Goal: Task Accomplishment & Management: Manage account settings

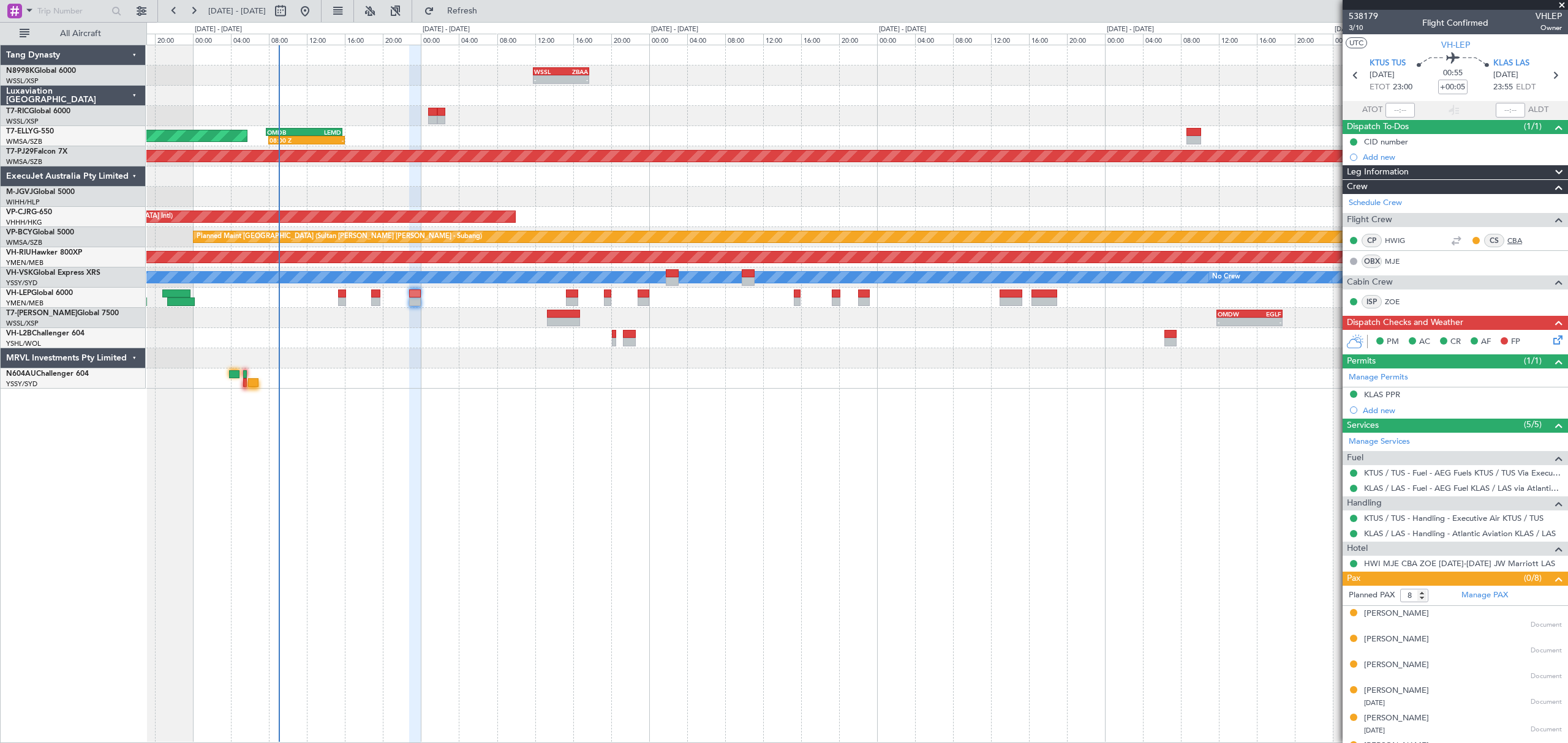
click at [1507, 240] on link "CBA" at bounding box center [1521, 240] width 27 height 11
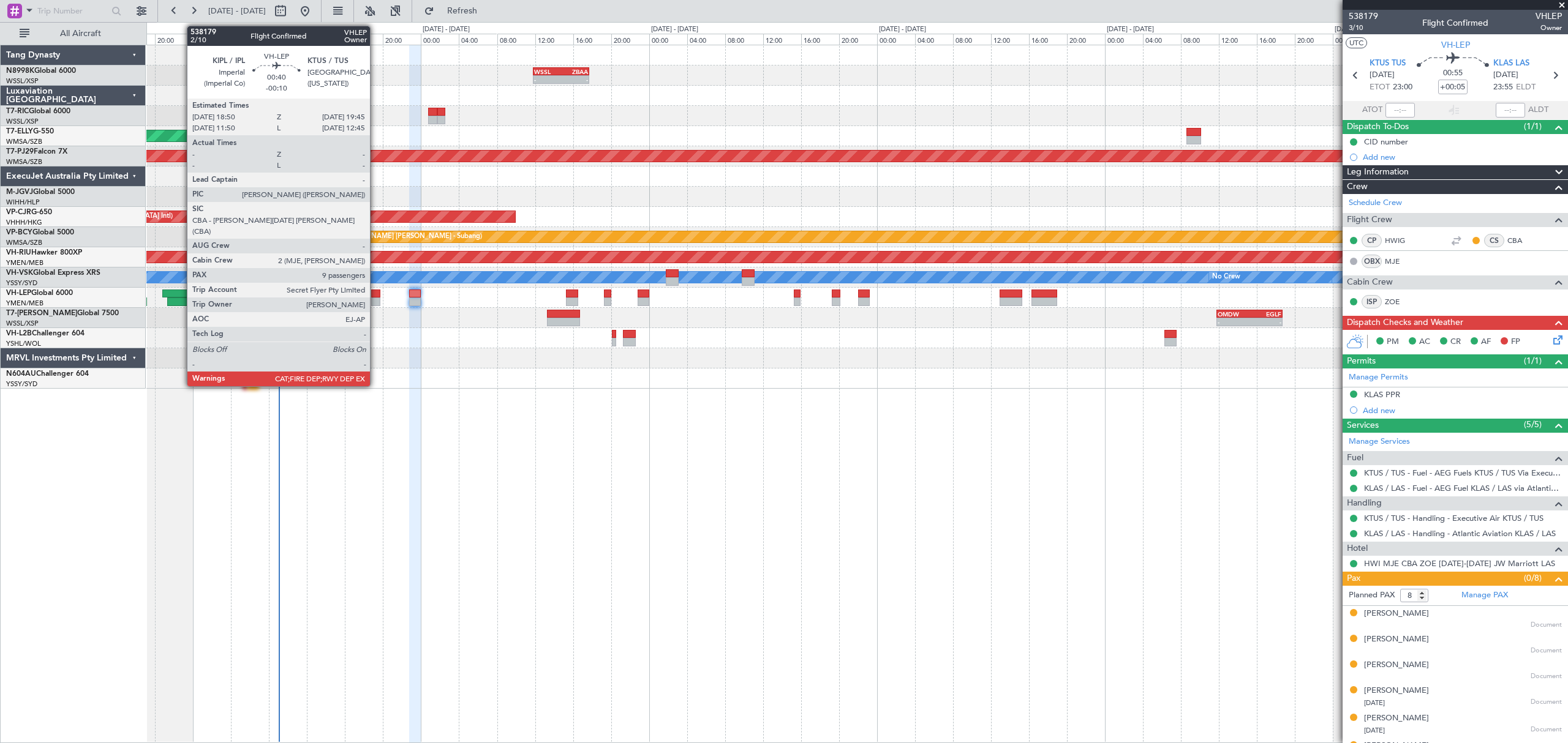
click at [376, 294] on div at bounding box center [376, 294] width 9 height 9
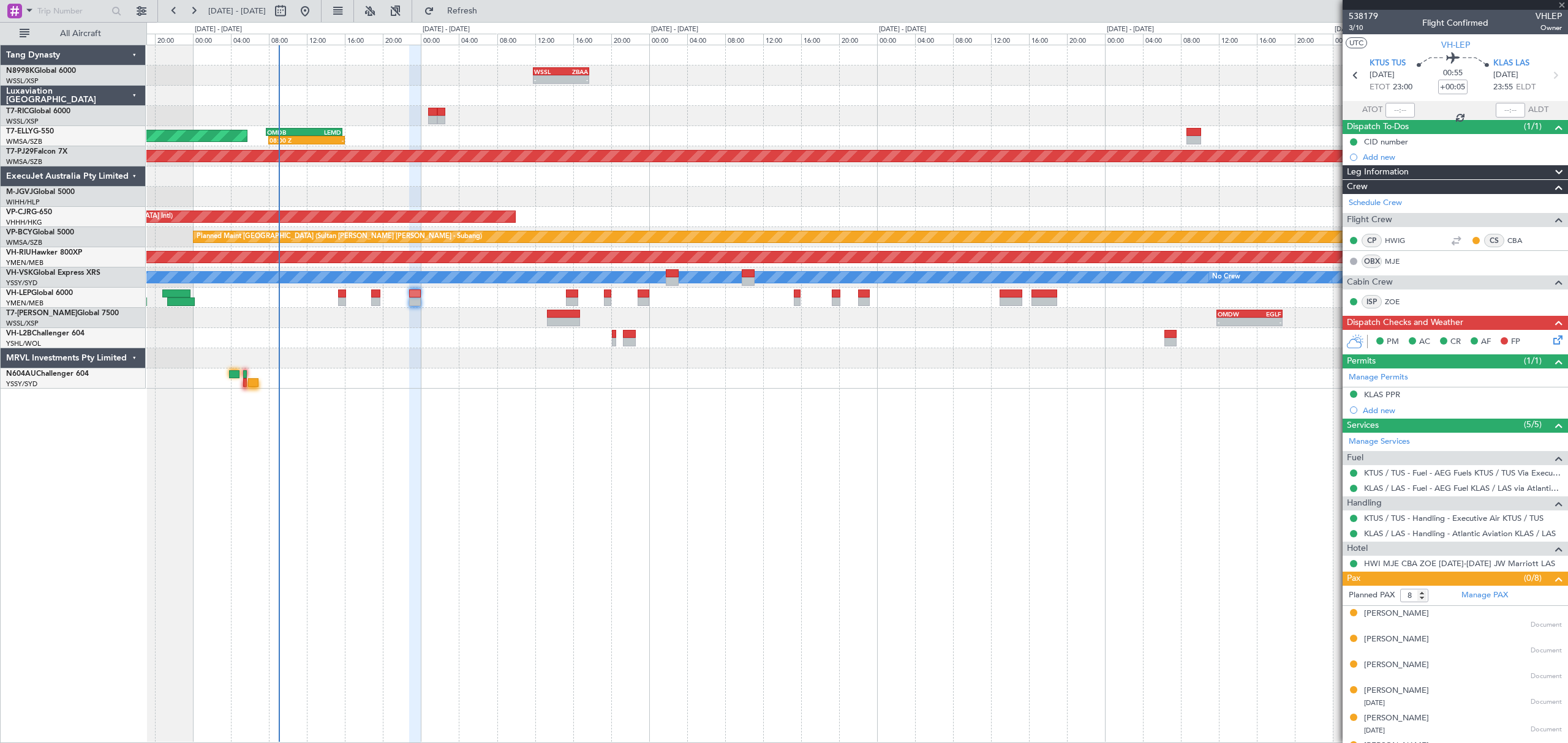
type input "-00:10"
type input "9"
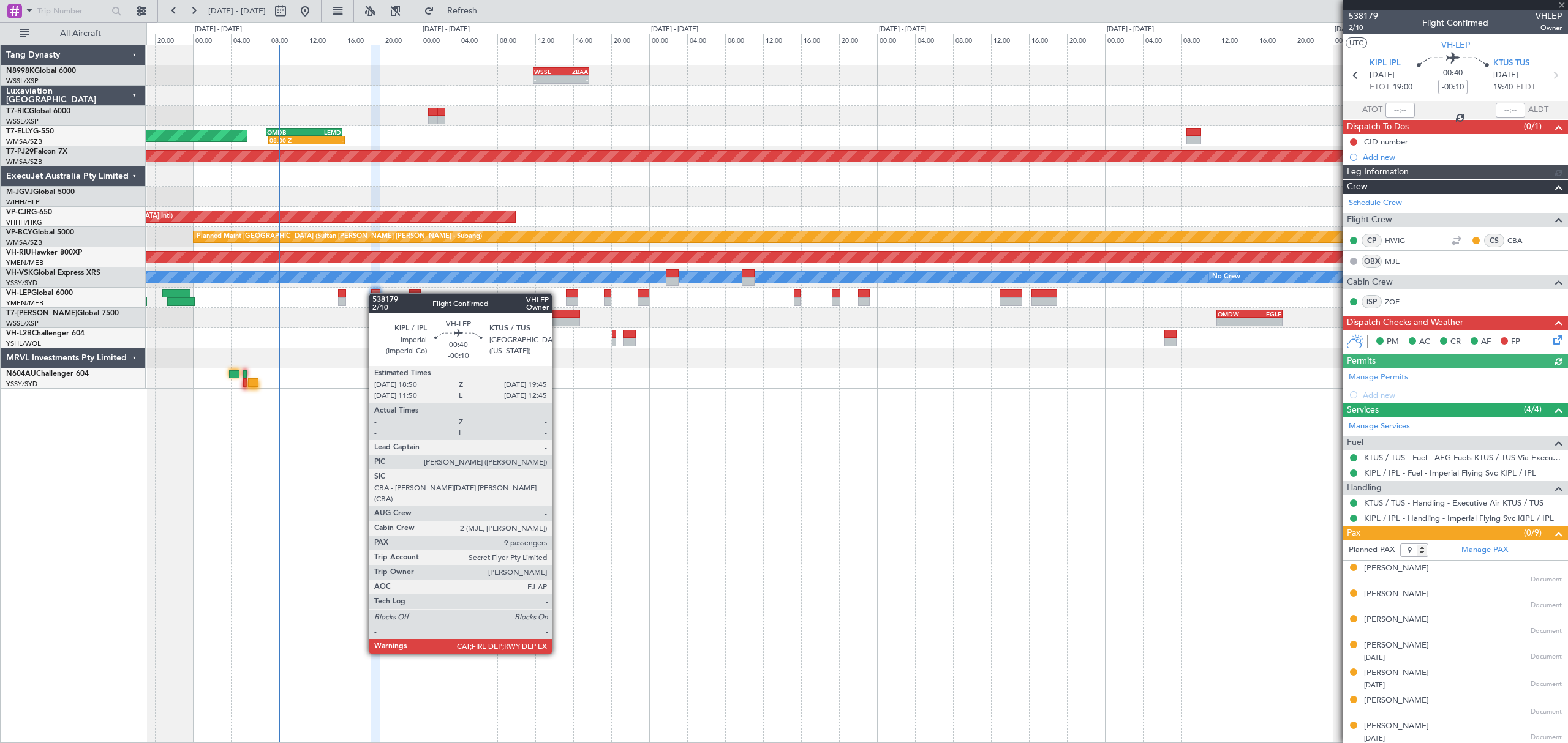
type input "[PERSON_NAME] (KYA)"
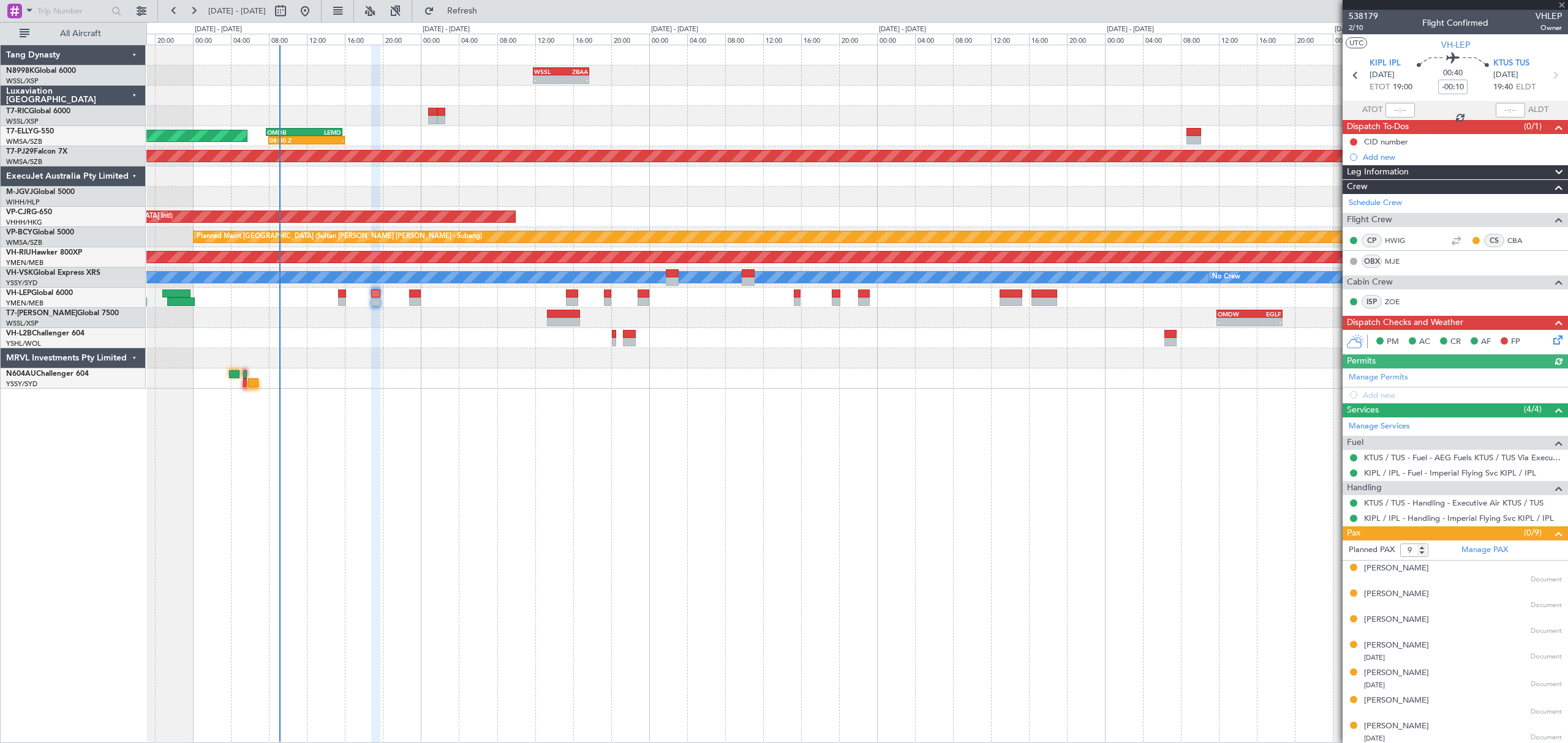
type input "[PERSON_NAME] (KYA)"
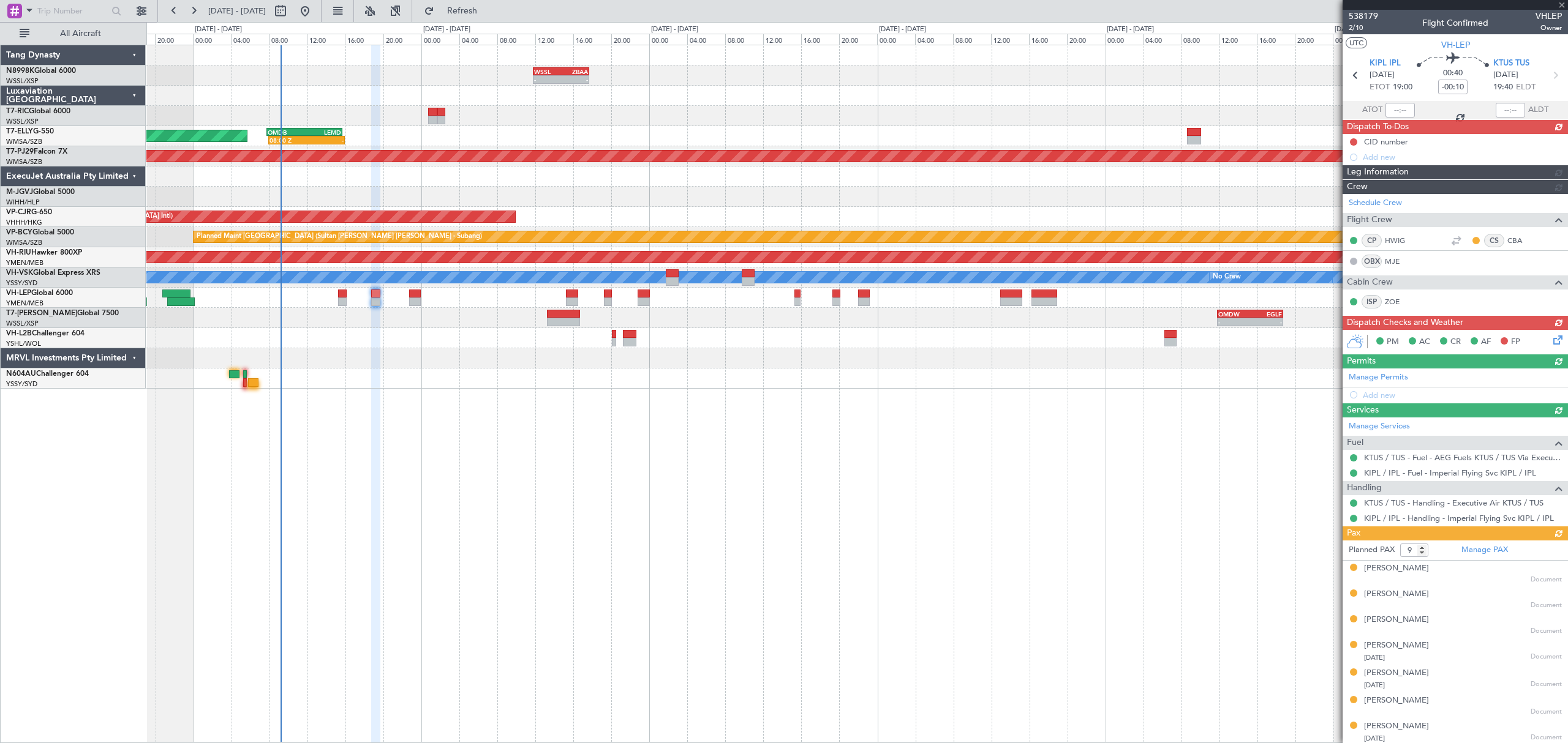
type input "[PERSON_NAME] (KYA)"
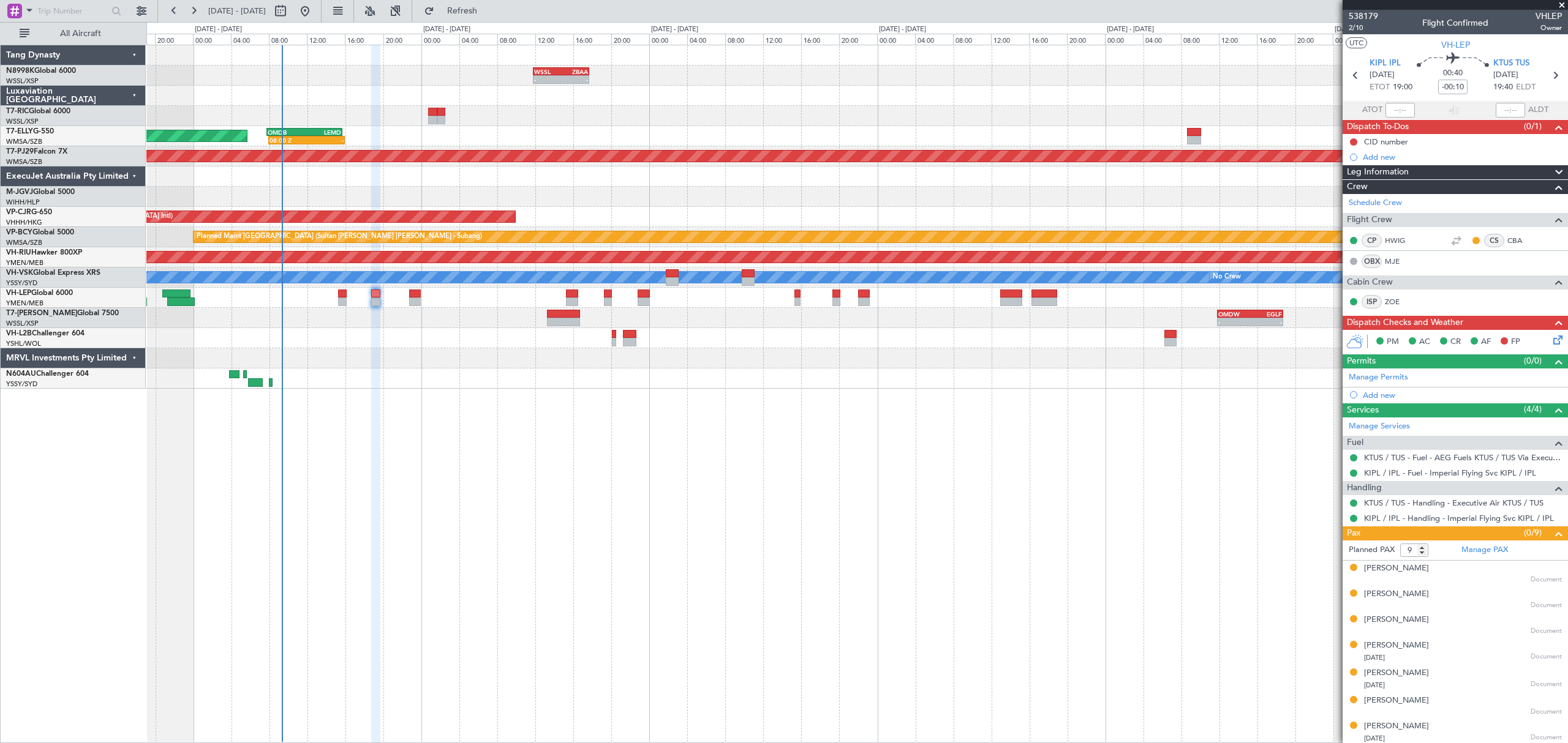
type input "[PERSON_NAME] (KYA)"
click at [473, 368] on div at bounding box center [856, 358] width 1420 height 20
type input "[PERSON_NAME] (KYA)"
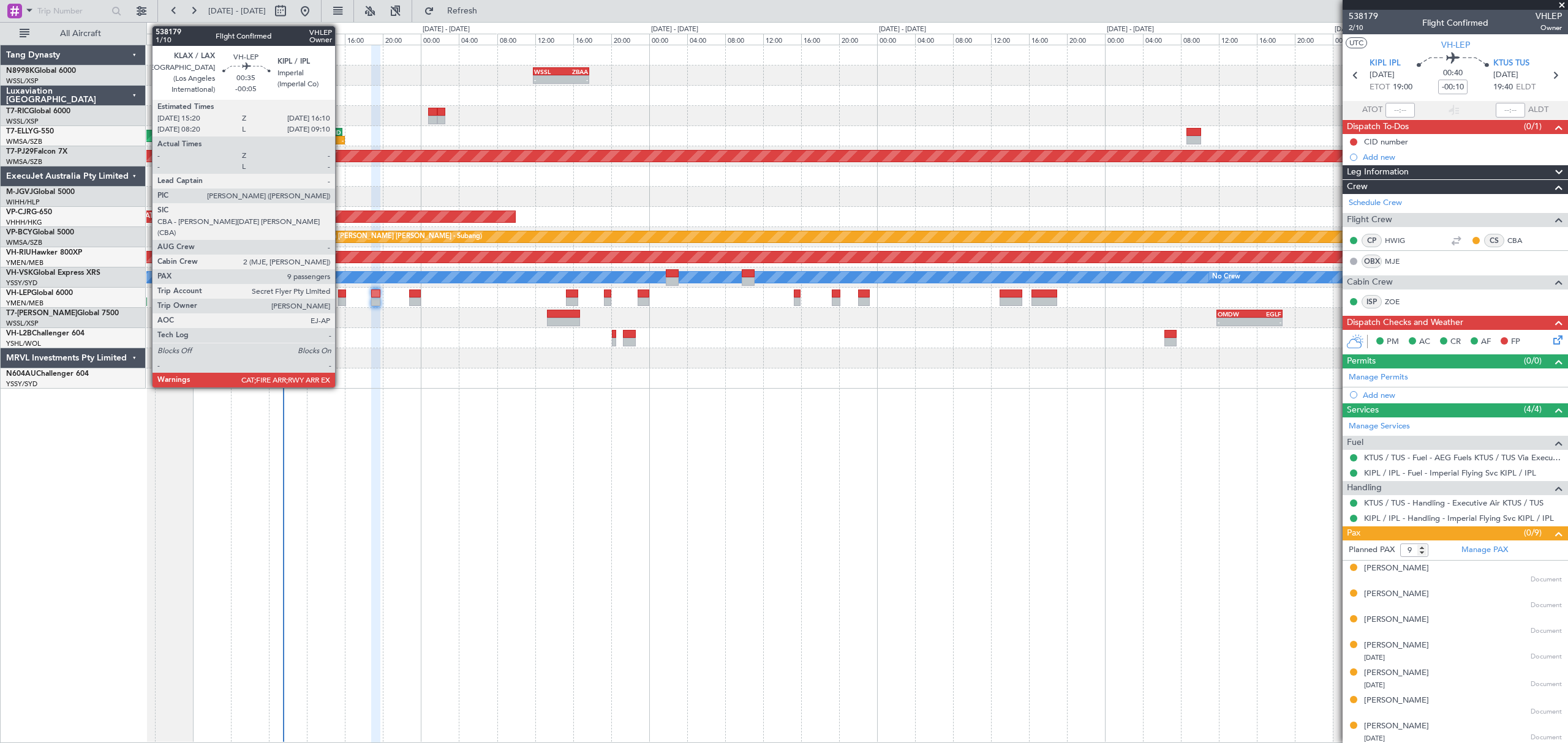
click at [340, 294] on div at bounding box center [342, 294] width 8 height 9
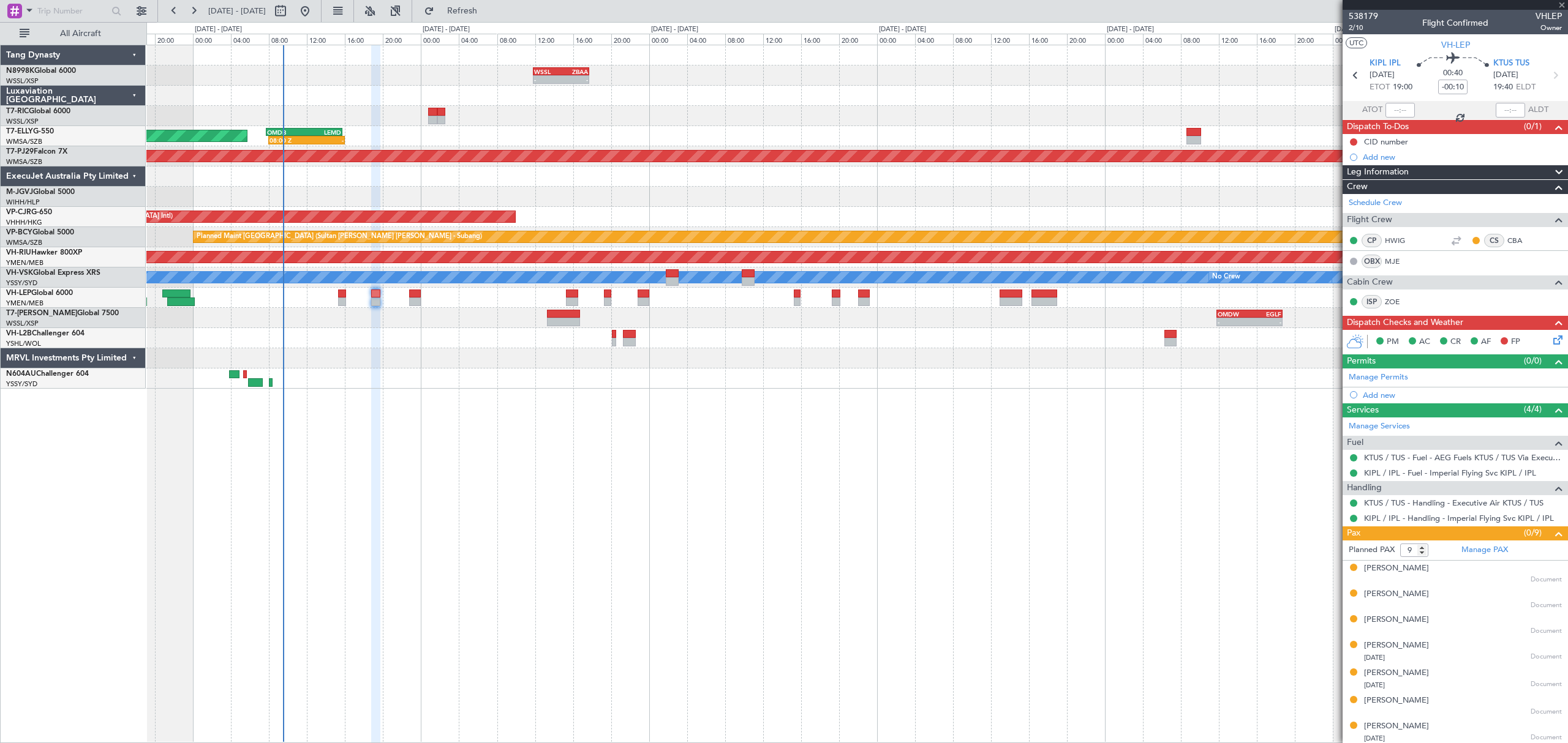
type input "-00:05"
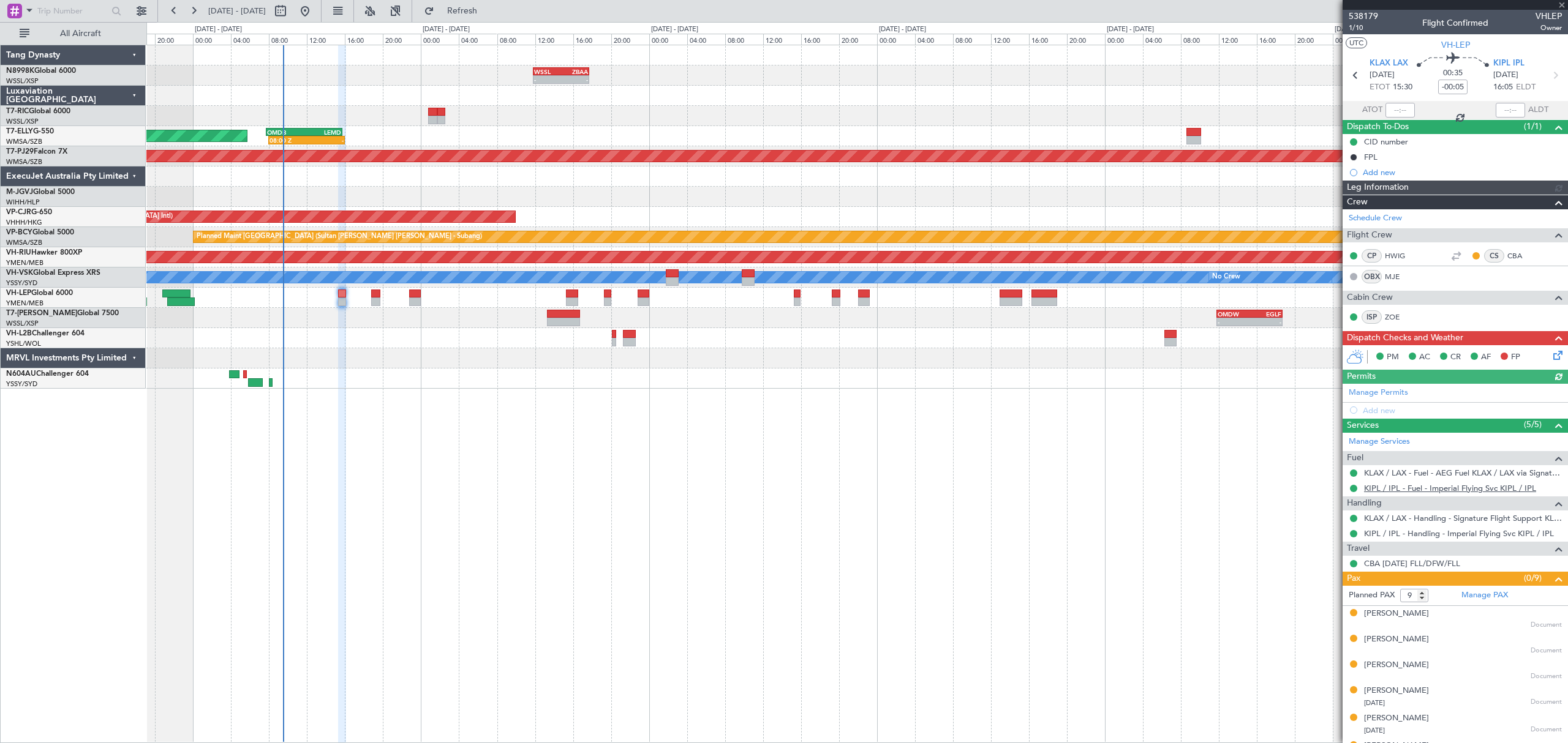
type input "[PERSON_NAME] (KYA)"
click at [1550, 358] on icon at bounding box center [1555, 353] width 10 height 10
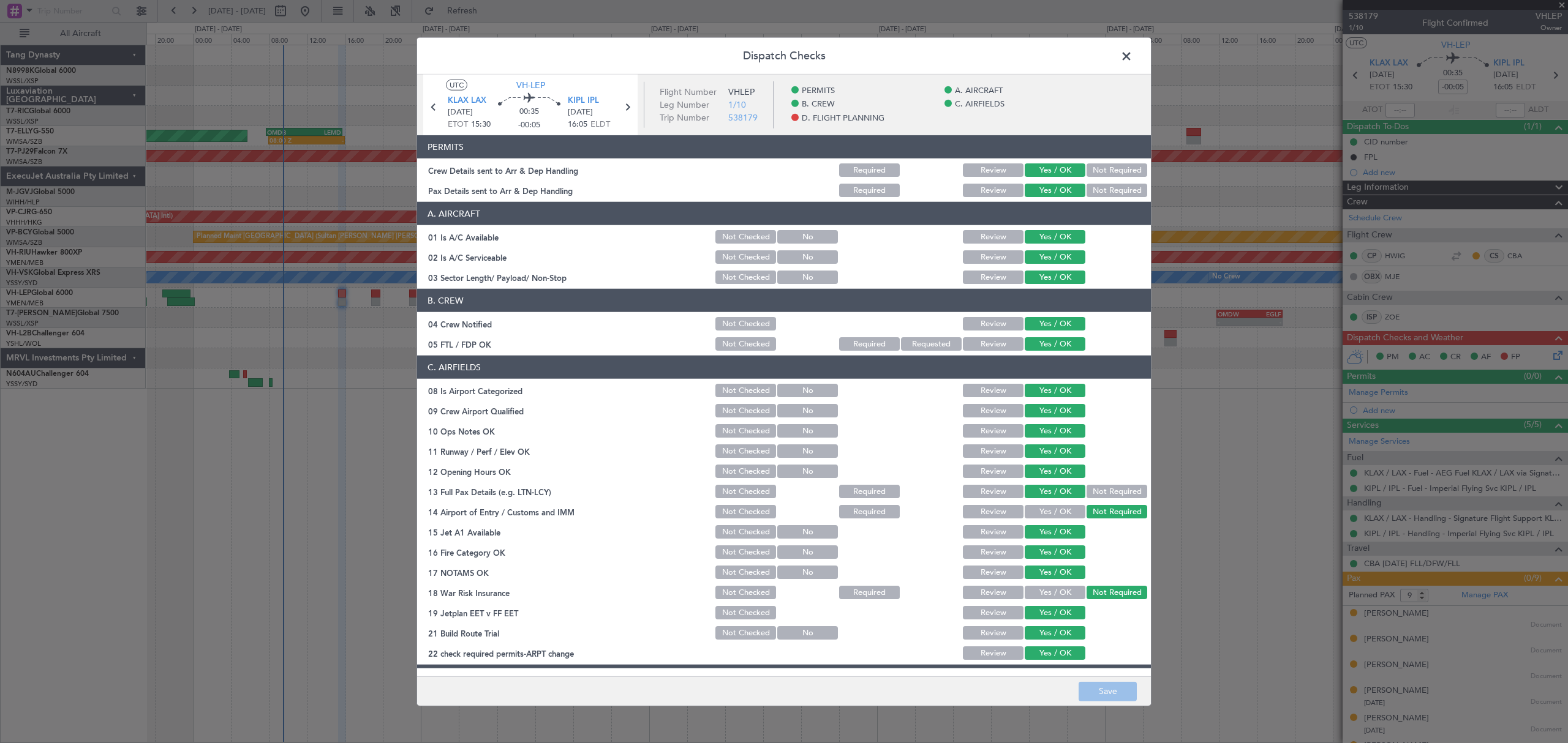
click at [1103, 160] on section "PERMITS Crew Details sent to Arr & Dep Handling Required Review Yes / OK Not Re…" at bounding box center [784, 167] width 734 height 64
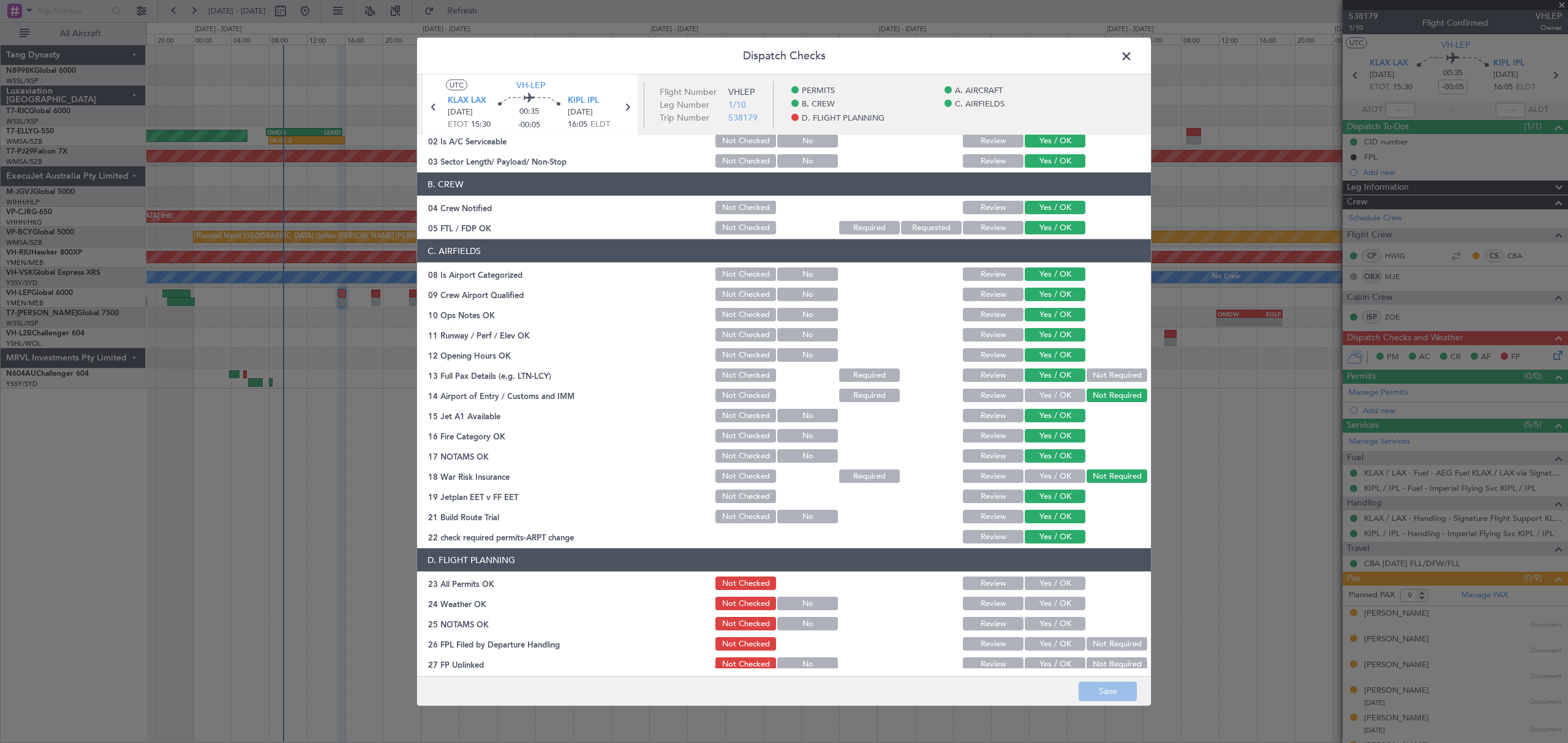
scroll to position [184, 0]
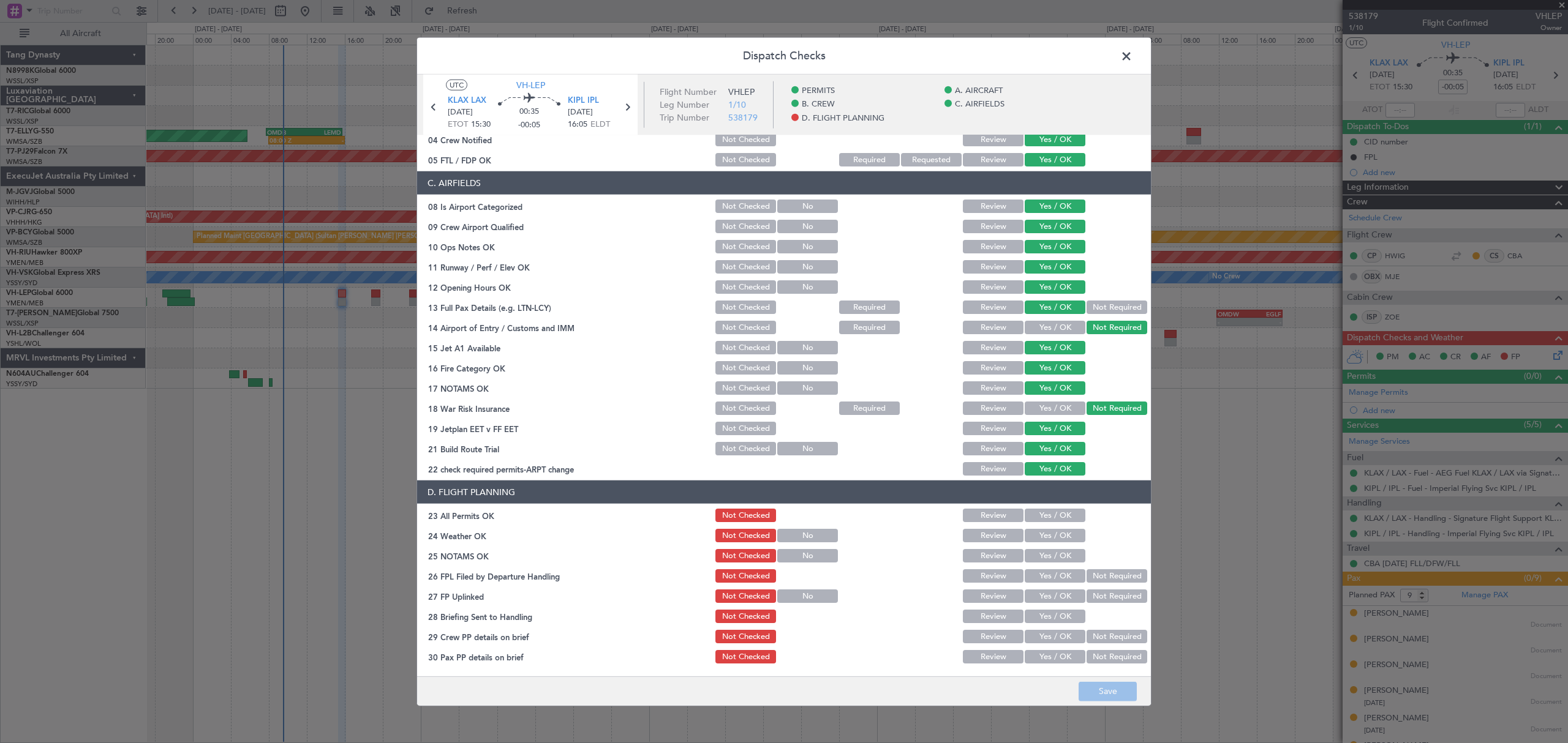
click at [1050, 524] on div "Yes / OK" at bounding box center [1054, 515] width 62 height 17
click at [1049, 546] on section "D. FLIGHT PLANNING 23 All Permits OK Not Checked Review Yes / OK 24 Weather OK …" at bounding box center [784, 573] width 734 height 185
click at [1049, 563] on div "Yes / OK" at bounding box center [1054, 555] width 62 height 17
click at [1051, 573] on button "Yes / OK" at bounding box center [1055, 576] width 61 height 13
drag, startPoint x: 1055, startPoint y: 562, endPoint x: 1059, endPoint y: 547, distance: 15.5
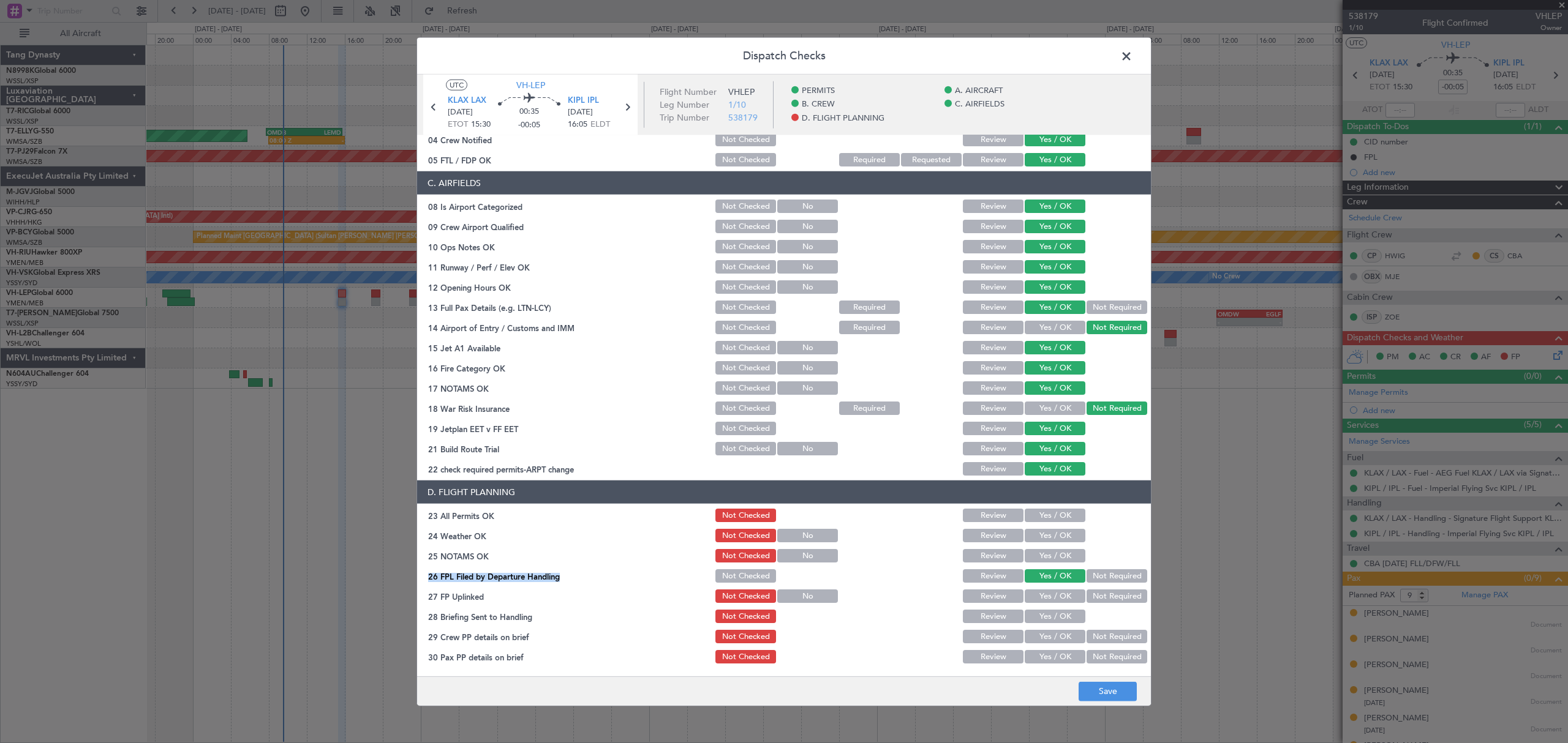
click at [1057, 559] on section "D. FLIGHT PLANNING 23 All Permits OK Not Checked Review Yes / OK 24 Weather OK …" at bounding box center [784, 573] width 734 height 185
click at [1059, 547] on div "Yes / OK" at bounding box center [1054, 555] width 62 height 17
click at [1059, 530] on button "Yes / OK" at bounding box center [1055, 535] width 61 height 13
click at [1051, 512] on button "Yes / OK" at bounding box center [1055, 515] width 61 height 13
click at [1051, 500] on header "D. FLIGHT PLANNING" at bounding box center [784, 492] width 734 height 23
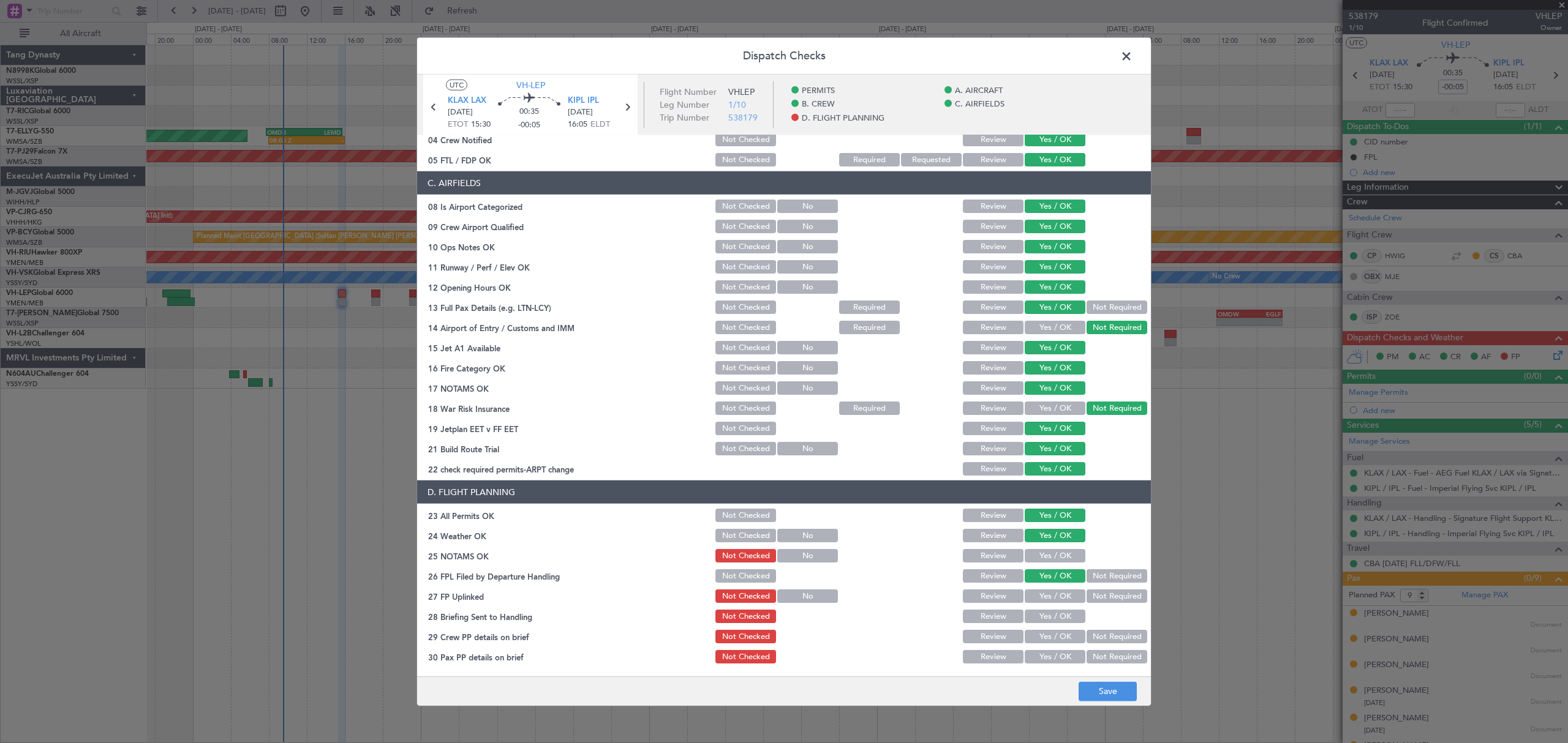
click at [1051, 498] on header "D. FLIGHT PLANNING" at bounding box center [784, 492] width 734 height 23
click at [1049, 544] on div "Yes / OK" at bounding box center [1054, 535] width 62 height 17
click at [1049, 554] on button "Yes / OK" at bounding box center [1055, 556] width 61 height 13
drag, startPoint x: 1049, startPoint y: 556, endPoint x: 1051, endPoint y: 580, distance: 24.1
click at [1049, 558] on button "Yes / OK" at bounding box center [1055, 556] width 61 height 13
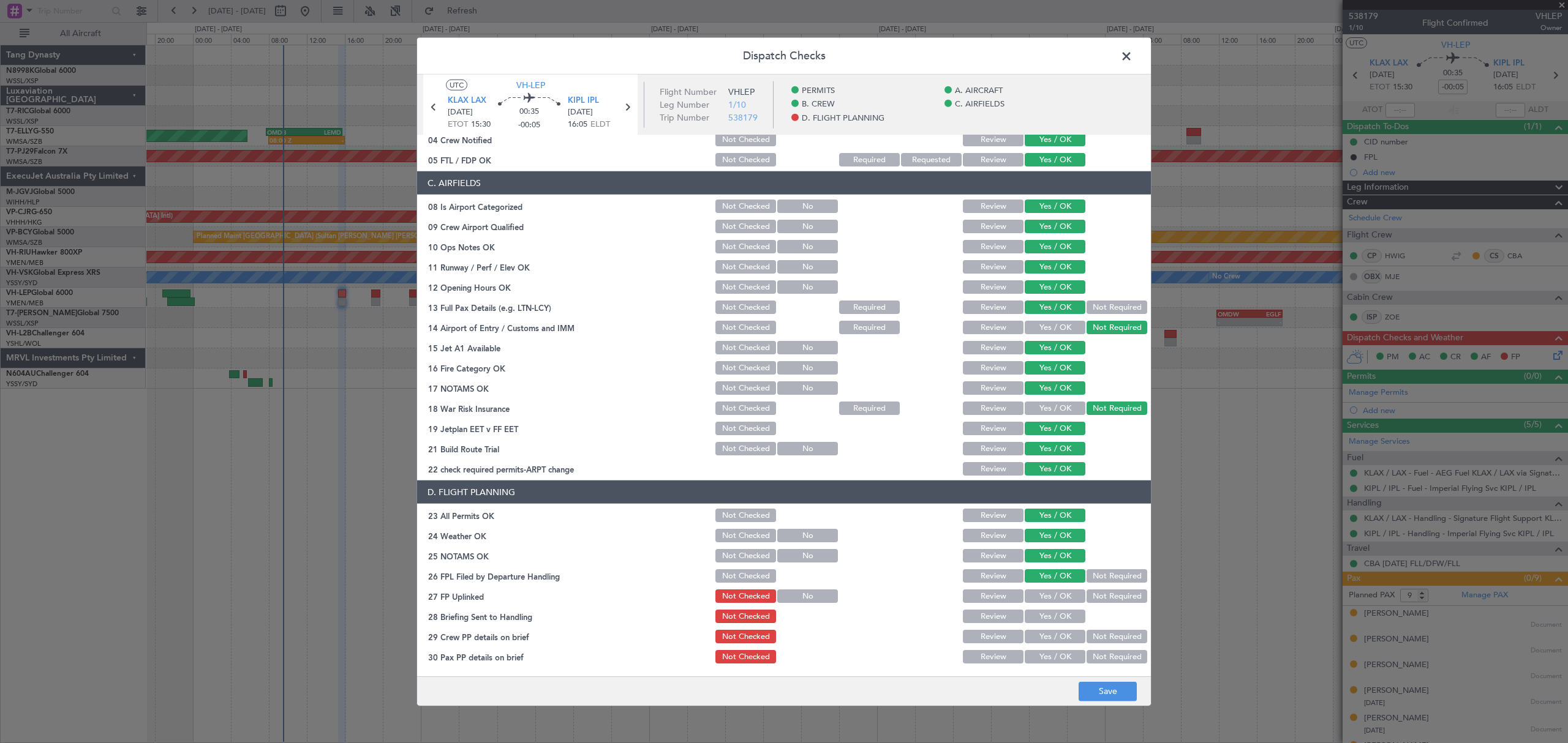
drag, startPoint x: 1051, startPoint y: 580, endPoint x: 1051, endPoint y: 596, distance: 16.0
click at [1051, 582] on button "Yes / OK" at bounding box center [1055, 576] width 61 height 13
click at [1051, 596] on button "Yes / OK" at bounding box center [1055, 596] width 61 height 13
click at [1101, 574] on button "Not Required" at bounding box center [1117, 576] width 61 height 13
drag, startPoint x: 1063, startPoint y: 605, endPoint x: 1052, endPoint y: 627, distance: 24.6
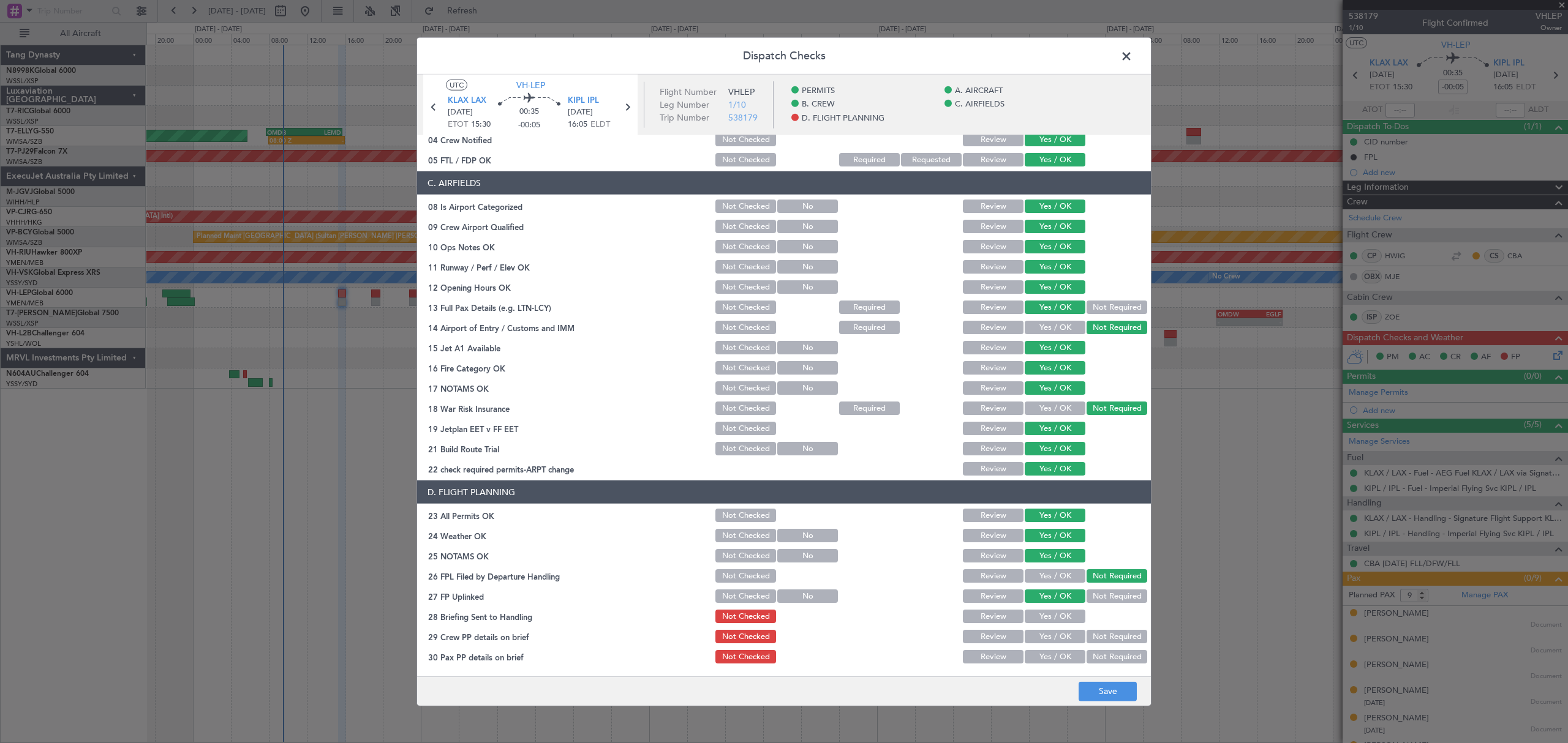
click at [1062, 605] on section "D. FLIGHT PLANNING 23 All Permits OK Not Checked Review Yes / OK 24 Weather OK …" at bounding box center [784, 573] width 734 height 185
click at [1051, 630] on button "Yes / OK" at bounding box center [1055, 637] width 61 height 13
click at [1059, 616] on button "Yes / OK" at bounding box center [1055, 617] width 61 height 13
click at [1051, 652] on button "Yes / OK" at bounding box center [1055, 657] width 61 height 13
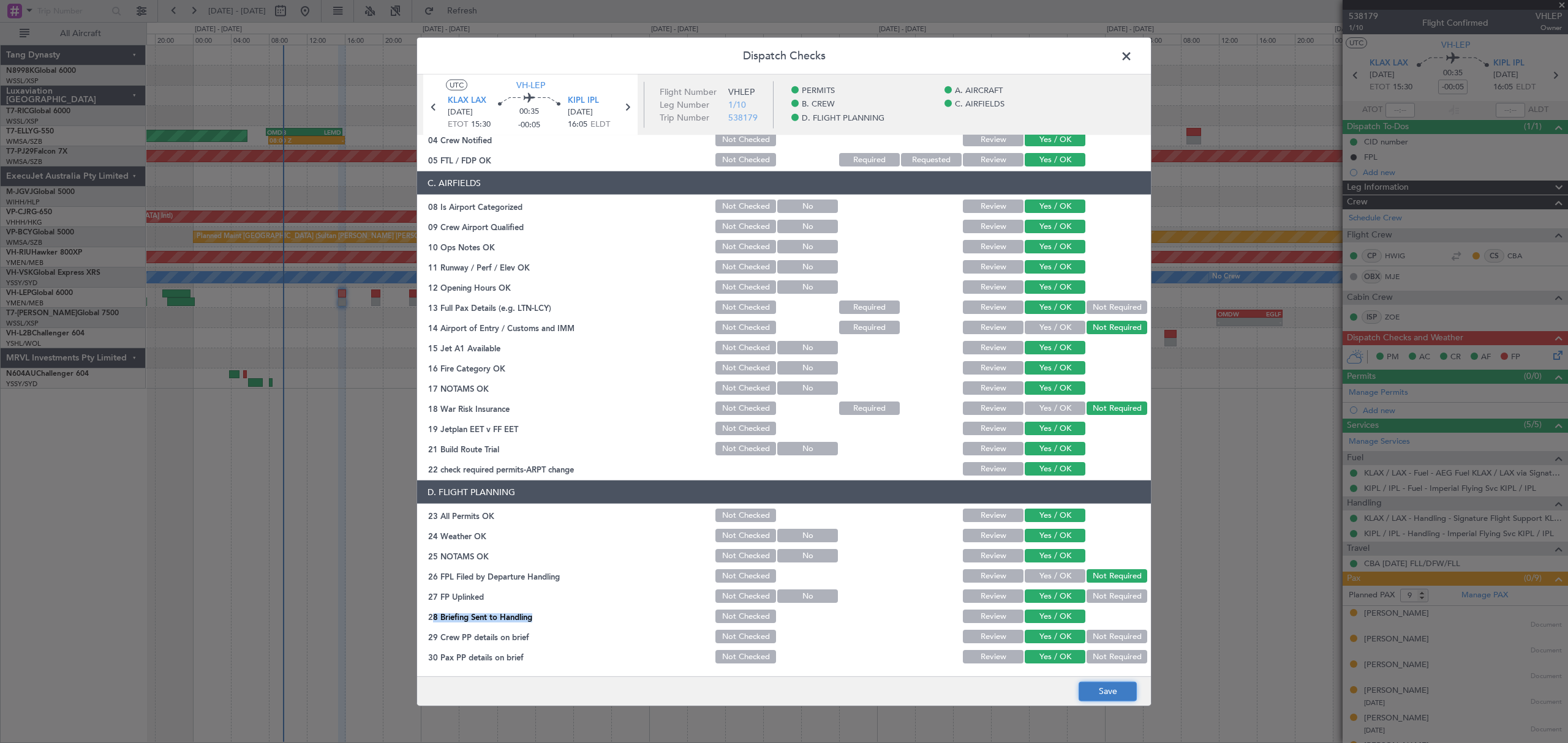
click at [1095, 693] on button "Save" at bounding box center [1107, 691] width 58 height 19
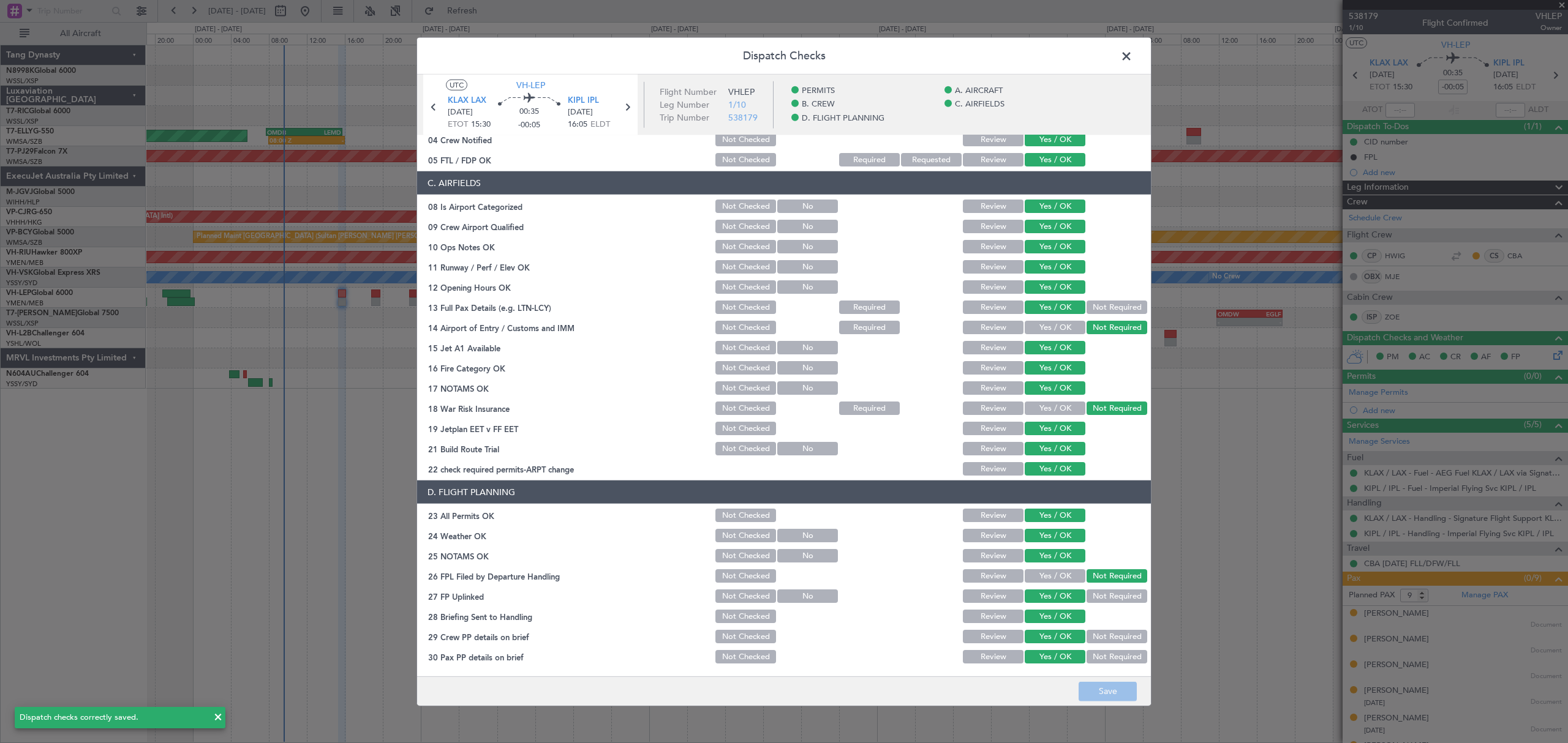
click at [1132, 58] on span at bounding box center [1132, 59] width 0 height 24
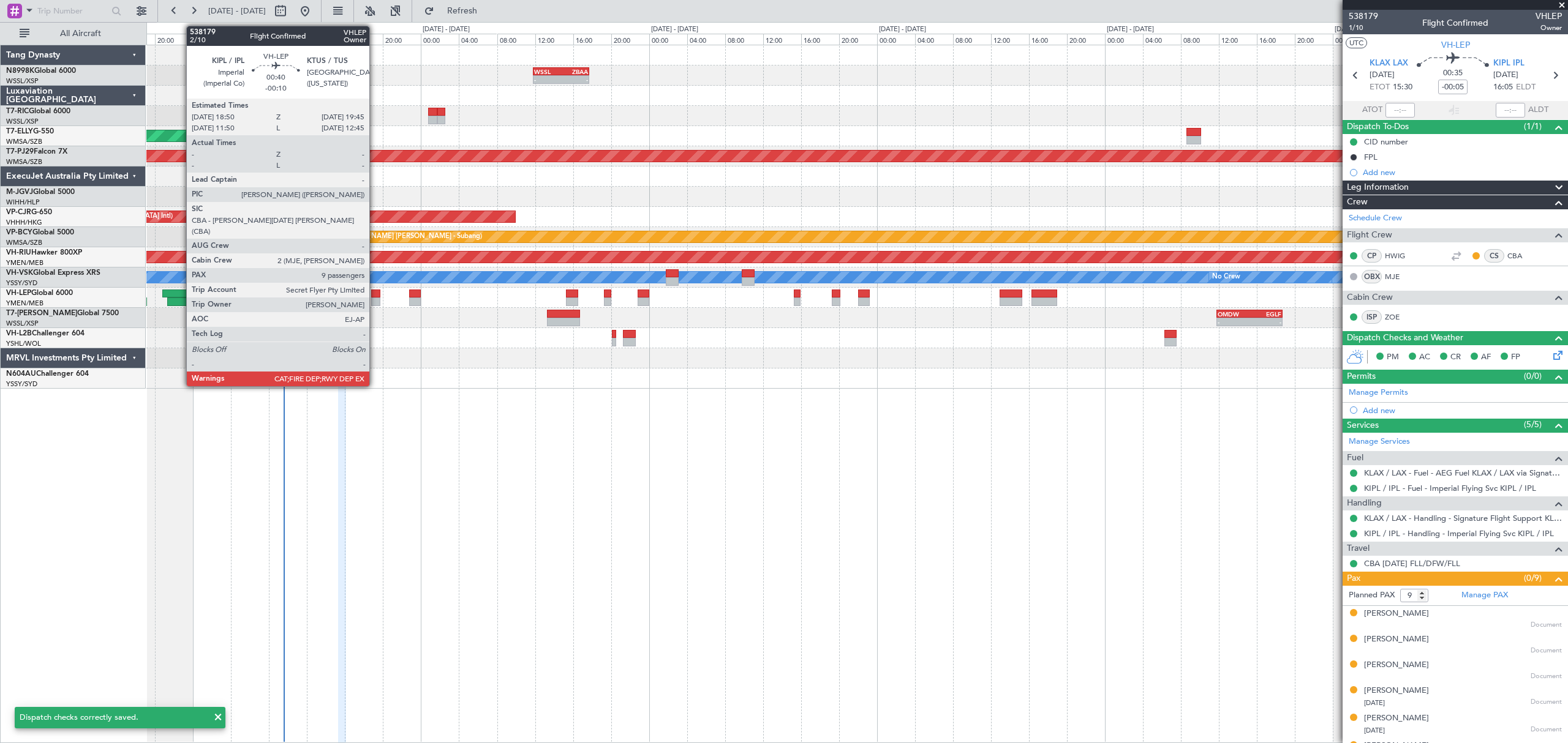
click at [375, 294] on div at bounding box center [376, 294] width 9 height 9
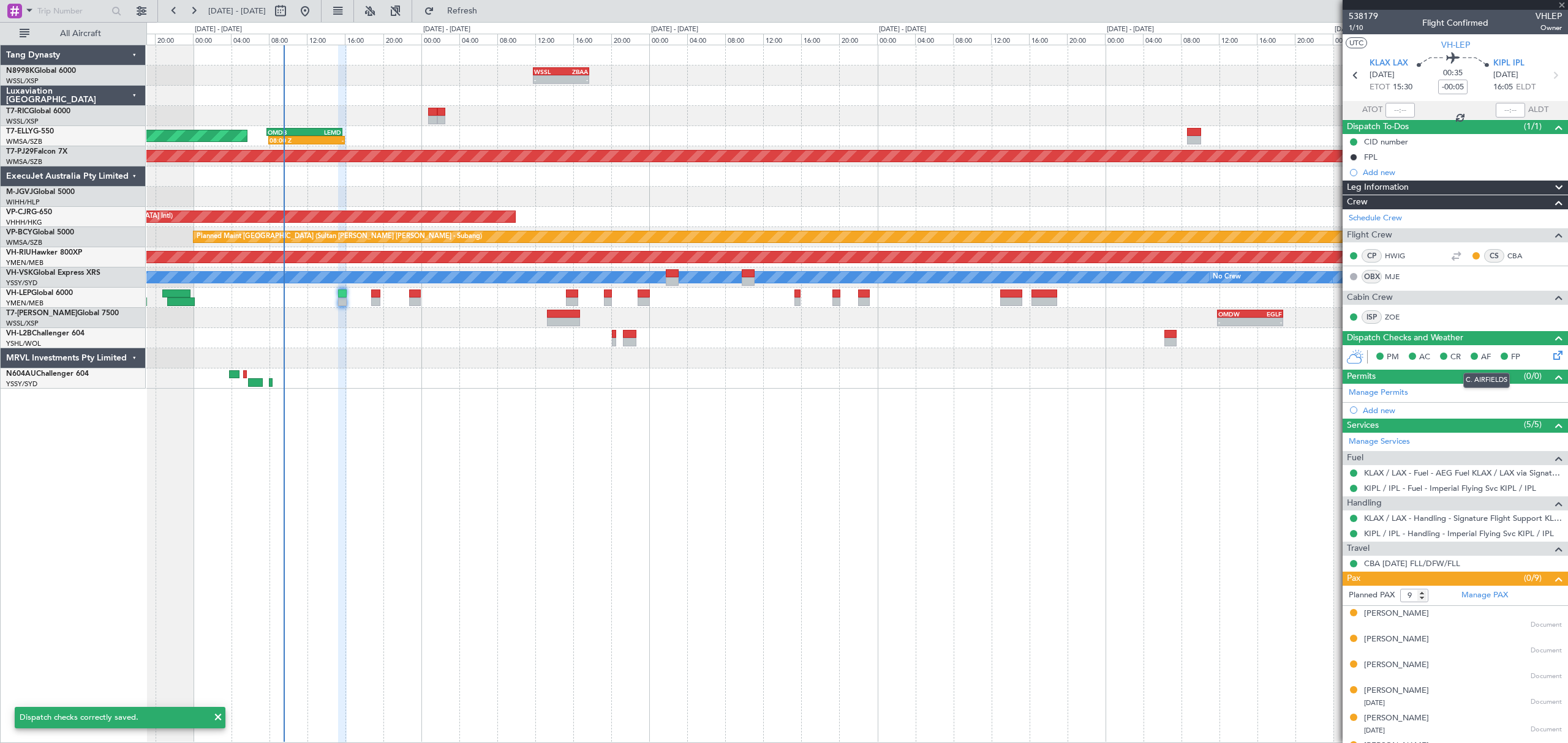
type input "-00:10"
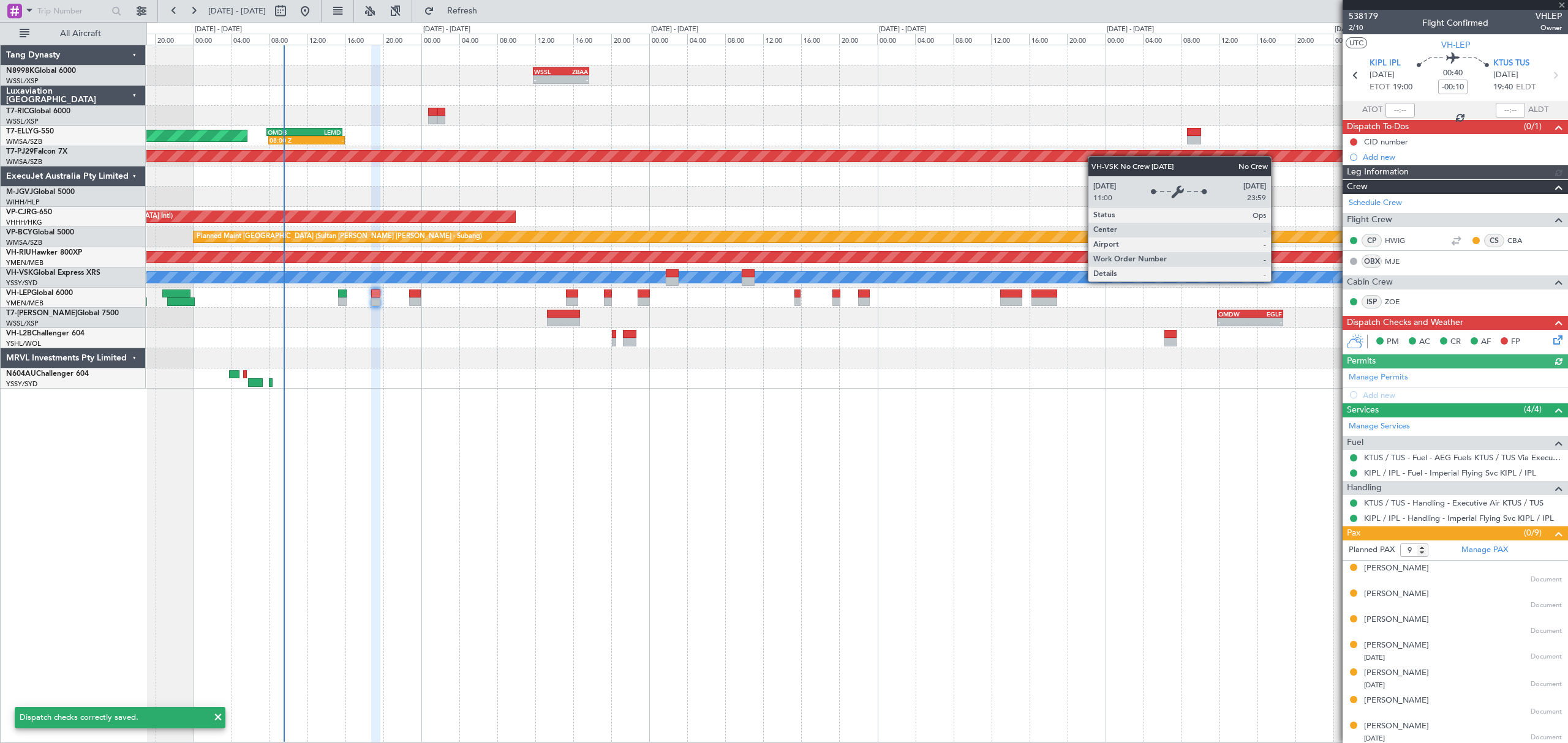
type input "[PERSON_NAME] (KYA)"
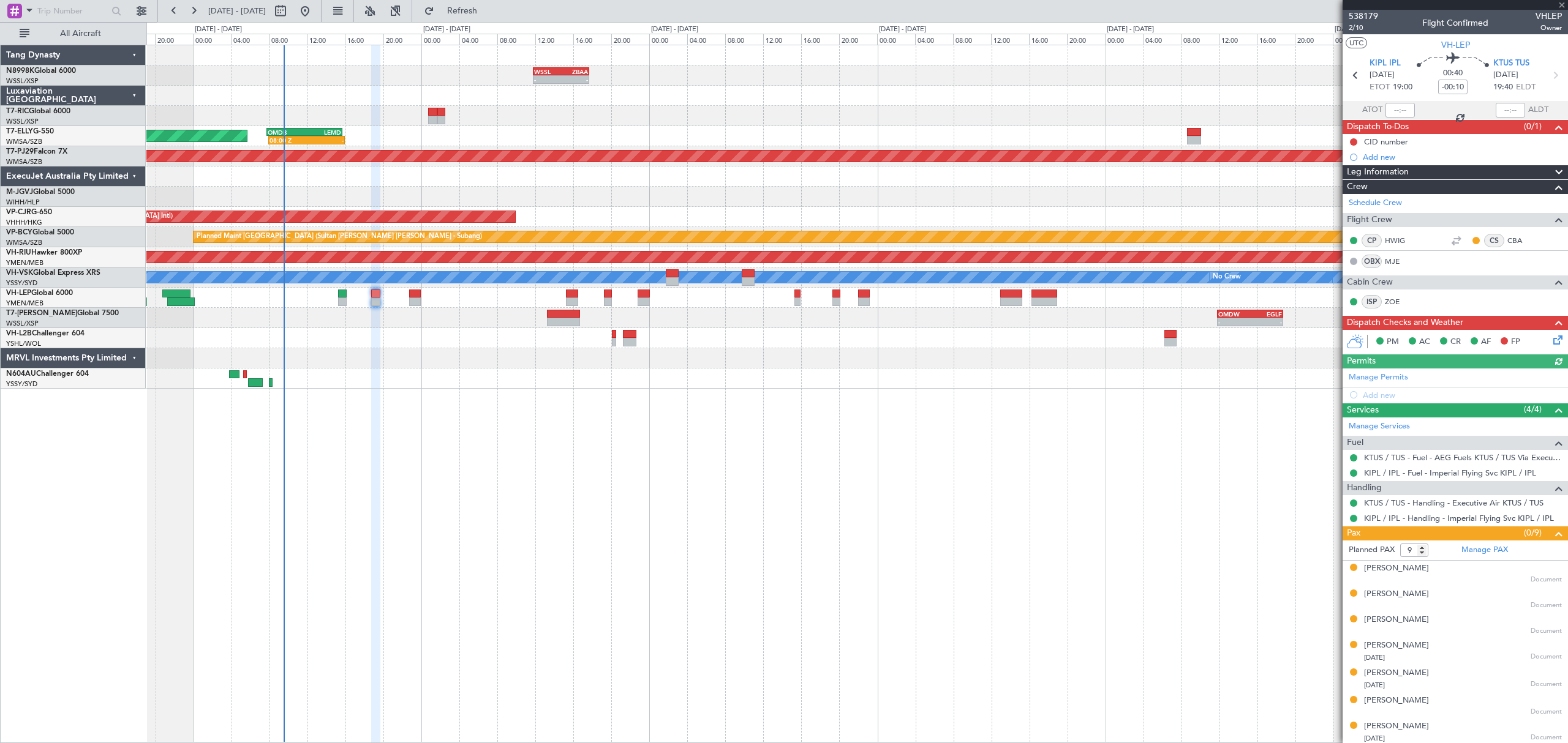
click at [1550, 342] on icon at bounding box center [1555, 337] width 10 height 10
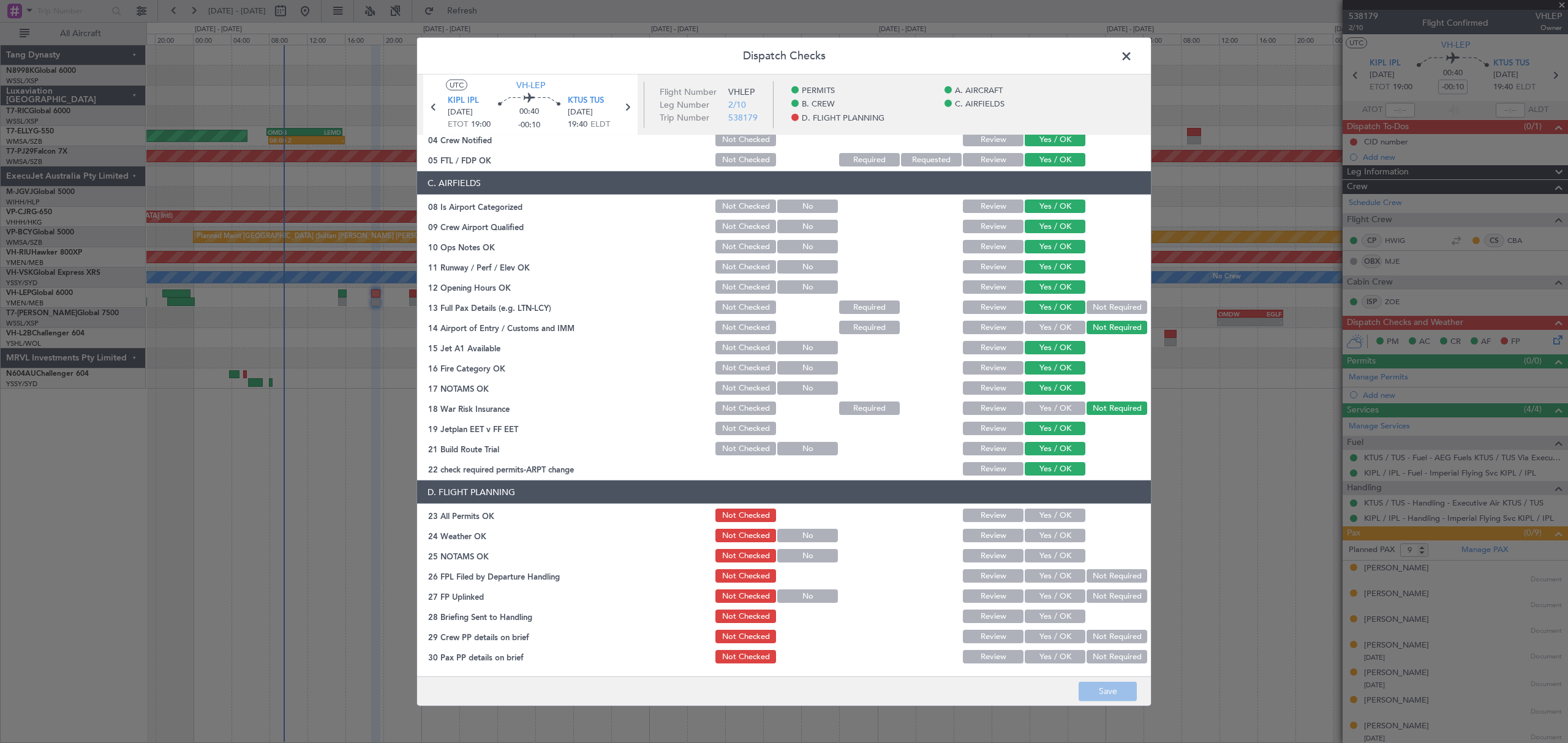
click at [1053, 517] on button "Yes / OK" at bounding box center [1055, 515] width 61 height 13
click at [1056, 537] on button "Yes / OK" at bounding box center [1055, 535] width 61 height 13
click at [1057, 559] on button "Yes / OK" at bounding box center [1055, 556] width 61 height 13
drag, startPoint x: 1057, startPoint y: 573, endPoint x: 1057, endPoint y: 583, distance: 10.0
click at [1057, 574] on button "Yes / OK" at bounding box center [1055, 576] width 61 height 13
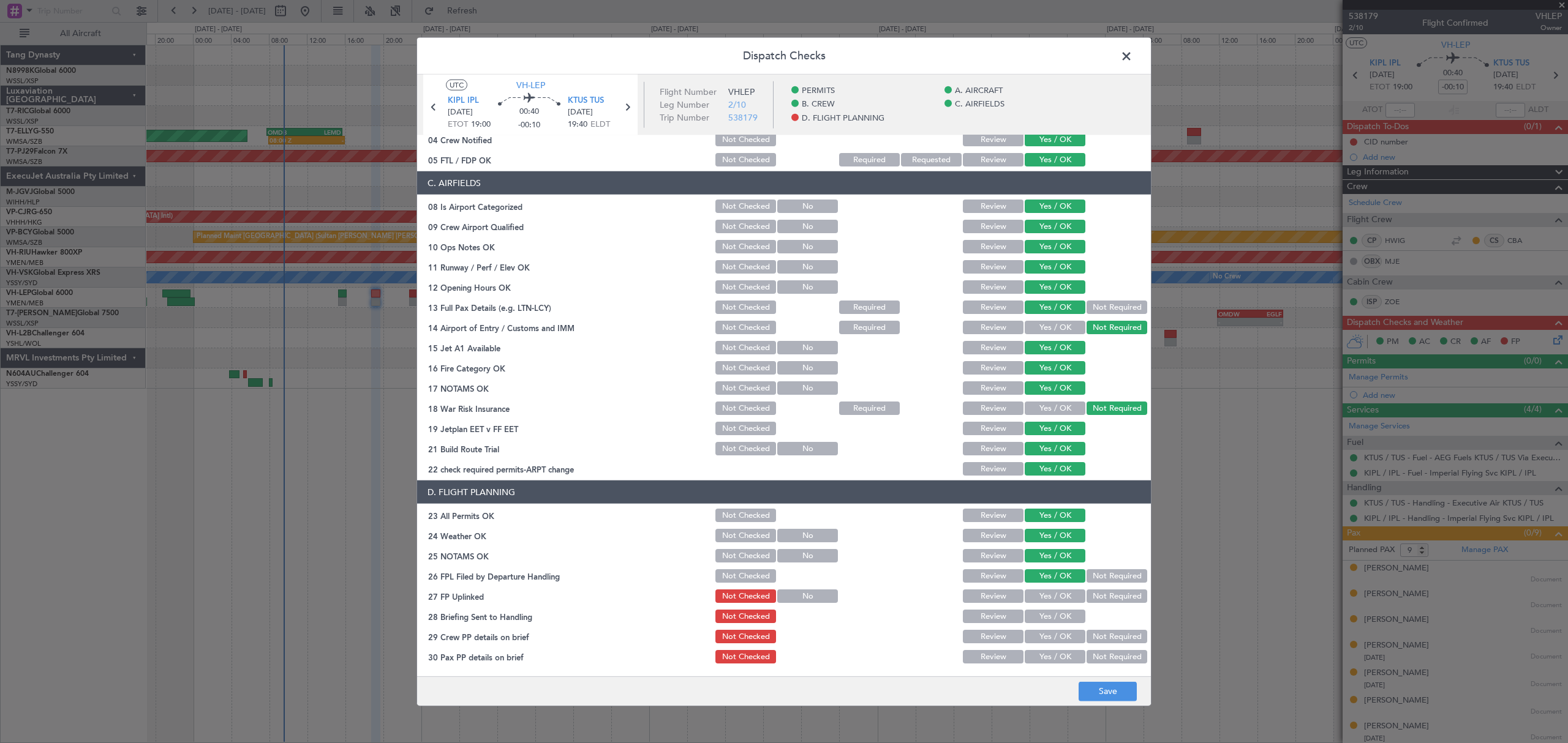
click at [1057, 588] on div "Yes / OK" at bounding box center [1054, 596] width 62 height 17
click at [1057, 605] on div "Yes / OK" at bounding box center [1054, 596] width 62 height 17
drag, startPoint x: 1059, startPoint y: 614, endPoint x: 1061, endPoint y: 628, distance: 14.1
click at [1059, 615] on button "Yes / OK" at bounding box center [1055, 617] width 61 height 13
drag, startPoint x: 1061, startPoint y: 628, endPoint x: 1061, endPoint y: 648, distance: 20.0
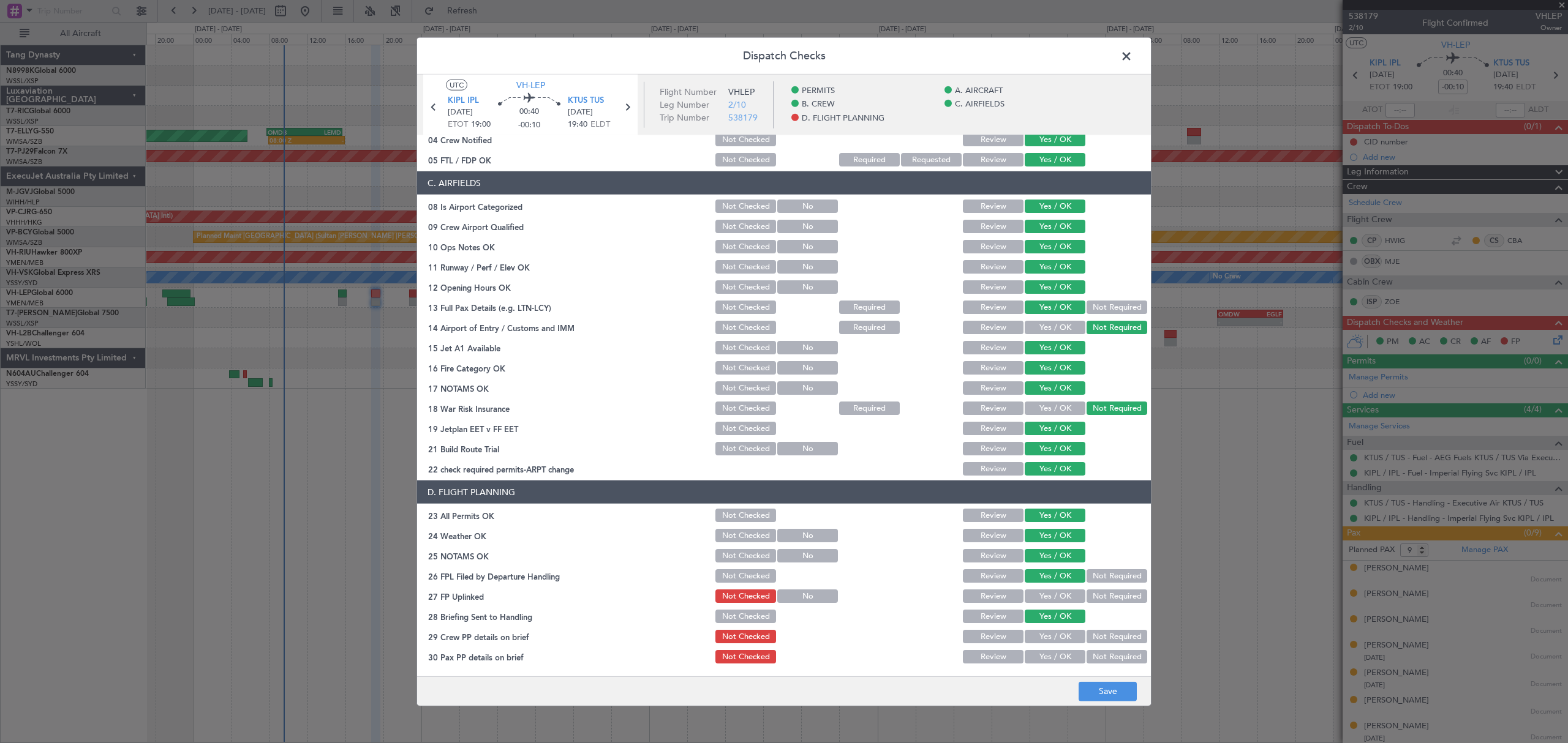
click at [1061, 631] on div "Yes / OK" at bounding box center [1054, 637] width 62 height 17
click at [1061, 648] on div "Yes / OK" at bounding box center [1054, 657] width 62 height 17
drag, startPoint x: 1061, startPoint y: 657, endPoint x: 1068, endPoint y: 657, distance: 7.0
click at [1061, 657] on button "Yes / OK" at bounding box center [1055, 657] width 61 height 13
click at [1058, 635] on button "Yes / OK" at bounding box center [1055, 637] width 61 height 13
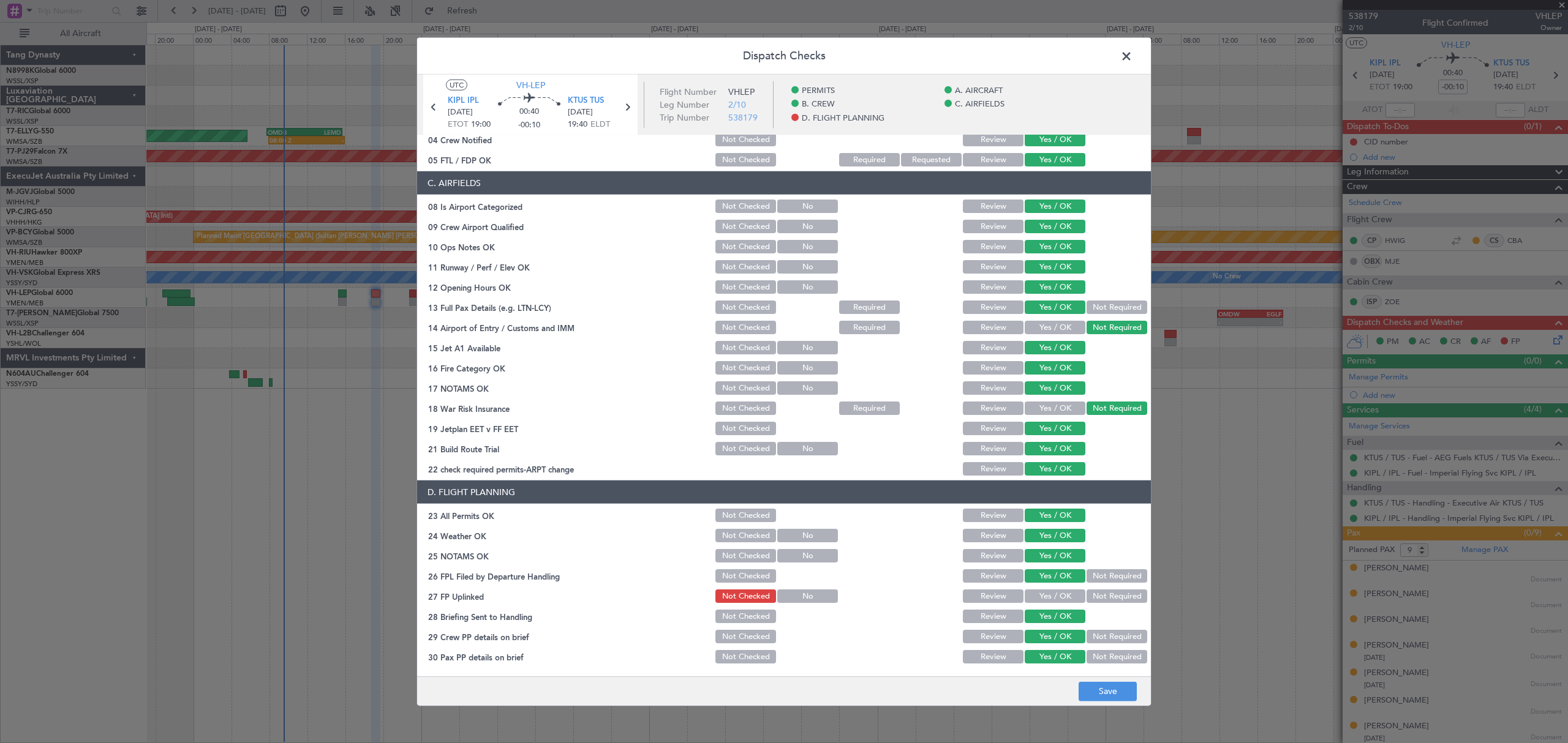
click at [1059, 595] on button "Yes / OK" at bounding box center [1055, 596] width 61 height 13
drag, startPoint x: 1107, startPoint y: 691, endPoint x: 1041, endPoint y: 575, distance: 133.5
click at [1101, 591] on div "Dispatch Checks UTC VH-LEP KIPL IPL [DATE] ETOT 19:00 00:40 -00:10 KTUS TUS [DA…" at bounding box center [784, 372] width 735 height 669
click at [1111, 575] on button "Not Required" at bounding box center [1117, 576] width 61 height 13
drag, startPoint x: 1110, startPoint y: 693, endPoint x: 1113, endPoint y: 682, distance: 11.4
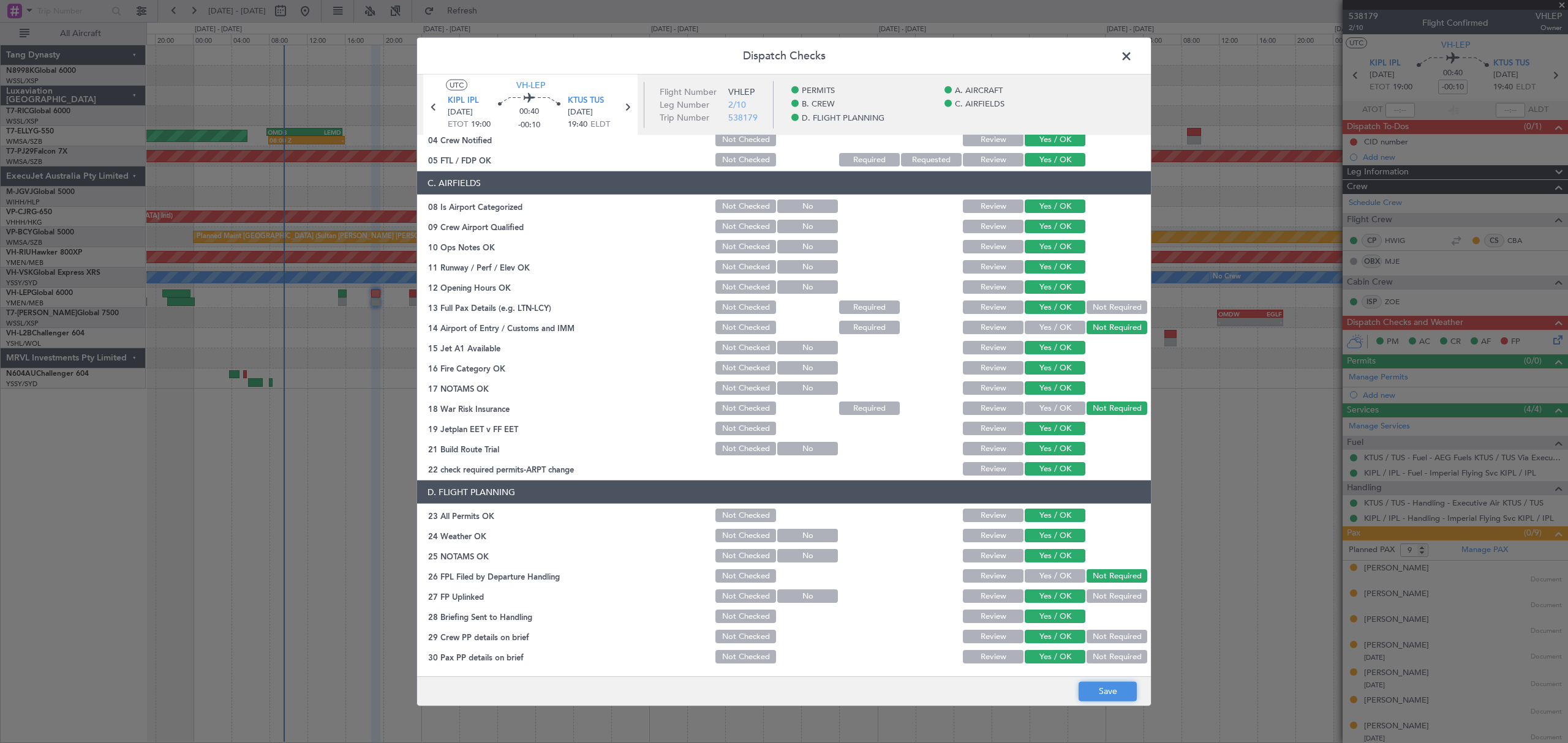
click at [1111, 688] on button "Save" at bounding box center [1107, 691] width 58 height 19
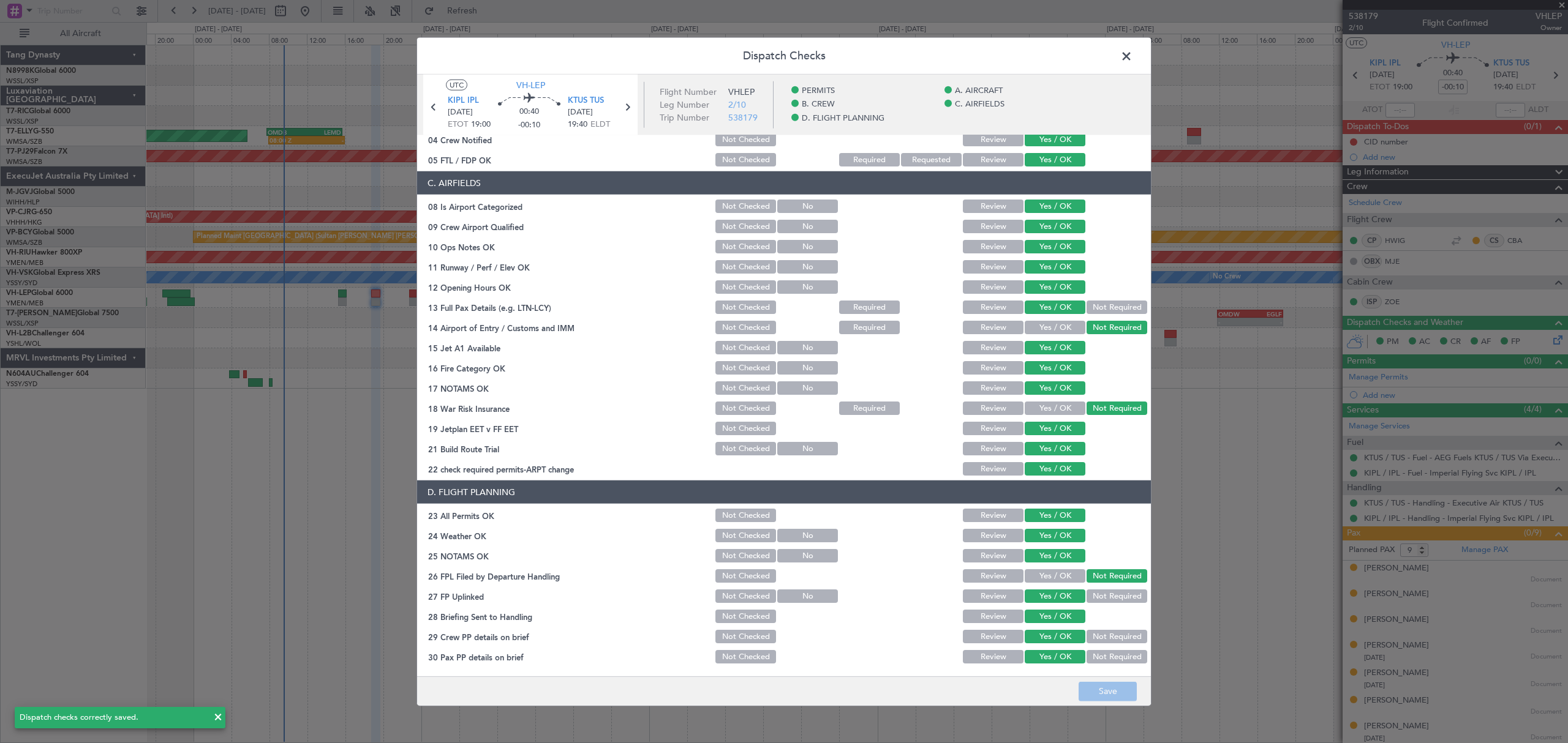
click at [1132, 50] on span at bounding box center [1132, 59] width 0 height 24
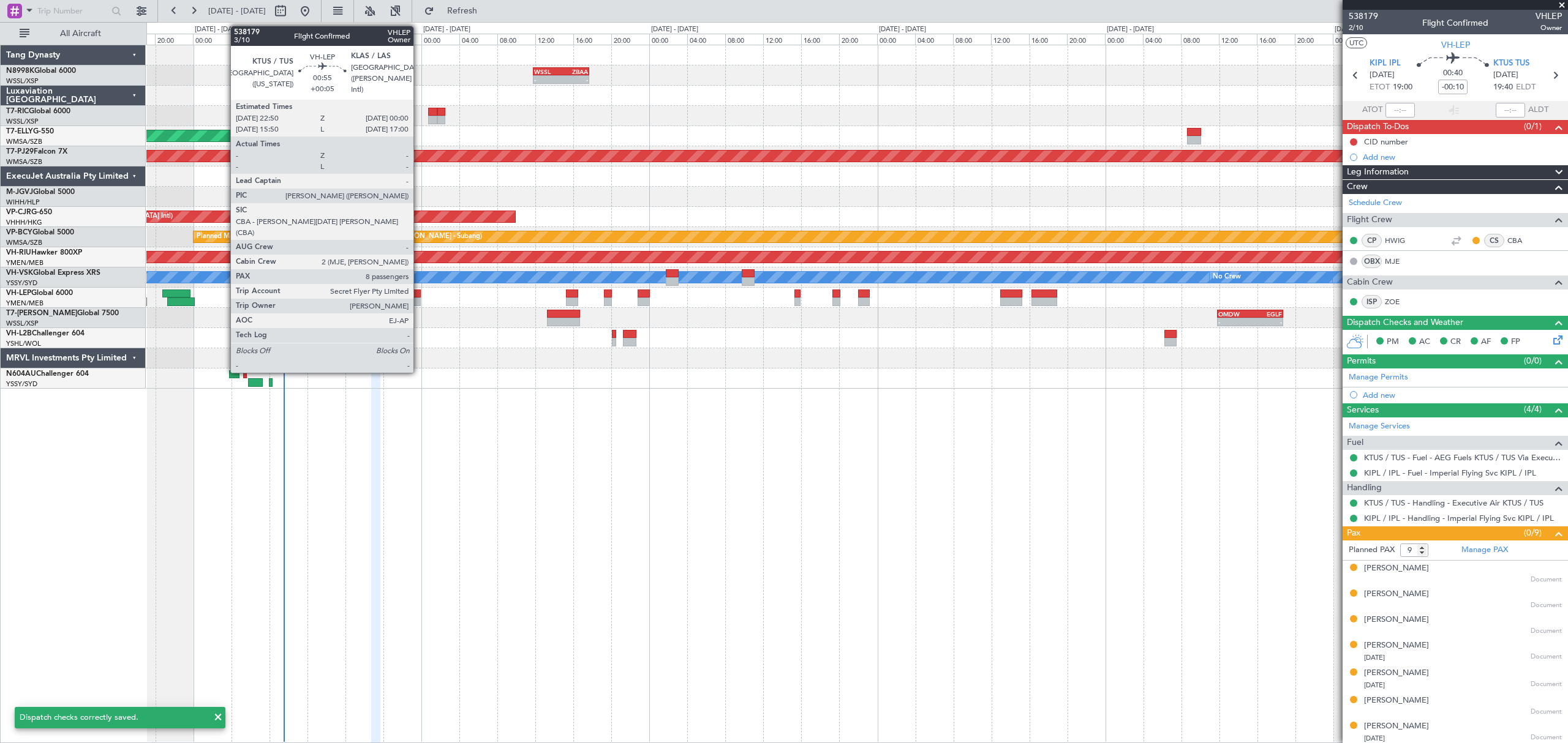
click at [419, 294] on div at bounding box center [415, 294] width 12 height 9
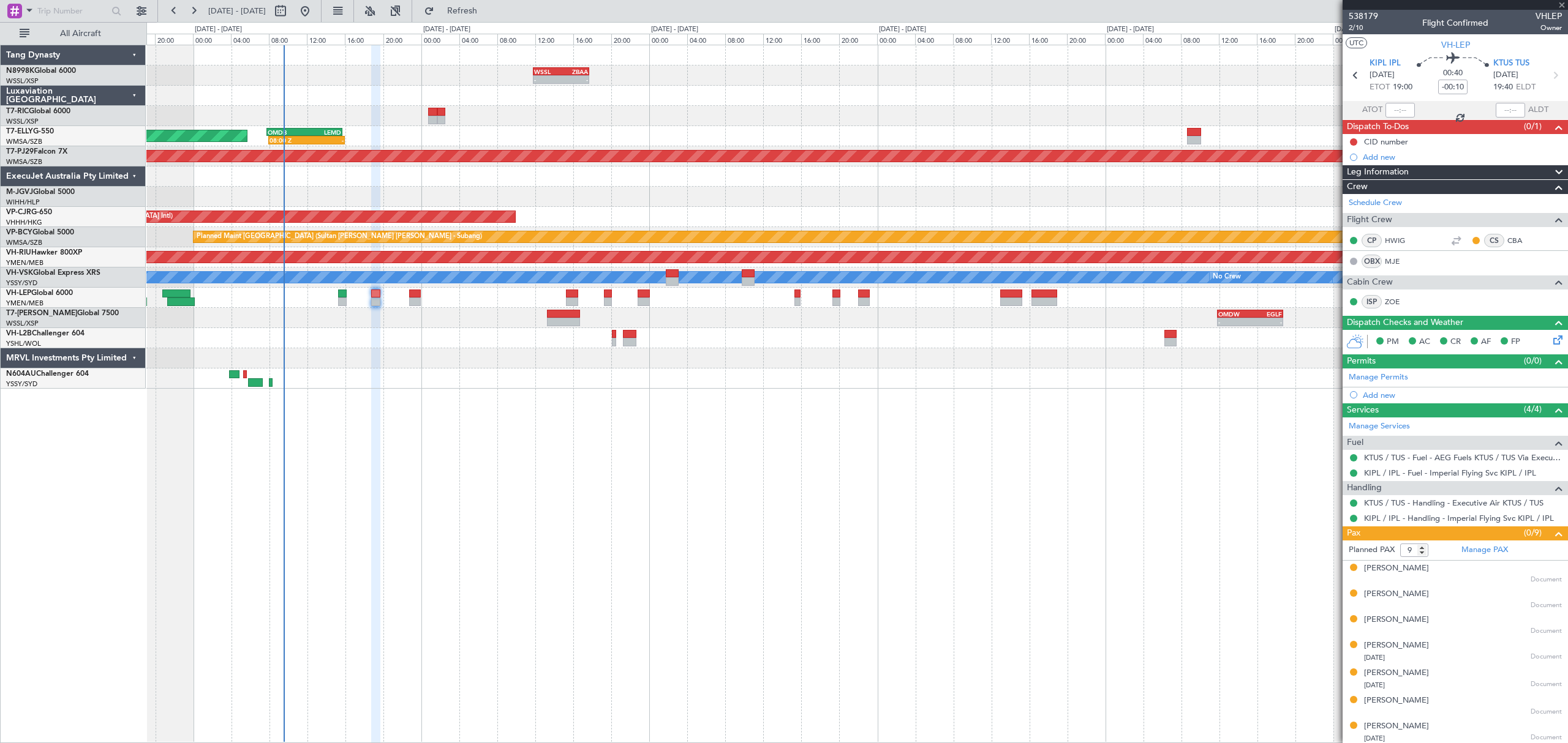
type input "+00:05"
type input "8"
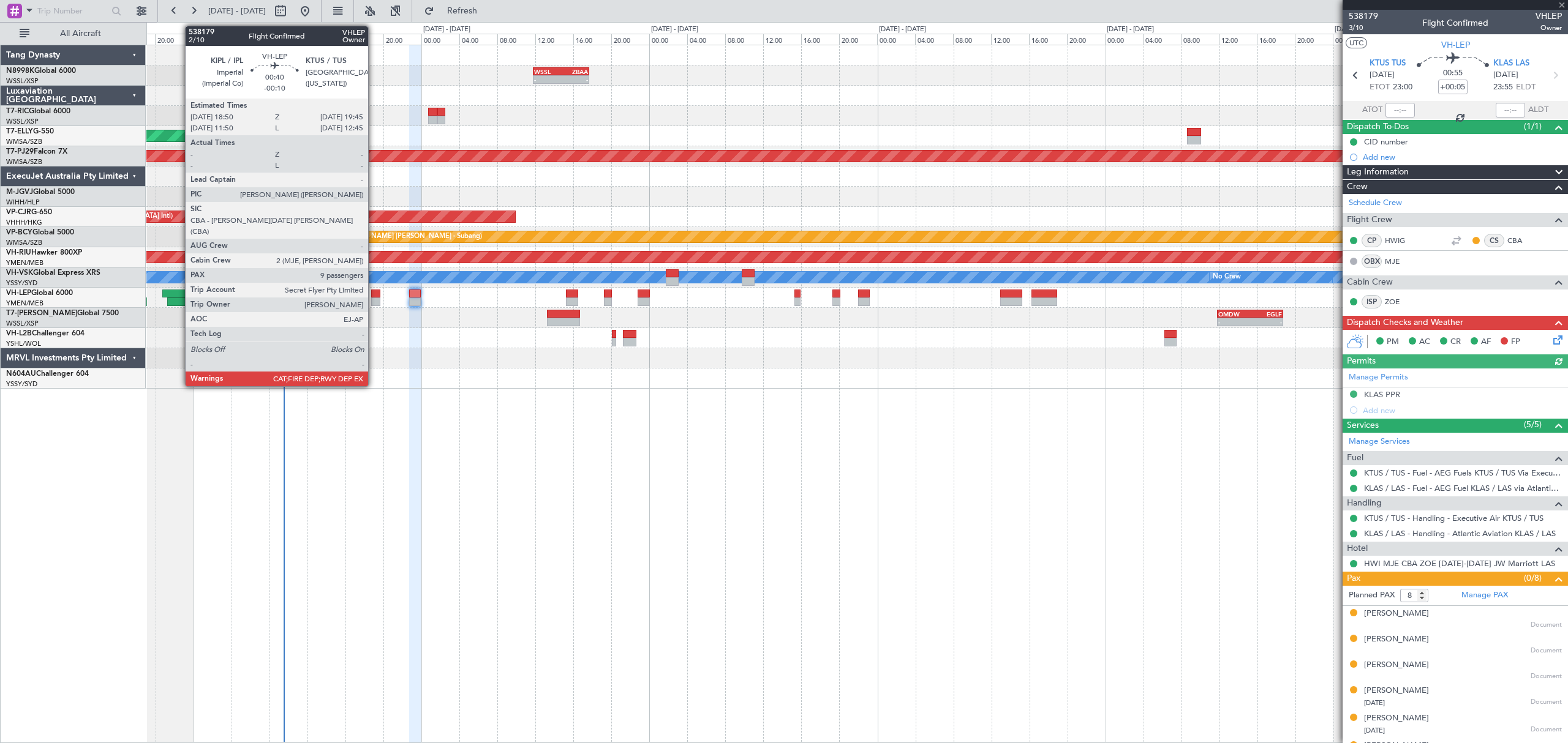
click at [374, 299] on div at bounding box center [376, 302] width 9 height 9
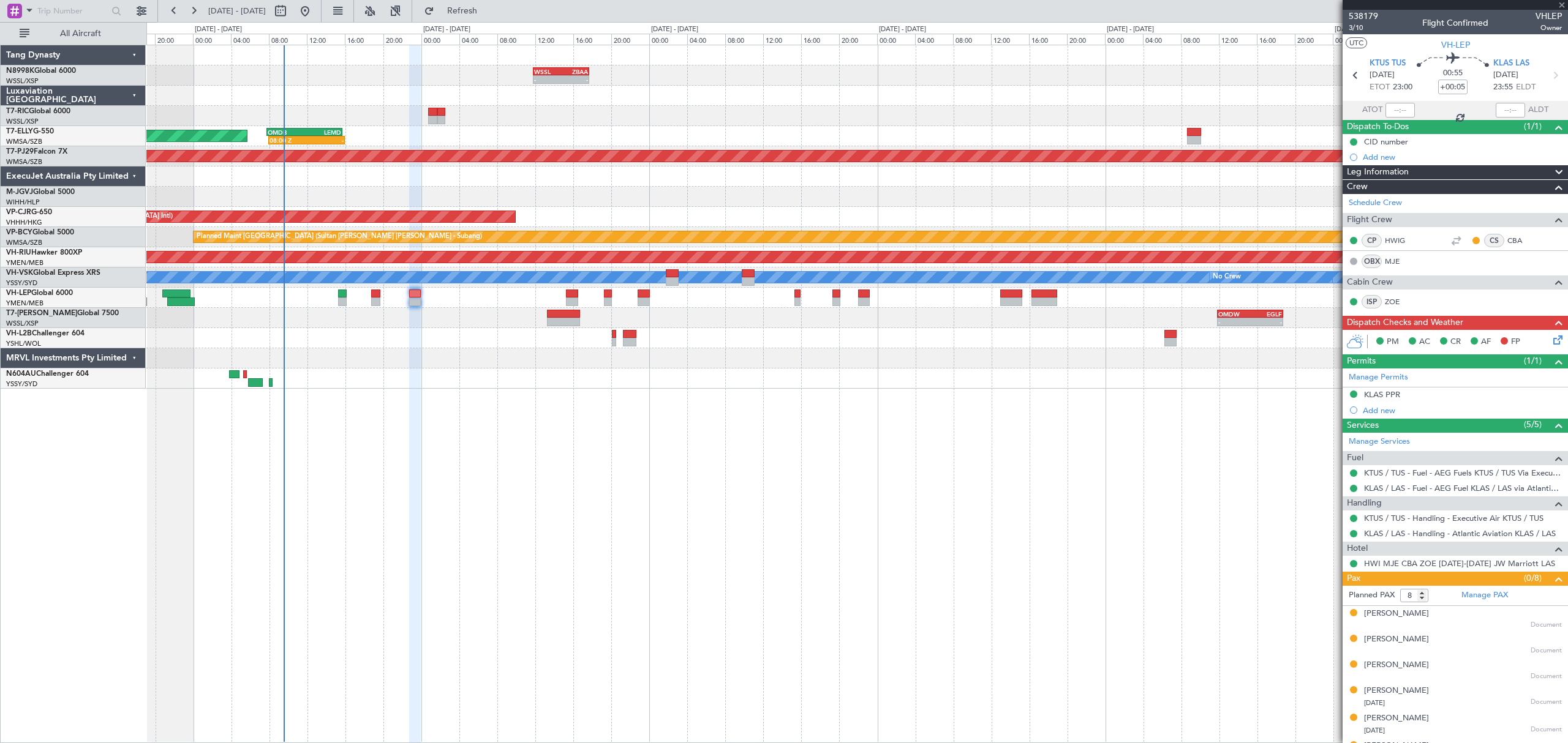
type input "-00:10"
type input "9"
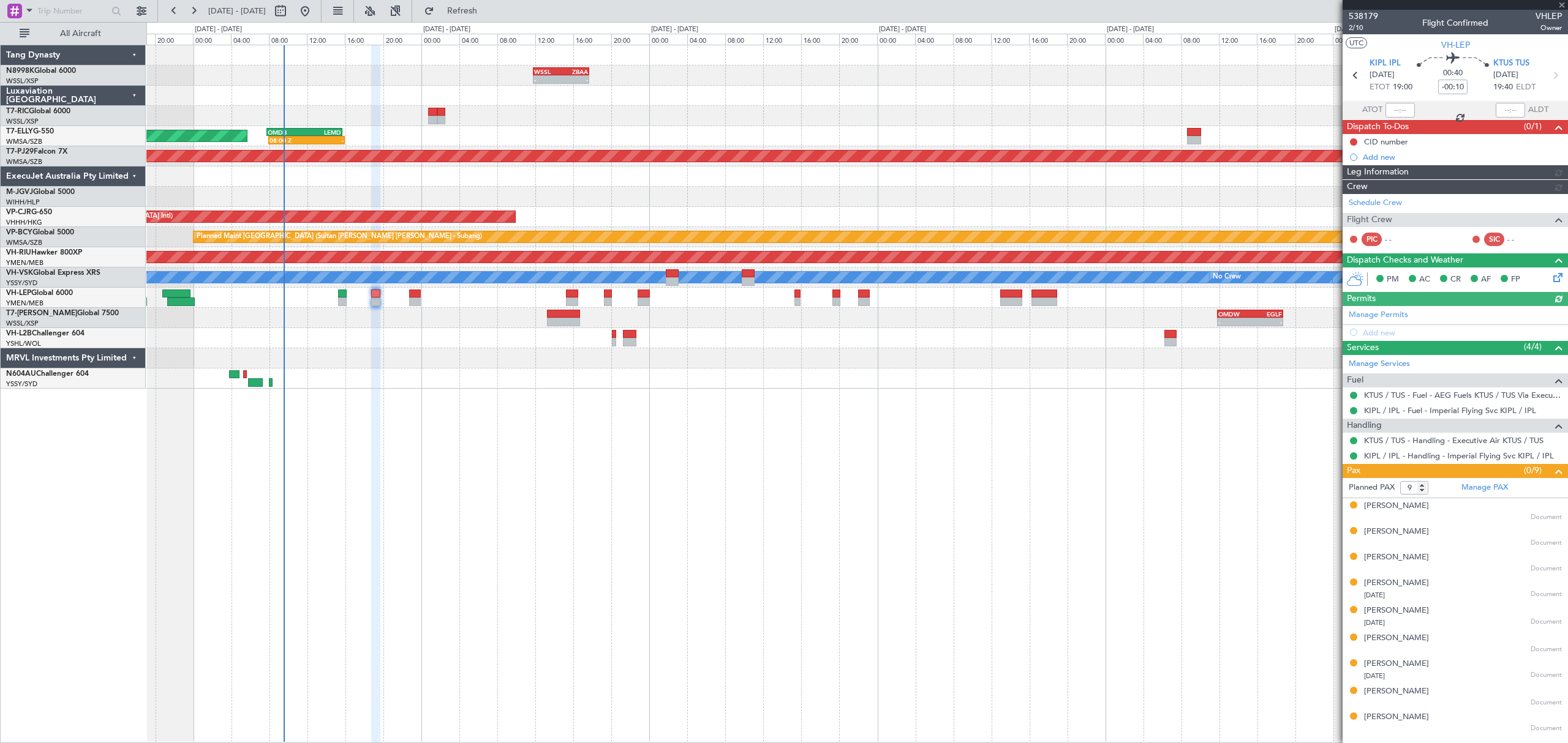
type input "[PERSON_NAME] (KYA)"
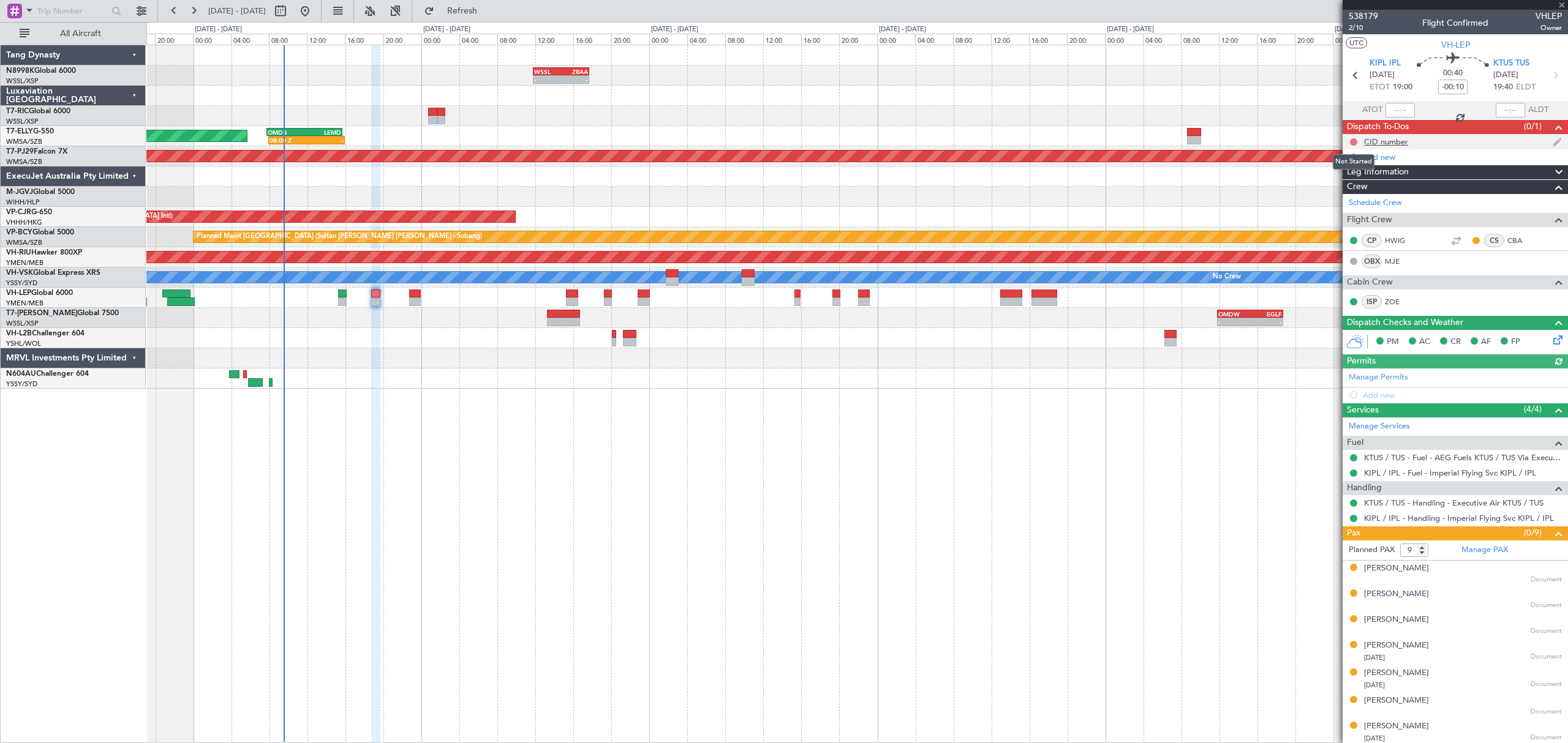
click at [1350, 140] on button at bounding box center [1354, 142] width 7 height 7
click at [1355, 197] on span "Completed" at bounding box center [1359, 197] width 41 height 13
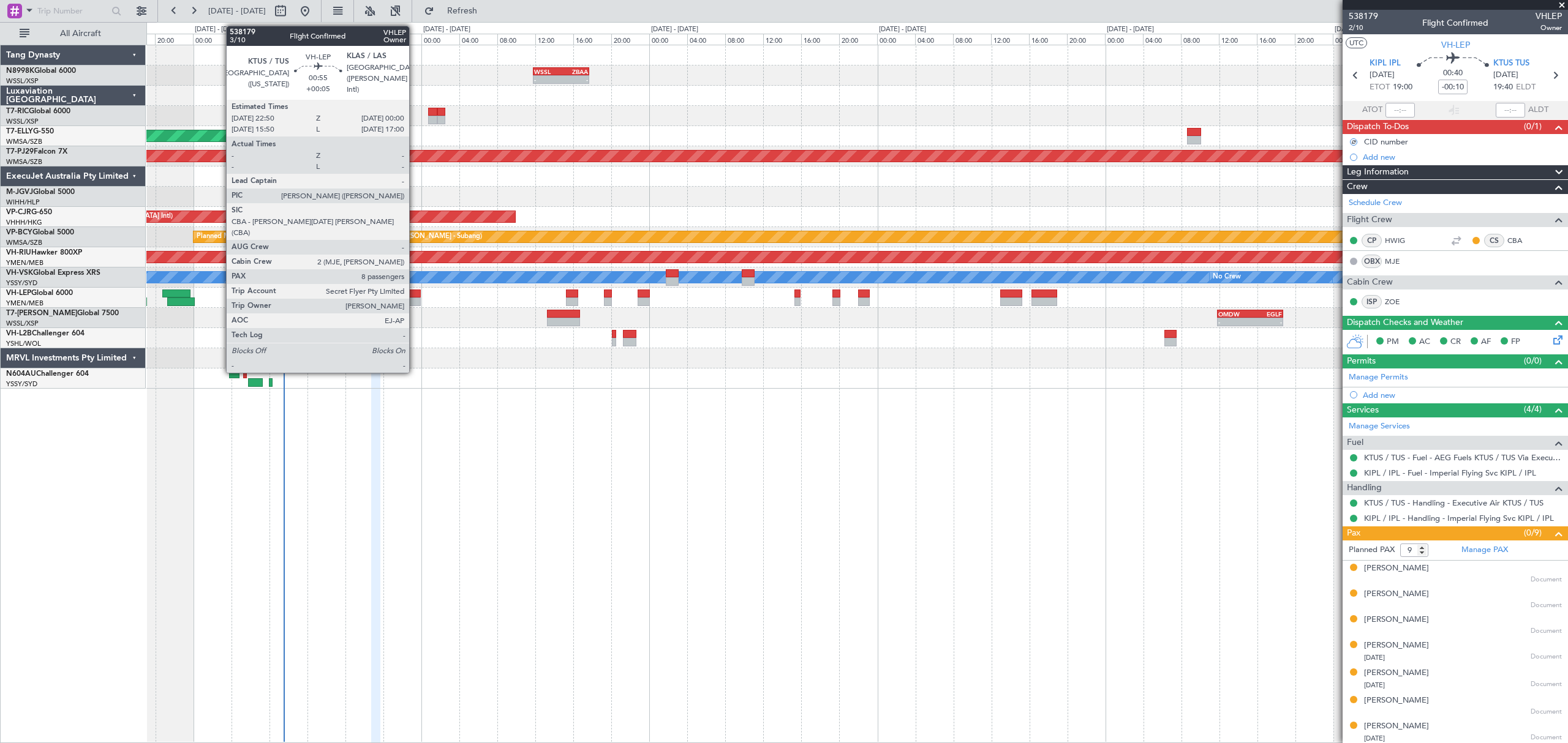
click at [415, 305] on div at bounding box center [415, 302] width 12 height 9
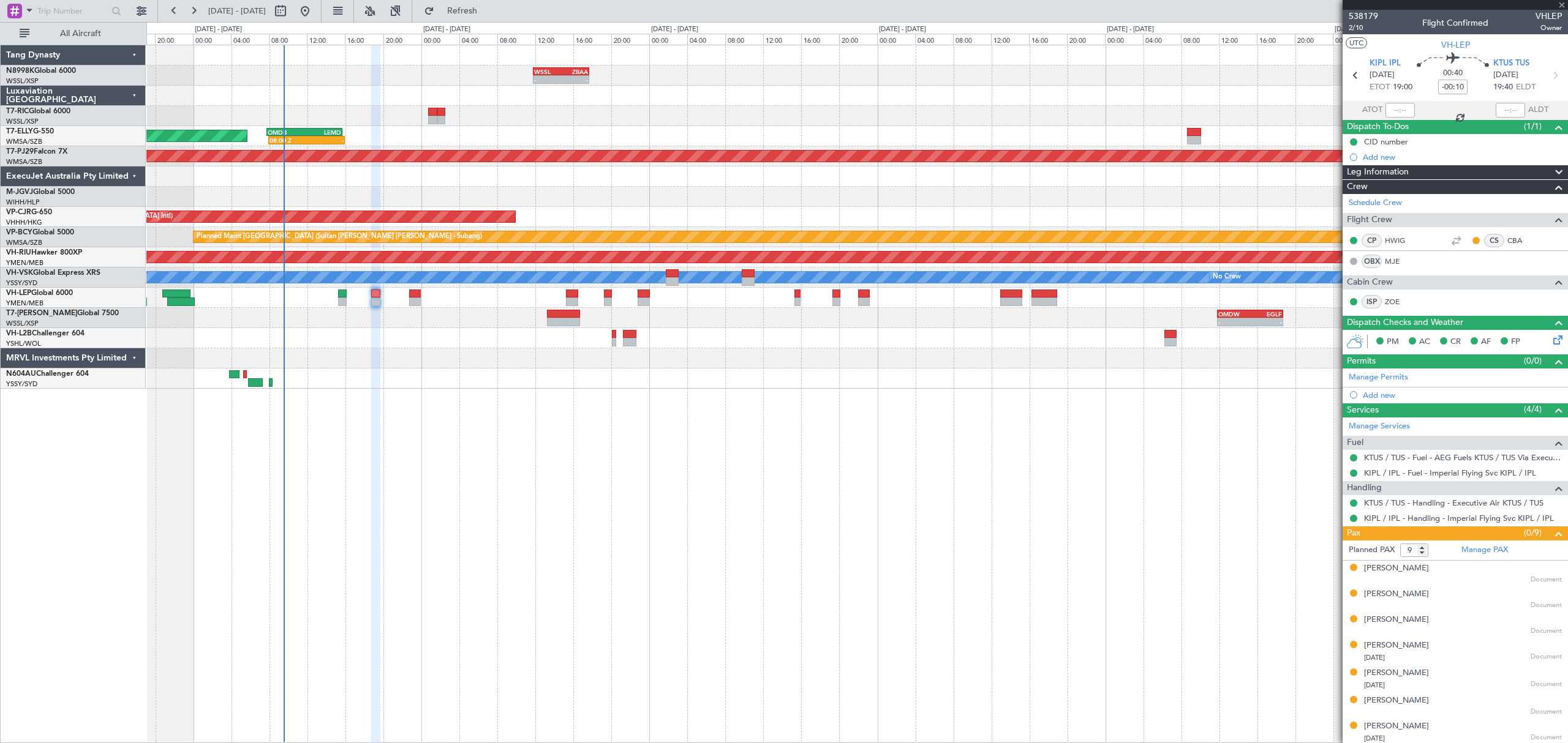
type input "+00:05"
type input "8"
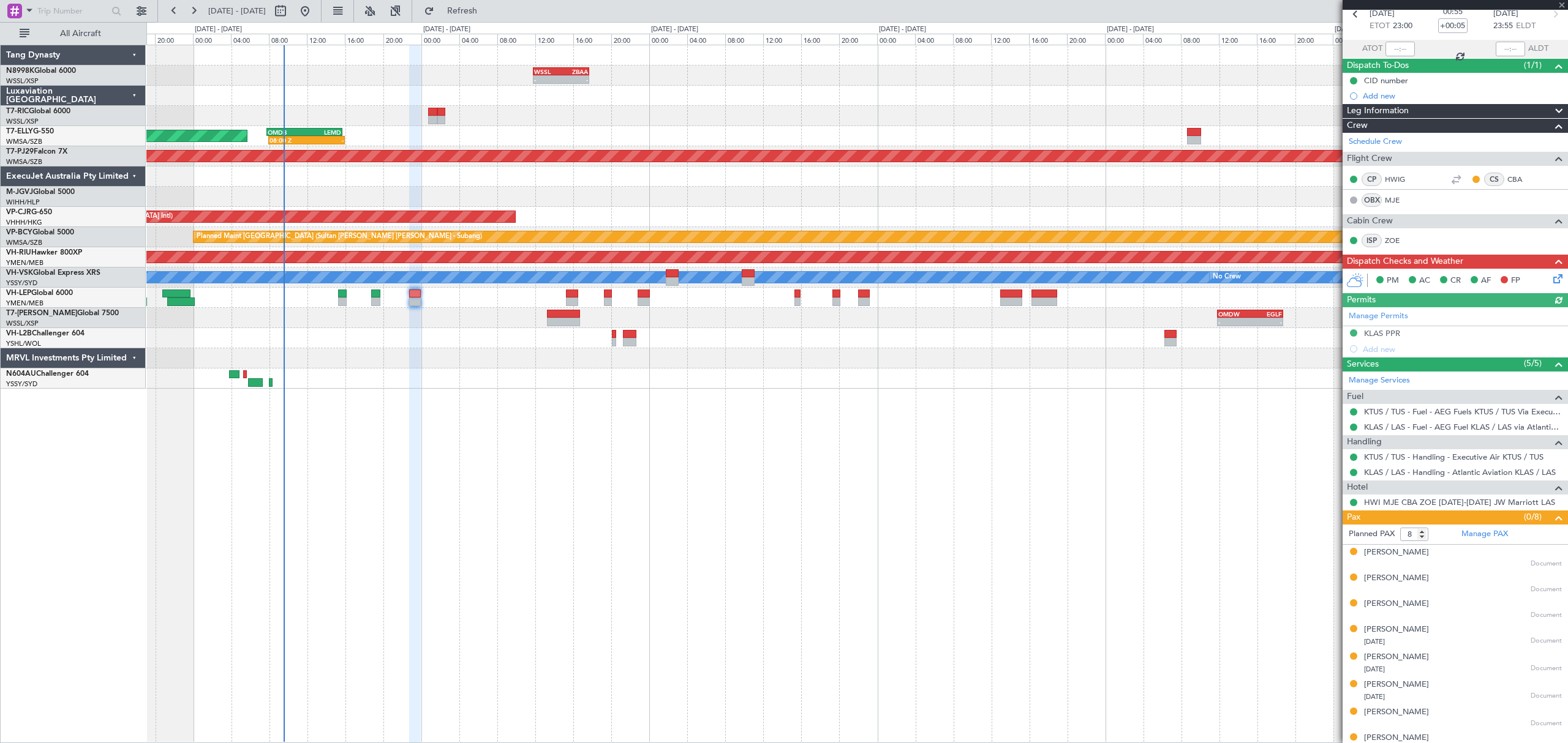
scroll to position [76, 0]
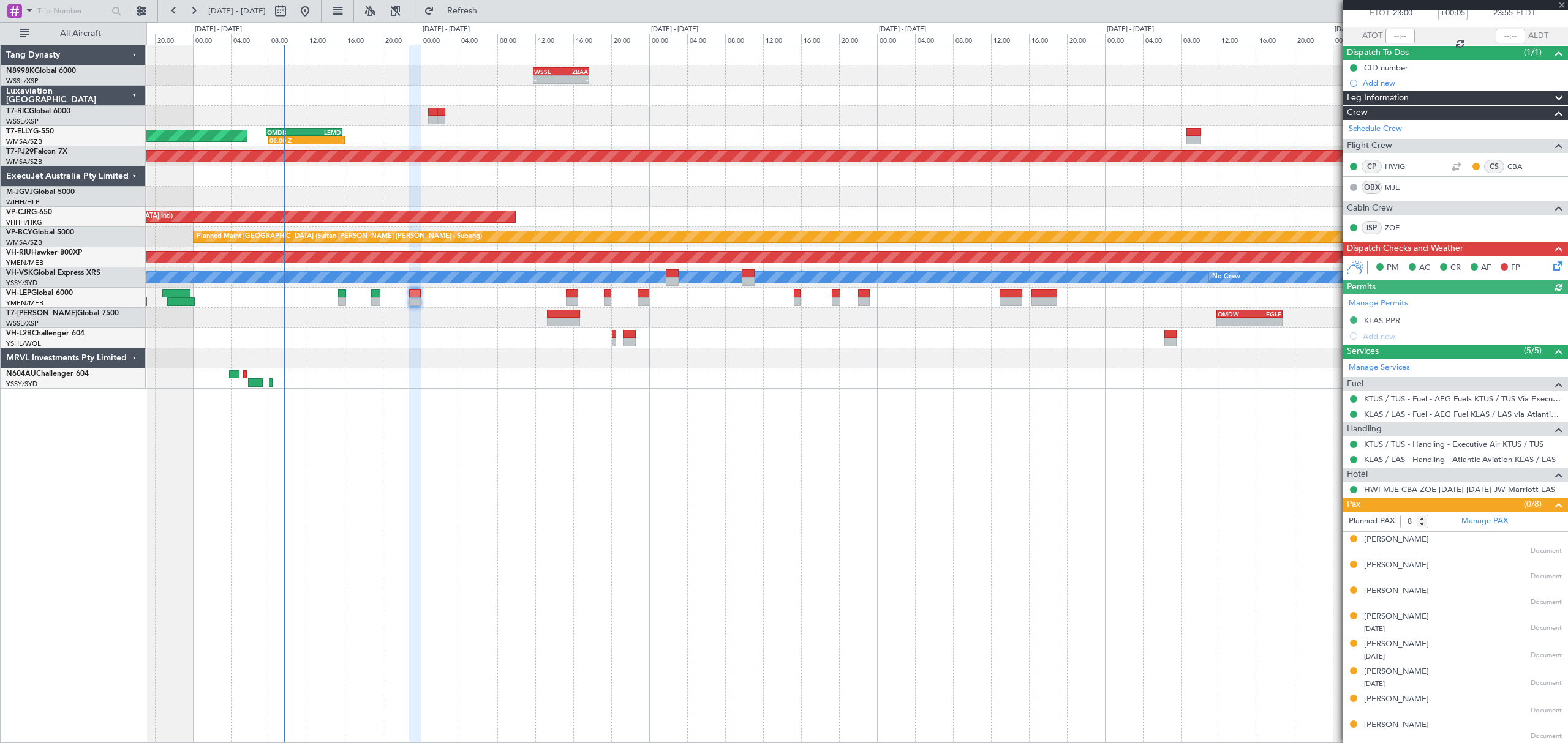
click at [1550, 263] on icon at bounding box center [1555, 263] width 10 height 10
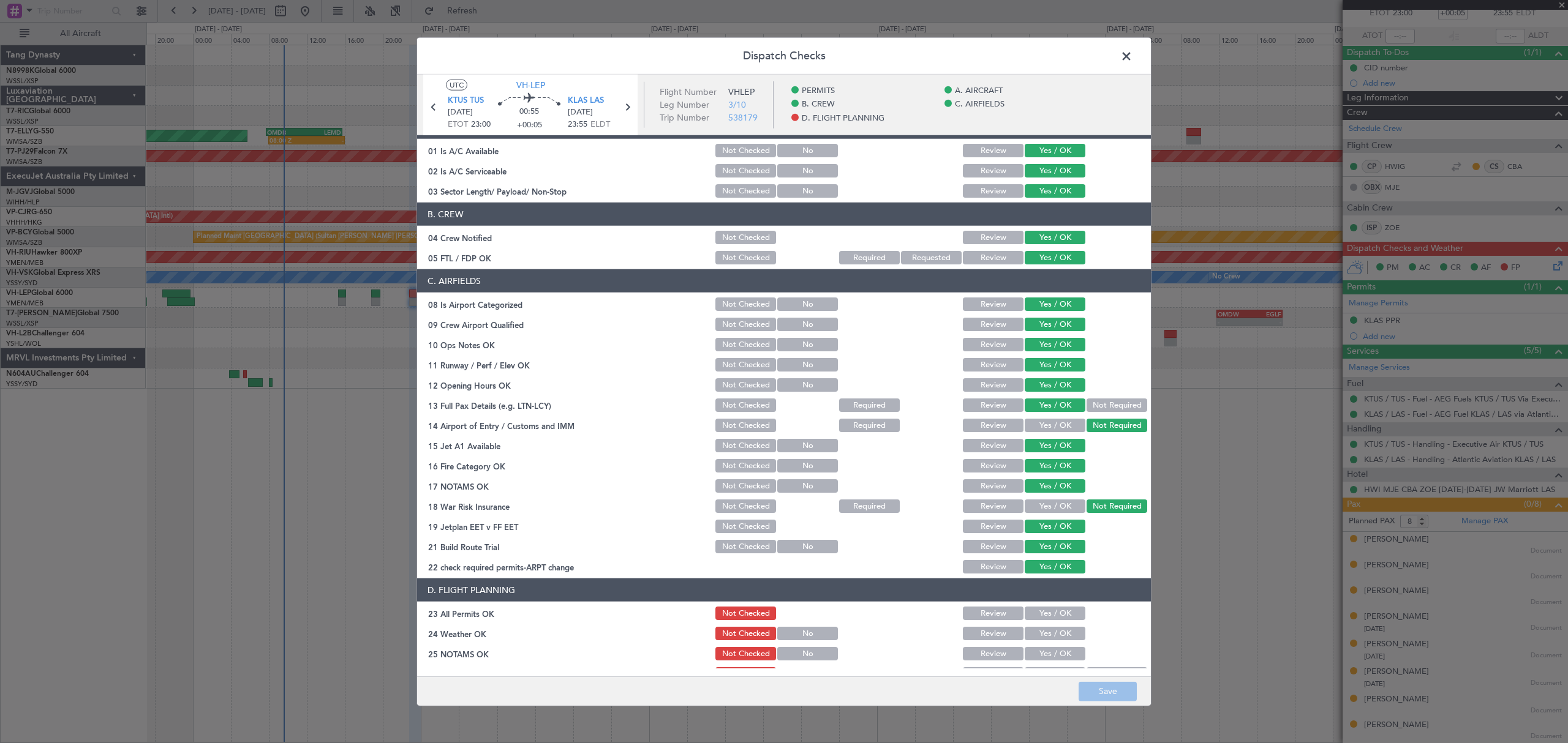
scroll to position [184, 0]
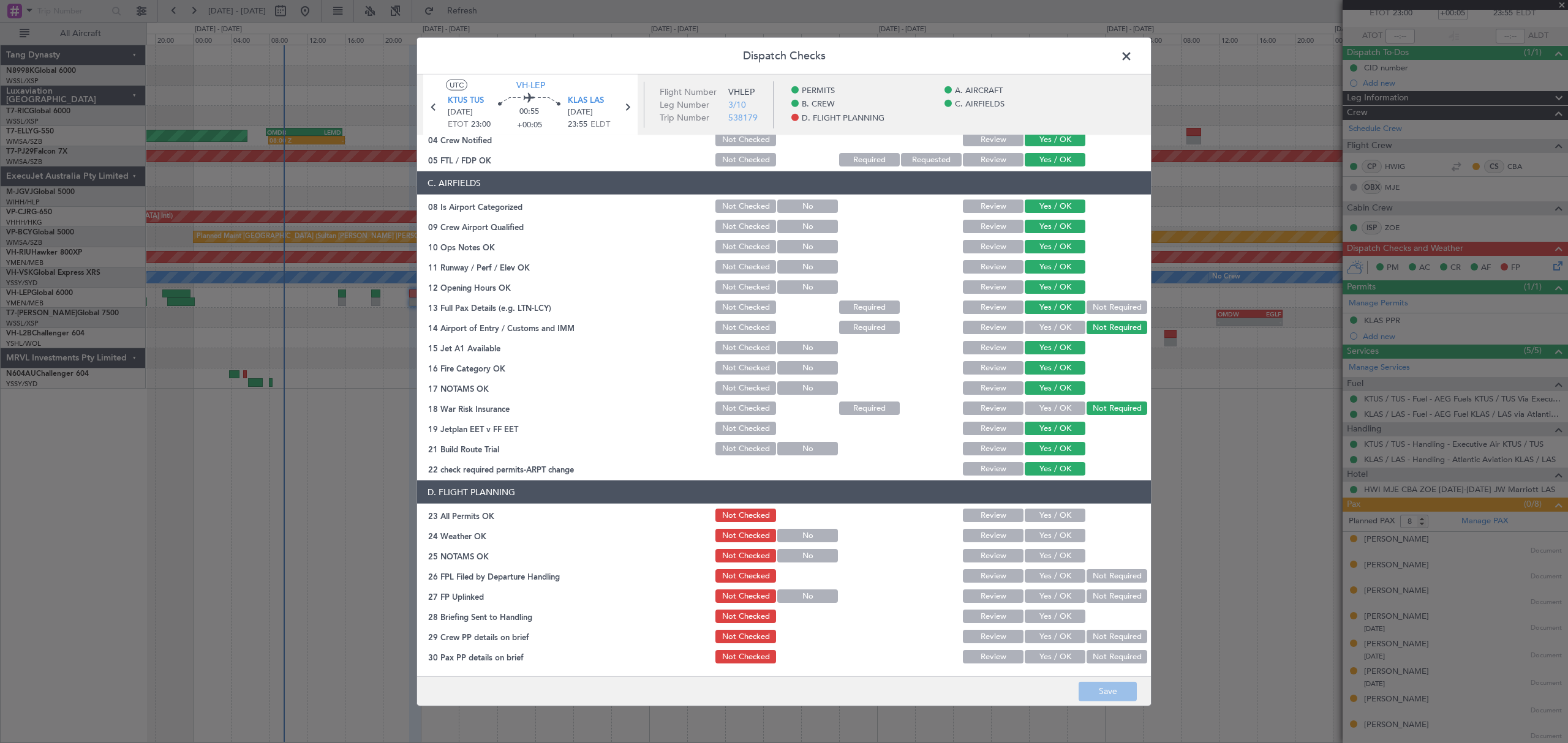
click at [1061, 517] on button "Yes / OK" at bounding box center [1055, 515] width 61 height 13
click at [1057, 537] on button "Yes / OK" at bounding box center [1055, 535] width 61 height 13
click at [1058, 554] on button "Yes / OK" at bounding box center [1055, 556] width 61 height 13
click at [1066, 571] on button "Yes / OK" at bounding box center [1055, 576] width 61 height 13
click at [1093, 573] on button "Not Required" at bounding box center [1117, 576] width 61 height 13
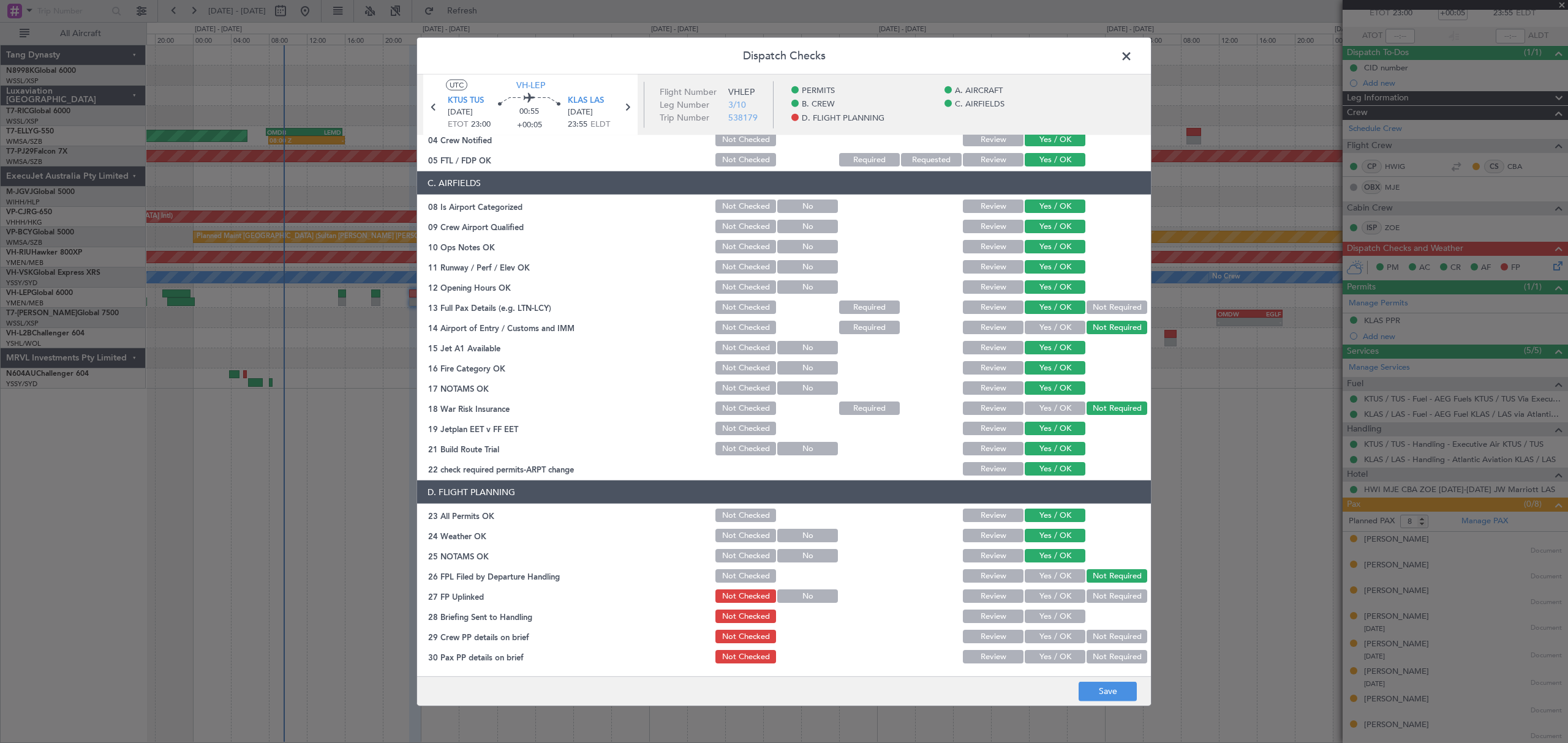
click at [1061, 603] on div "Yes / OK" at bounding box center [1054, 596] width 62 height 17
click at [1063, 599] on button "Yes / OK" at bounding box center [1055, 596] width 61 height 13
click at [1058, 615] on button "Yes / OK" at bounding box center [1055, 617] width 61 height 13
click at [1052, 638] on button "Yes / OK" at bounding box center [1055, 637] width 61 height 13
click at [1053, 659] on button "Yes / OK" at bounding box center [1055, 657] width 61 height 13
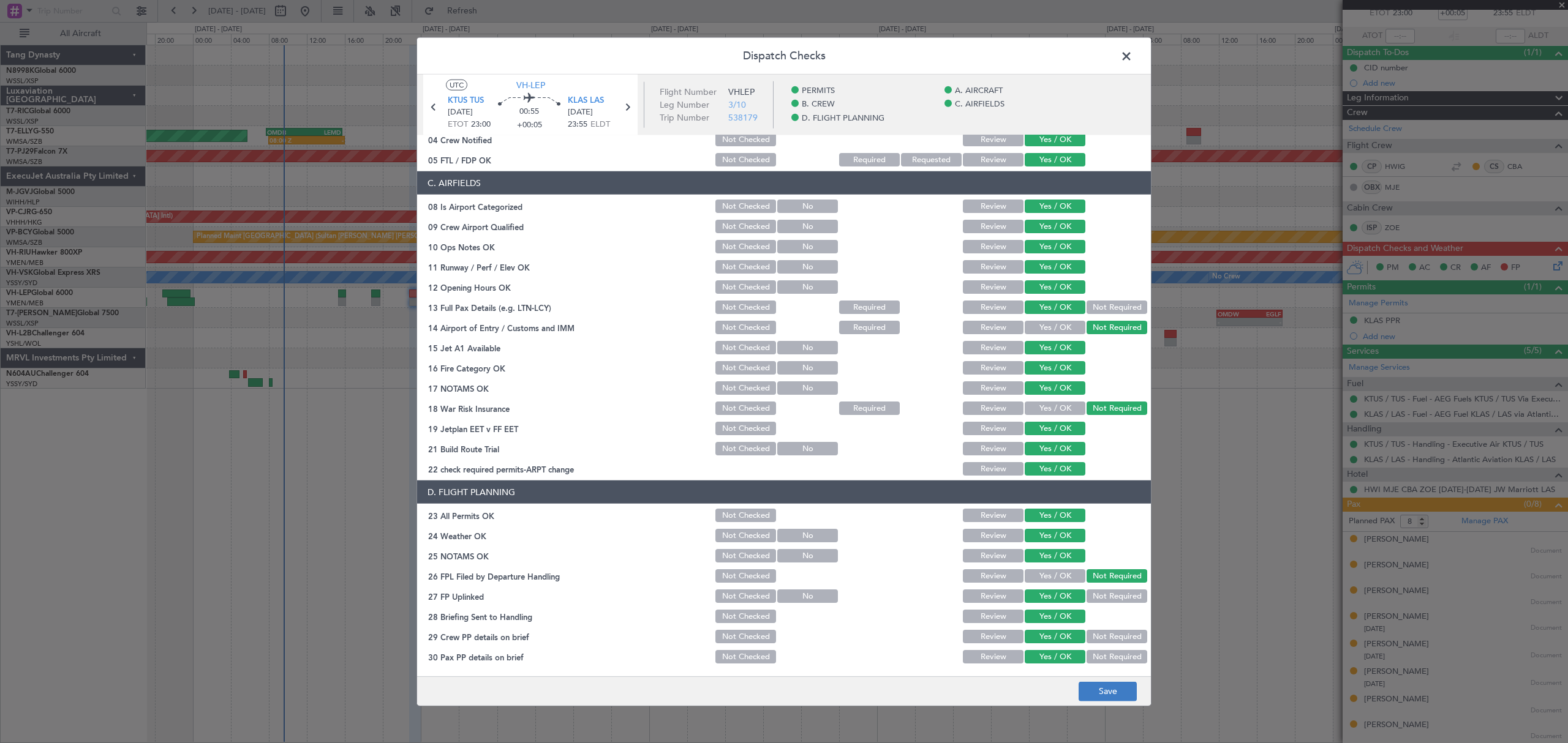
drag, startPoint x: 1121, startPoint y: 702, endPoint x: 1121, endPoint y: 685, distance: 17.0
click at [1121, 700] on footer "Save" at bounding box center [784, 691] width 734 height 30
drag, startPoint x: 1112, startPoint y: 692, endPoint x: 1115, endPoint y: 685, distance: 7.6
click at [1112, 691] on button "Save" at bounding box center [1107, 691] width 58 height 19
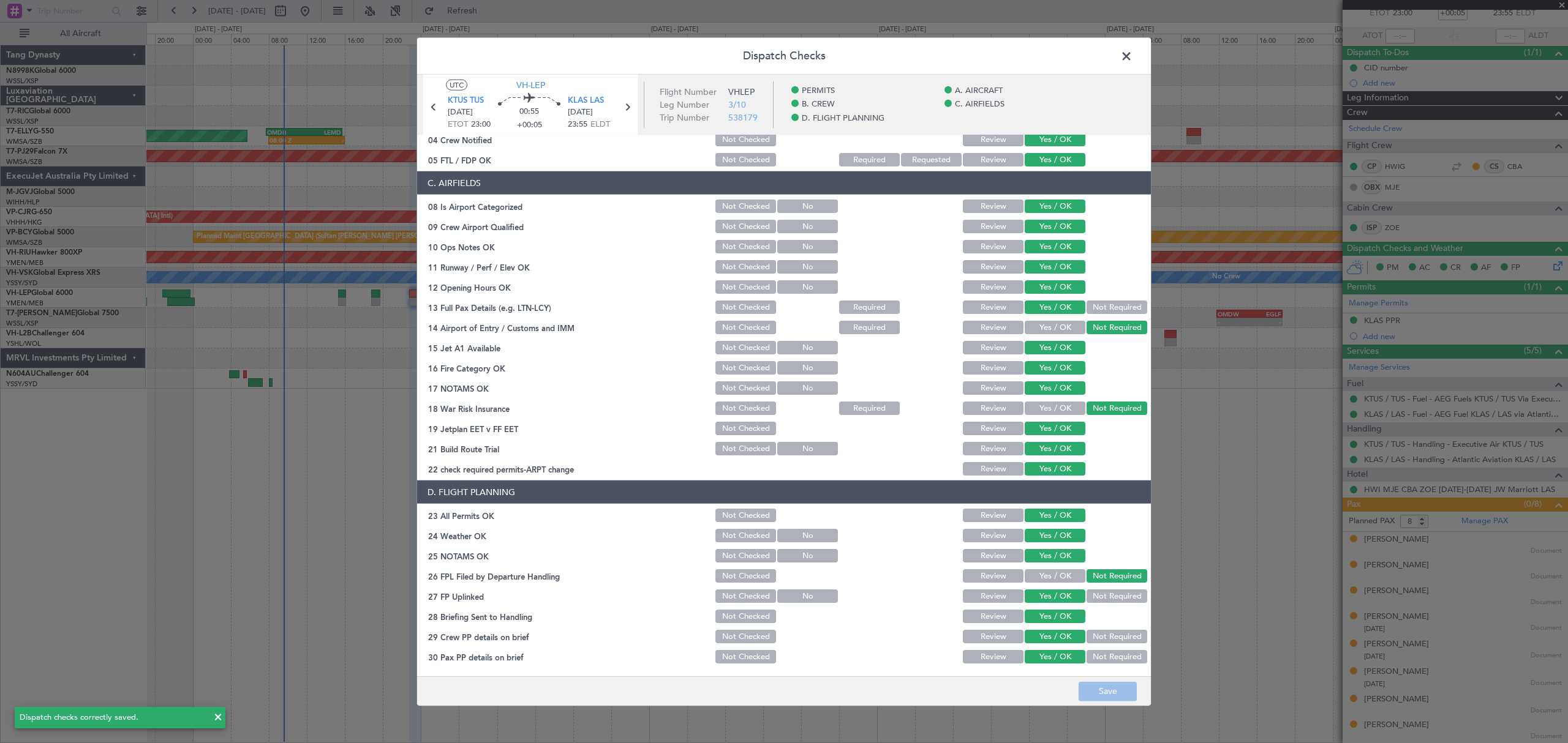
click at [1132, 47] on span at bounding box center [1132, 59] width 0 height 24
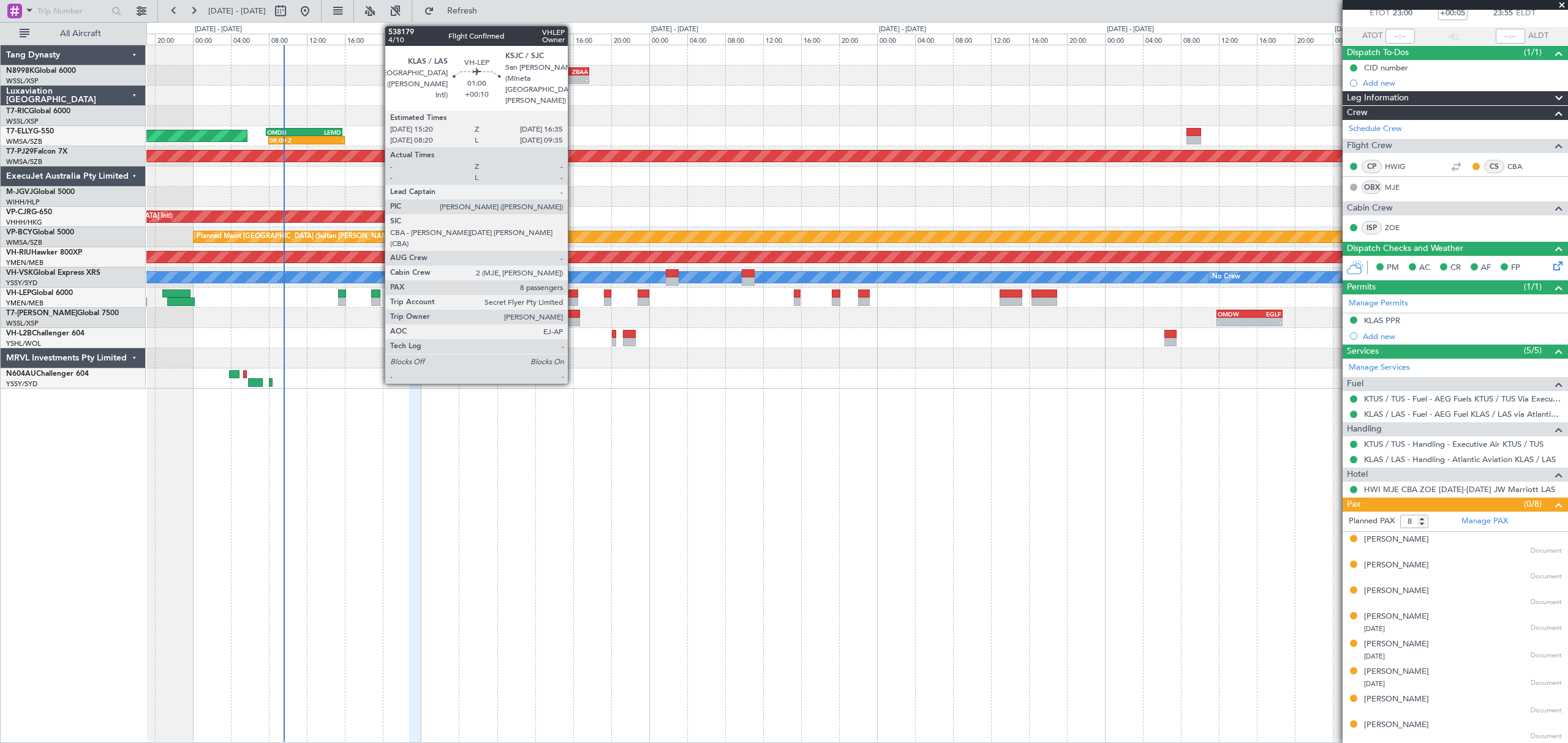
click at [573, 291] on div at bounding box center [572, 294] width 13 height 9
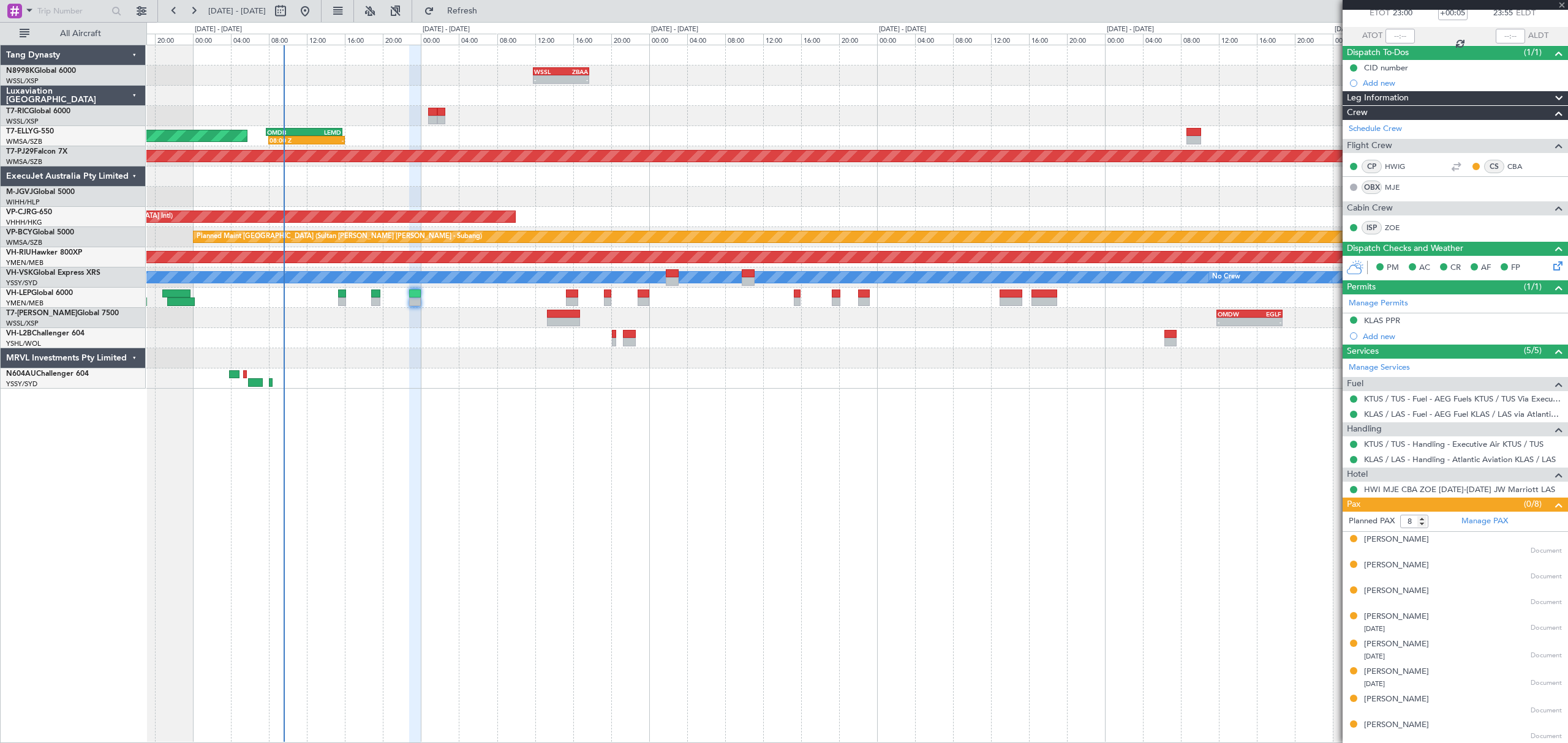
type input "+00:10"
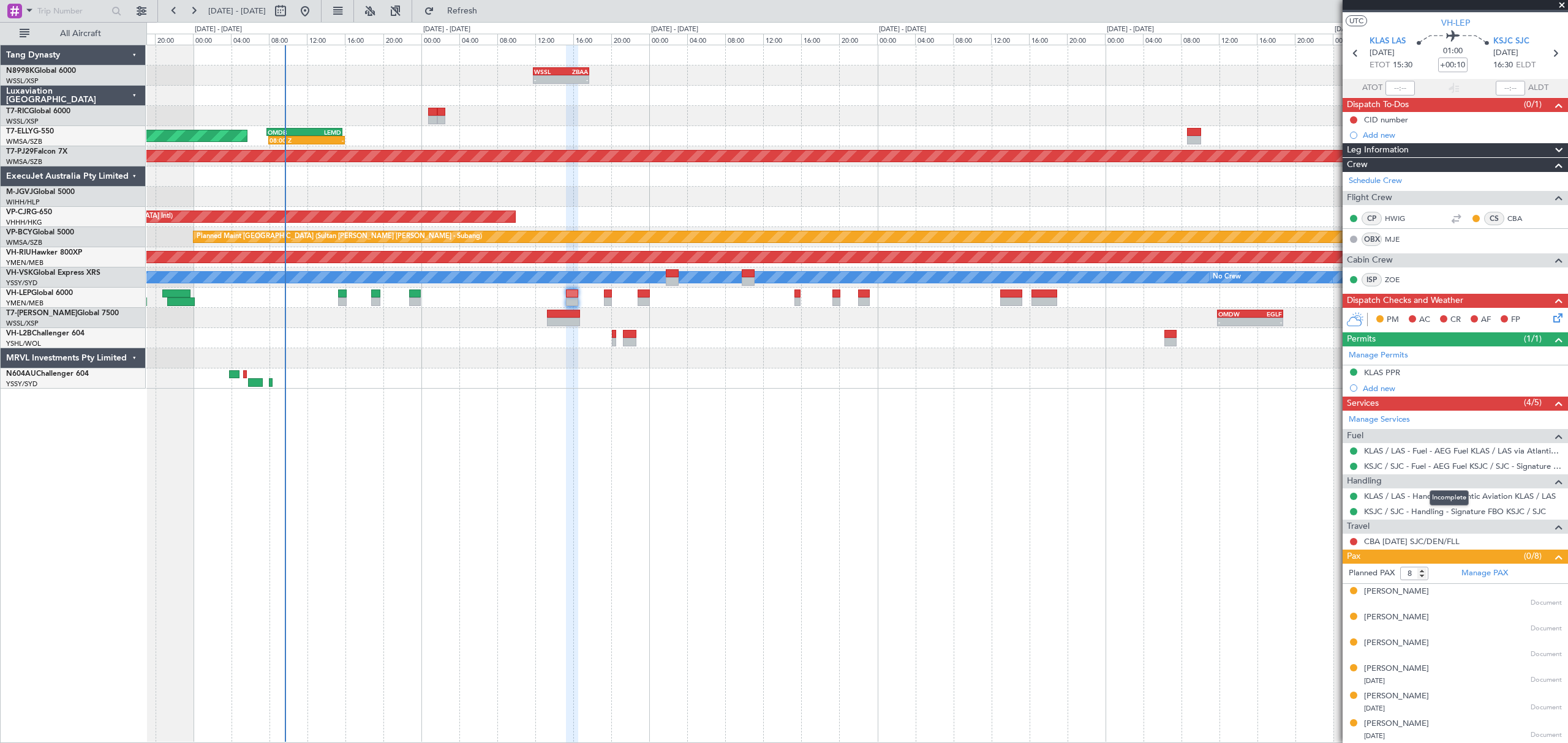
scroll to position [0, 0]
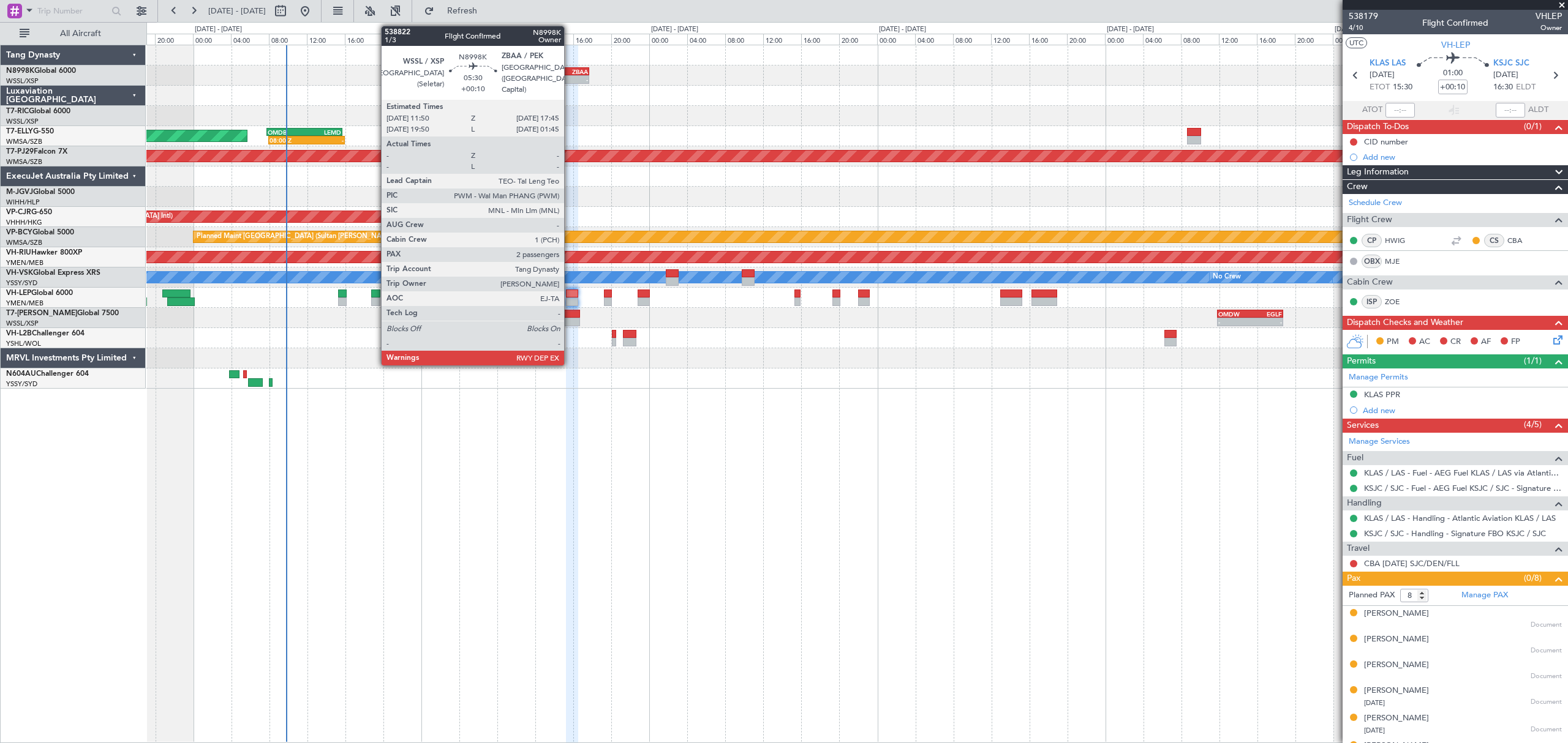
click at [570, 69] on div "ZBAA" at bounding box center [574, 72] width 27 height 7
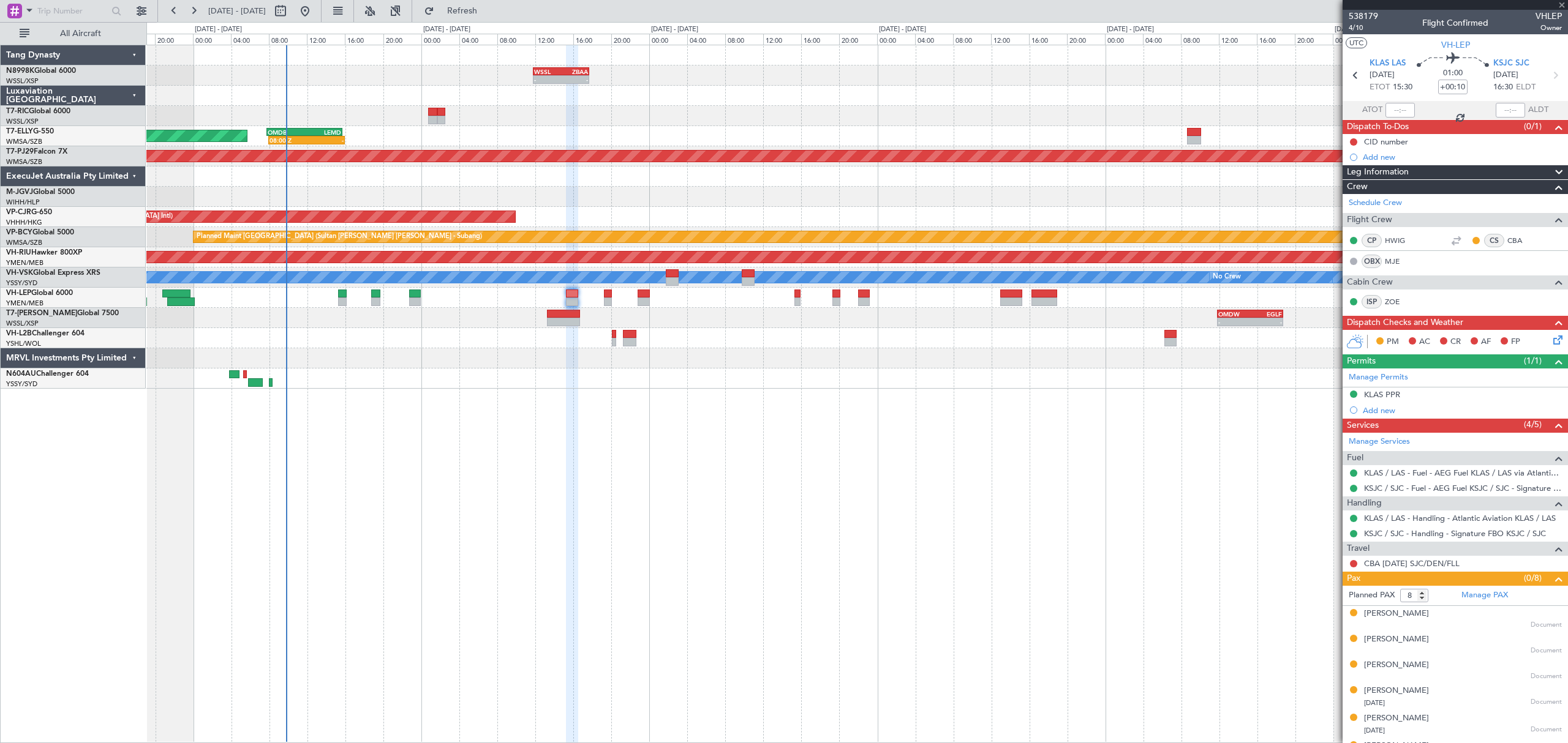
type input "2"
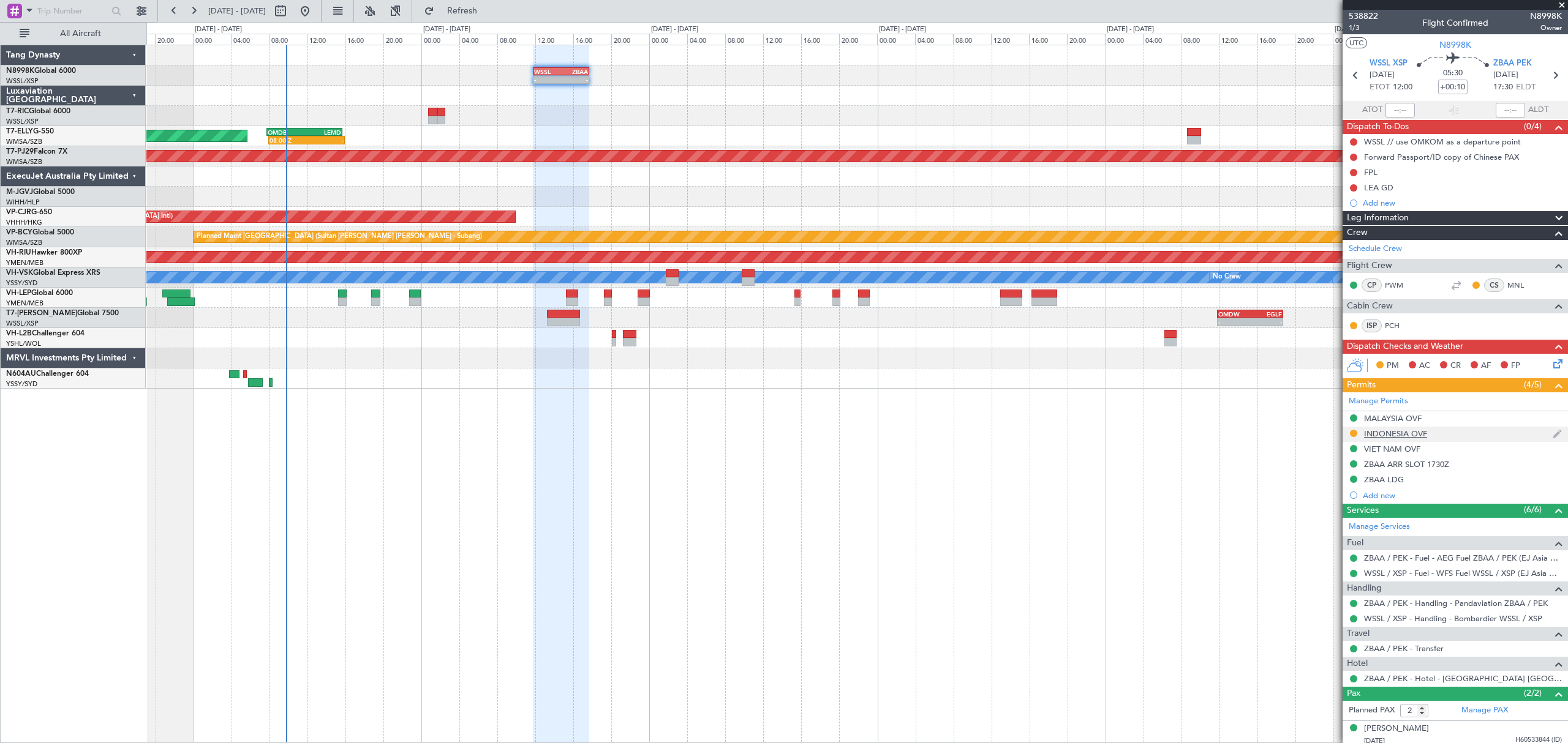
click at [1376, 436] on div "INDONESIA OVF" at bounding box center [1395, 434] width 63 height 10
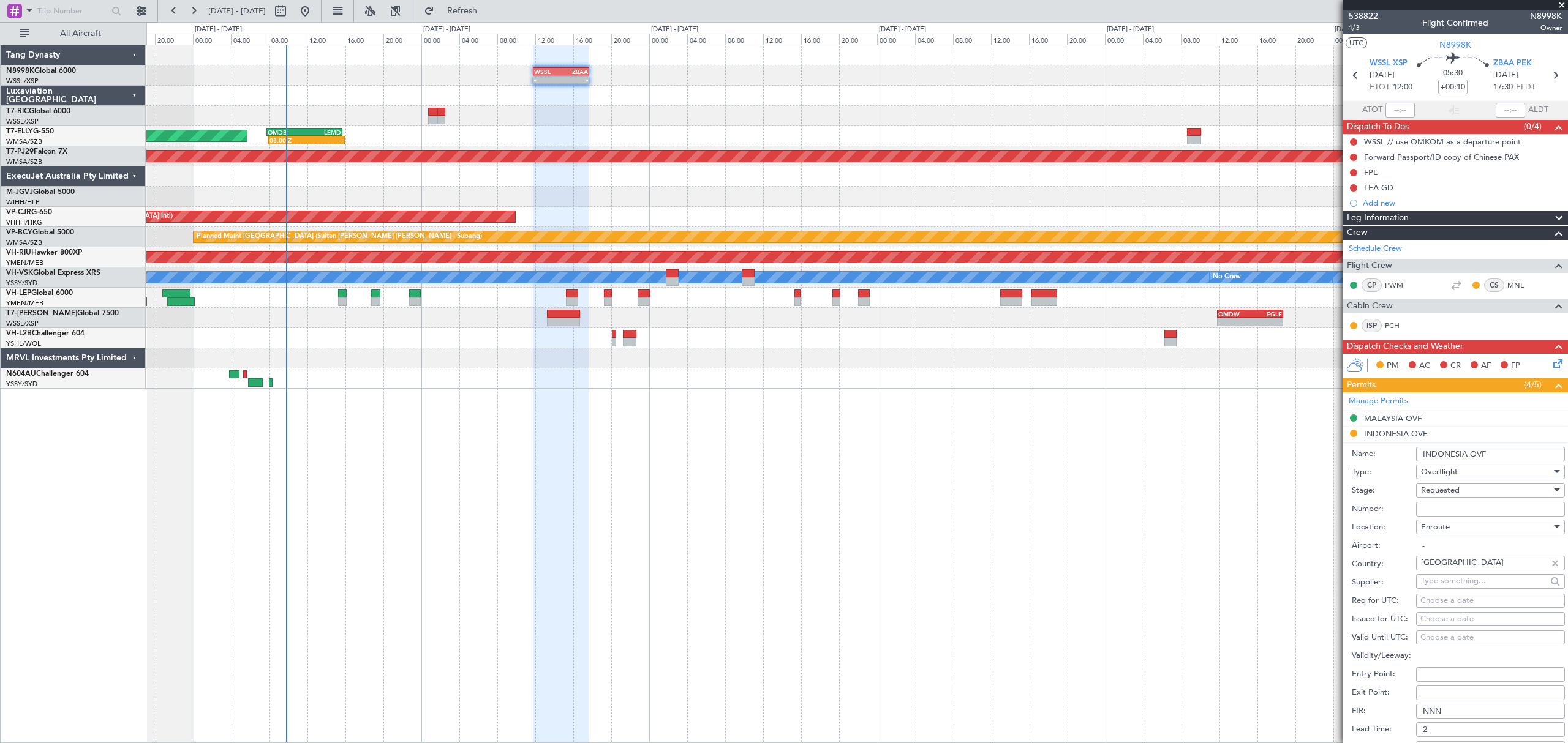
click at [1439, 507] on input "Number:" at bounding box center [1490, 509] width 149 height 15
paste input "SJ16310"
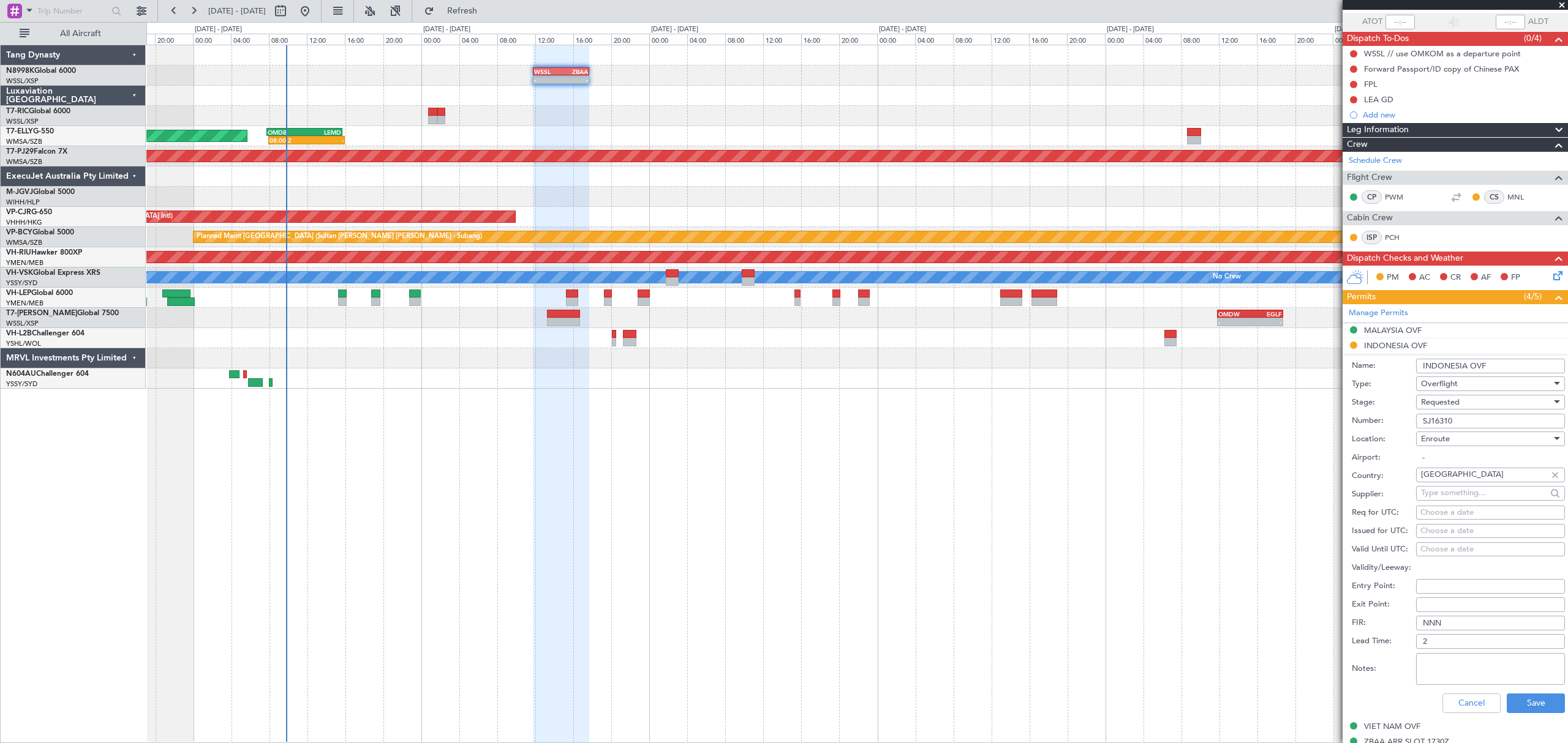
scroll to position [163, 0]
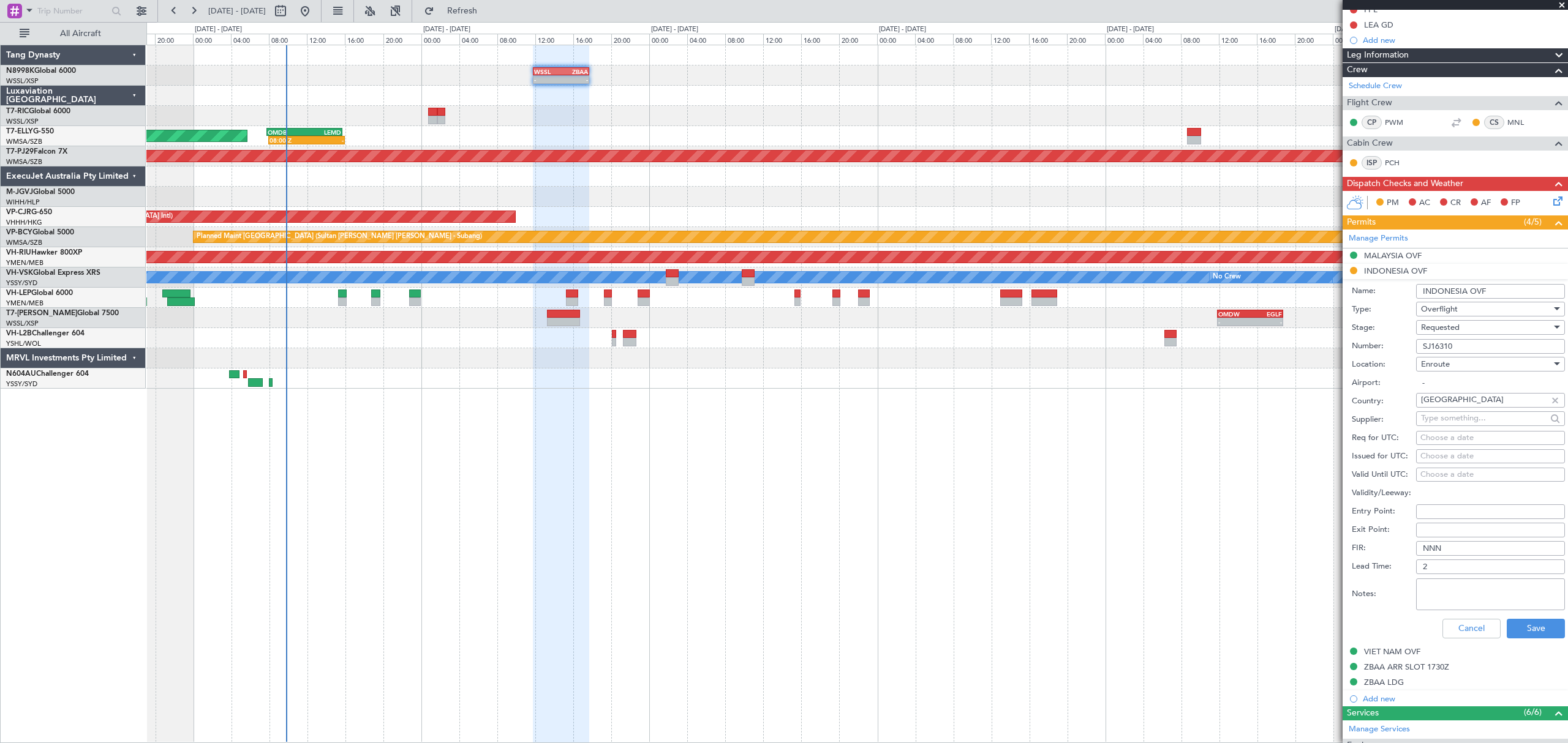
type input "SJ16310"
click at [1438, 459] on div "Choose a date" at bounding box center [1490, 456] width 141 height 13
select select "10"
select select "2025"
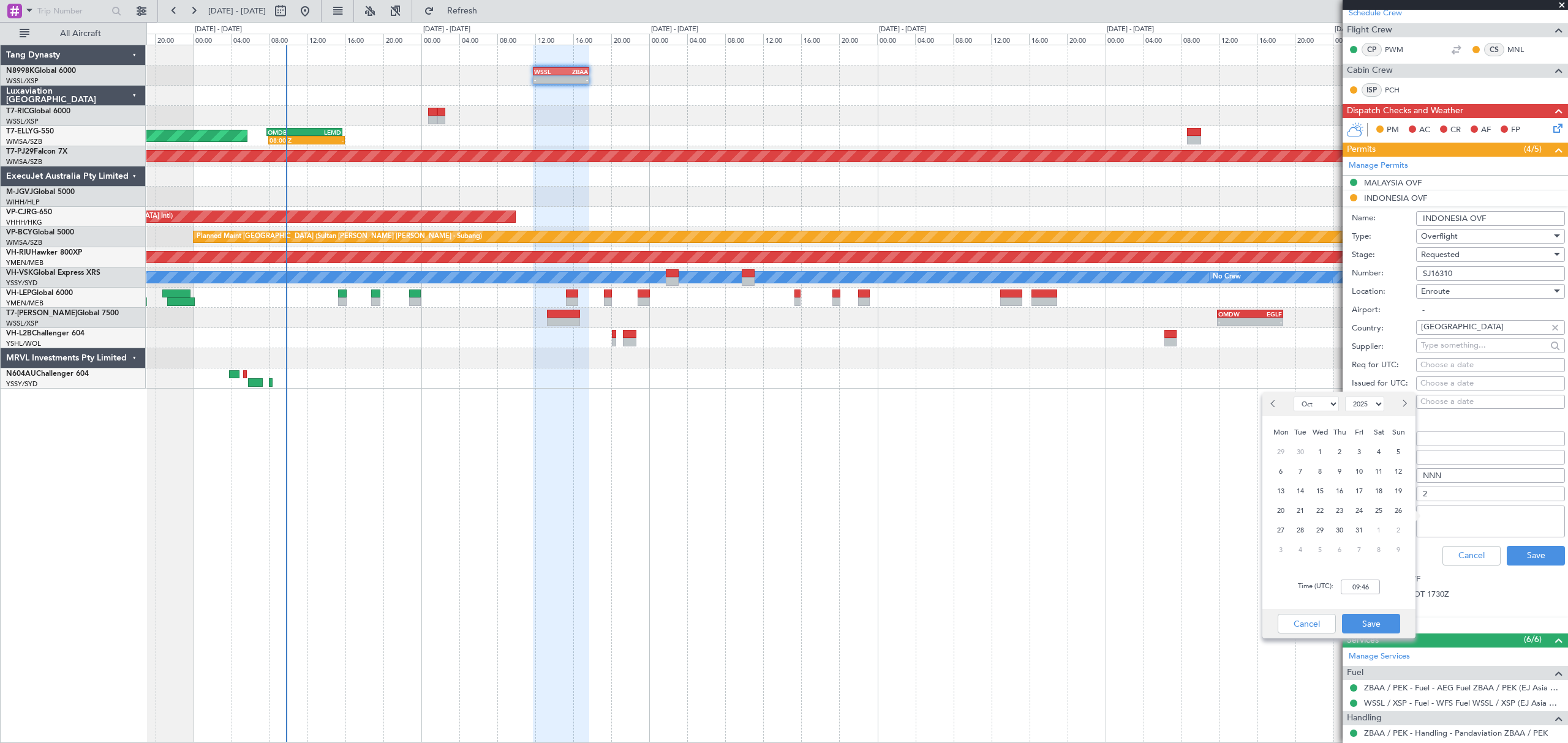
scroll to position [245, 0]
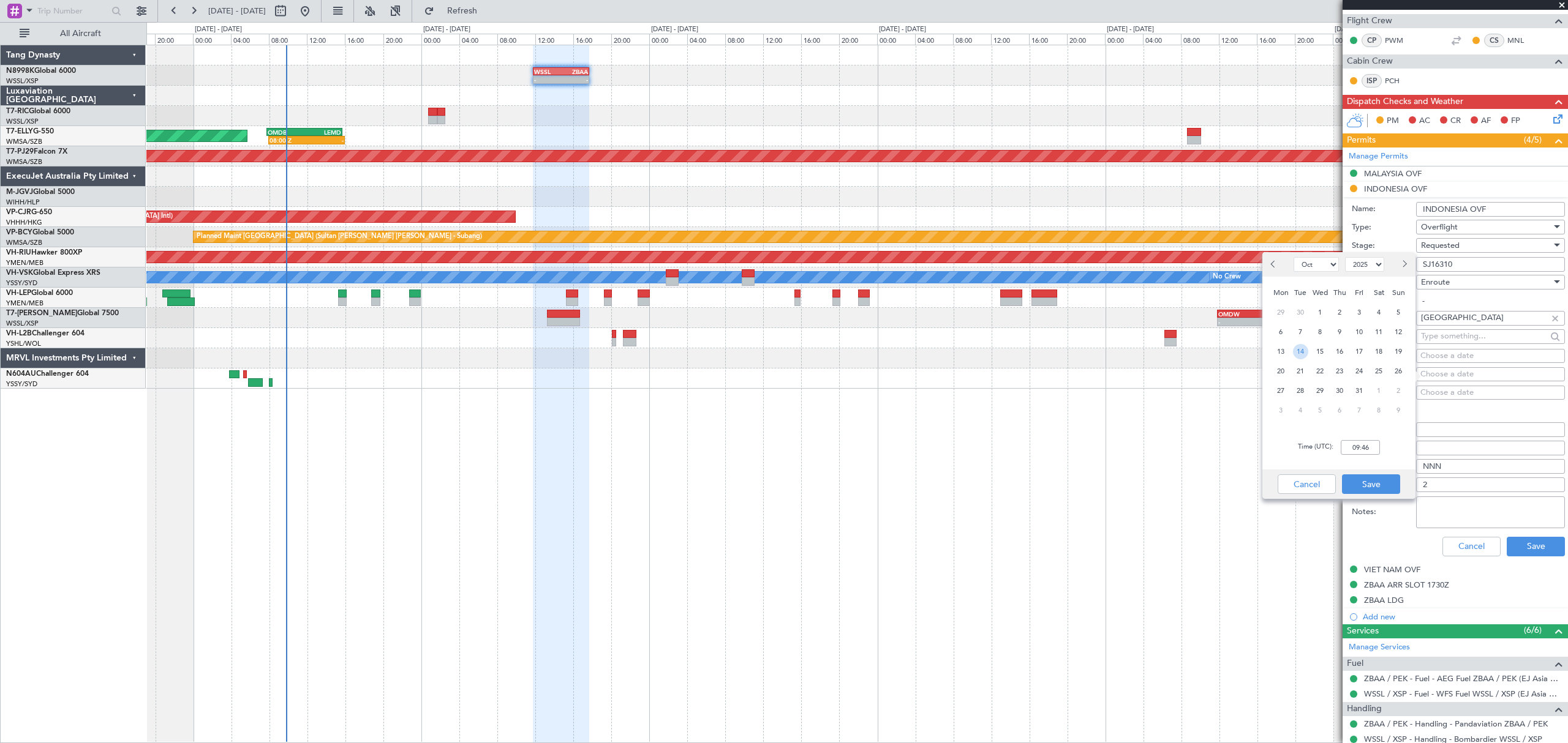
click at [1296, 344] on span "14" at bounding box center [1300, 351] width 16 height 16
click at [1376, 451] on input "00:00" at bounding box center [1359, 447] width 39 height 15
type input "12:00"
click at [1369, 481] on button "Save" at bounding box center [1371, 484] width 58 height 19
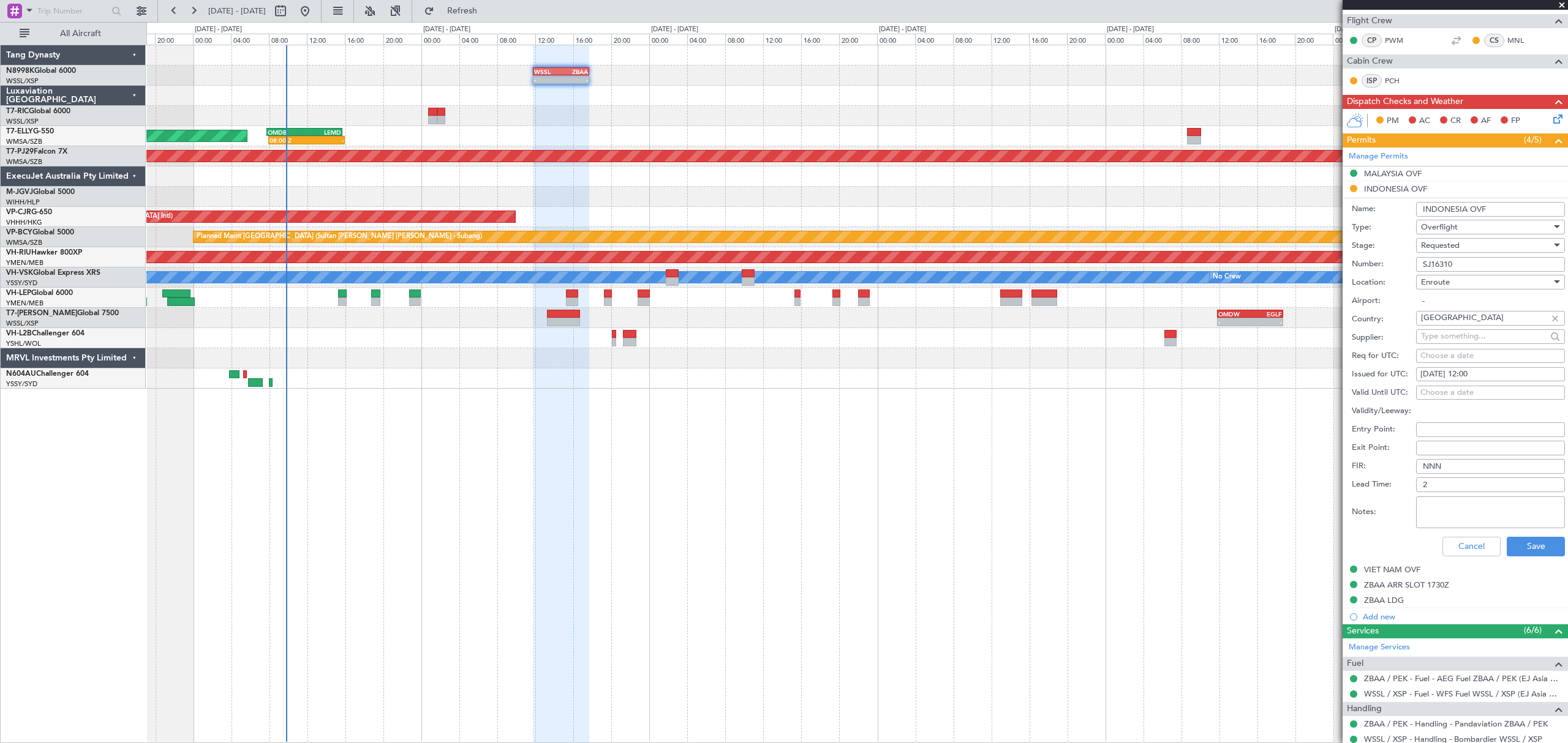
click at [1433, 511] on textarea "Notes:" at bounding box center [1490, 512] width 149 height 32
paste textarea "Validity : [DATE]/0000z - [DATE]z"
type textarea "Validity : [DATE]/0000z - [DATE]z"
click at [1541, 546] on button "Save" at bounding box center [1535, 546] width 58 height 19
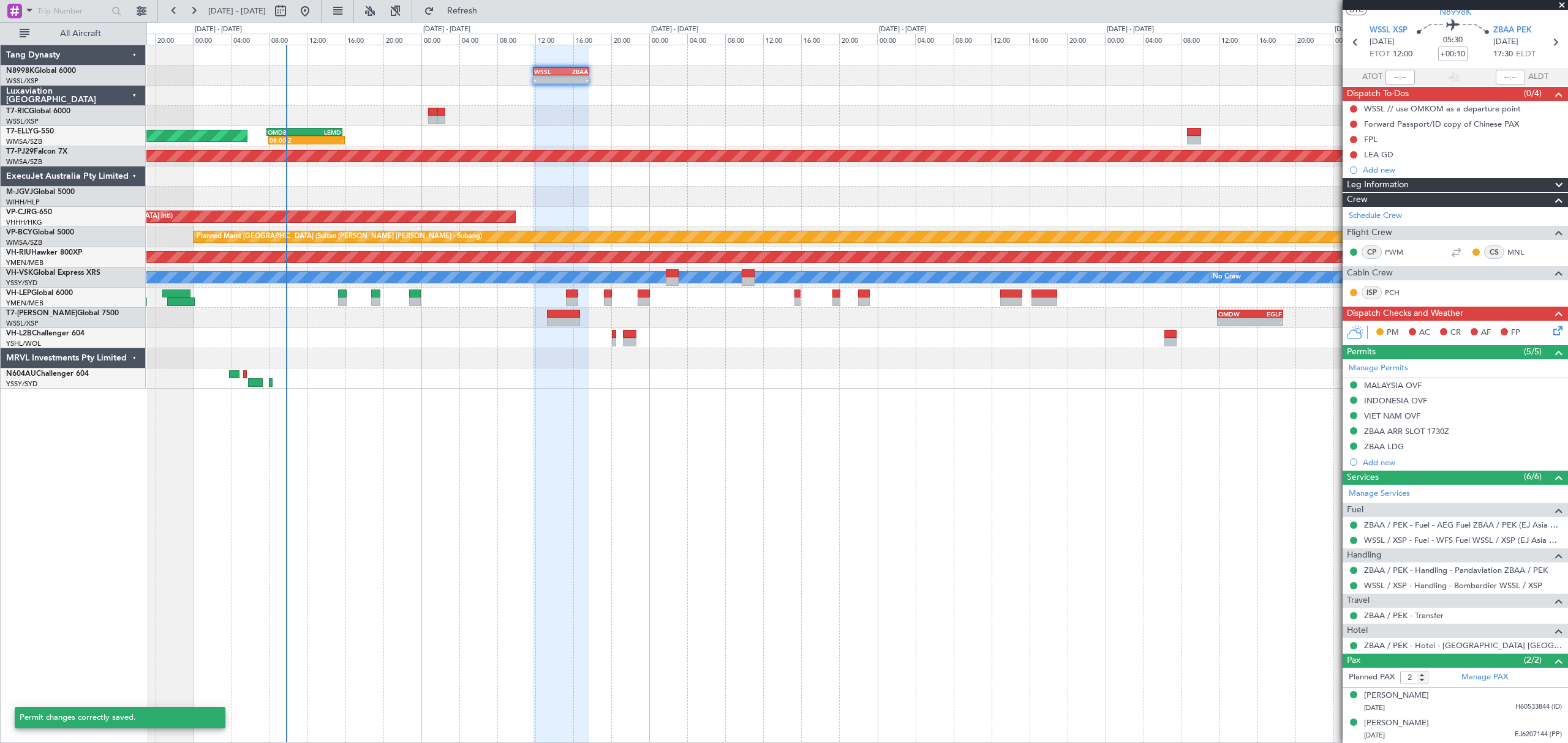
scroll to position [35, 0]
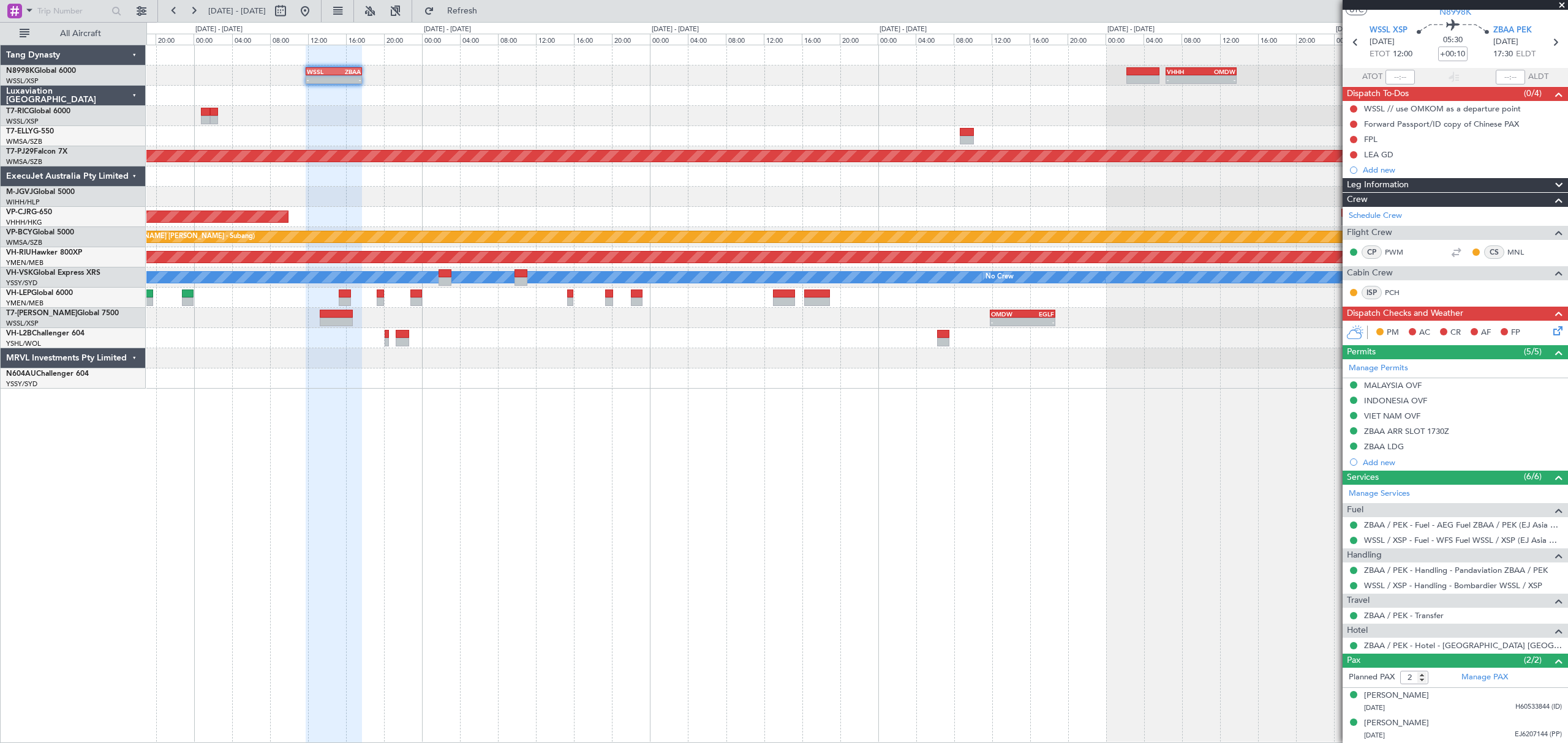
click at [627, 356] on div at bounding box center [856, 358] width 1420 height 20
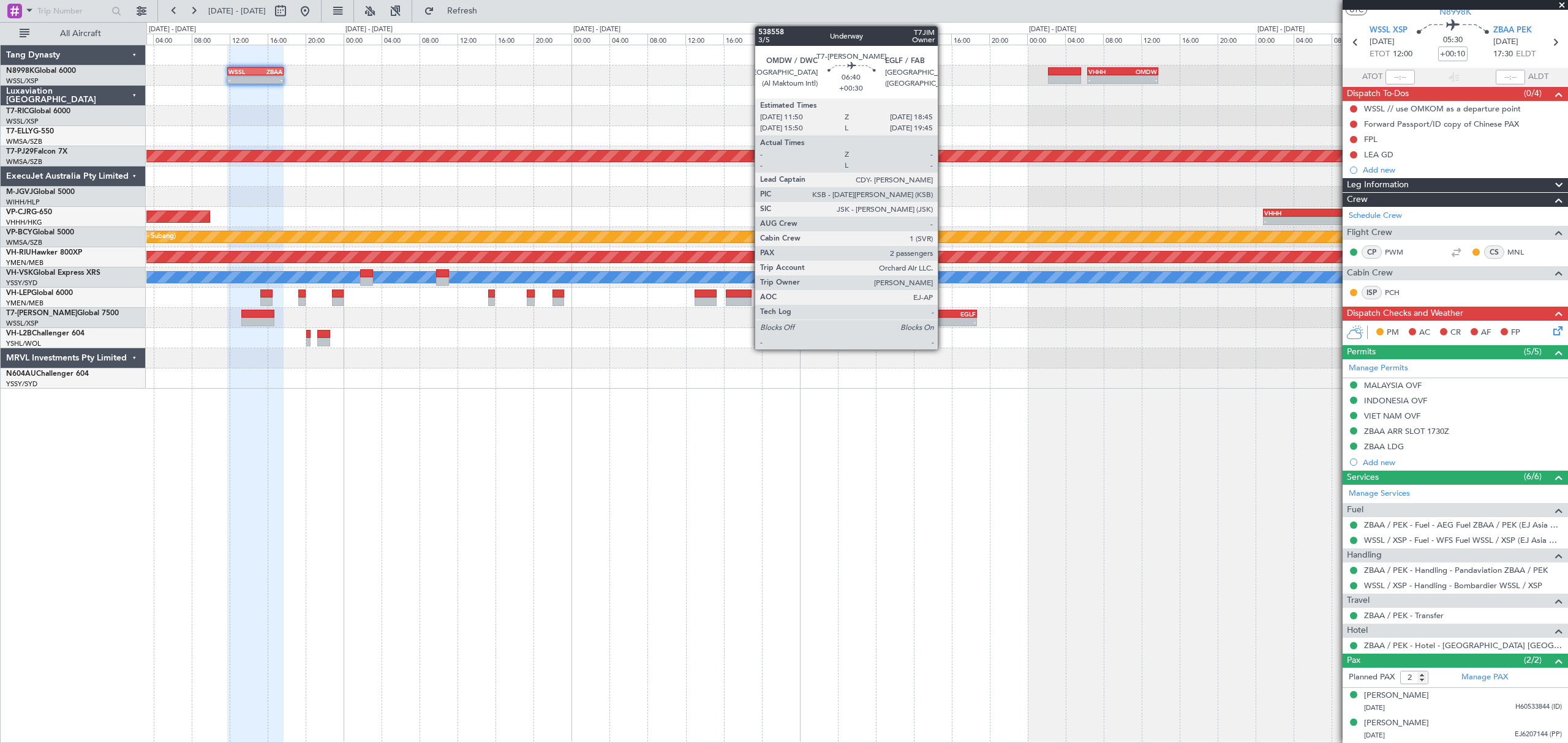
click at [943, 319] on div "-" at bounding box center [928, 322] width 32 height 7
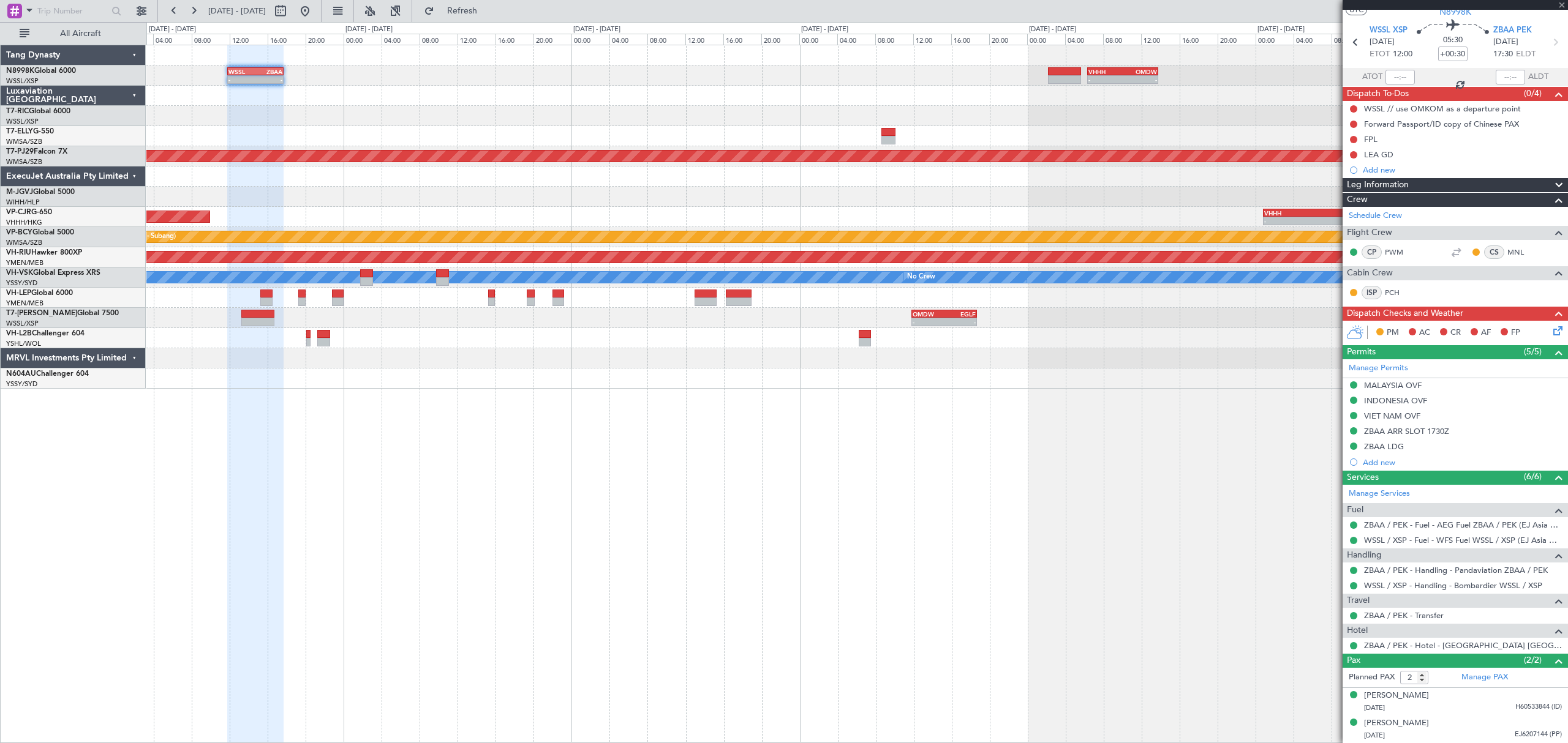
scroll to position [0, 0]
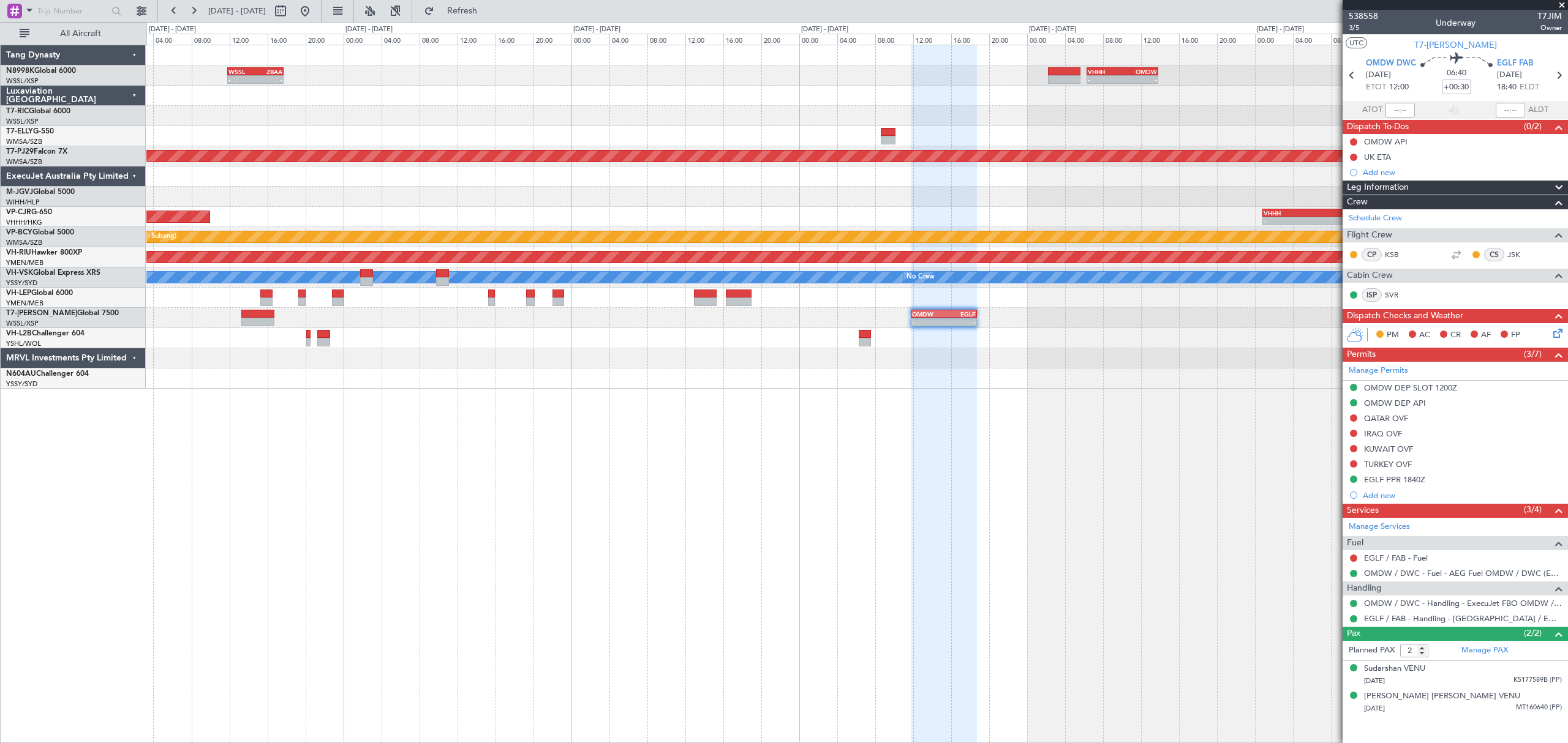
click at [768, 114] on div "- - WSSL 11:50 Z ZBAA 17:45 Z - - VHHH 06:20 Z OMDW 13:50 Z 08:00 Z - OMDB 07:4…" at bounding box center [856, 217] width 1420 height 344
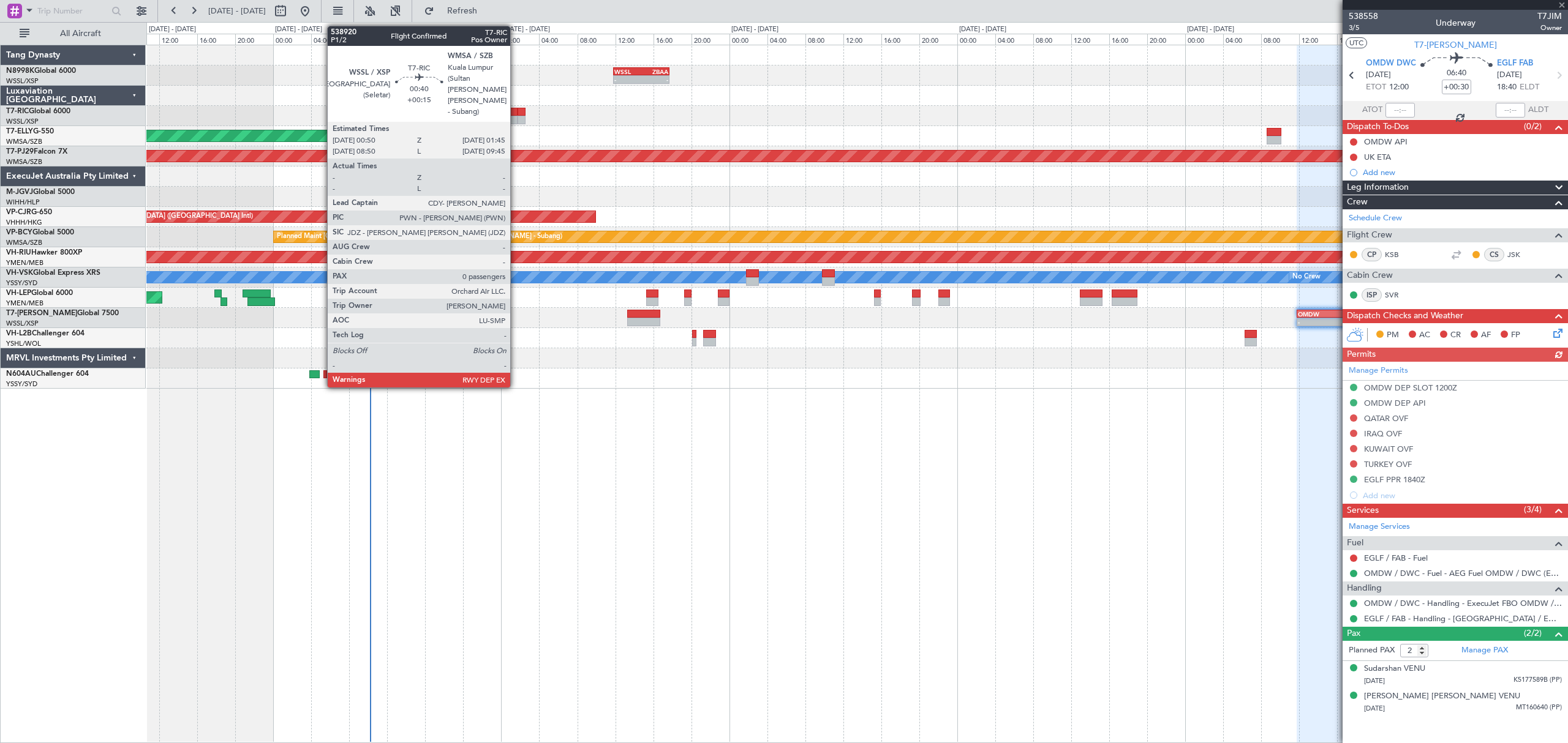
click at [516, 113] on div at bounding box center [513, 112] width 9 height 9
click at [511, 115] on div at bounding box center [513, 112] width 9 height 9
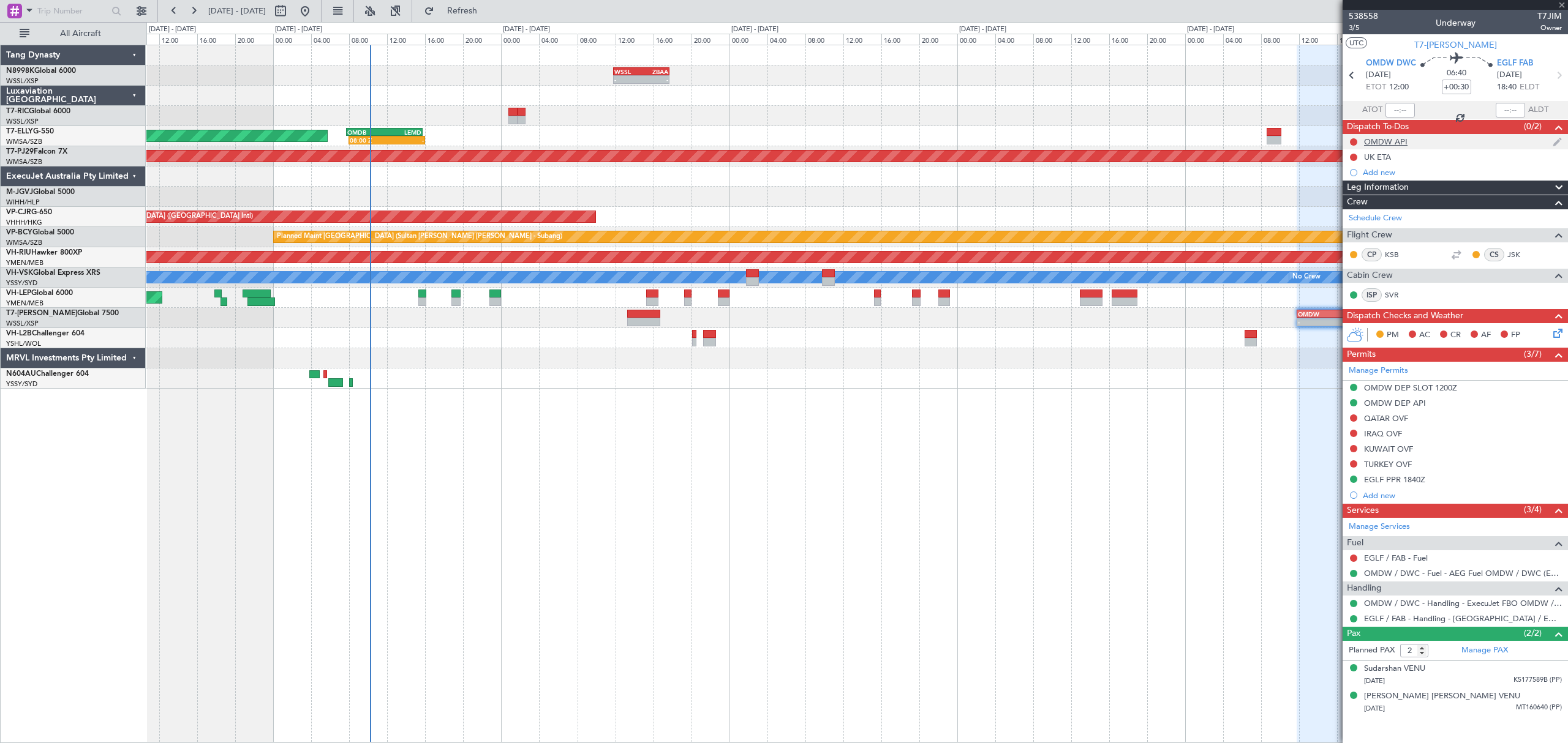
type input "+00:15"
type input "0"
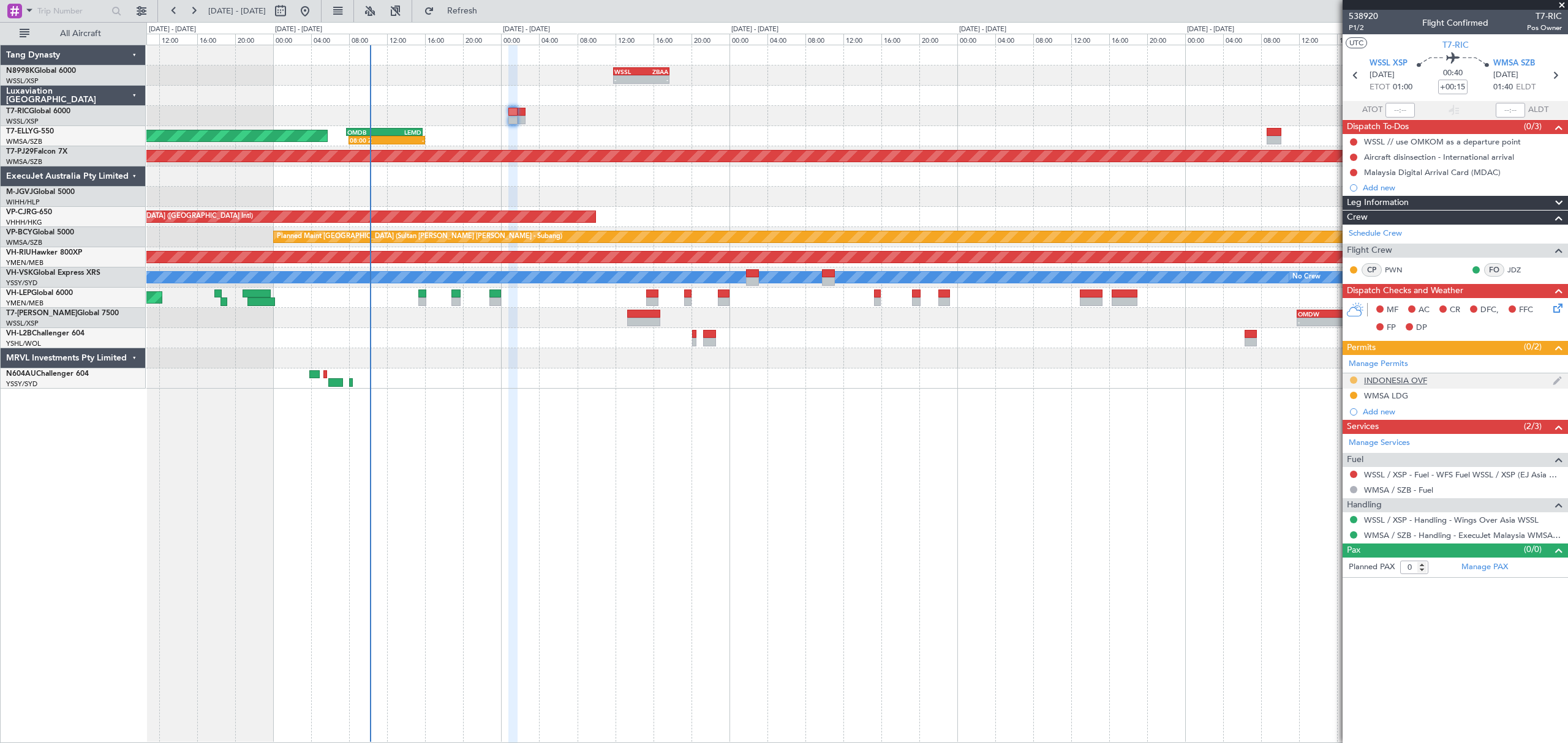
click at [1354, 380] on button at bounding box center [1354, 380] width 7 height 7
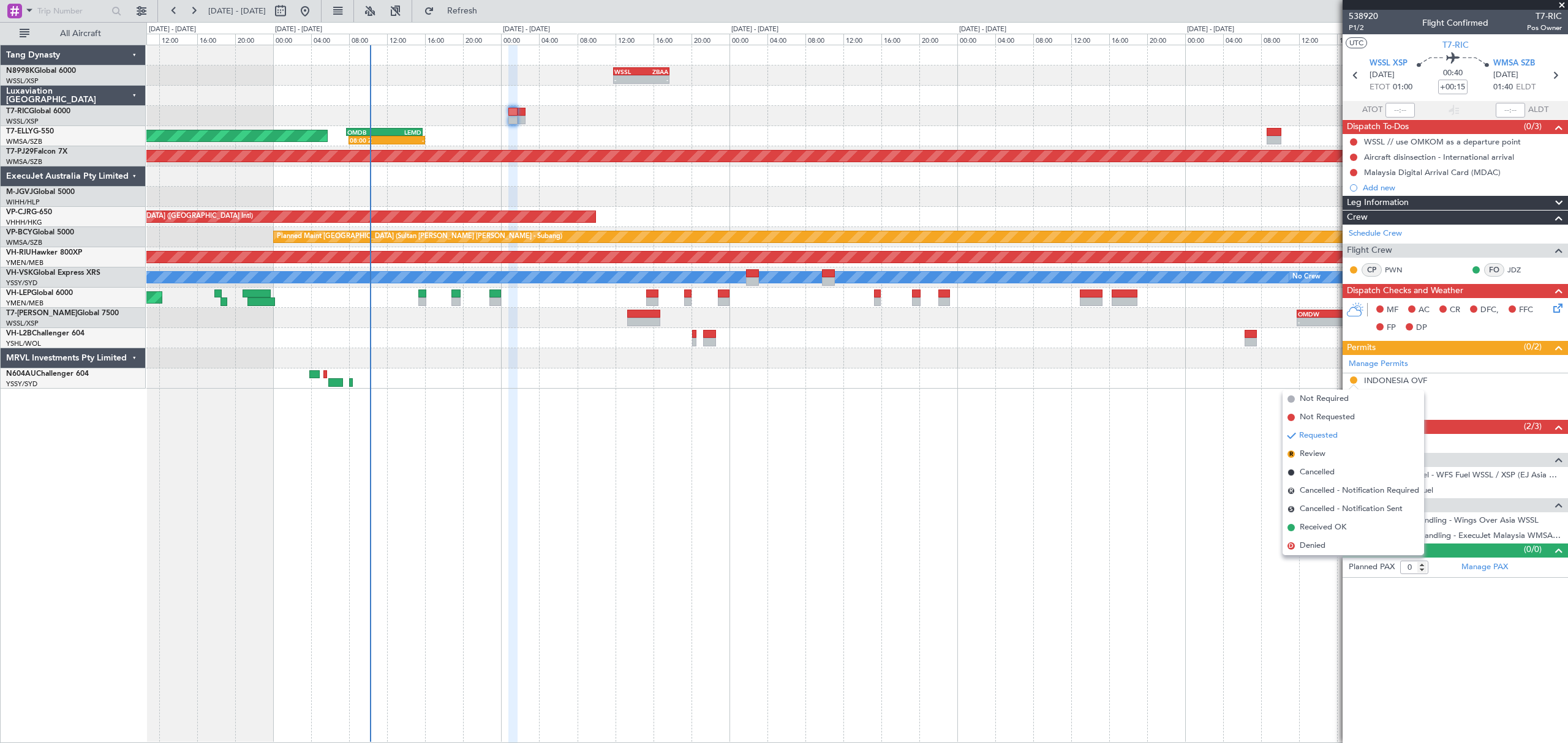
click at [1316, 530] on span "Received OK" at bounding box center [1322, 527] width 47 height 13
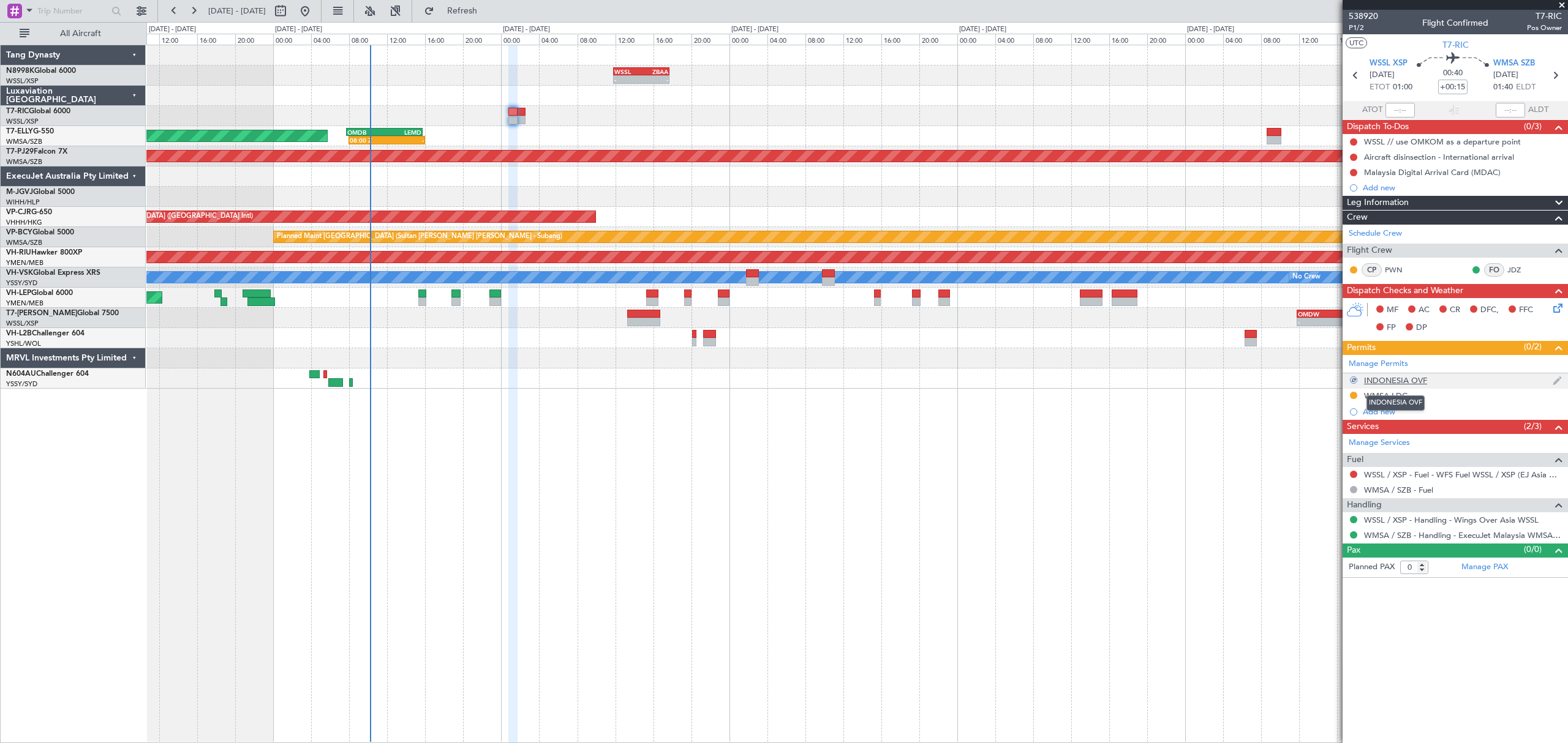
click at [1406, 383] on div "INDONESIA OVF" at bounding box center [1395, 381] width 63 height 10
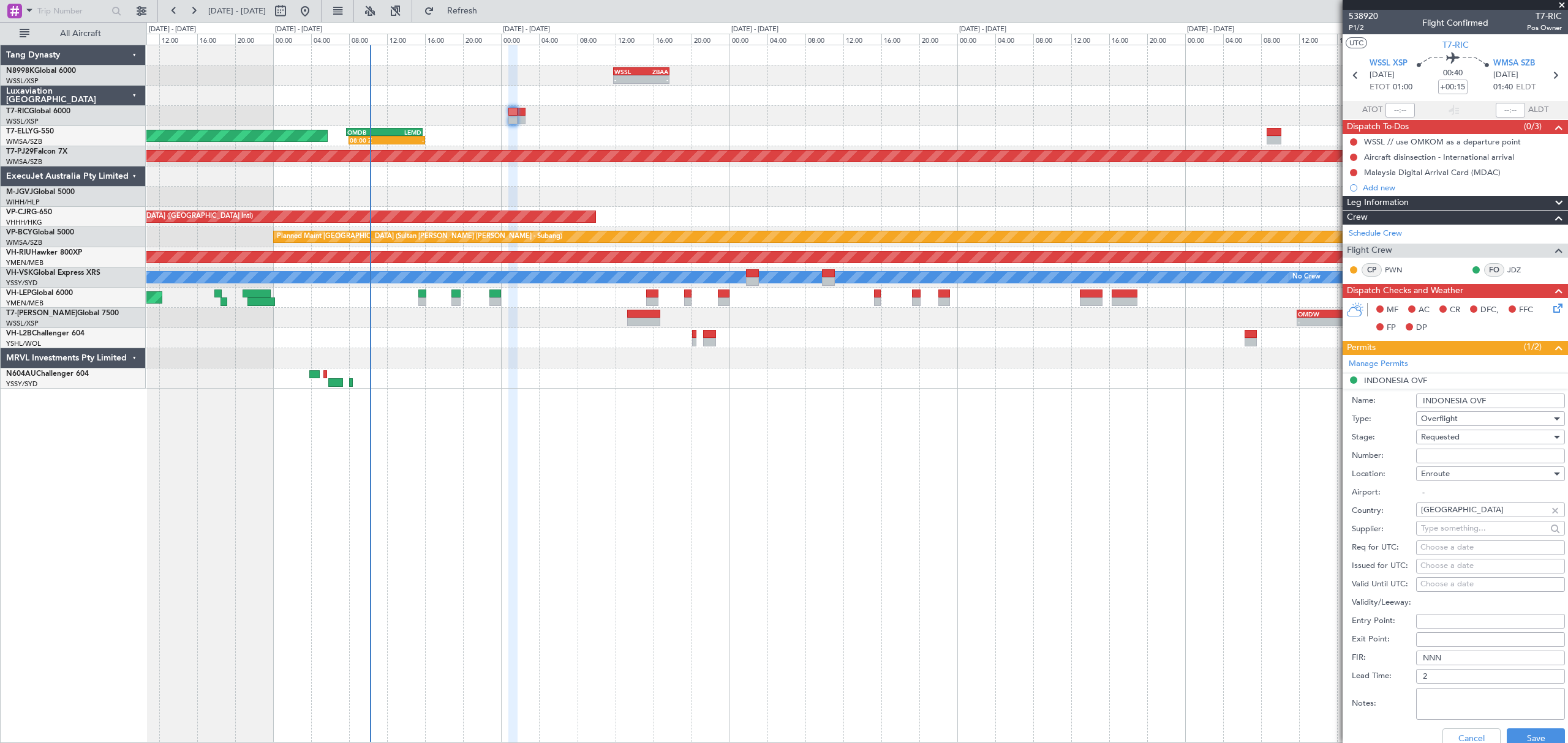
click at [1421, 455] on input "Number:" at bounding box center [1490, 456] width 149 height 15
paste input "SJ16304"
type input "SJ16304"
click at [1446, 703] on textarea "Notes:" at bounding box center [1490, 704] width 149 height 32
click at [1442, 699] on textarea "Notes:" at bounding box center [1490, 704] width 149 height 32
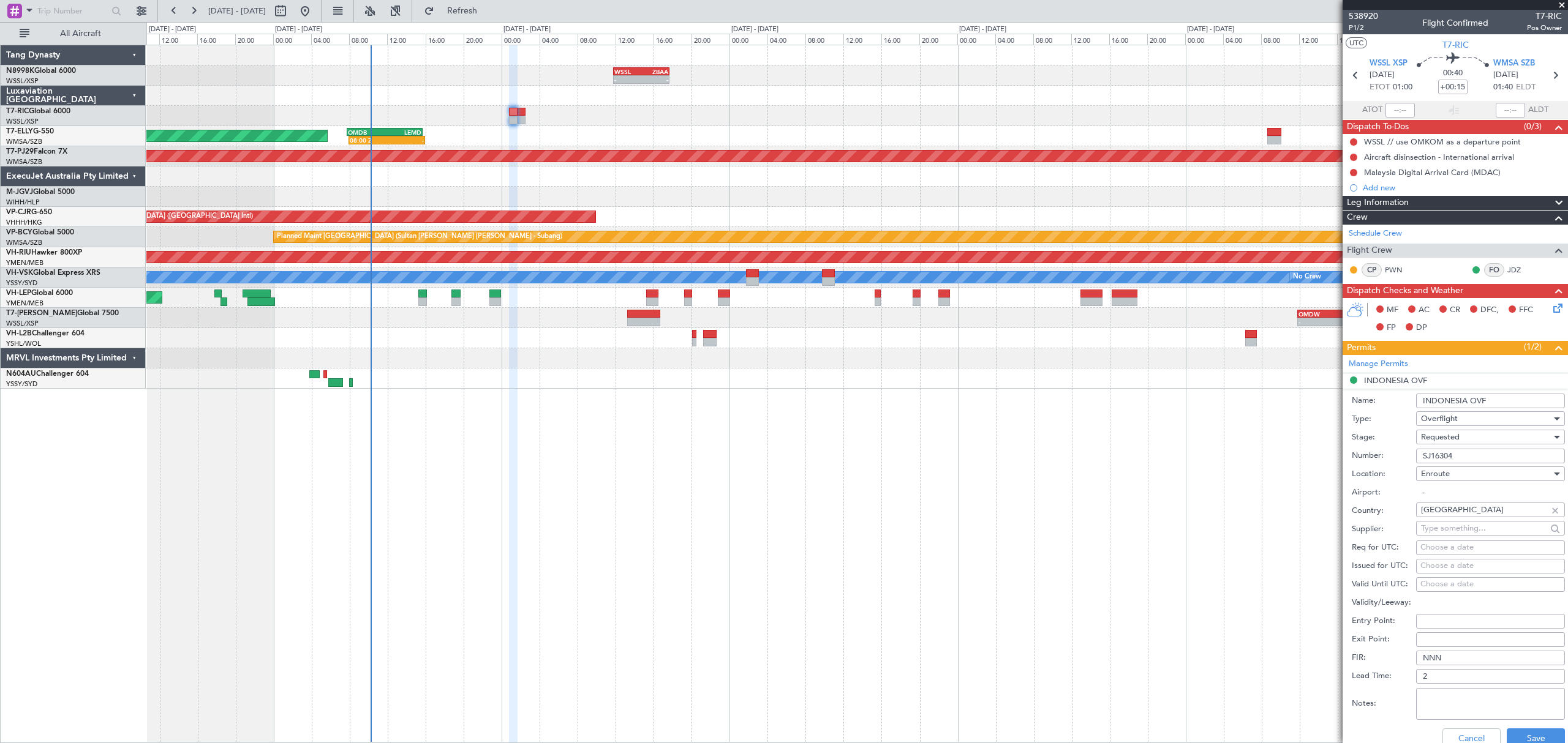
paste textarea "Validity : [DATE]/0000z - [DATE]z"
type textarea "Validity : [DATE]/0000z - [DATE]z"
click at [1436, 566] on div "Choose a date" at bounding box center [1490, 566] width 141 height 13
select select "10"
select select "2025"
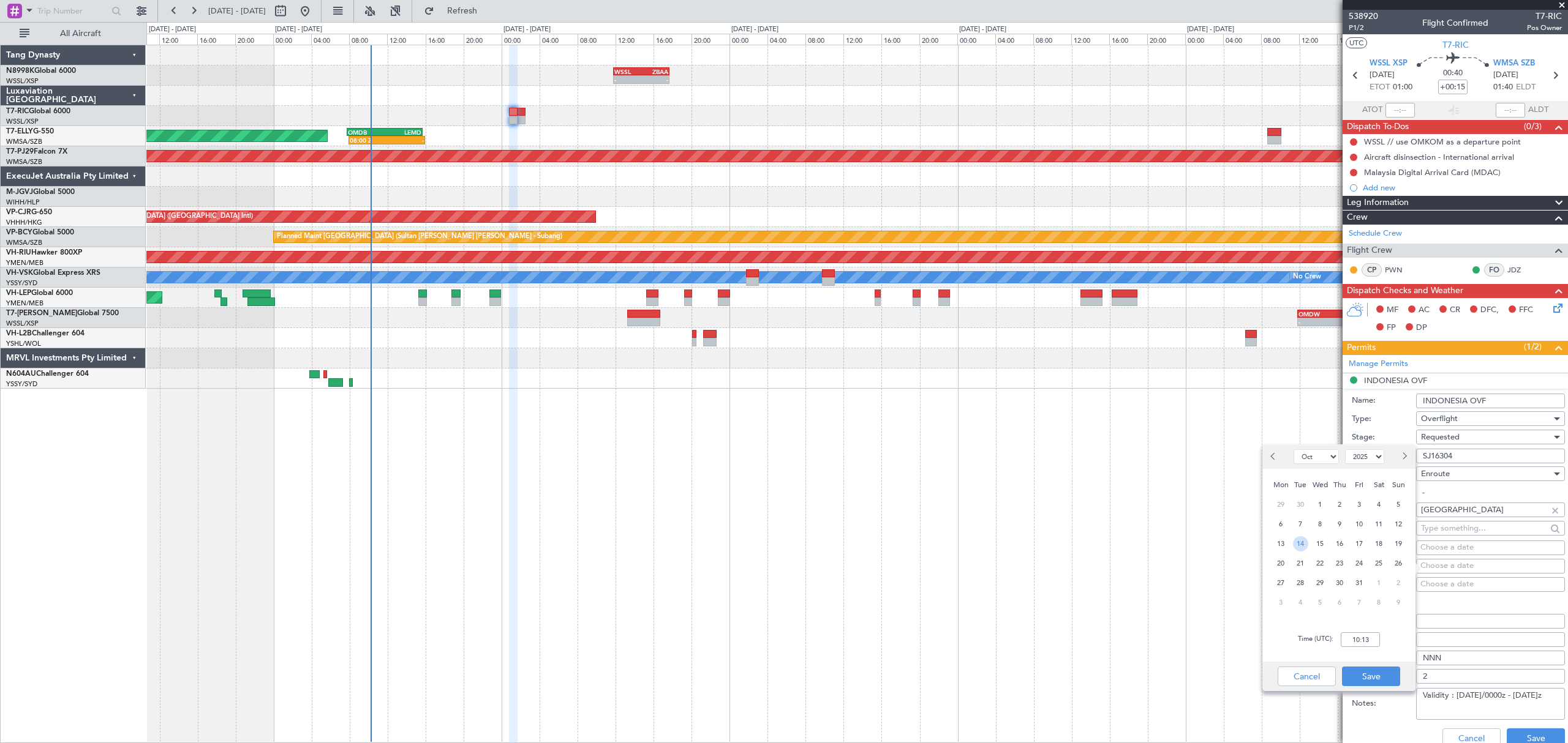
click at [1300, 542] on span "14" at bounding box center [1300, 543] width 16 height 16
click at [1365, 645] on input "00:00" at bounding box center [1359, 639] width 39 height 15
type input "01:00"
click at [1391, 674] on button "Save" at bounding box center [1371, 676] width 58 height 19
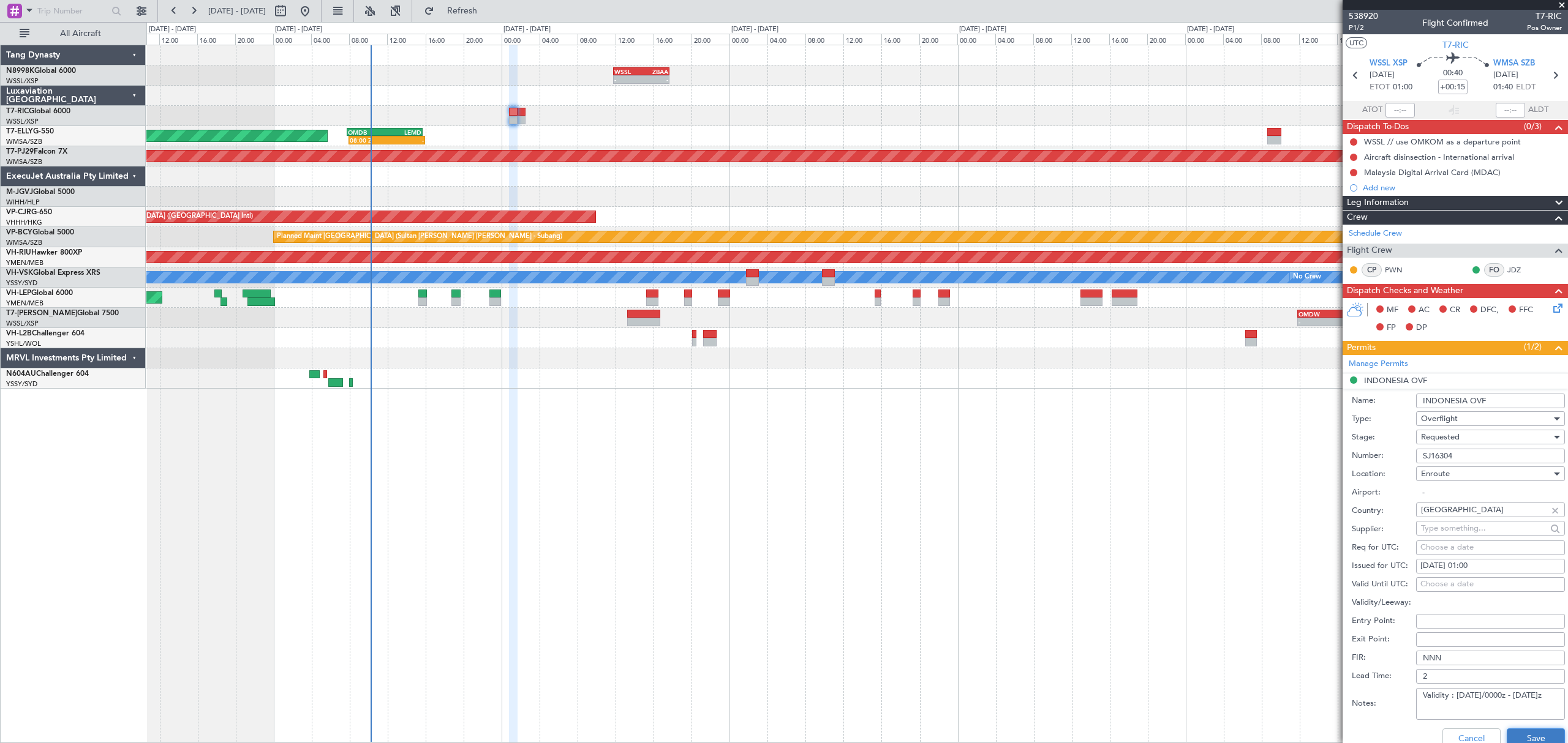
click at [1516, 736] on button "Save" at bounding box center [1535, 738] width 58 height 19
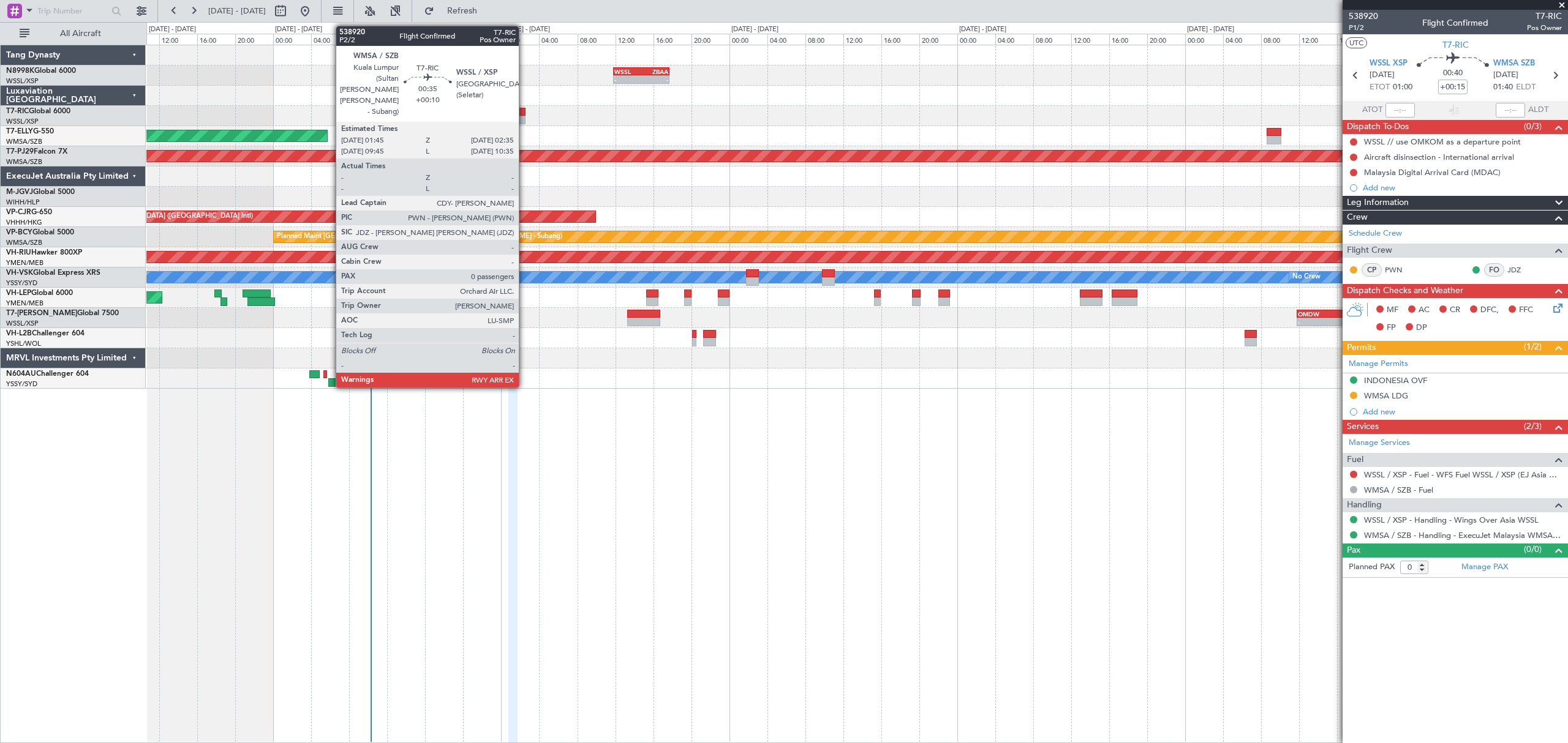
click at [524, 113] on div at bounding box center [521, 112] width 8 height 9
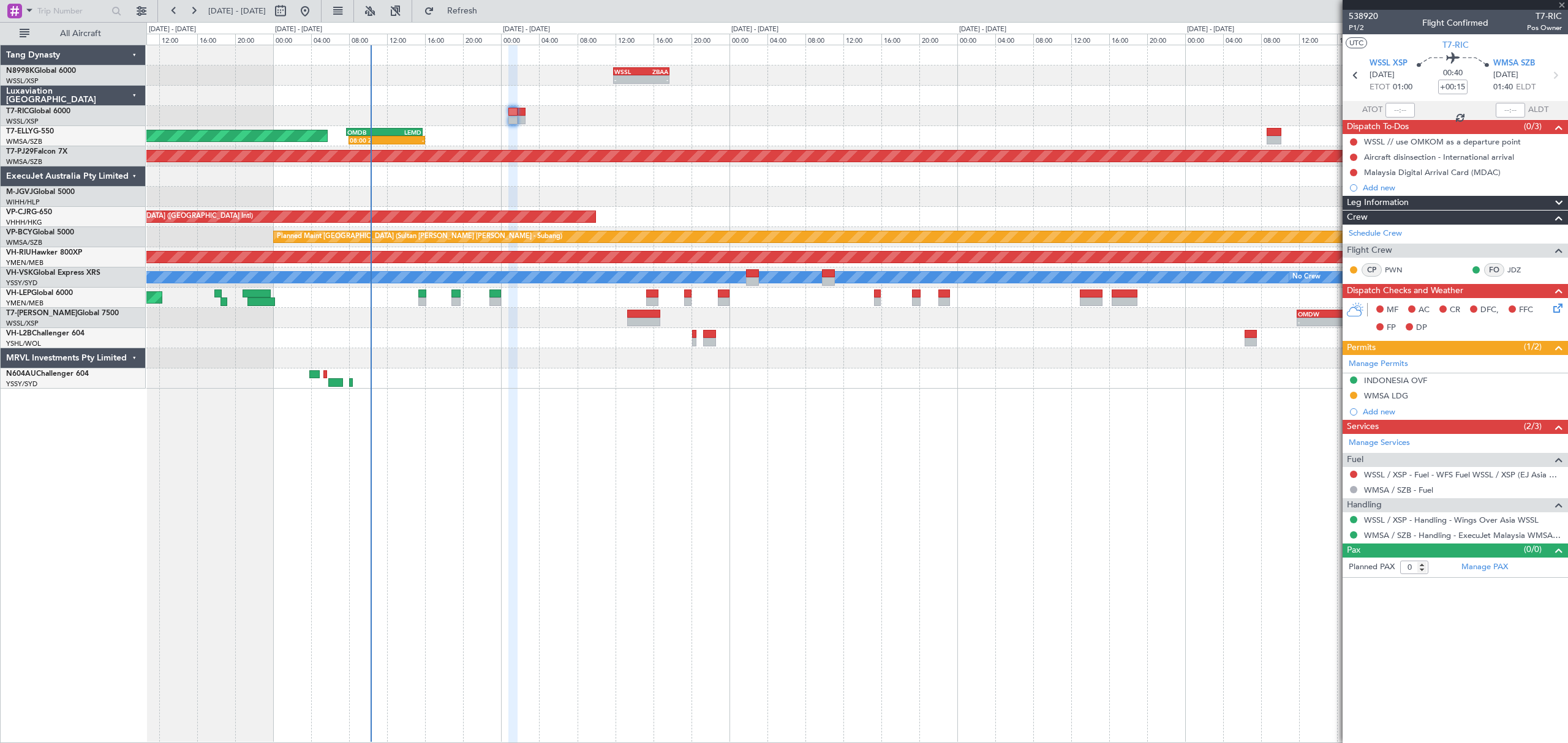
type input "+00:10"
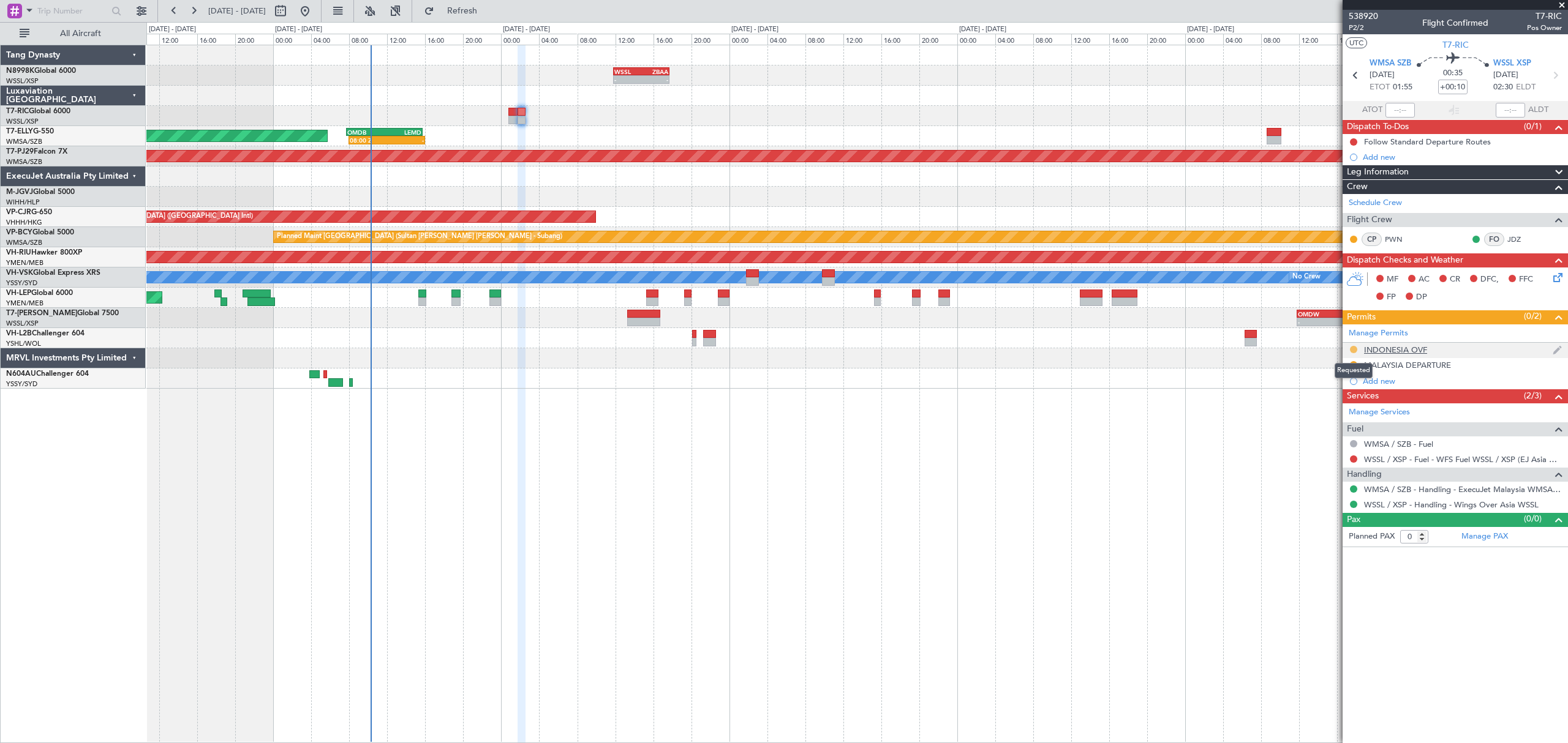
click at [1352, 348] on button at bounding box center [1354, 350] width 7 height 7
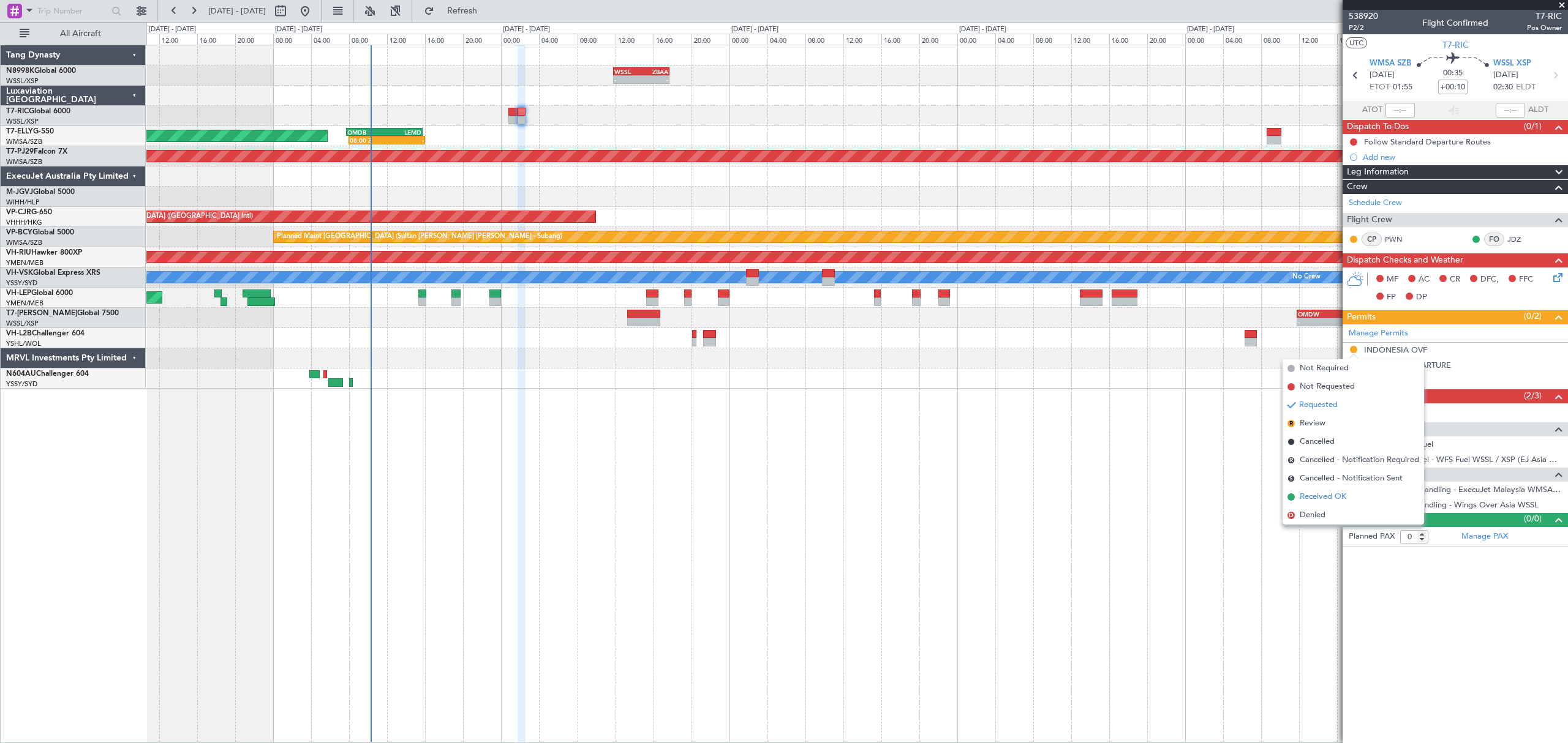
click at [1305, 491] on span "Received OK" at bounding box center [1322, 497] width 47 height 13
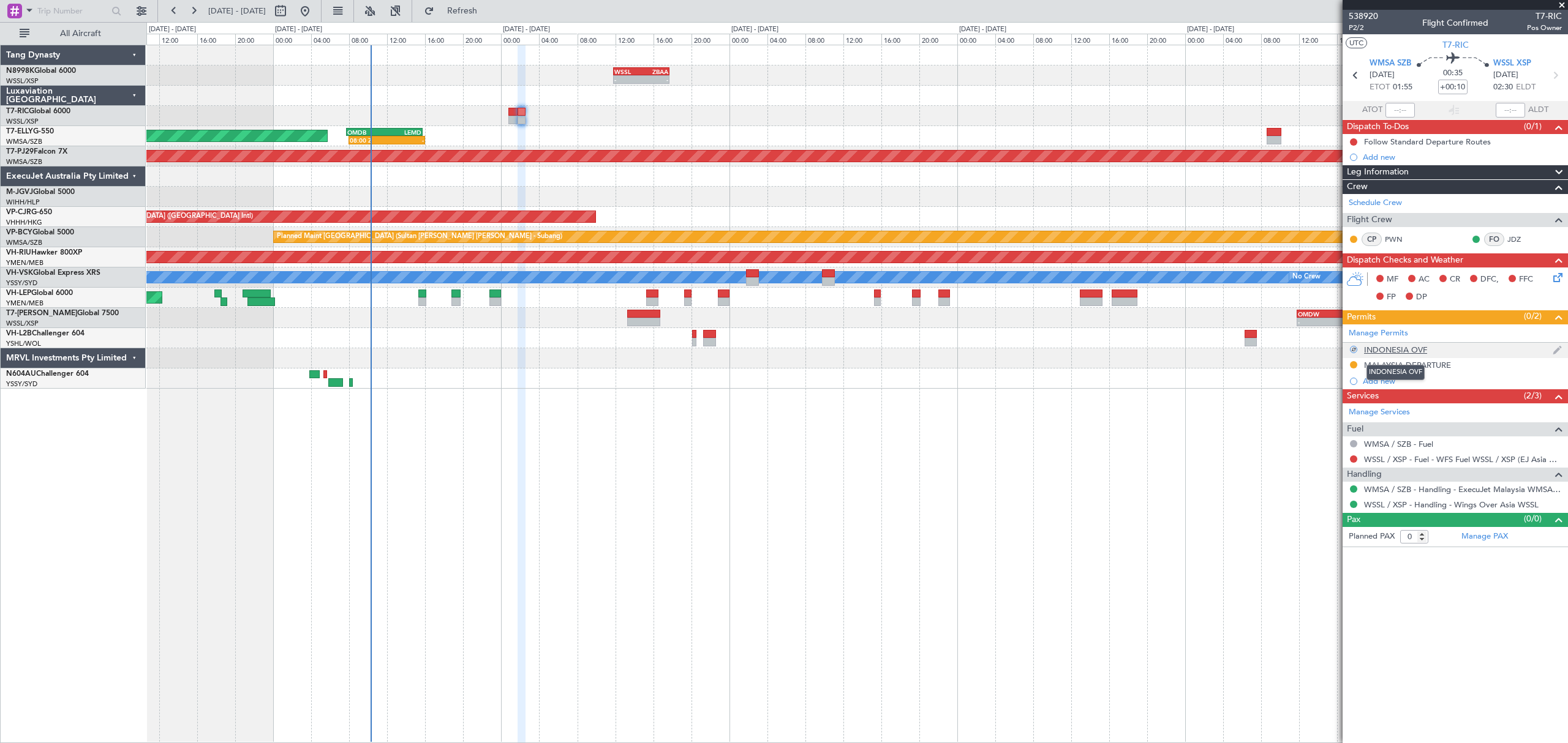
click at [1400, 355] on div "INDONESIA OVF" at bounding box center [1395, 350] width 63 height 10
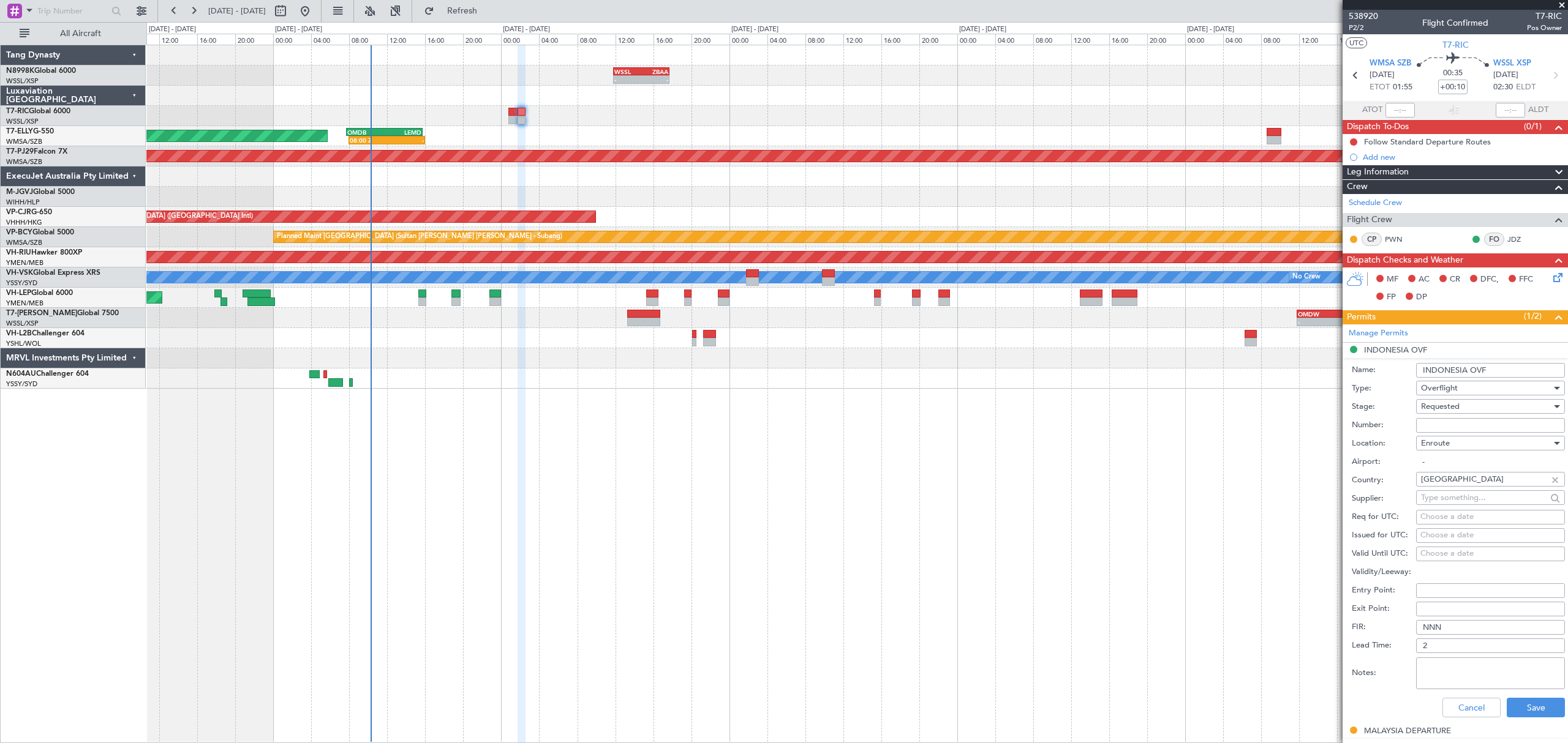
click at [1428, 422] on input "Number:" at bounding box center [1490, 426] width 149 height 15
paste input "SJ16303"
type input "SJ16303"
click at [1436, 537] on div "Choose a date" at bounding box center [1490, 535] width 141 height 13
select select "10"
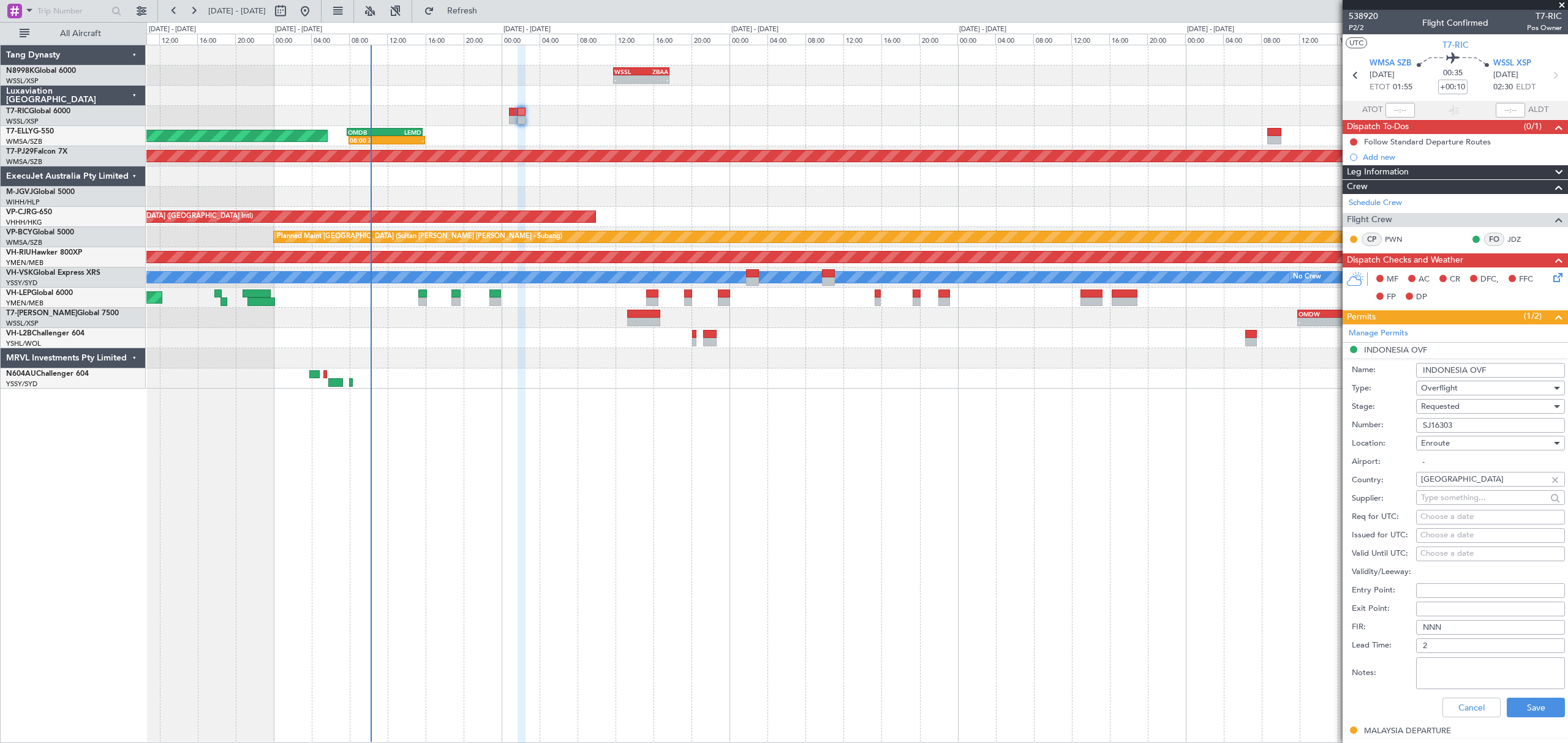
select select "2025"
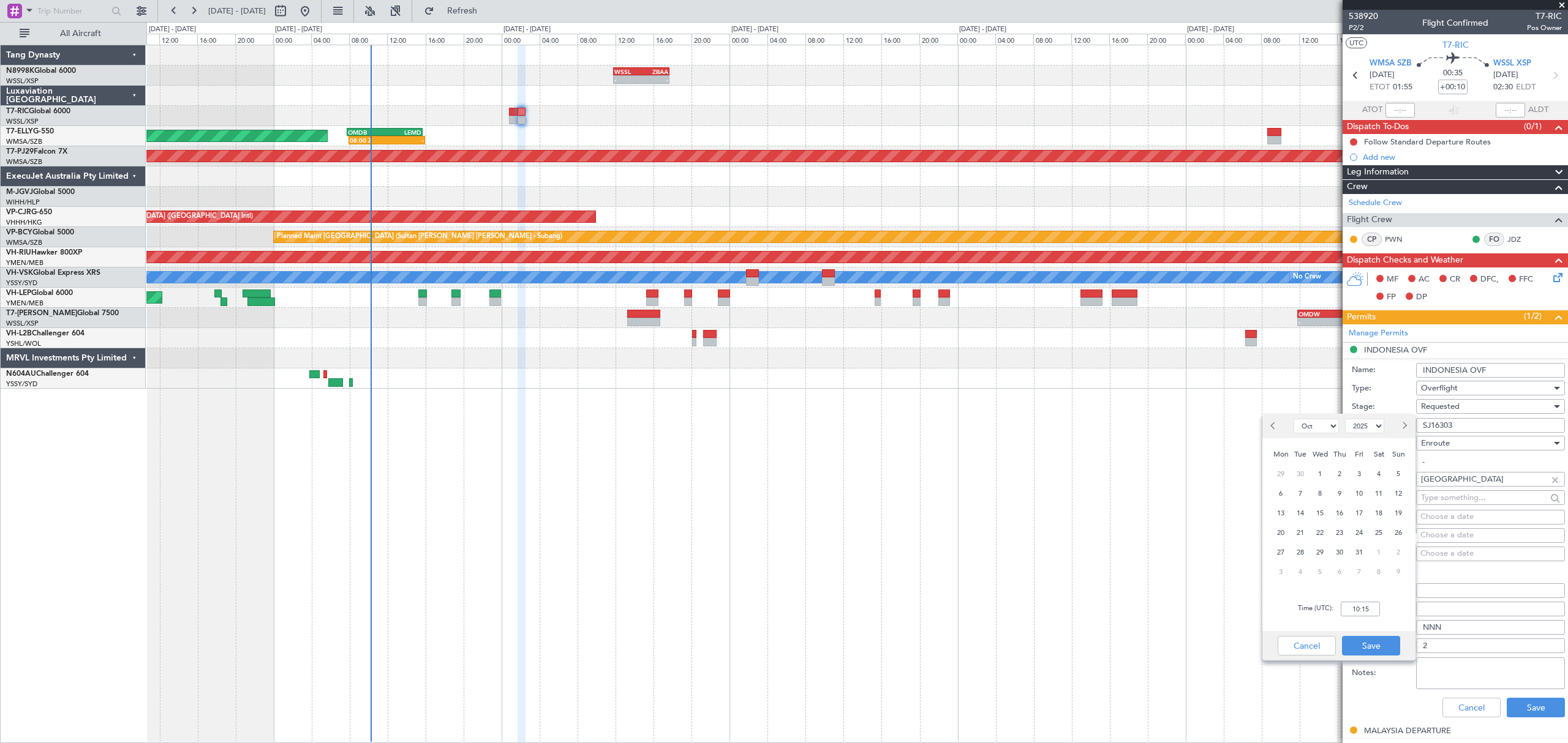
click at [1303, 507] on span "14" at bounding box center [1300, 513] width 16 height 16
click at [1372, 606] on input "00:00" at bounding box center [1359, 609] width 39 height 15
type input "01:55"
click at [1367, 640] on button "Save" at bounding box center [1371, 645] width 58 height 19
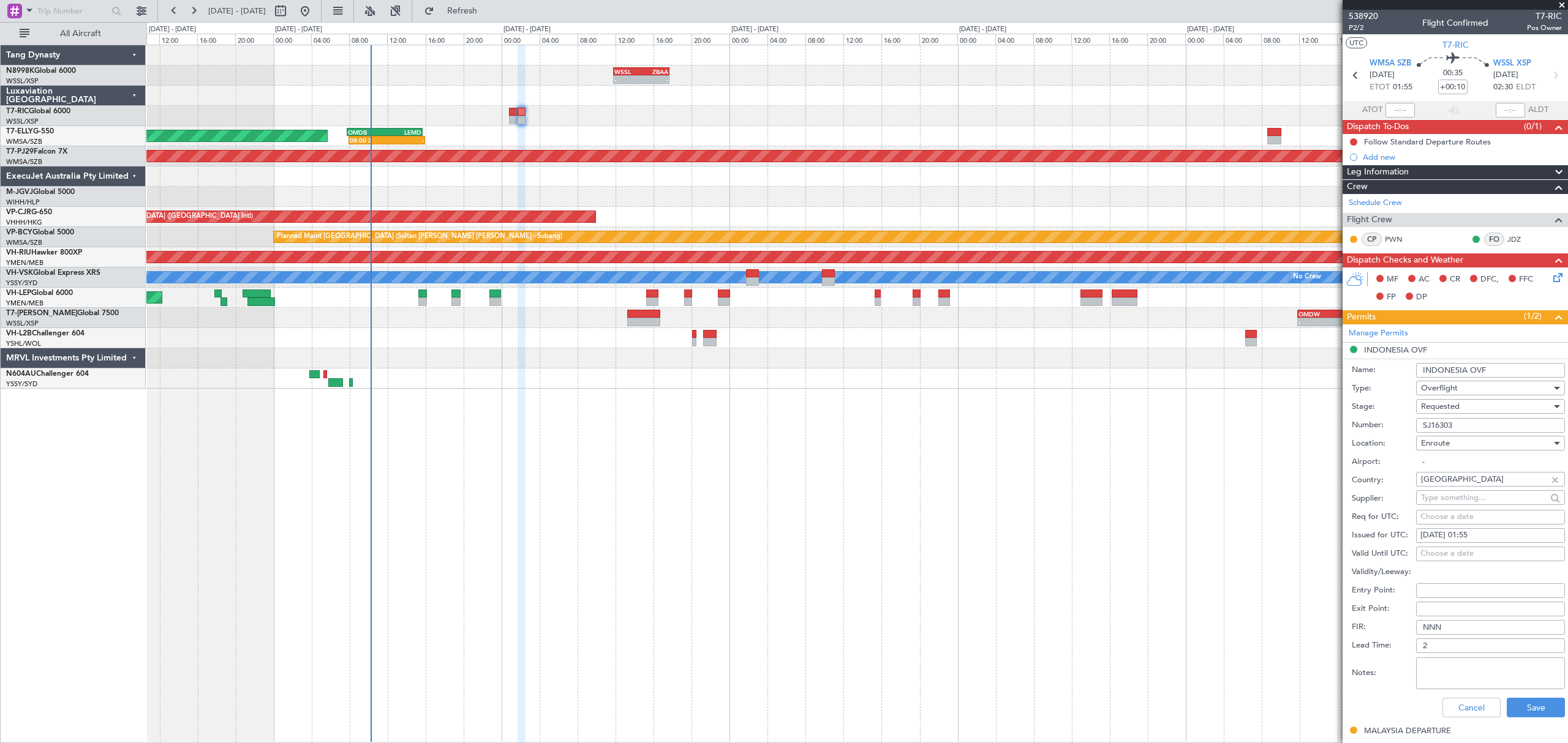
click at [1450, 684] on textarea "Notes:" at bounding box center [1490, 673] width 149 height 32
paste textarea "Validity : [DATE]/0000z - [DATE]z"
type textarea "Validity : [DATE]/0000z - [DATE]z"
click at [1510, 703] on button "Save" at bounding box center [1535, 708] width 58 height 19
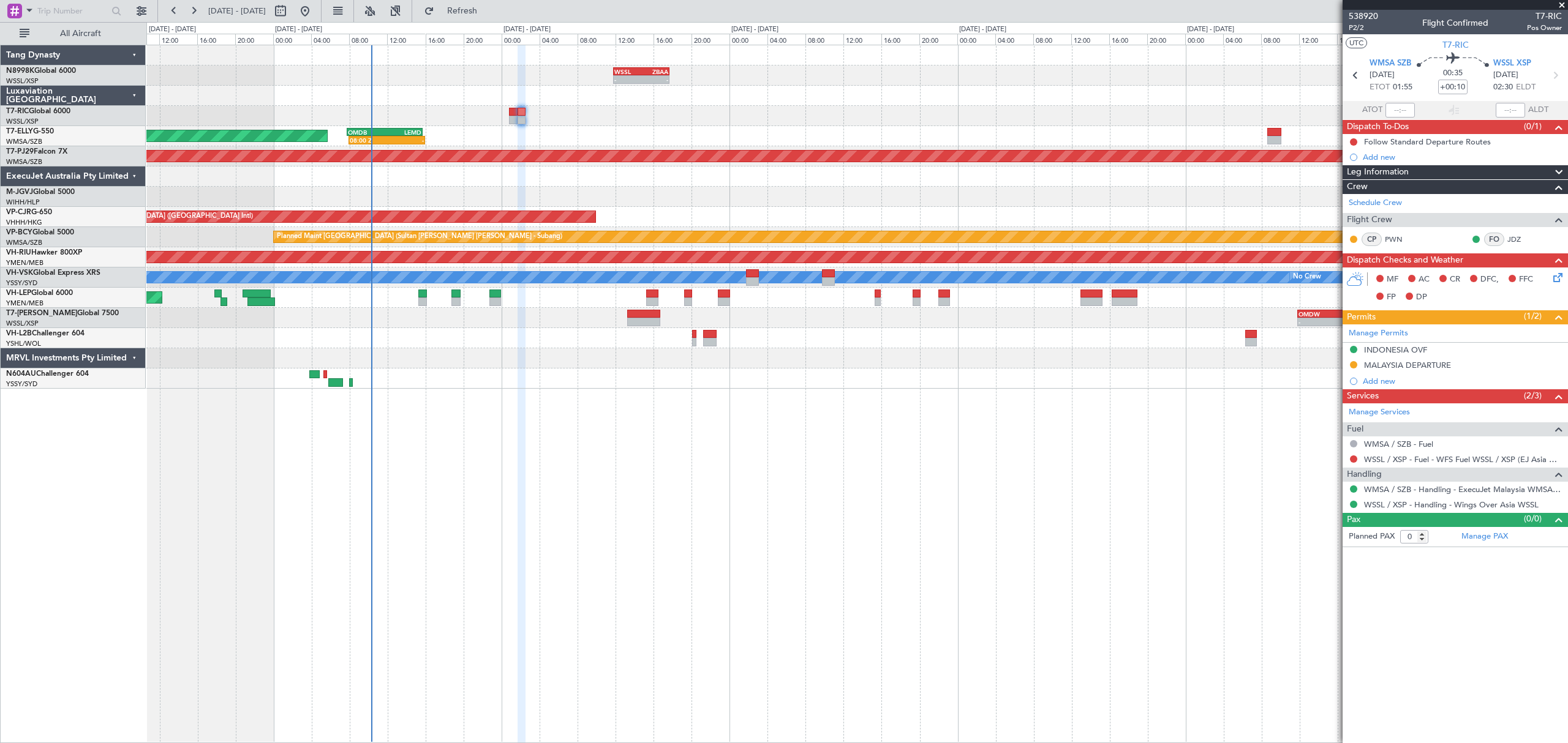
click at [383, 126] on div at bounding box center [856, 115] width 1420 height 20
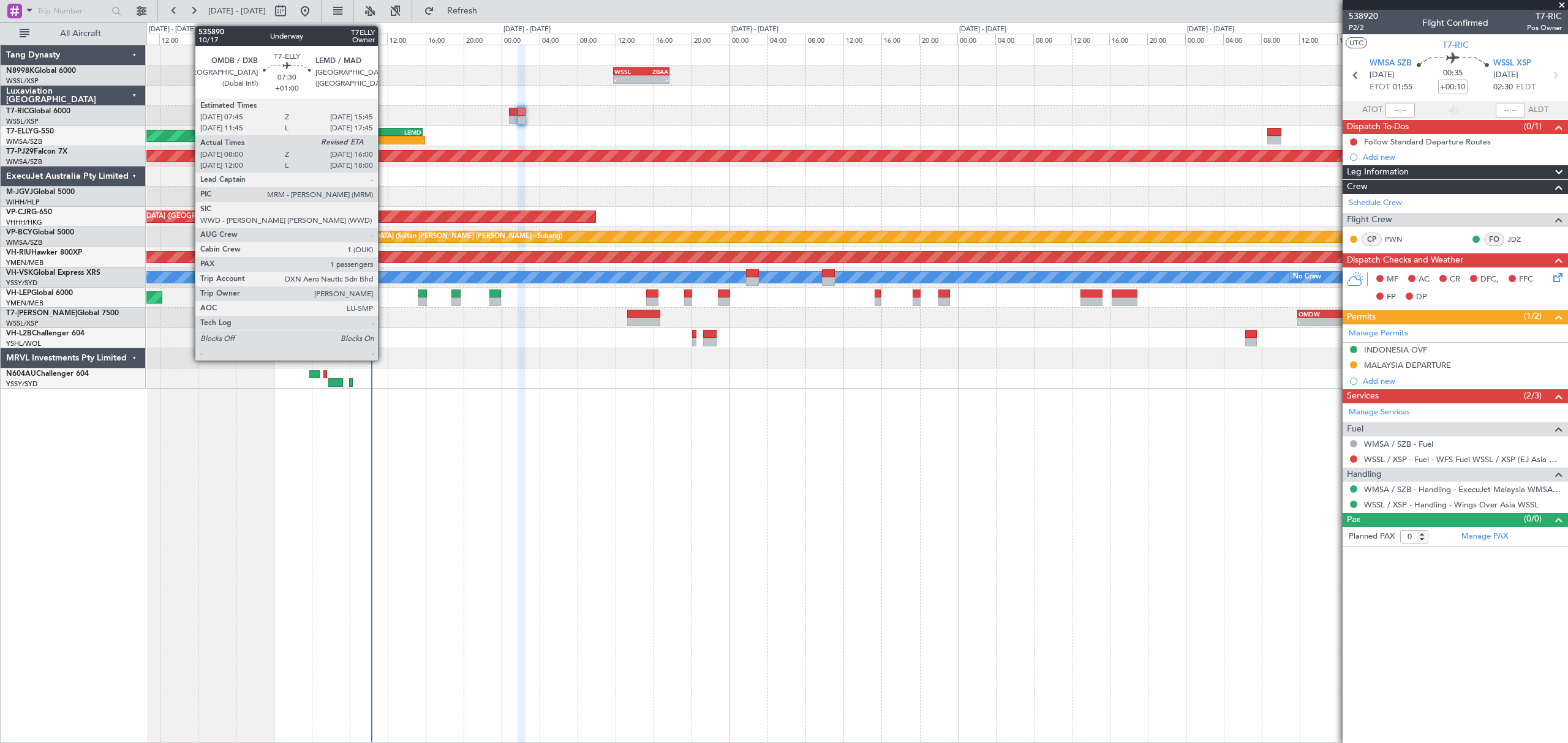
click at [383, 134] on div "OMDB" at bounding box center [366, 132] width 37 height 7
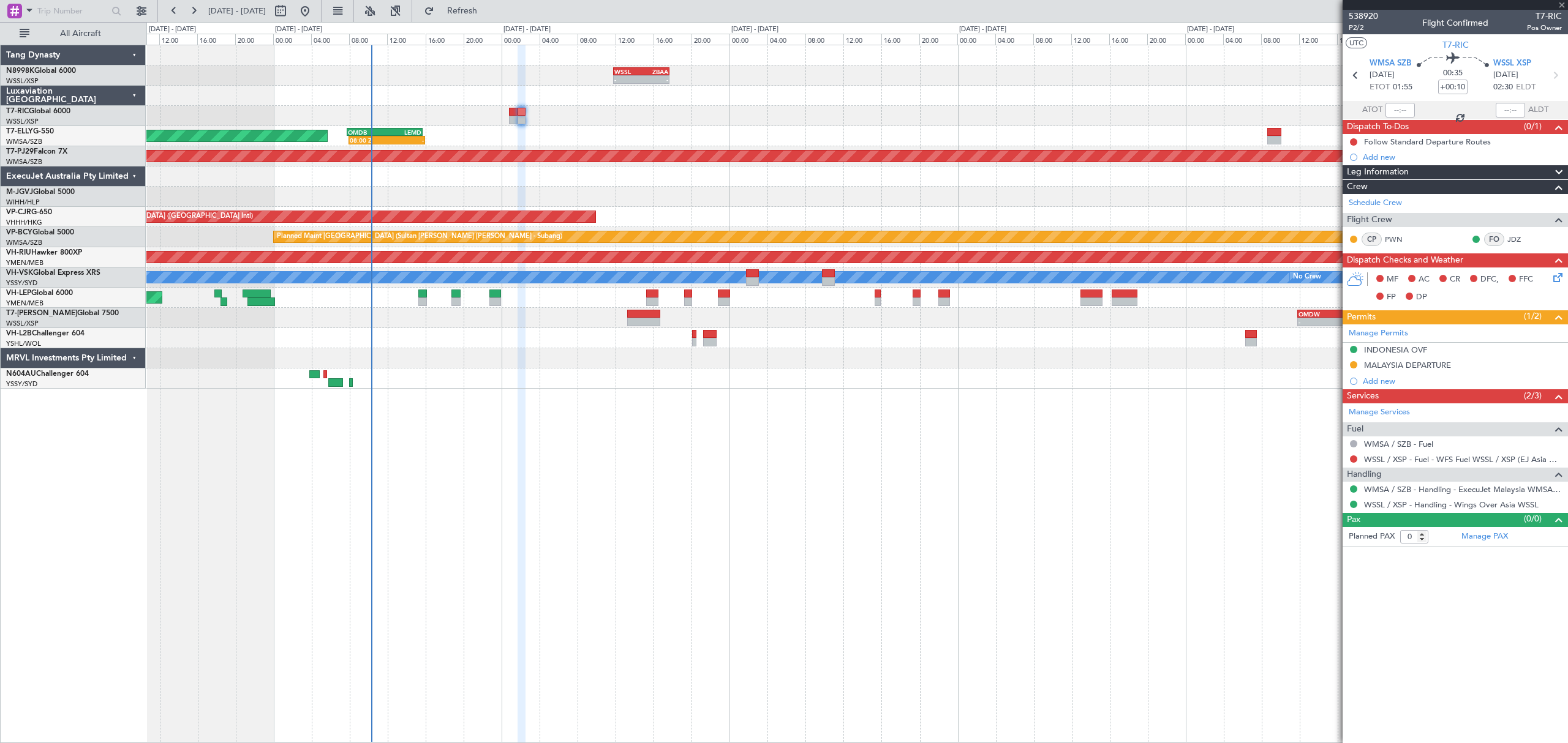
type input "+01:00"
type input "08:15"
type input "1"
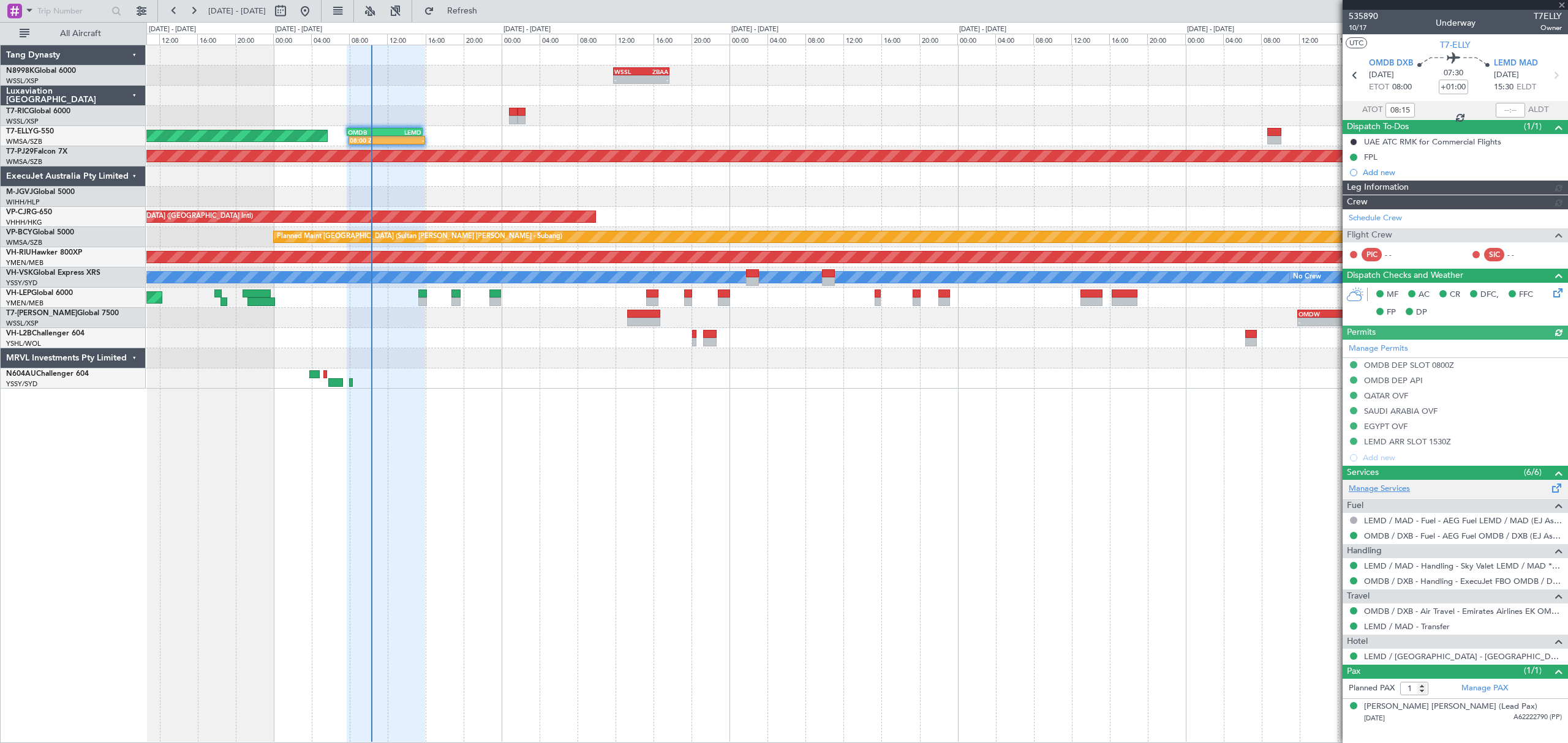
type input "[PERSON_NAME] (BTA)"
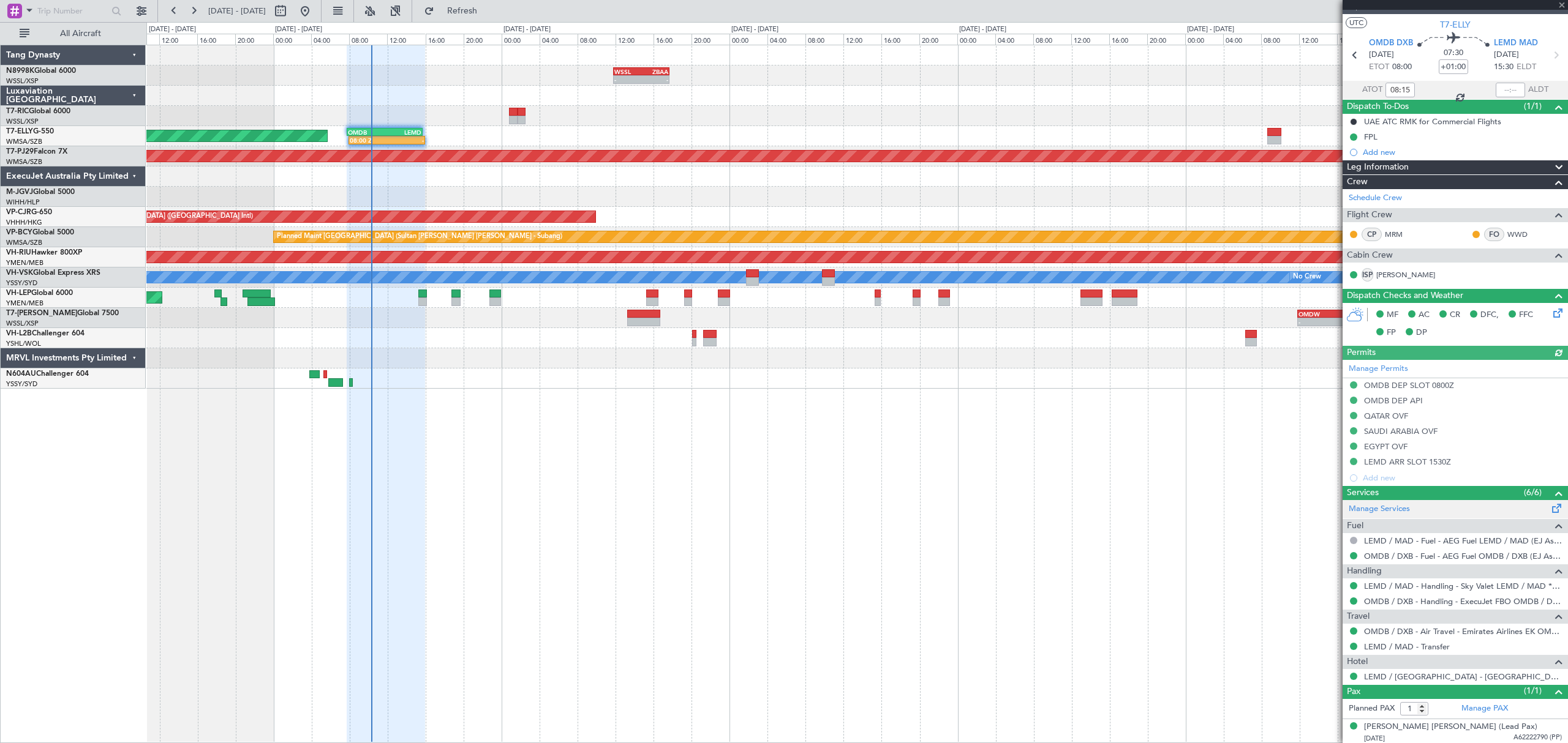
scroll to position [26, 0]
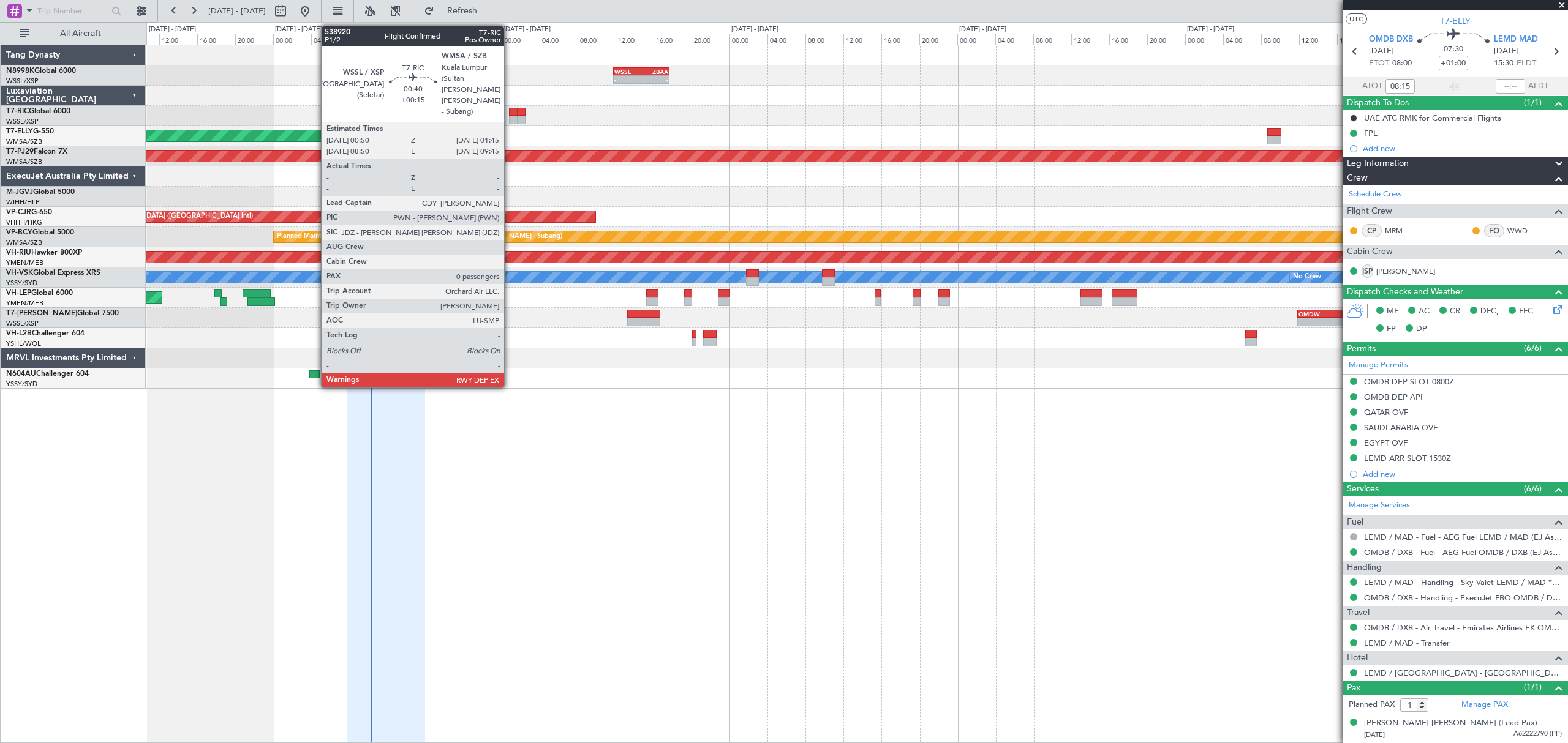
click at [510, 111] on div at bounding box center [513, 112] width 9 height 9
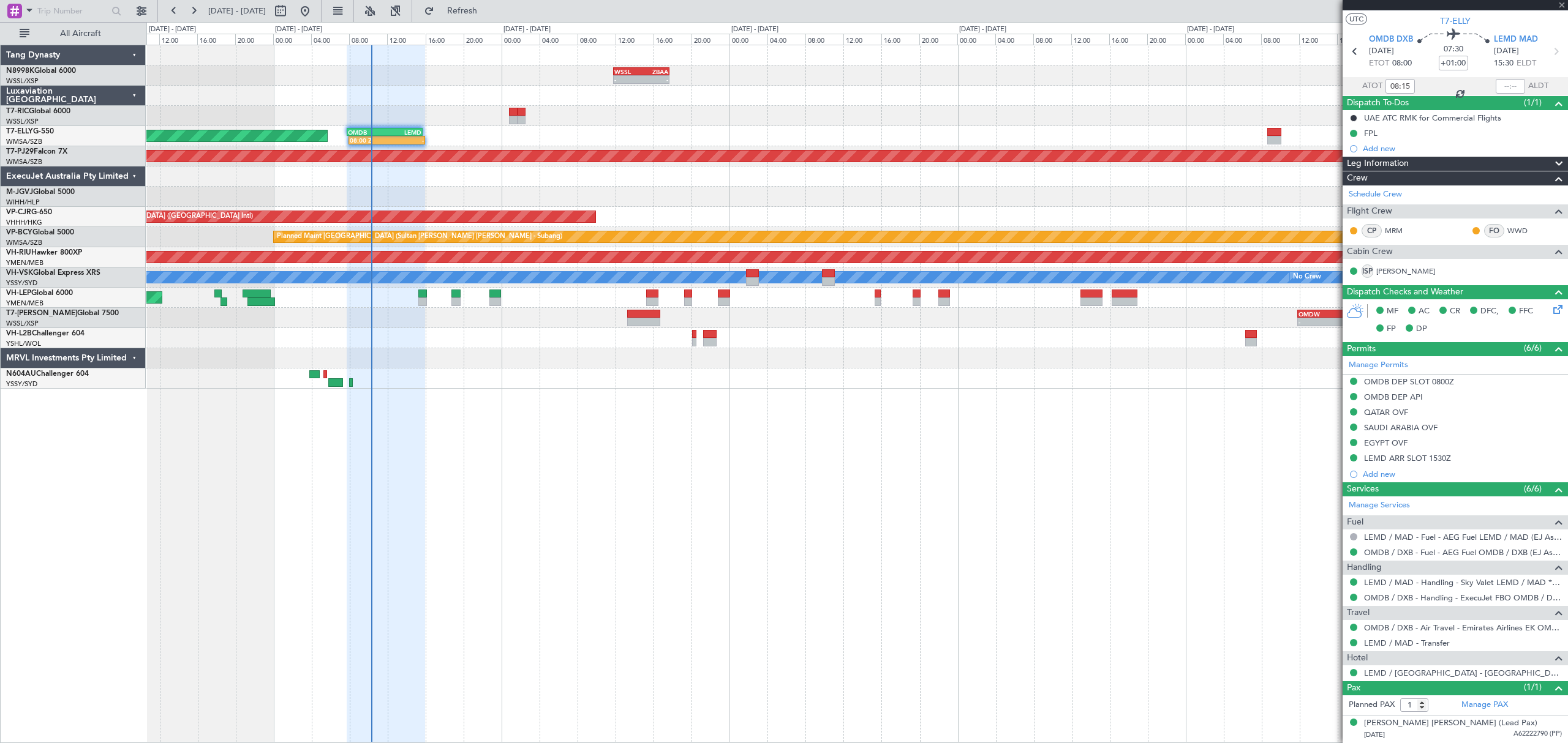
type input "+00:15"
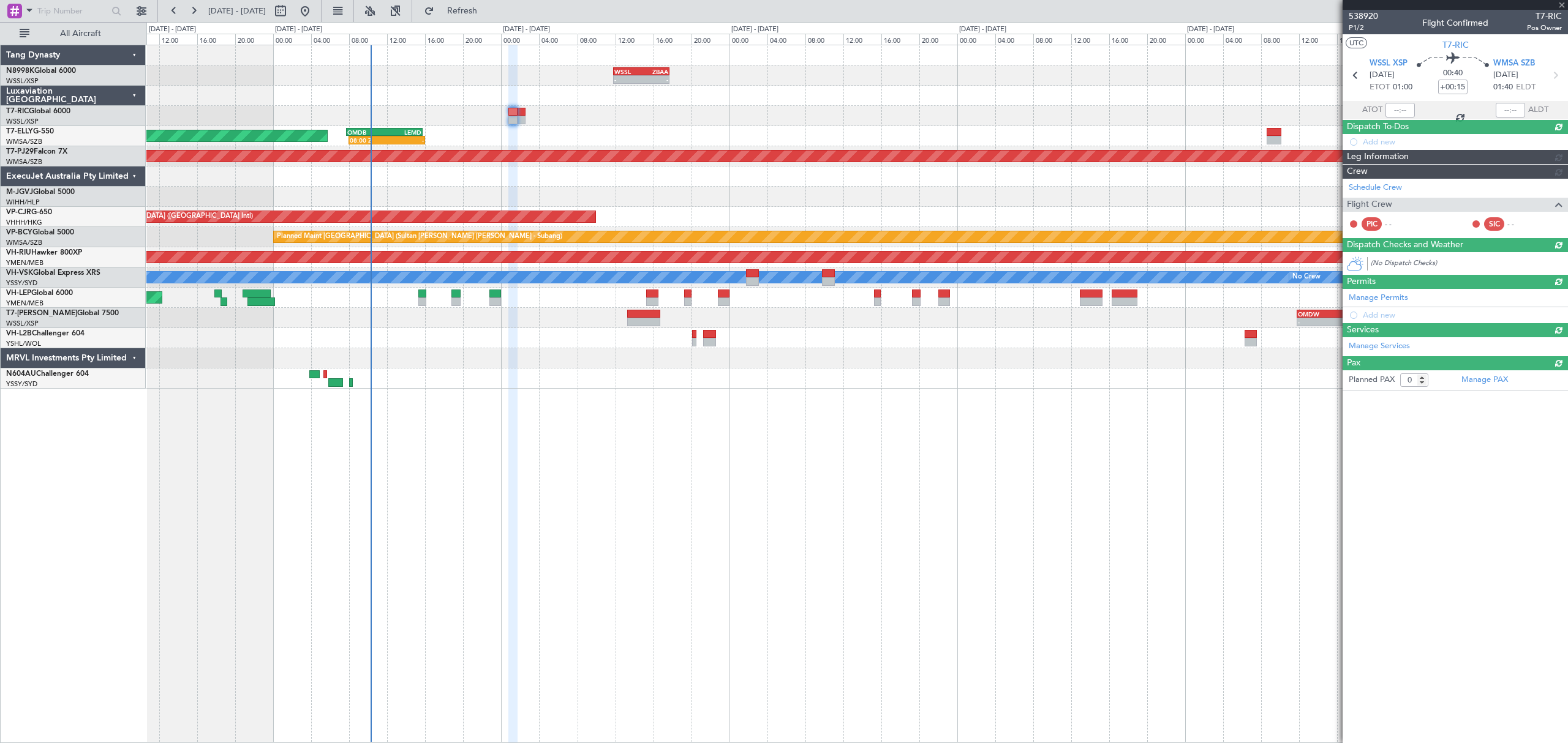
scroll to position [0, 0]
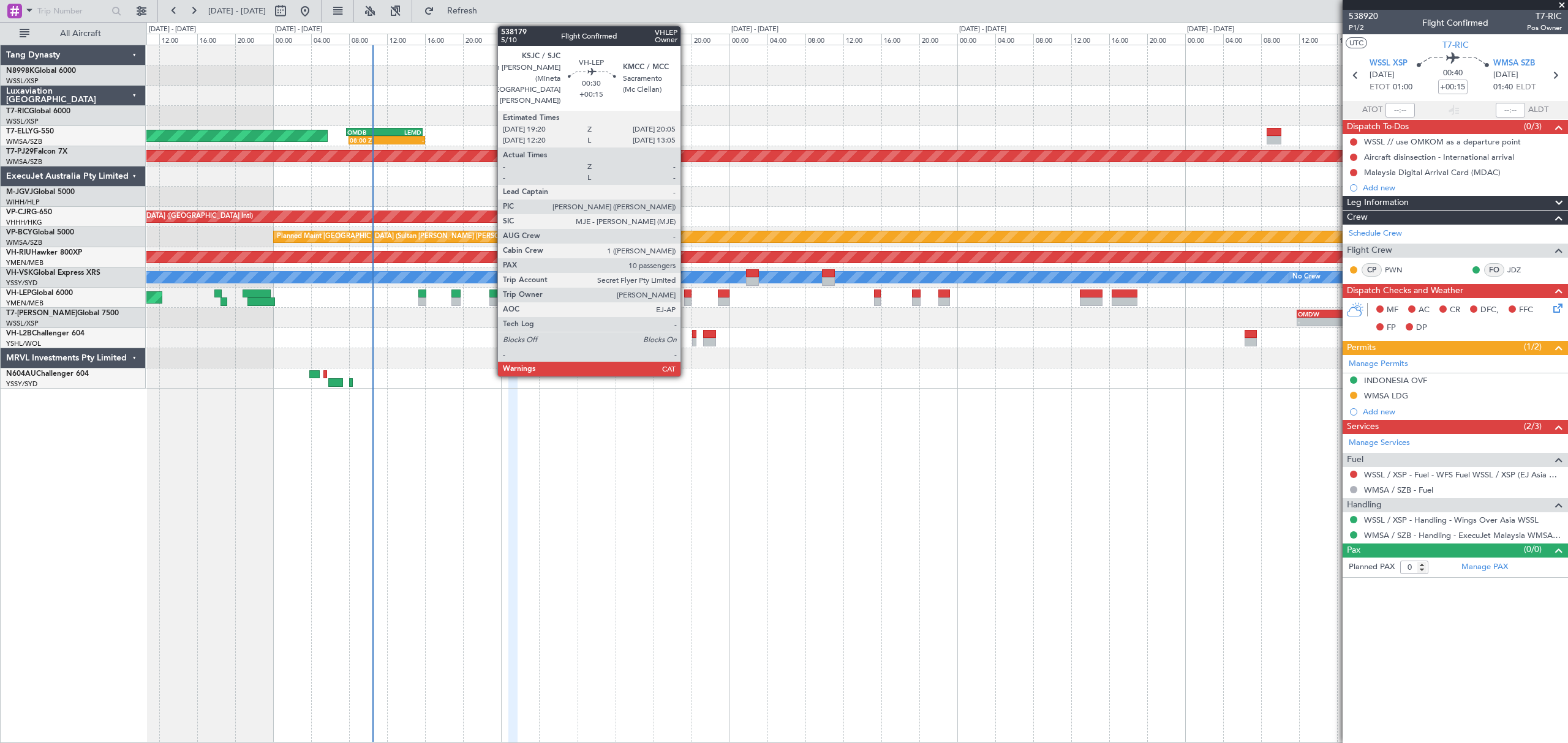
click at [689, 295] on div at bounding box center [688, 294] width 7 height 9
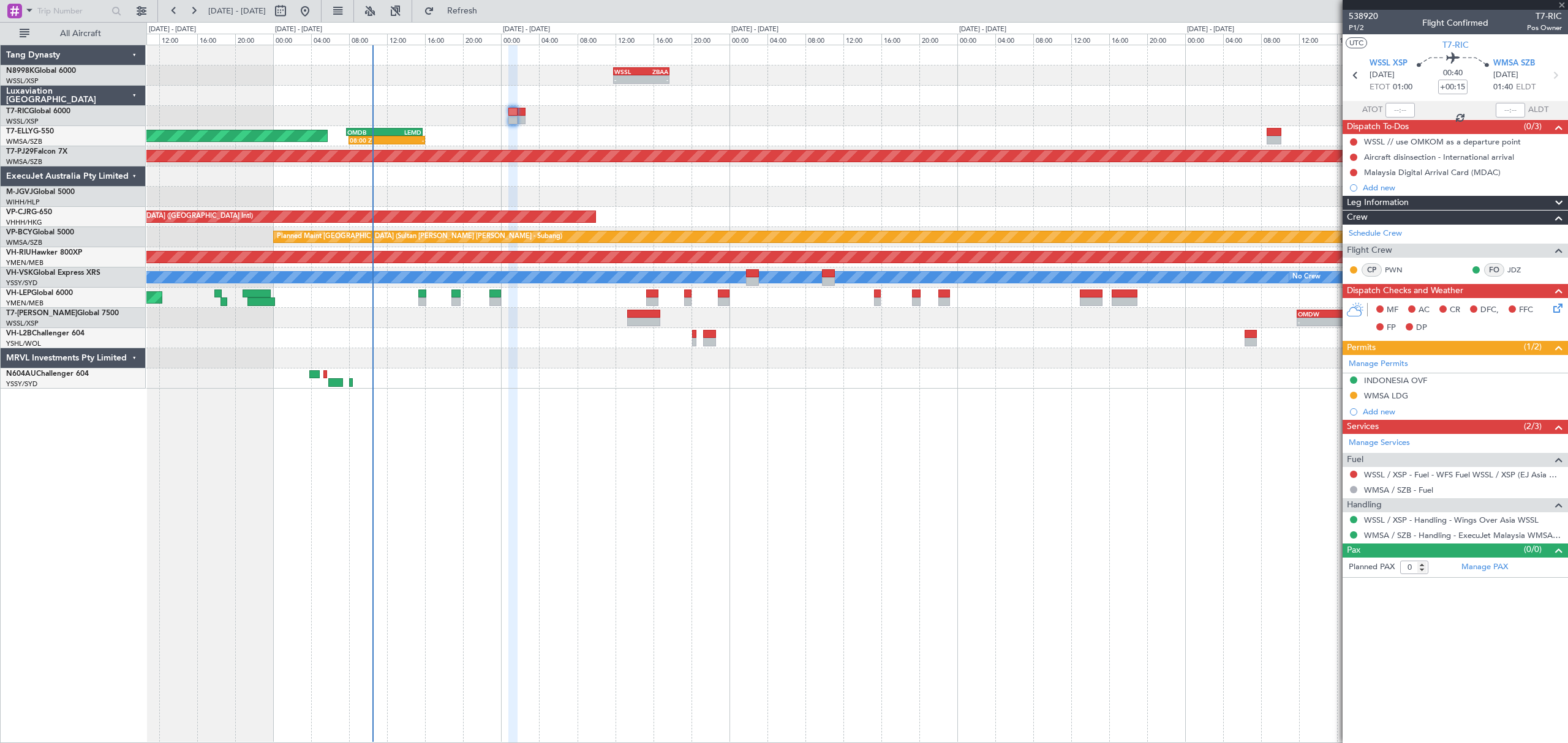
type input "10"
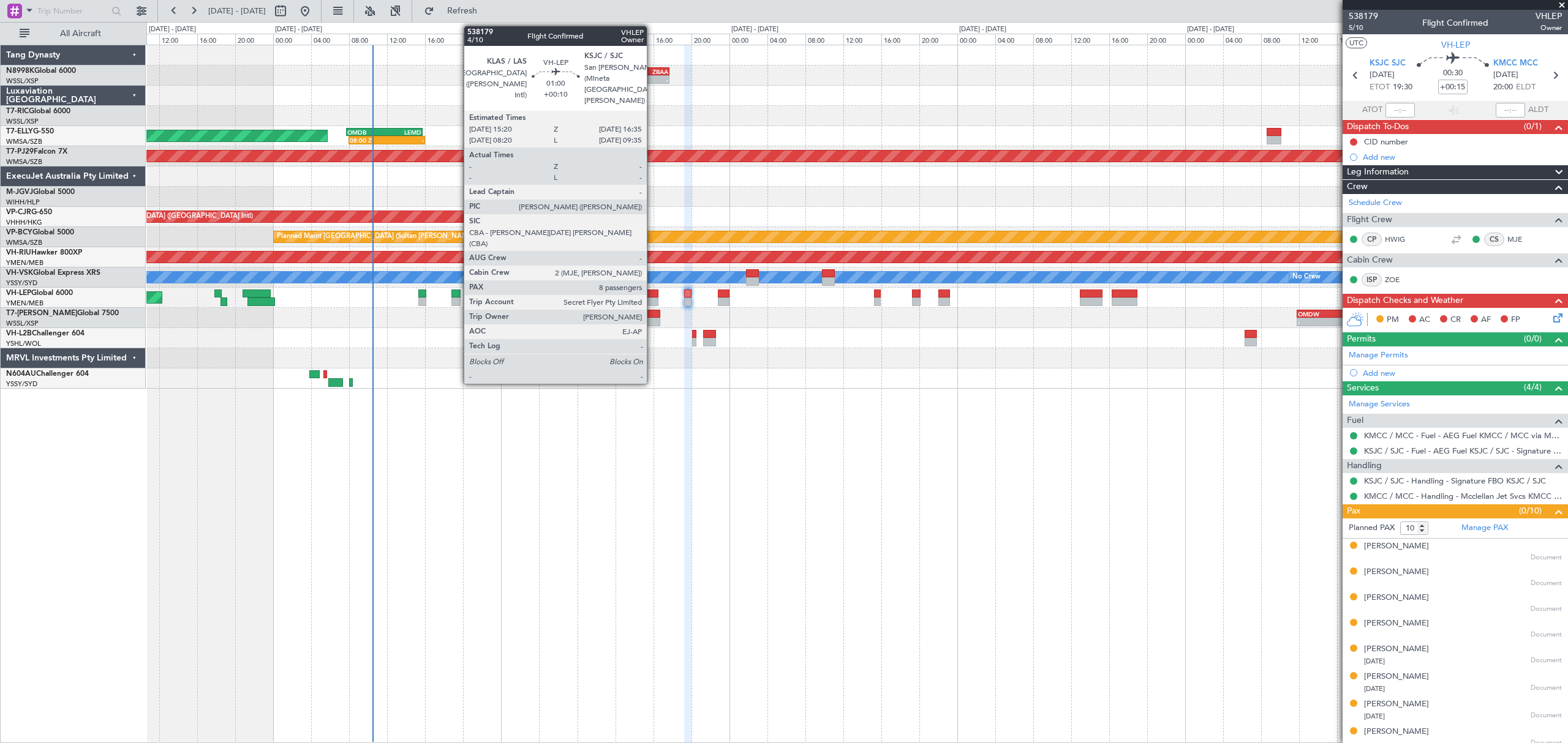
click at [652, 290] on div at bounding box center [652, 294] width 13 height 9
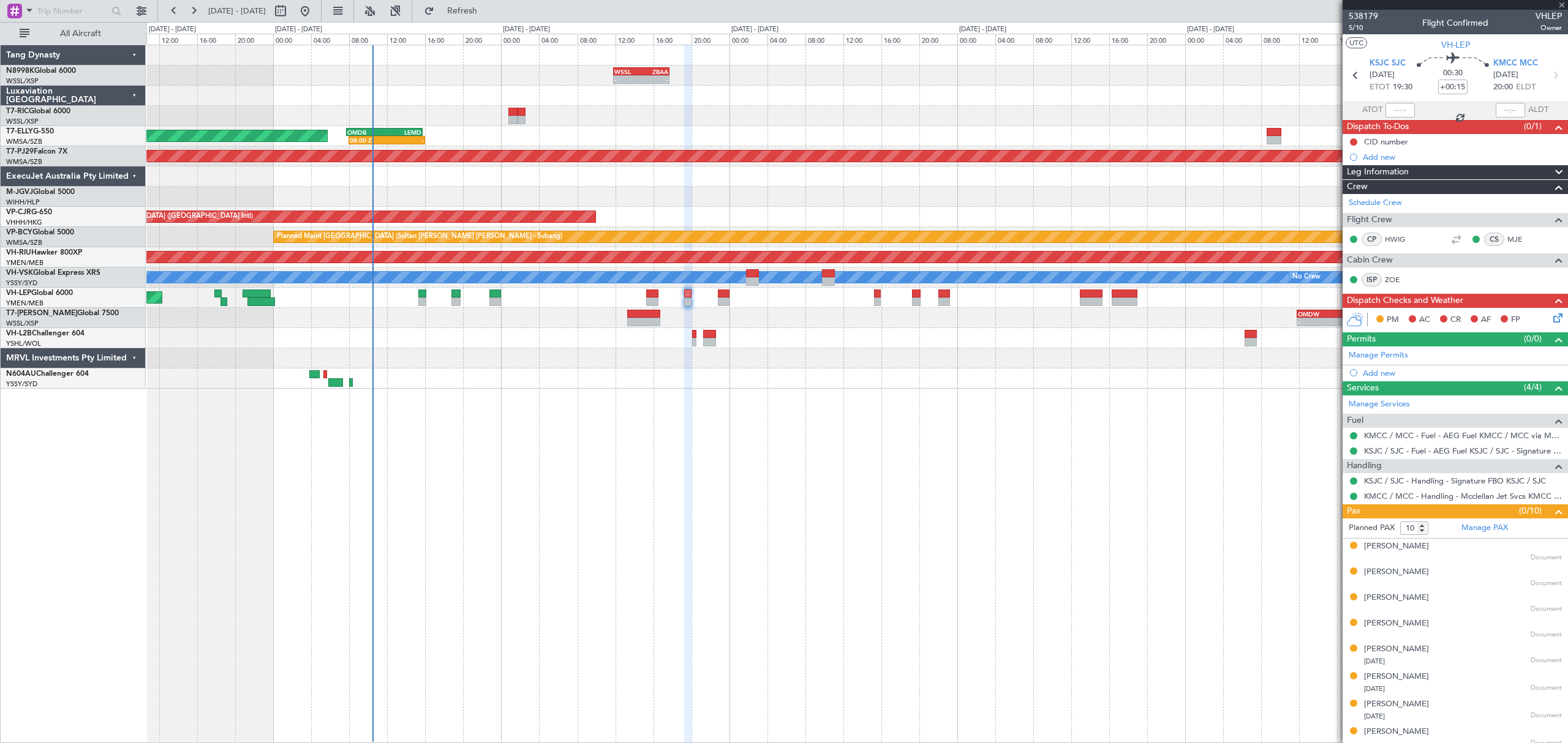
type input "+00:10"
type input "8"
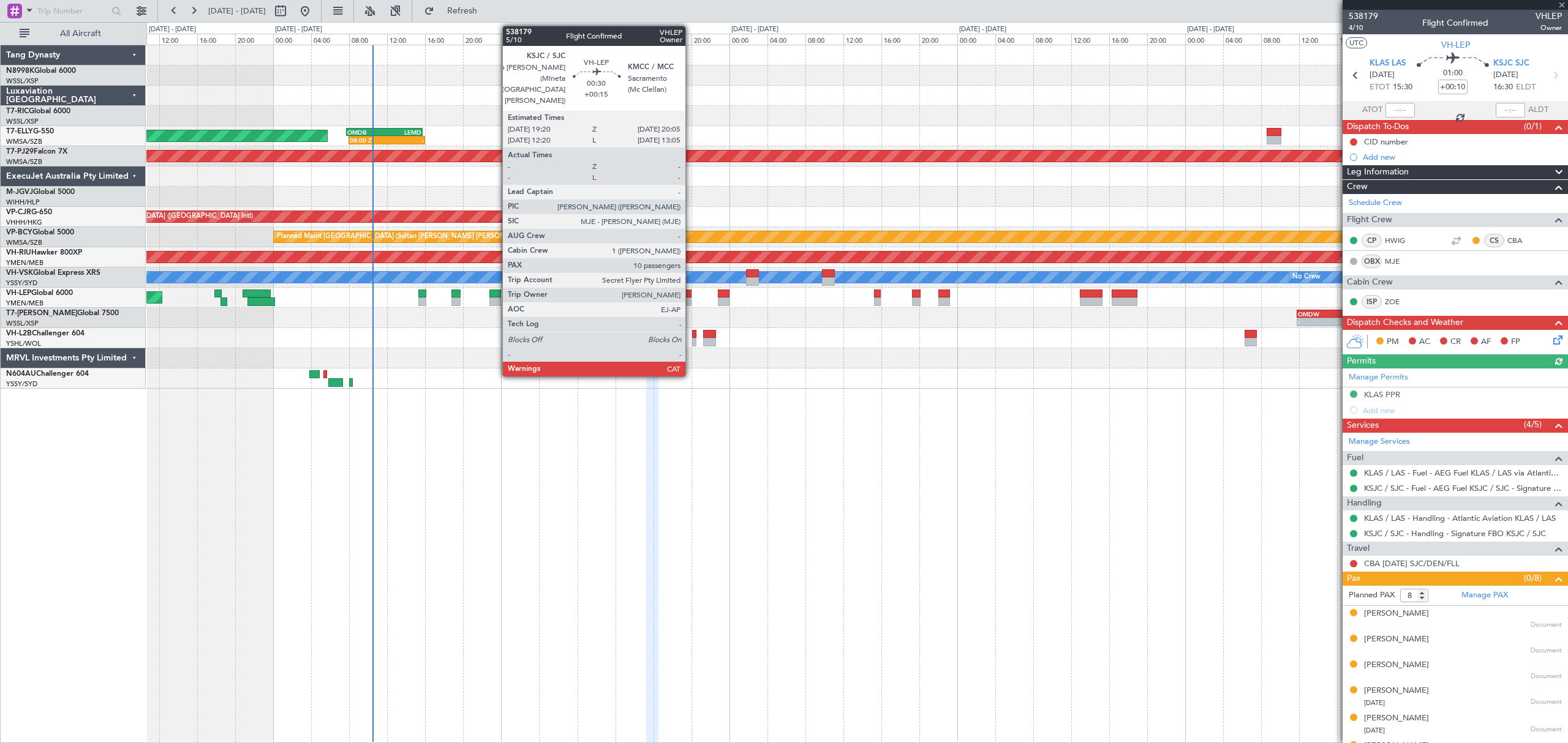
click at [691, 299] on div at bounding box center [688, 302] width 7 height 9
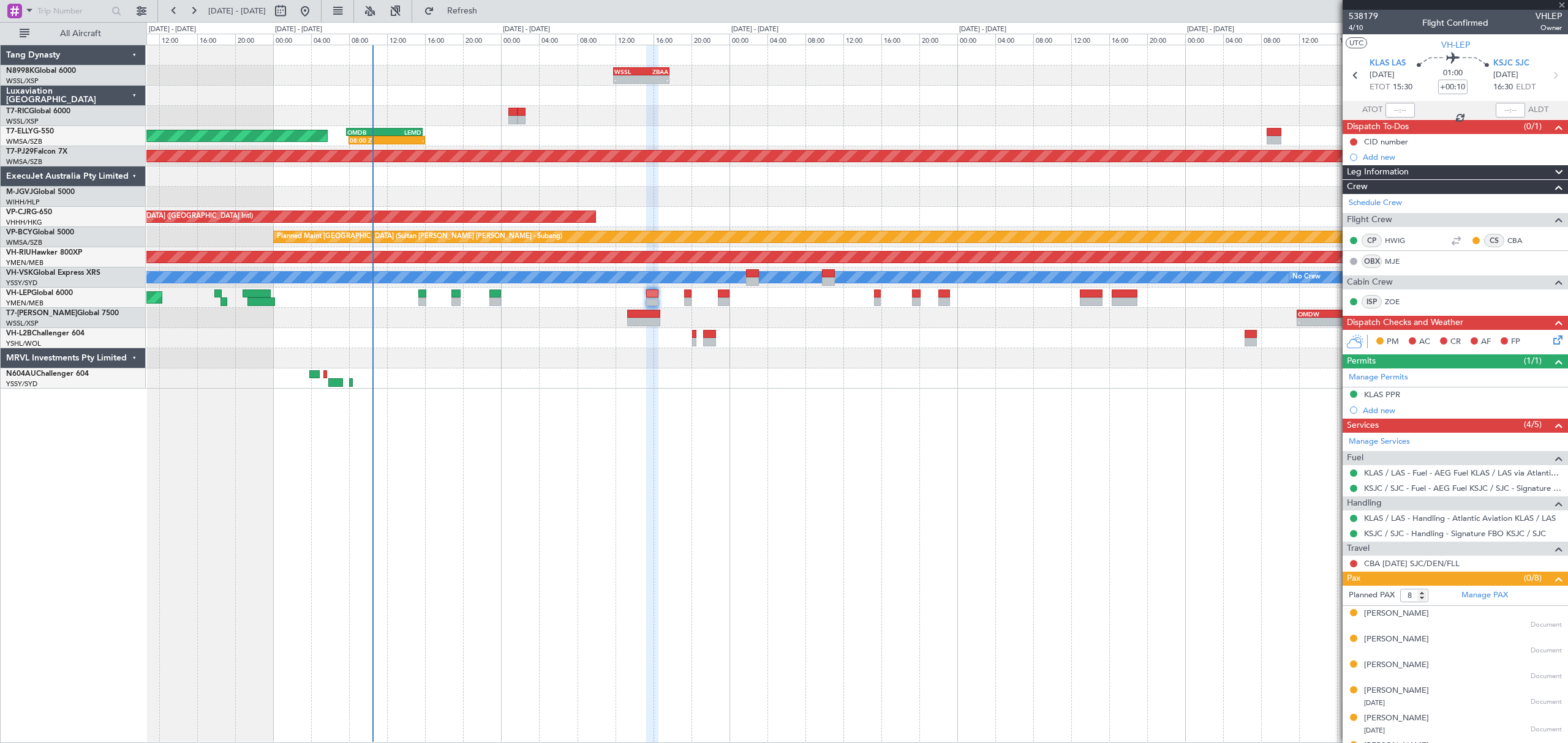
type input "+00:15"
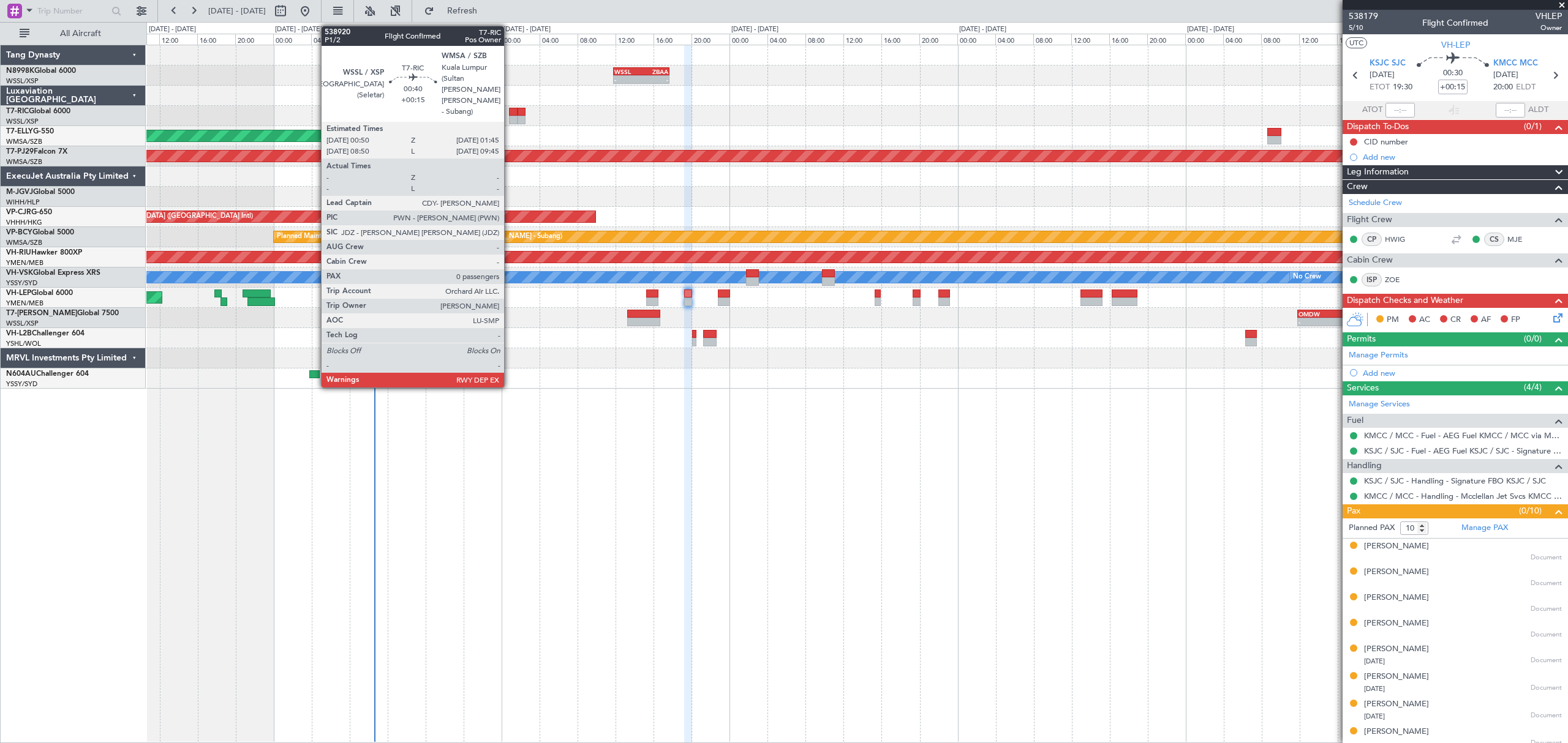
click at [510, 112] on div at bounding box center [513, 112] width 9 height 9
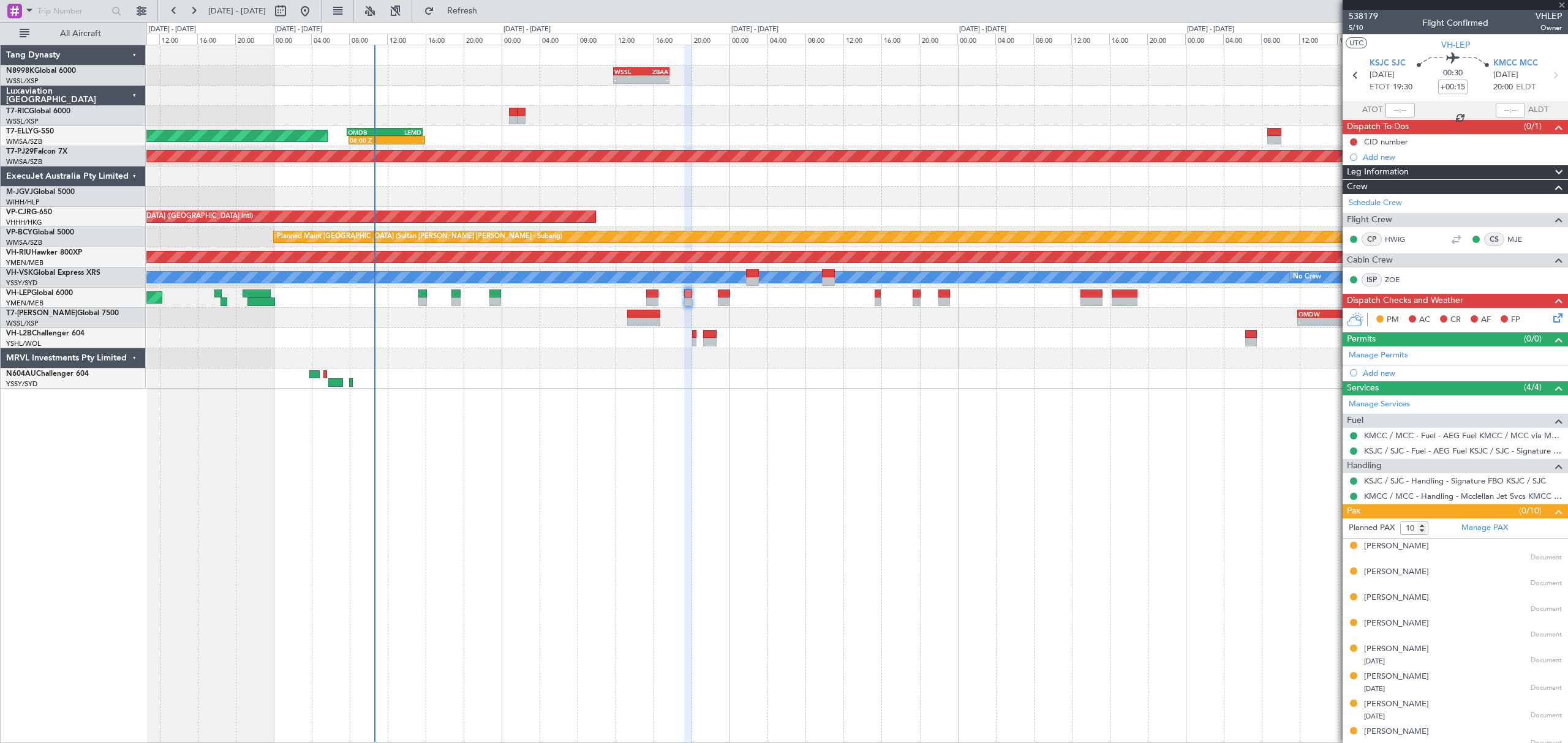
type input "0"
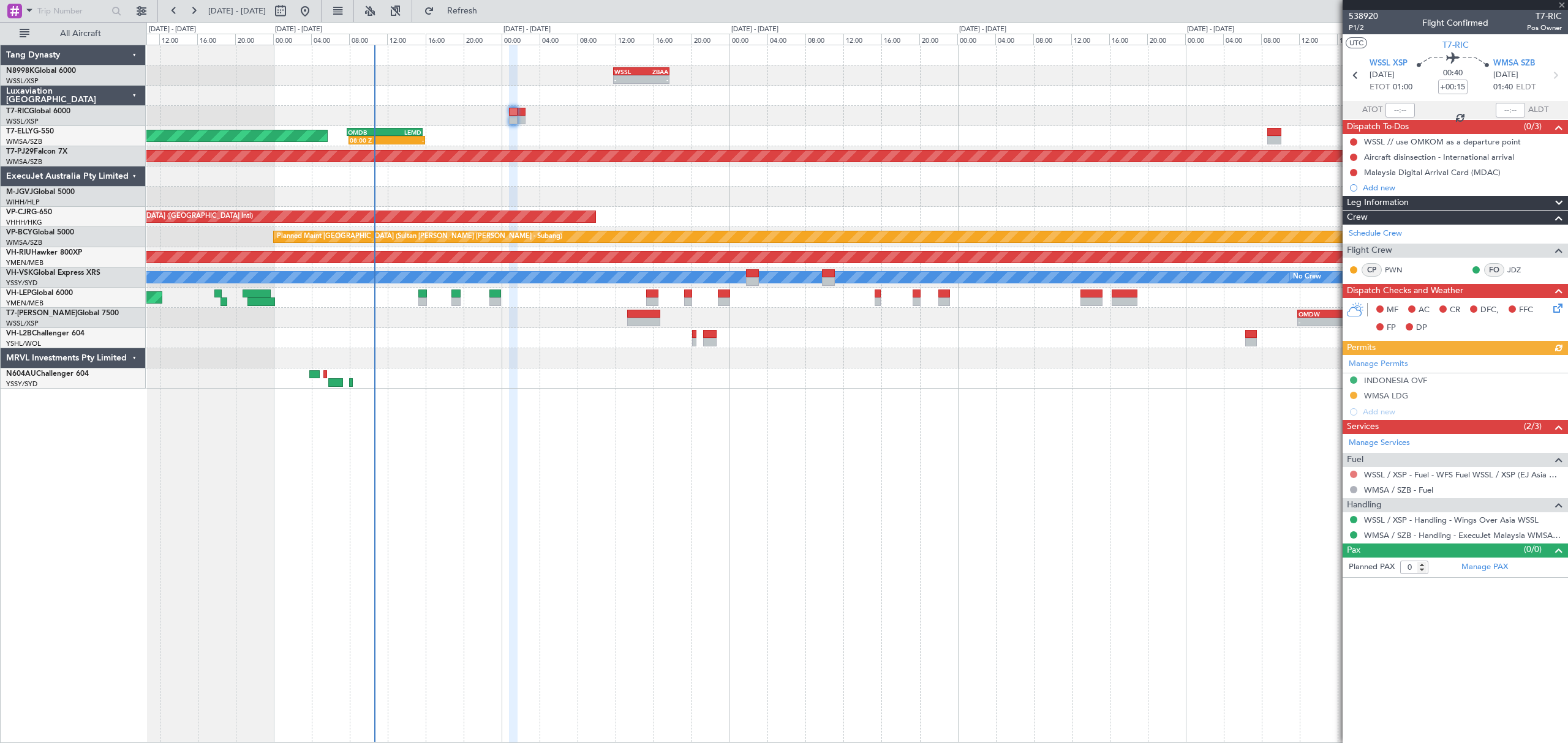
click at [1353, 478] on button at bounding box center [1354, 475] width 7 height 7
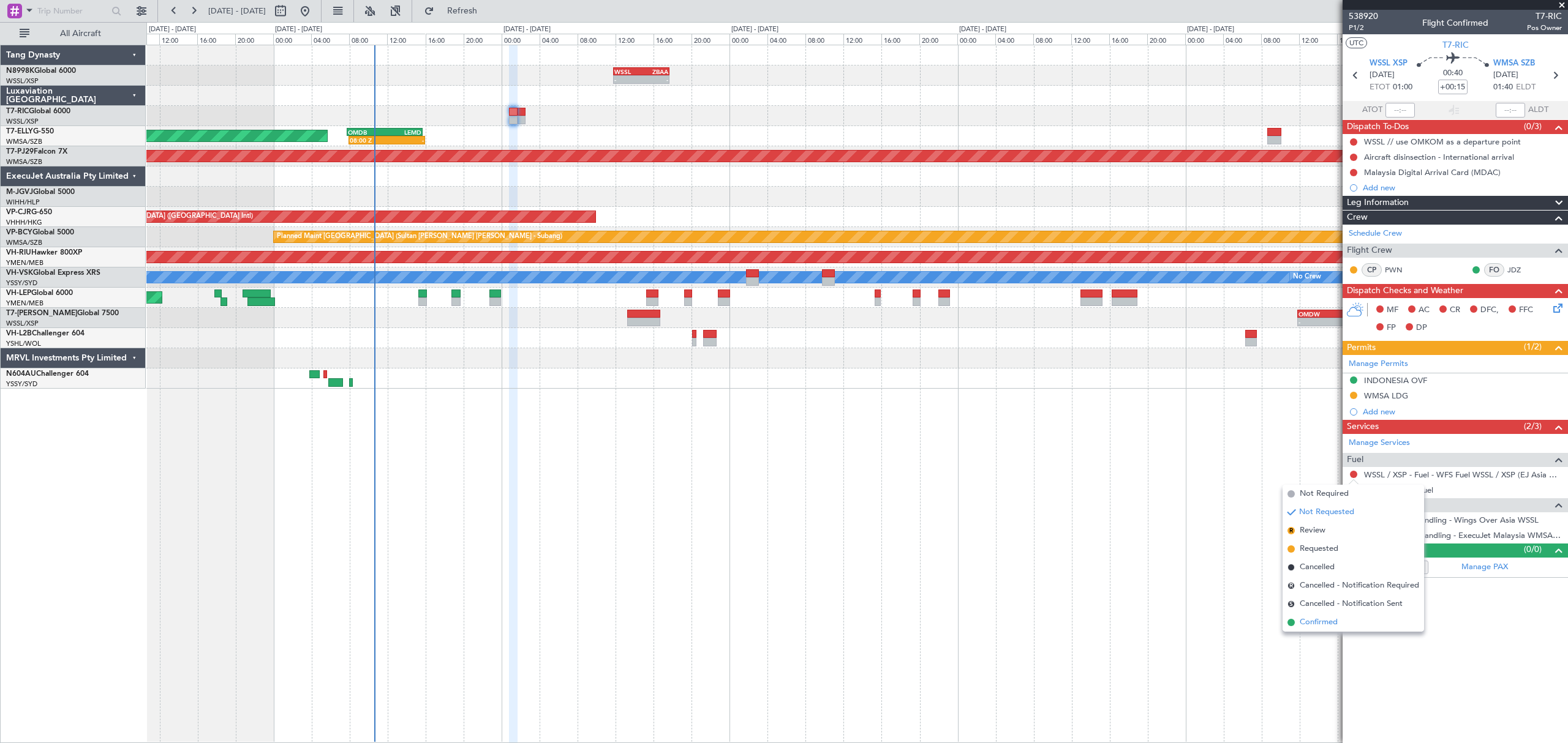
click at [1300, 617] on span "Confirmed" at bounding box center [1318, 622] width 38 height 13
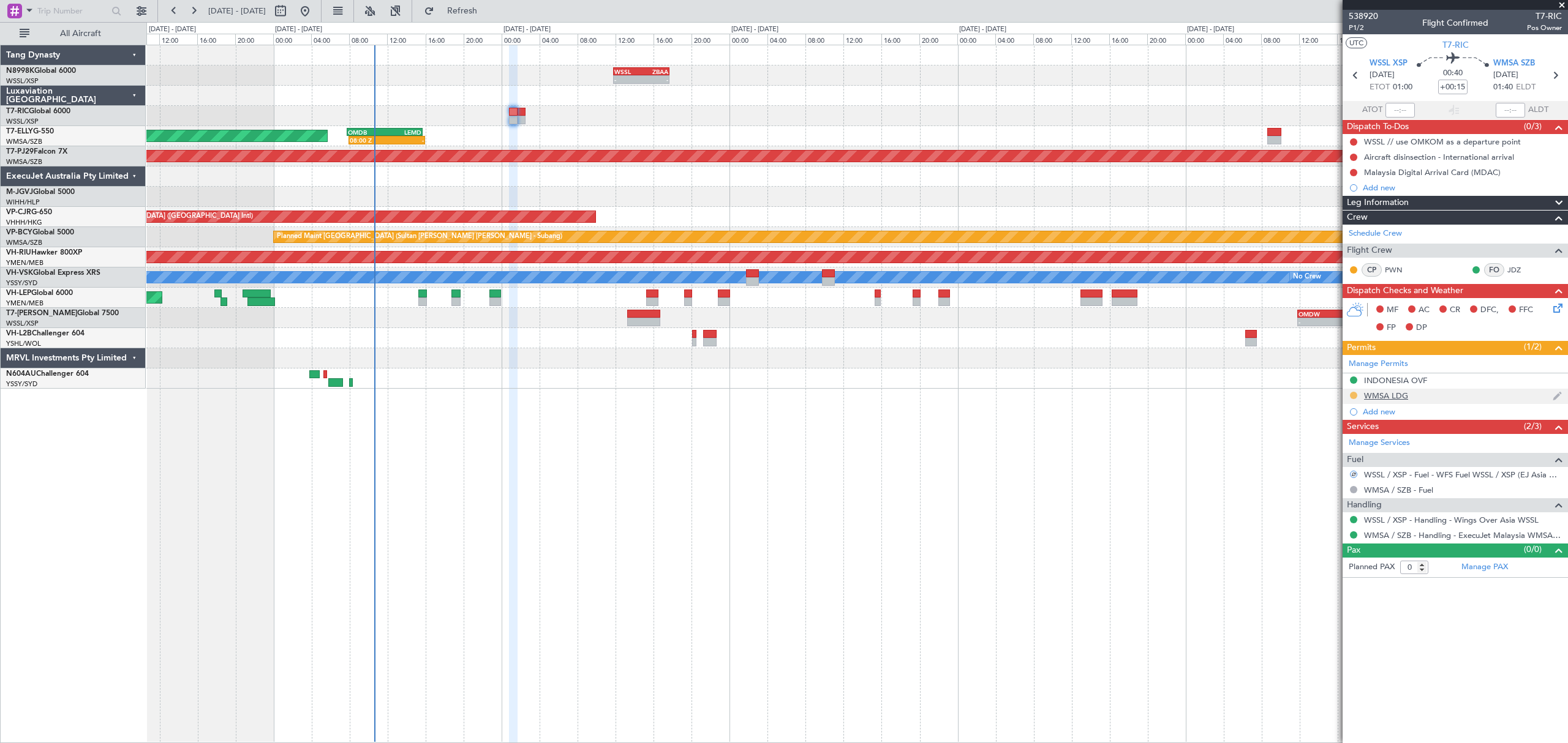
click at [1351, 397] on button at bounding box center [1354, 396] width 7 height 7
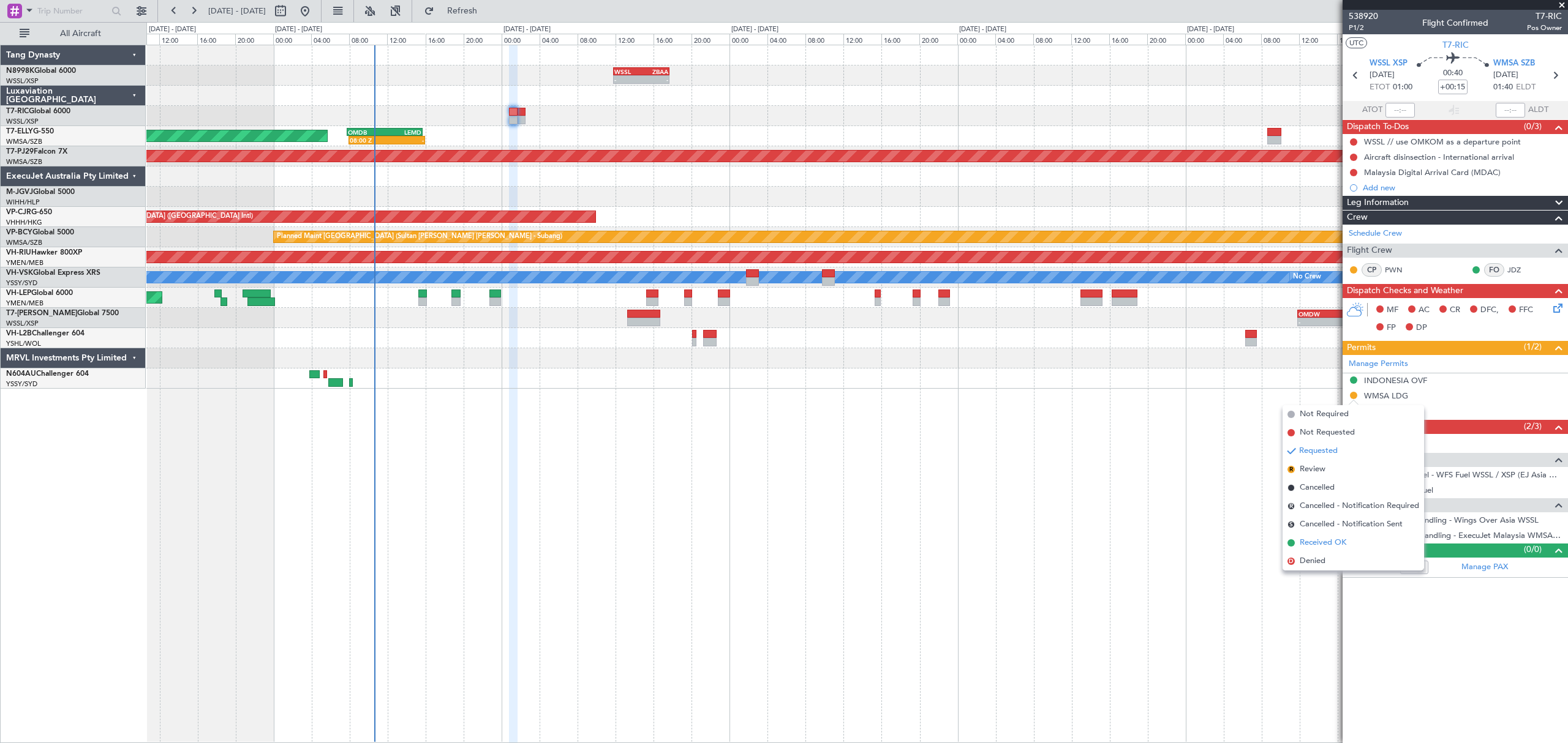
click at [1320, 540] on span "Received OK" at bounding box center [1322, 543] width 47 height 13
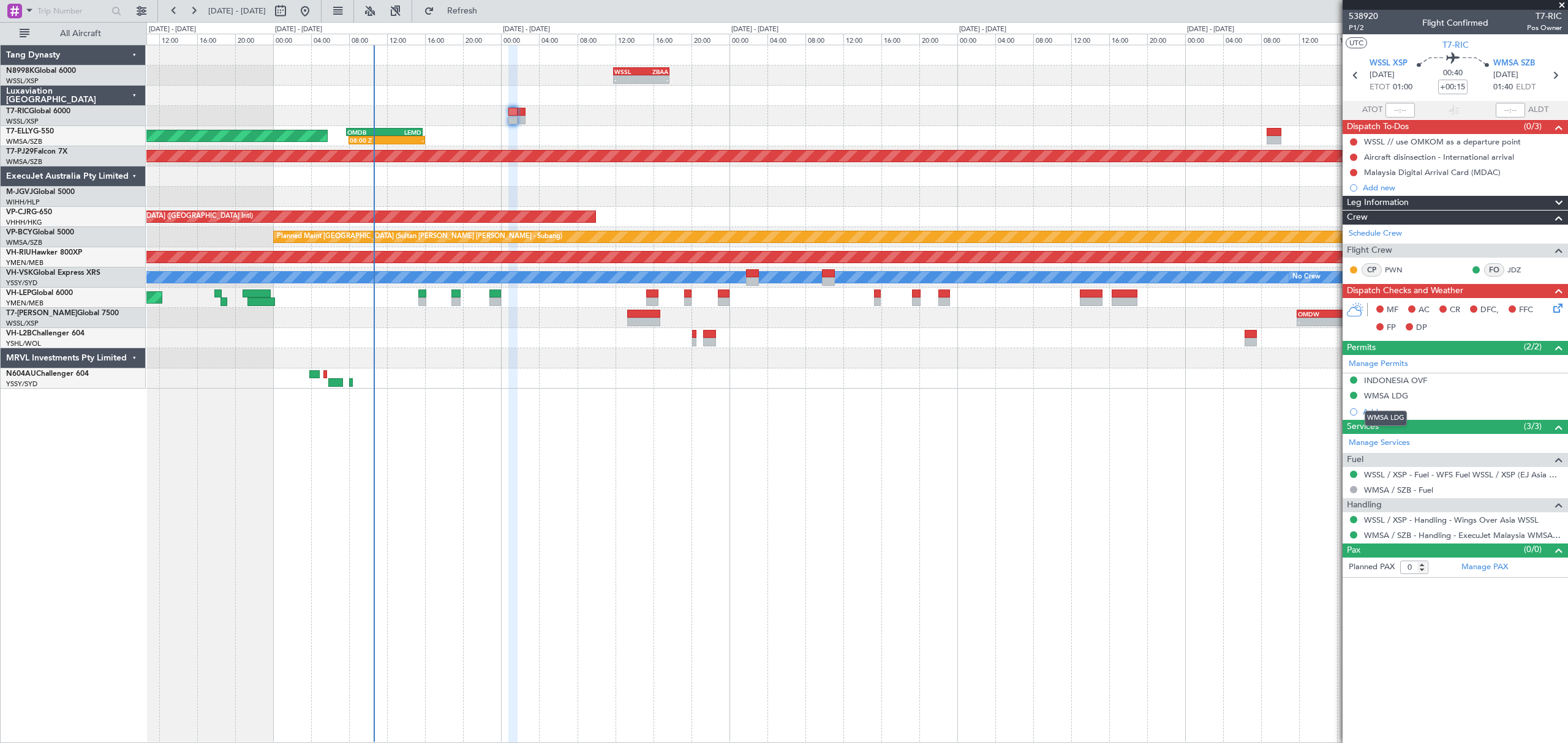
click at [1395, 399] on div "WMSA LDG" at bounding box center [1386, 396] width 44 height 10
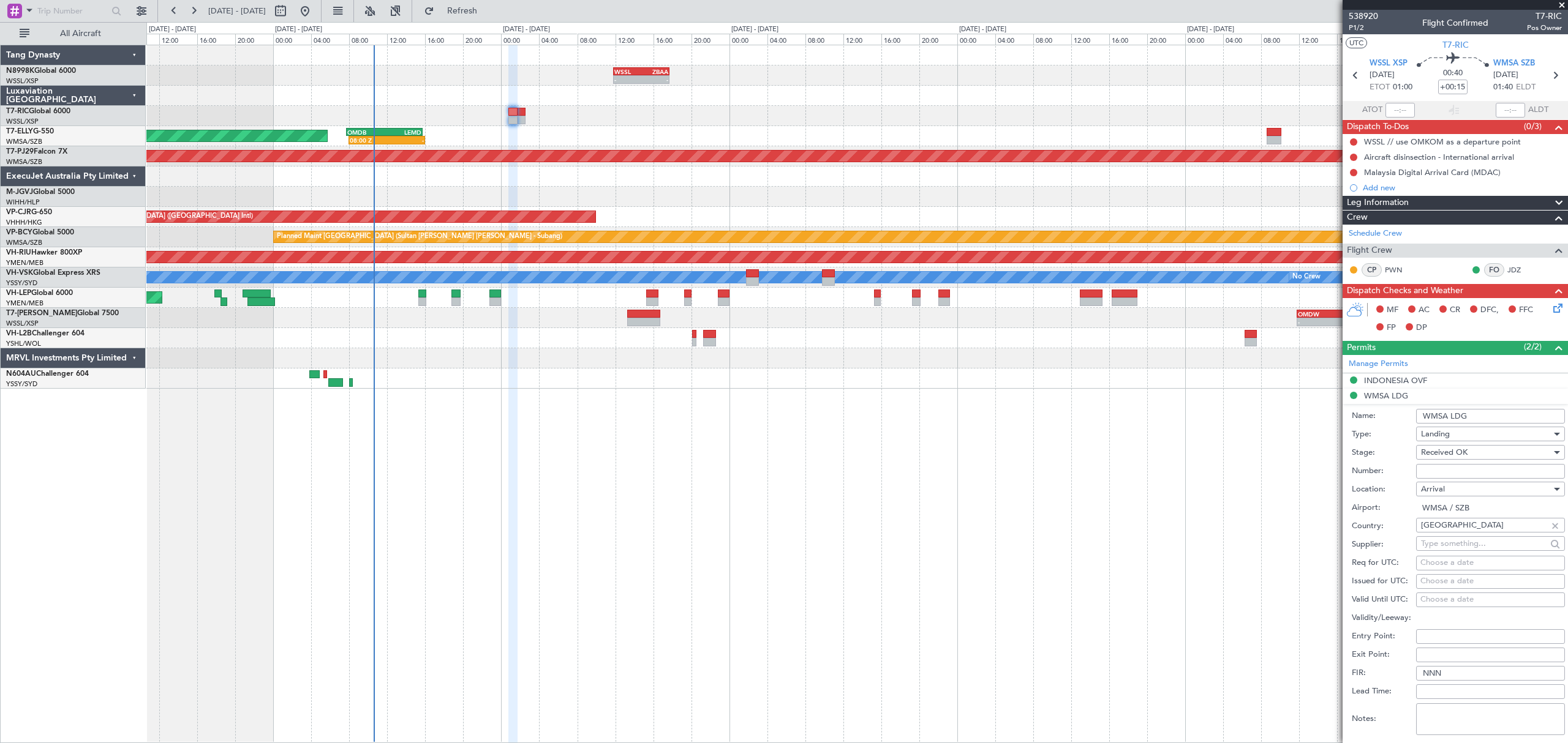
click at [1422, 466] on input "Number:" at bounding box center [1490, 472] width 149 height 15
paste input "CAAM-NS-0629-10-25"
type input "CAAM-NS-0629-10-25"
click at [1427, 577] on div "Choose a date" at bounding box center [1490, 581] width 141 height 13
select select "10"
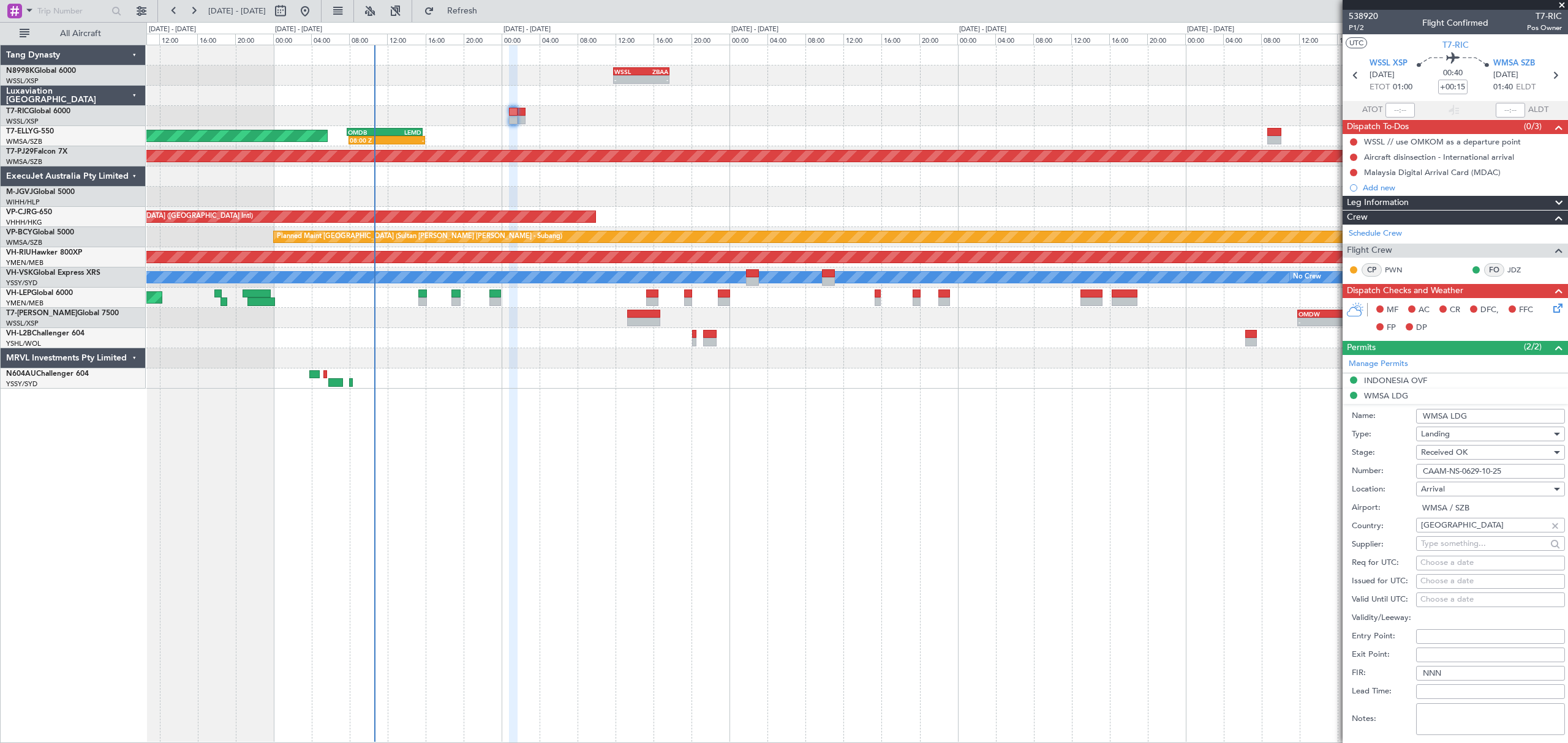
select select "2025"
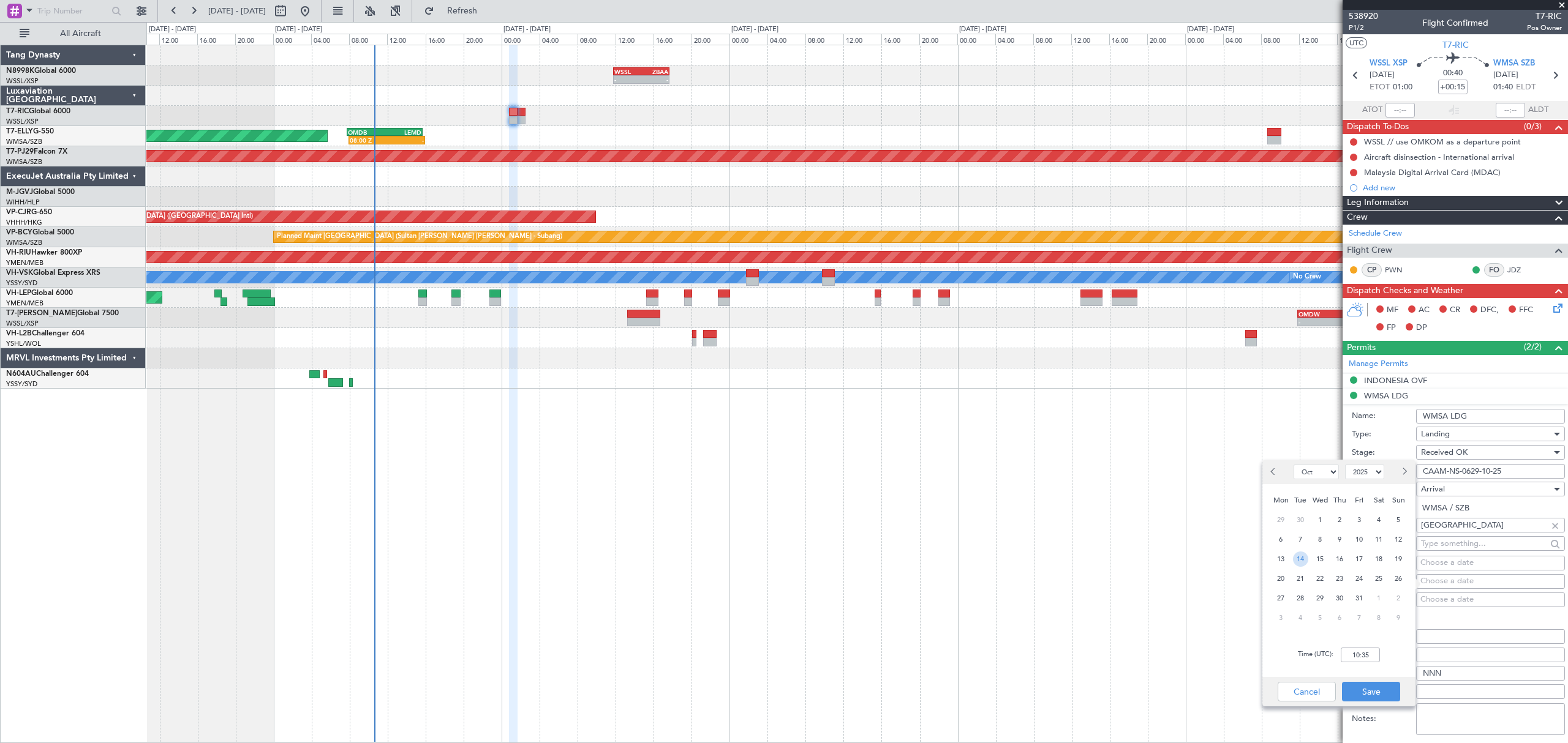
click at [1301, 558] on span "14" at bounding box center [1300, 559] width 16 height 16
click at [1375, 655] on input "00:00" at bounding box center [1359, 655] width 39 height 15
type input "01:00"
click at [1365, 685] on button "Save" at bounding box center [1371, 691] width 58 height 19
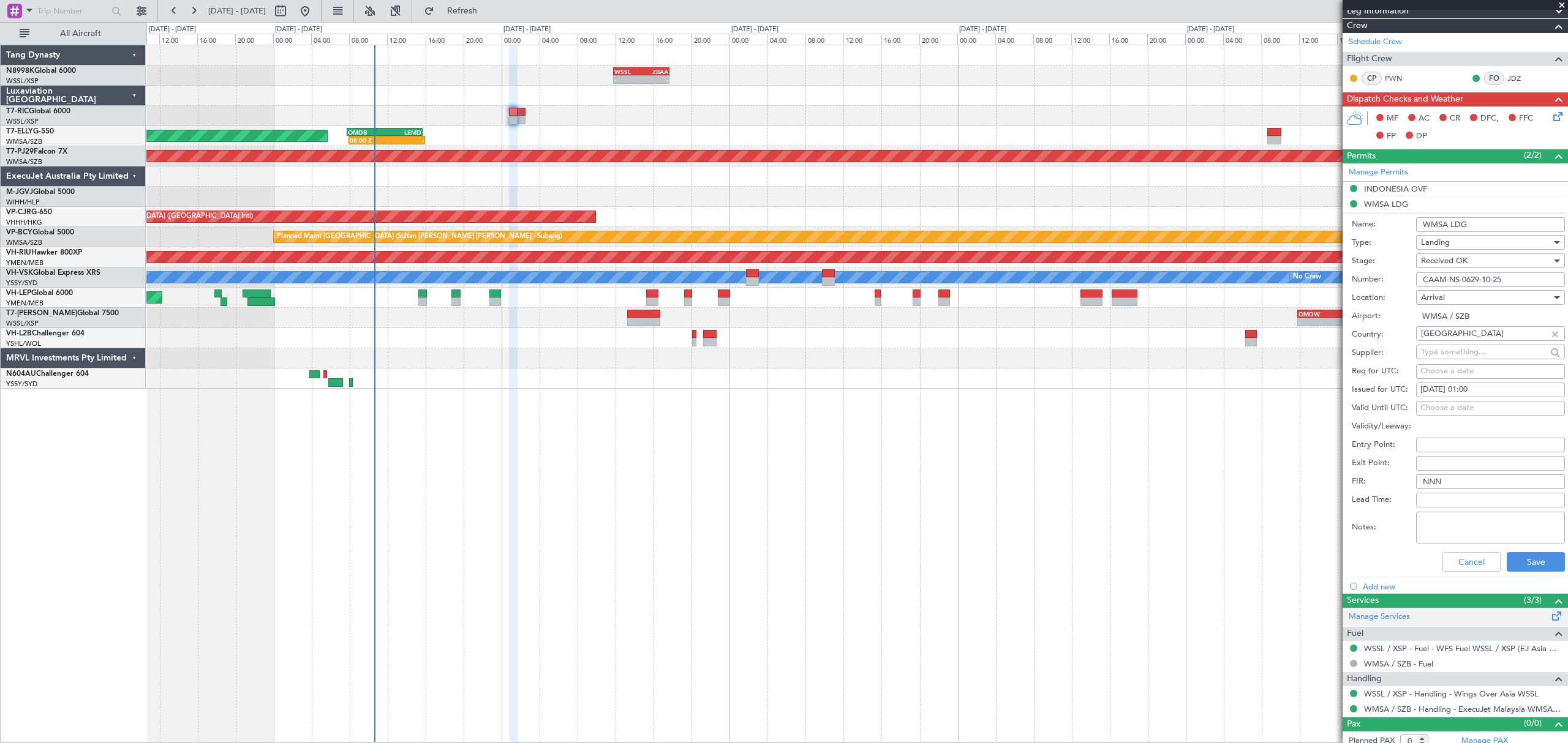
scroll to position [201, 0]
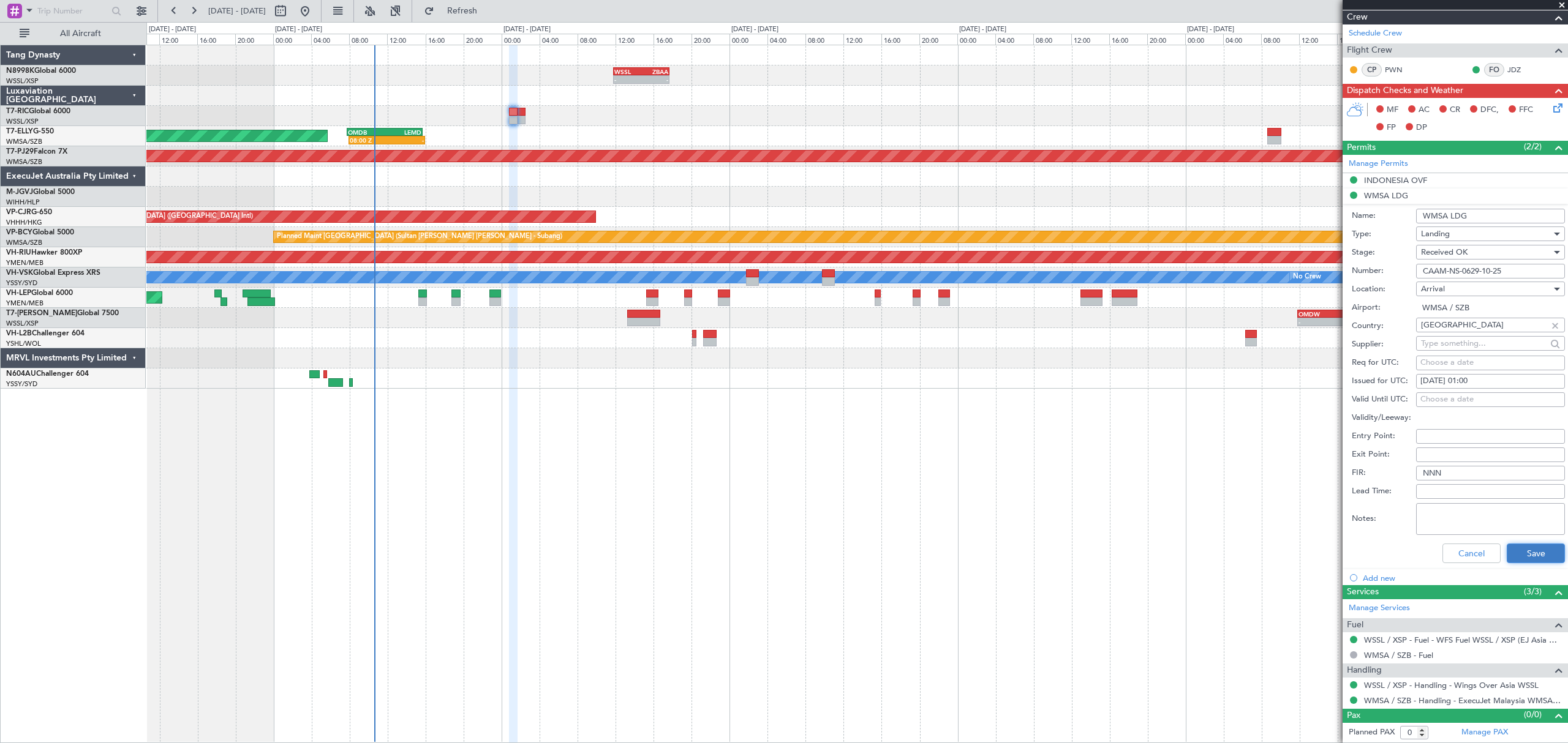
click at [1531, 547] on button "Save" at bounding box center [1535, 553] width 58 height 19
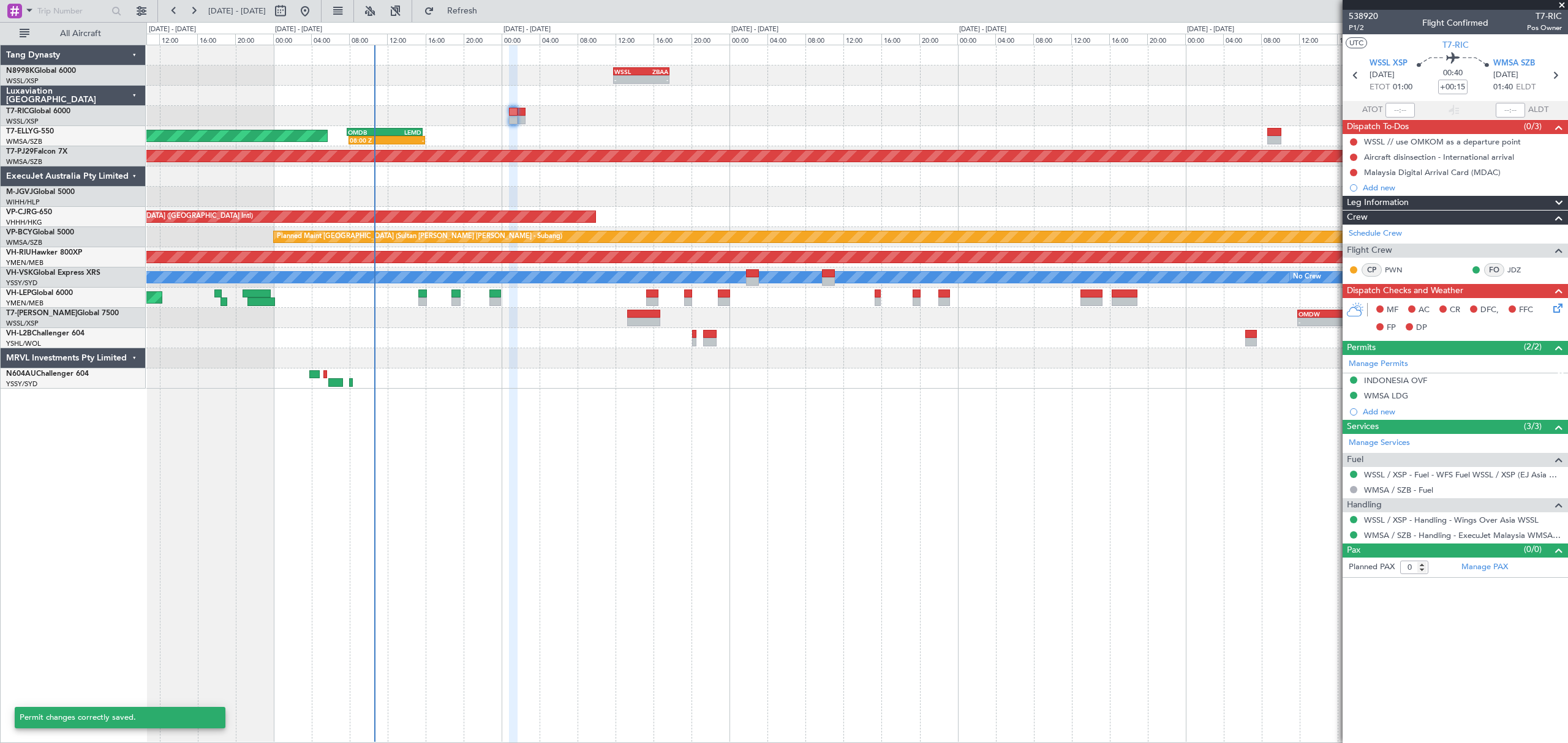
scroll to position [0, 0]
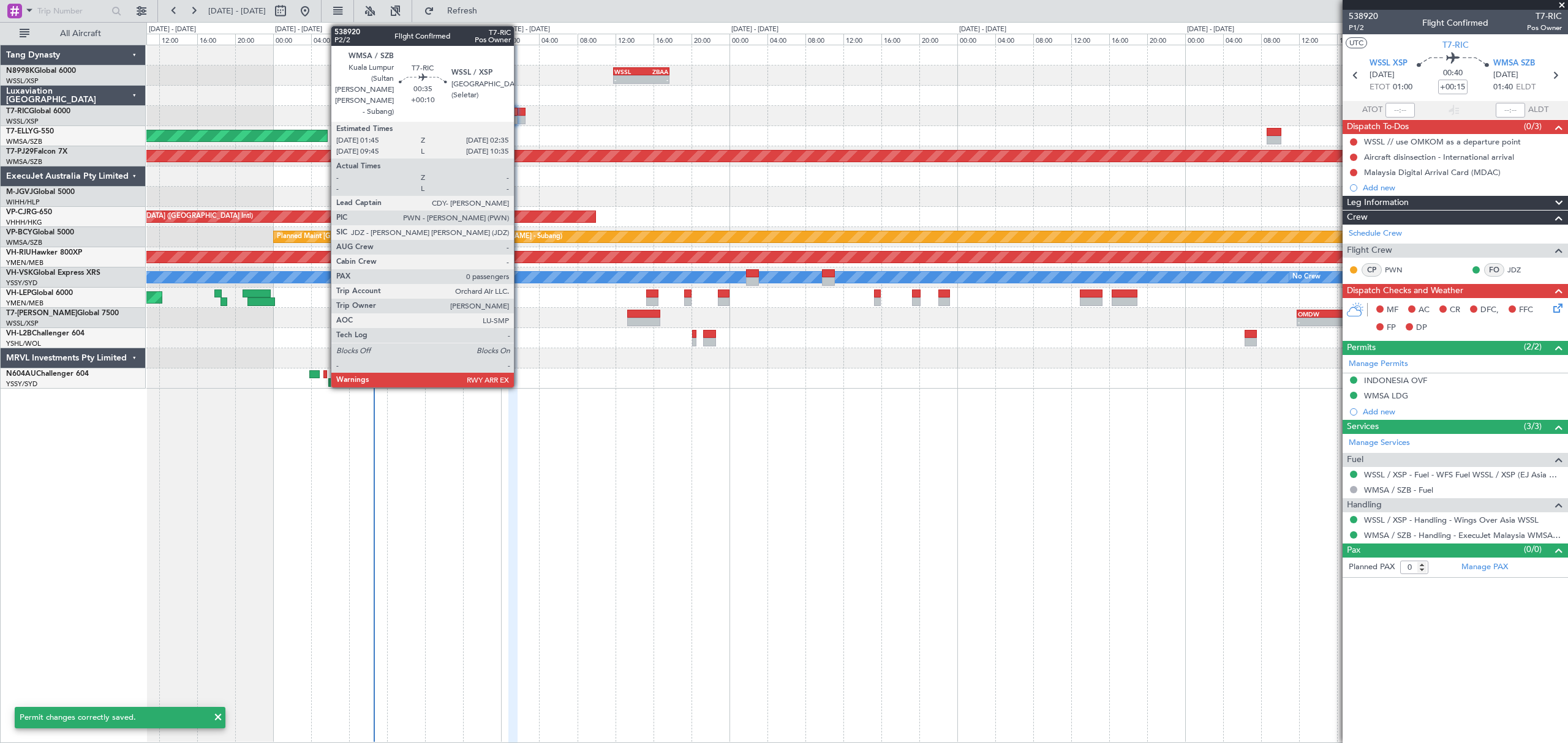
click at [519, 109] on div at bounding box center [521, 112] width 8 height 9
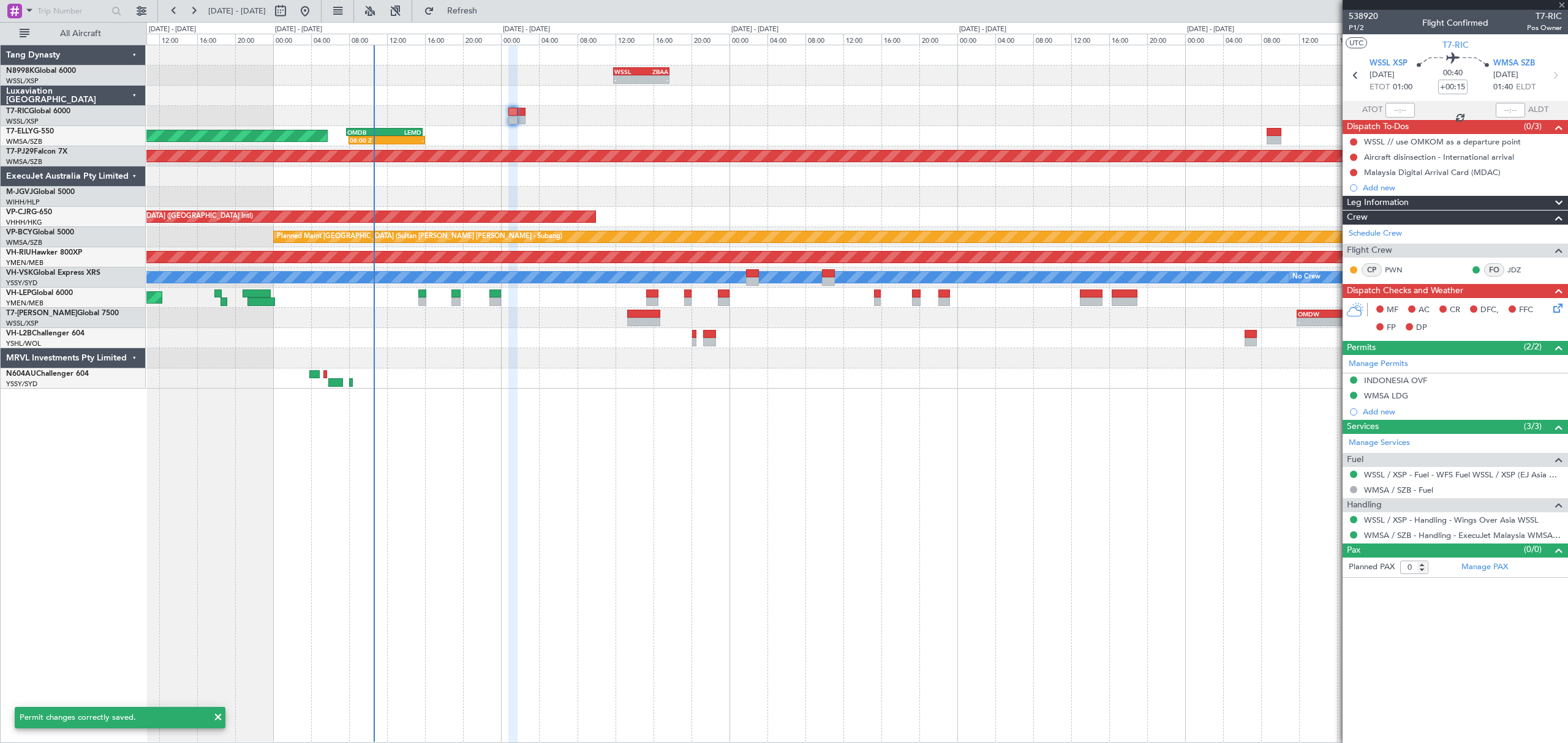
type input "+00:10"
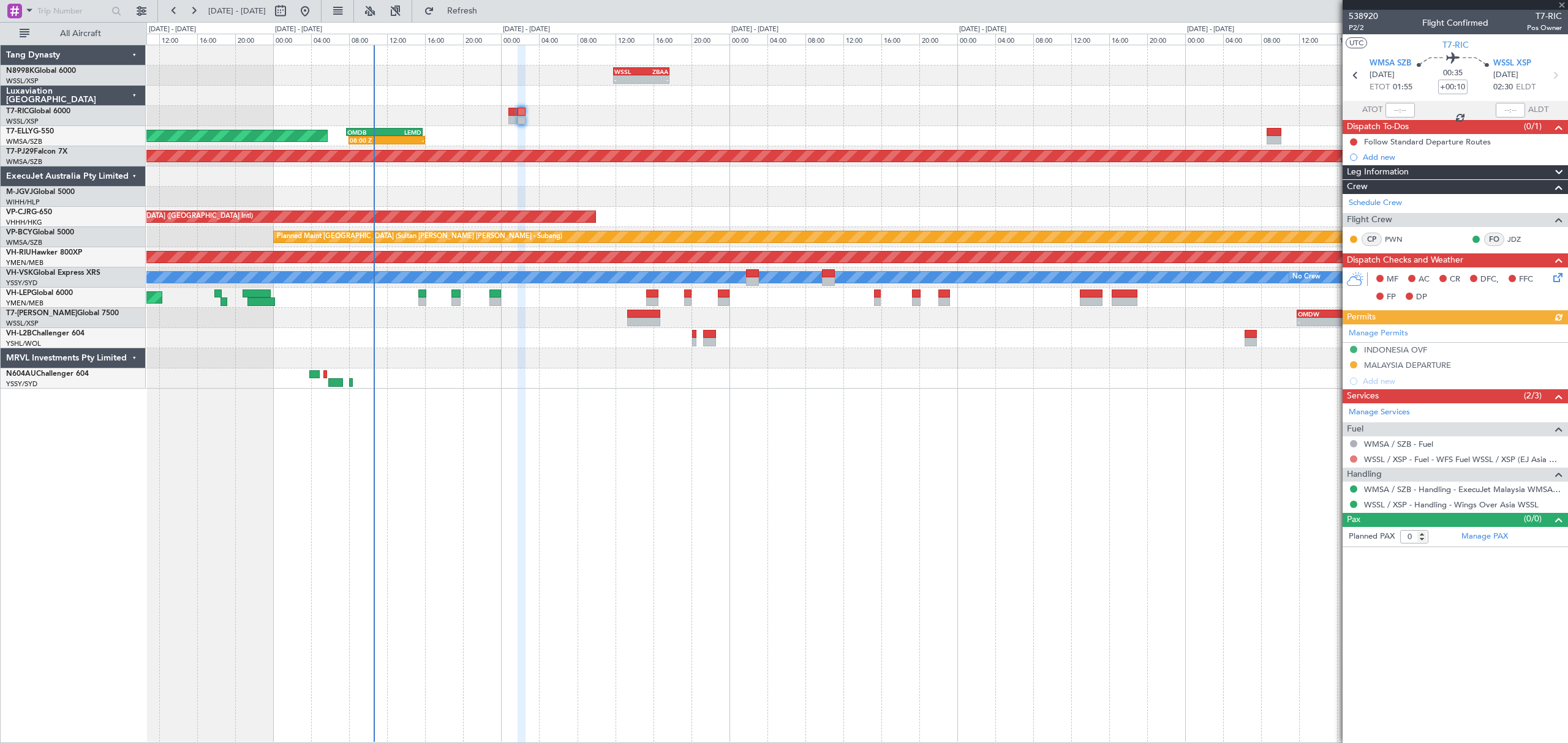
click at [1352, 463] on button at bounding box center [1354, 459] width 7 height 7
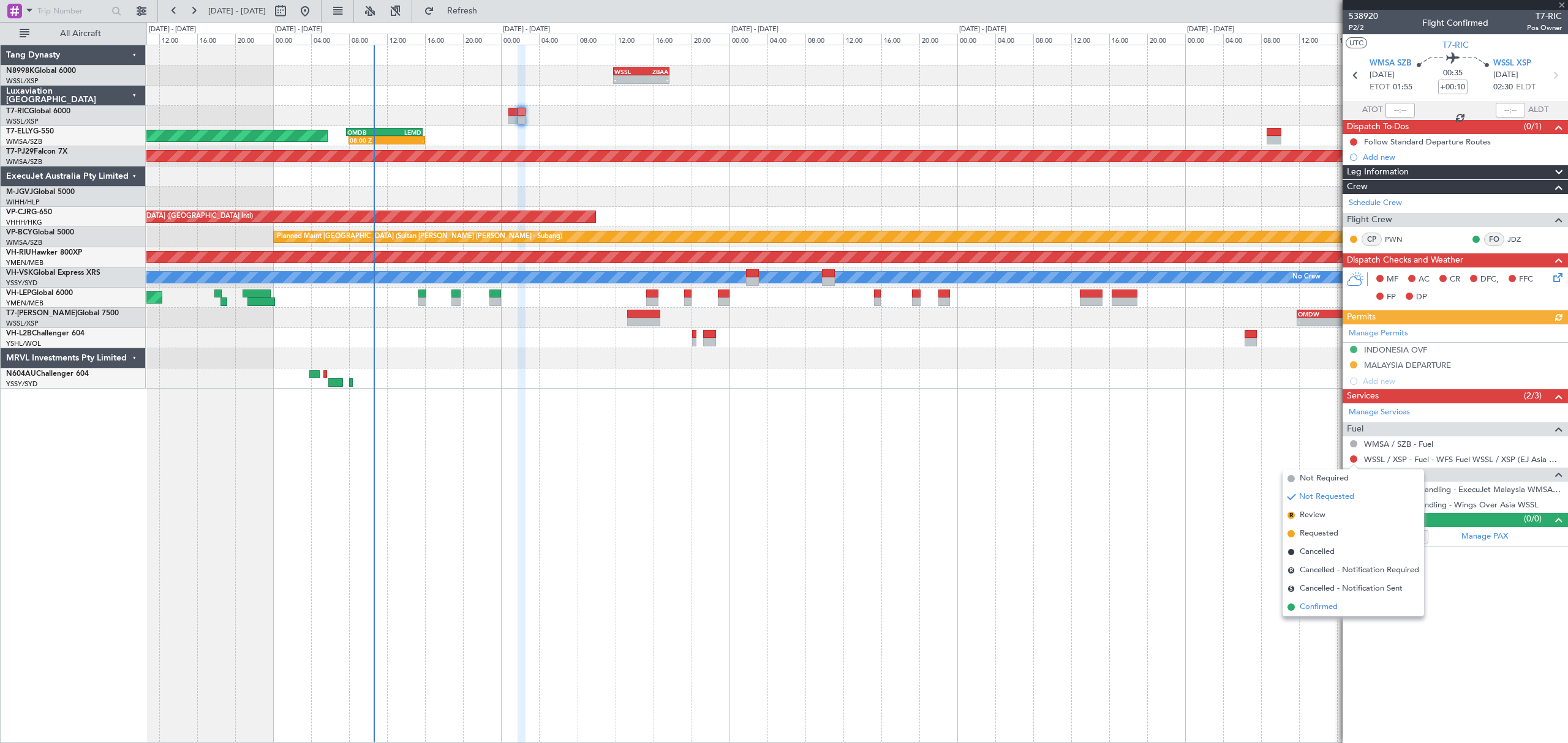
click at [1304, 601] on span "Confirmed" at bounding box center [1318, 607] width 38 height 13
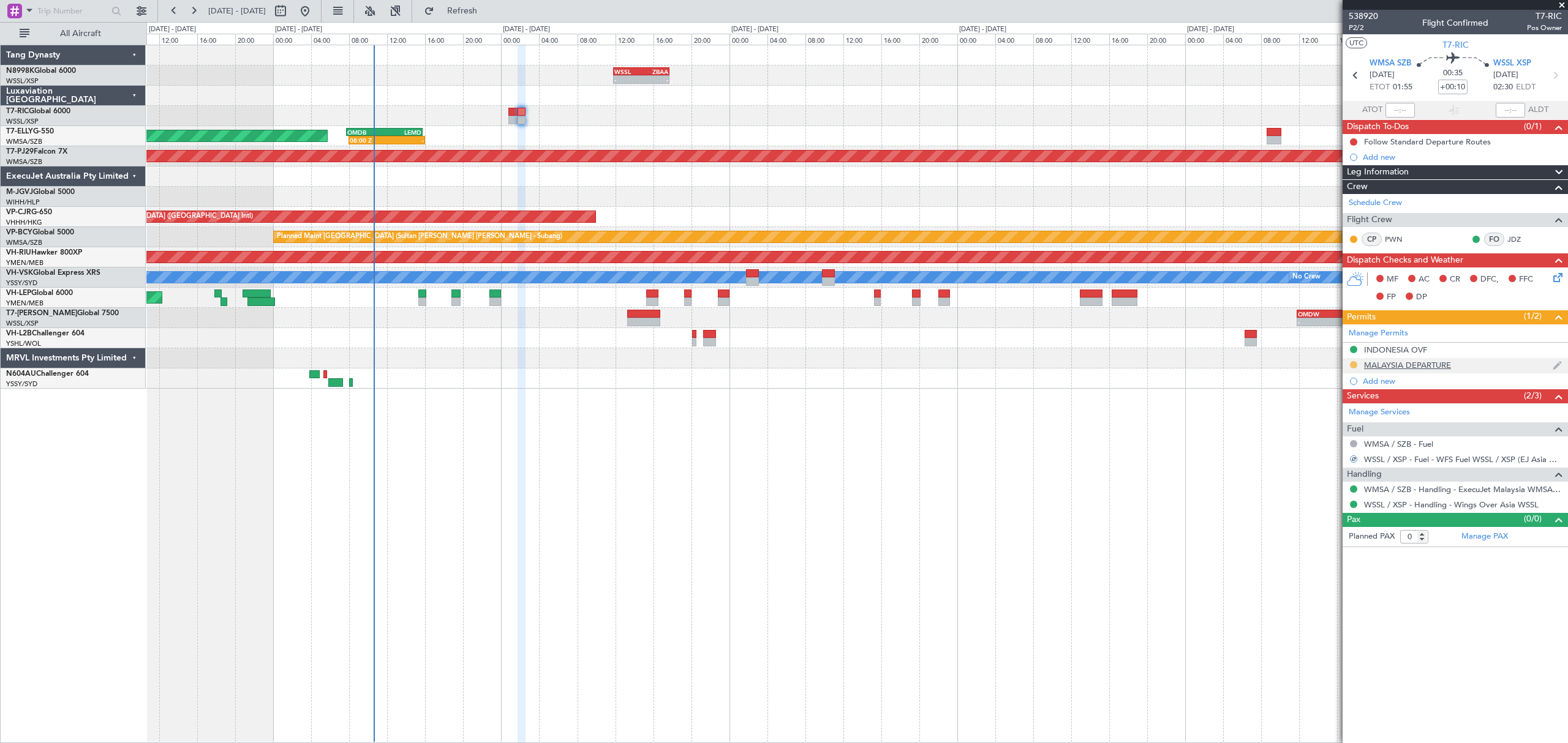
click at [1351, 366] on button at bounding box center [1354, 365] width 7 height 7
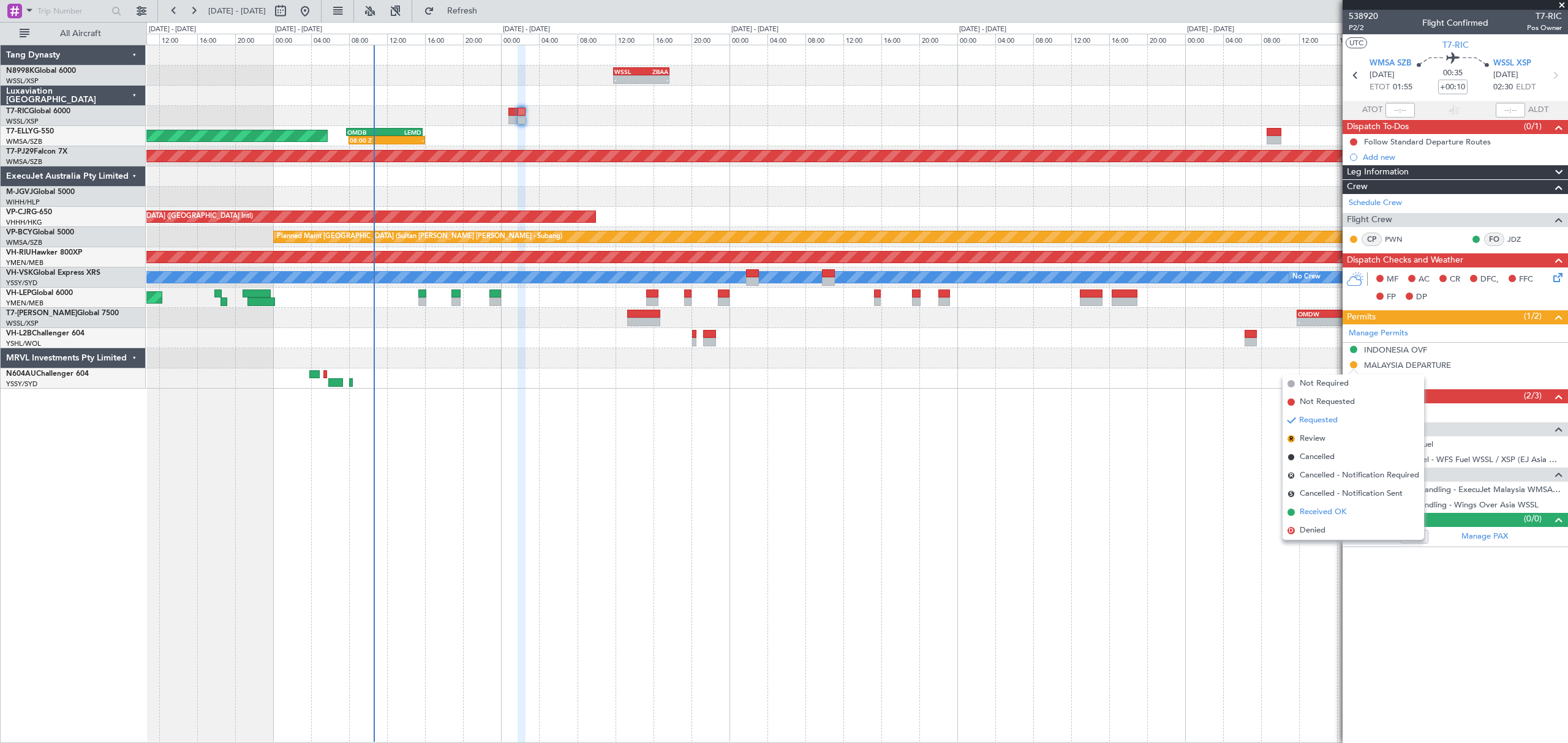
click at [1288, 511] on span at bounding box center [1291, 512] width 7 height 7
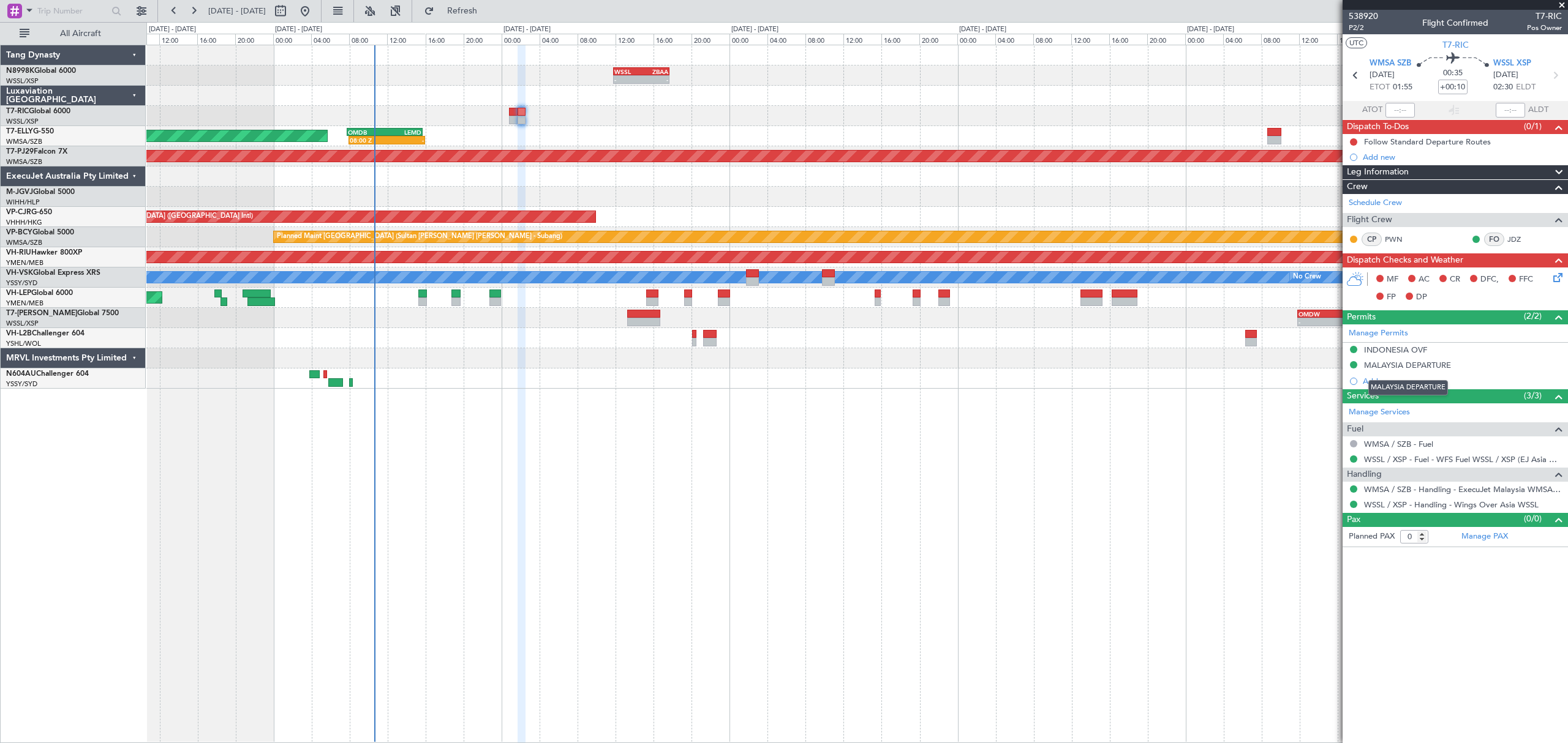
click at [1416, 370] on div "MALAYSIA DEPARTURE" at bounding box center [1408, 365] width 87 height 10
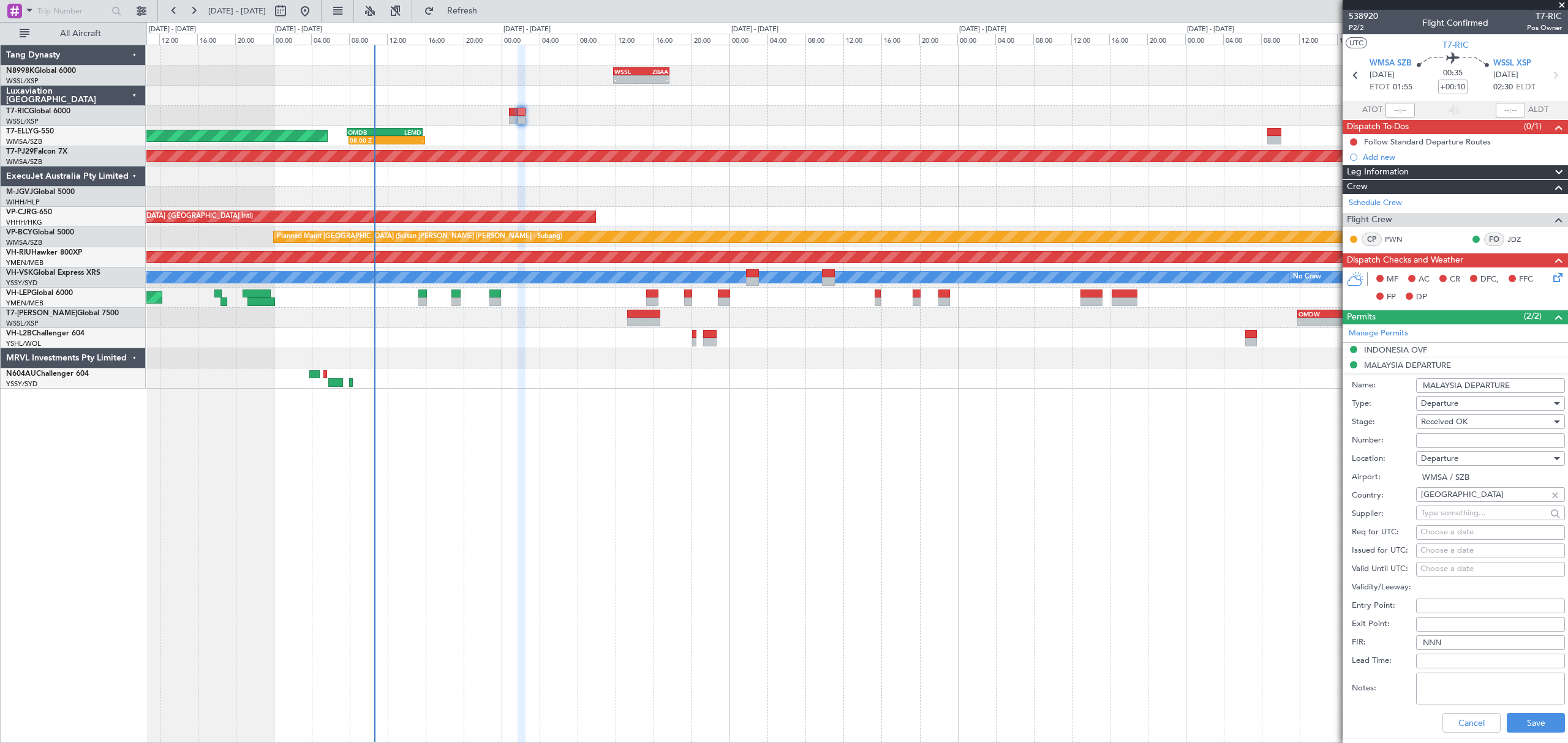
click at [1424, 441] on input "Number:" at bounding box center [1490, 441] width 149 height 15
paste input "CAAM-NS-0629-10-25"
type input "CAAM-NS-0629-10-25"
click at [1433, 547] on div "Choose a date" at bounding box center [1490, 551] width 141 height 13
select select "10"
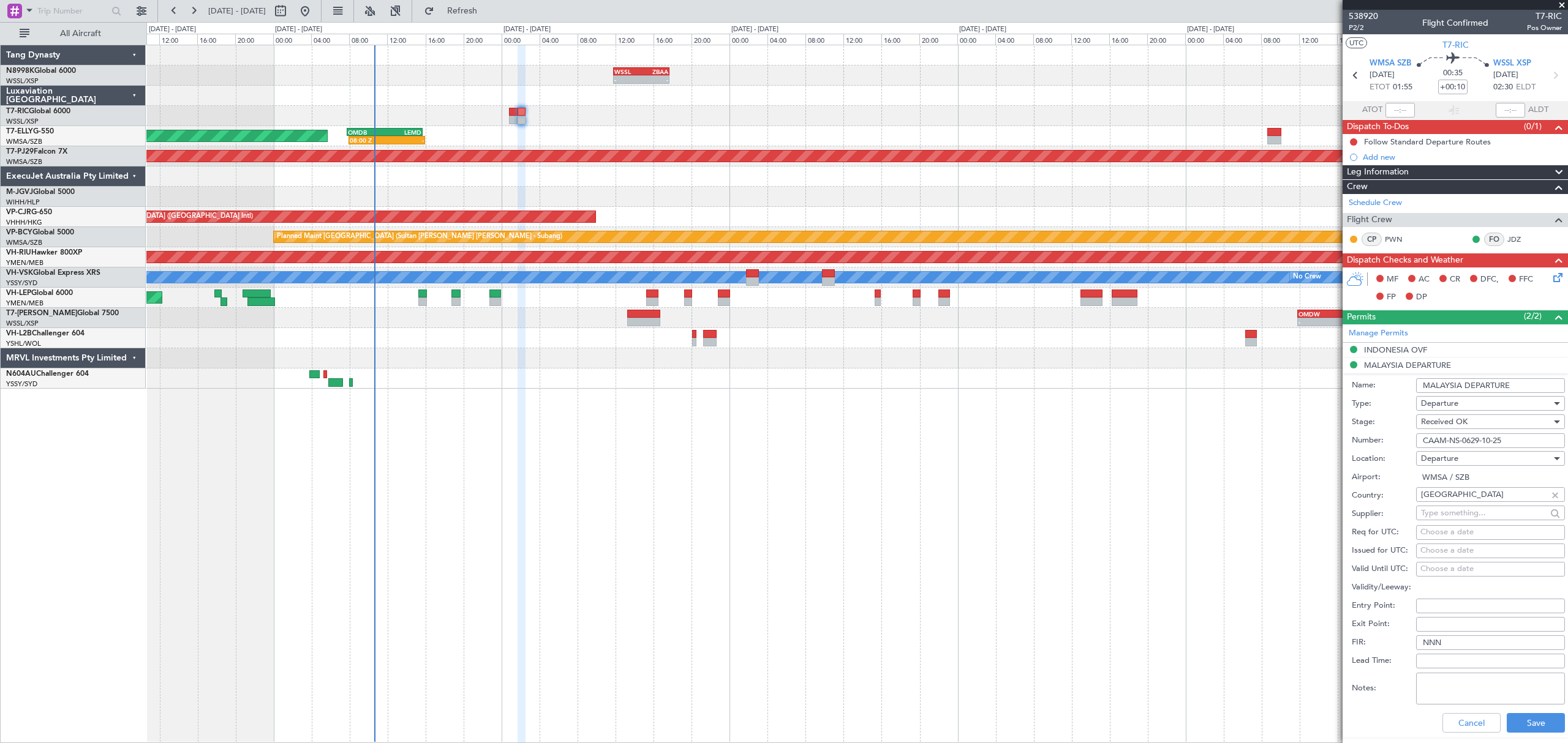
select select "2025"
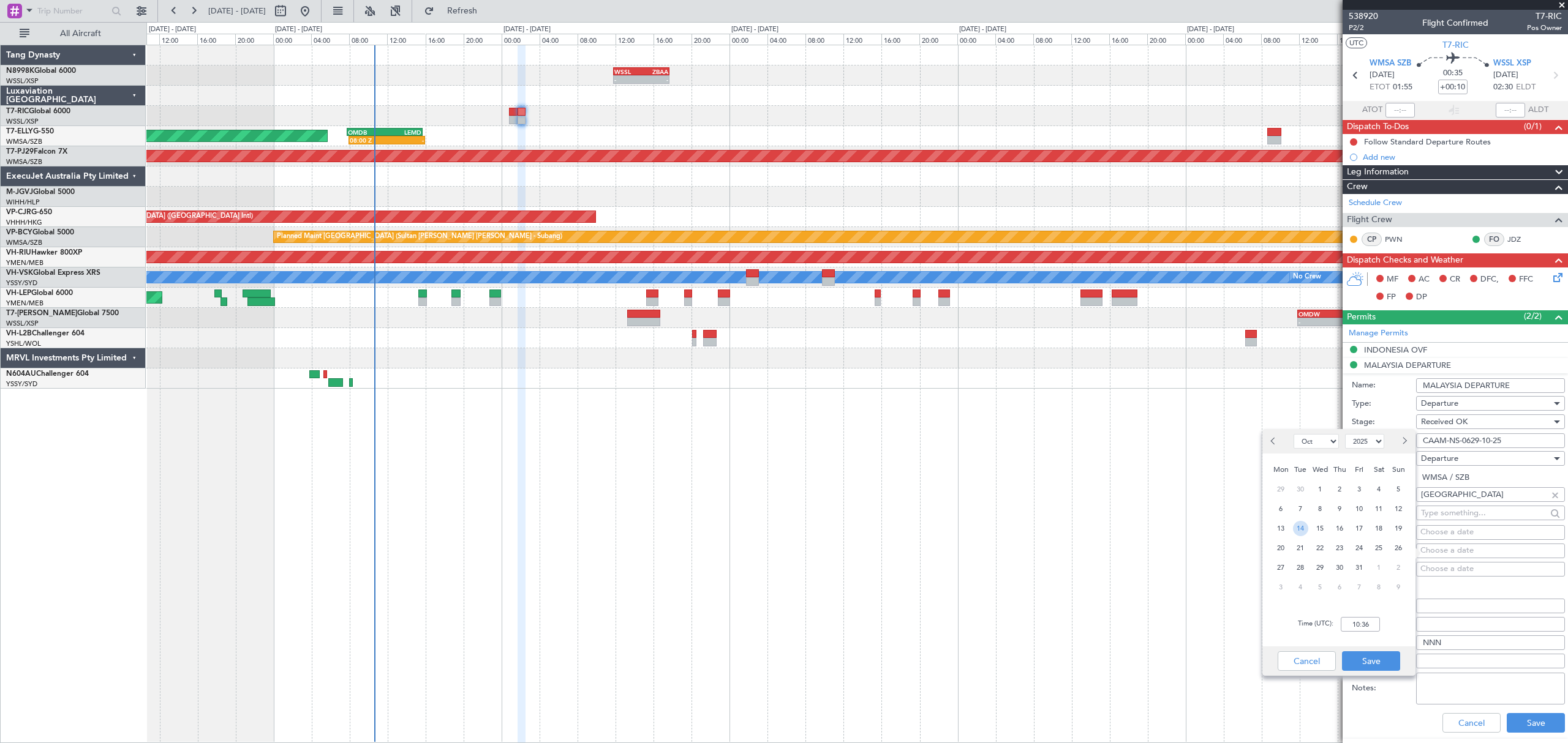
click at [1301, 521] on span "14" at bounding box center [1300, 529] width 16 height 16
click at [1373, 628] on input "00:00" at bounding box center [1359, 625] width 39 height 15
type input "01:55"
click at [1387, 662] on button "Save" at bounding box center [1371, 661] width 58 height 19
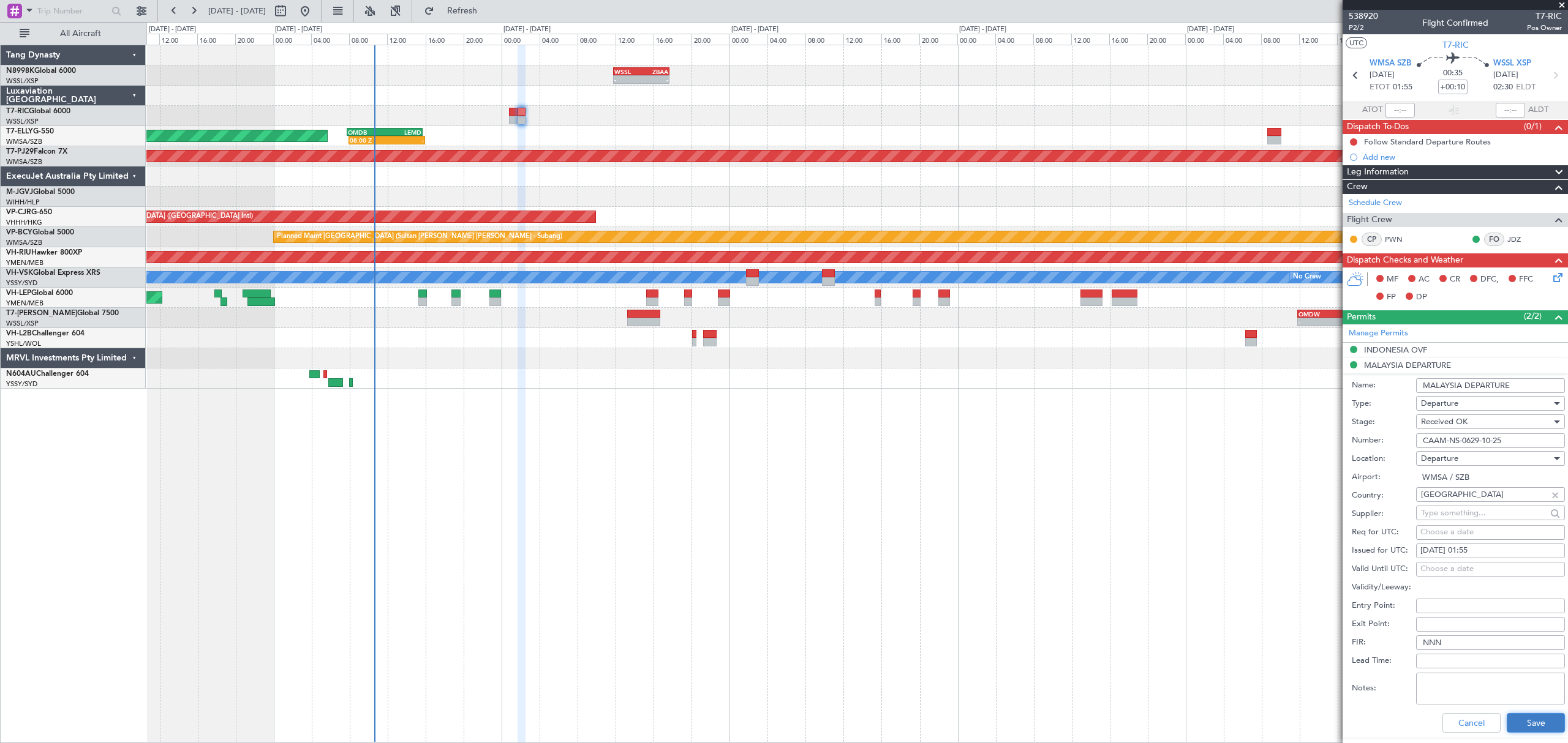
click at [1510, 721] on button "Save" at bounding box center [1535, 723] width 58 height 19
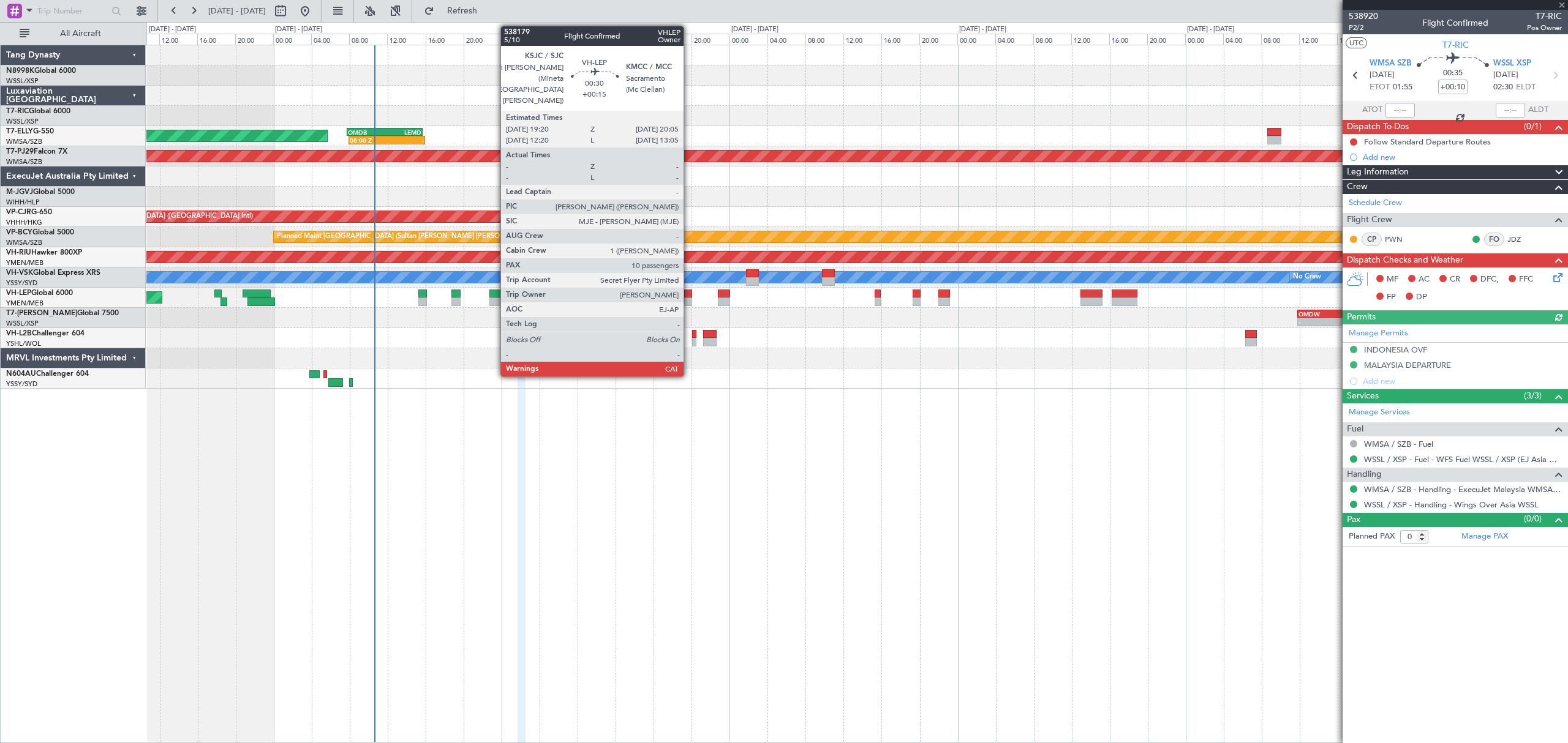
click at [689, 294] on div at bounding box center [688, 294] width 7 height 9
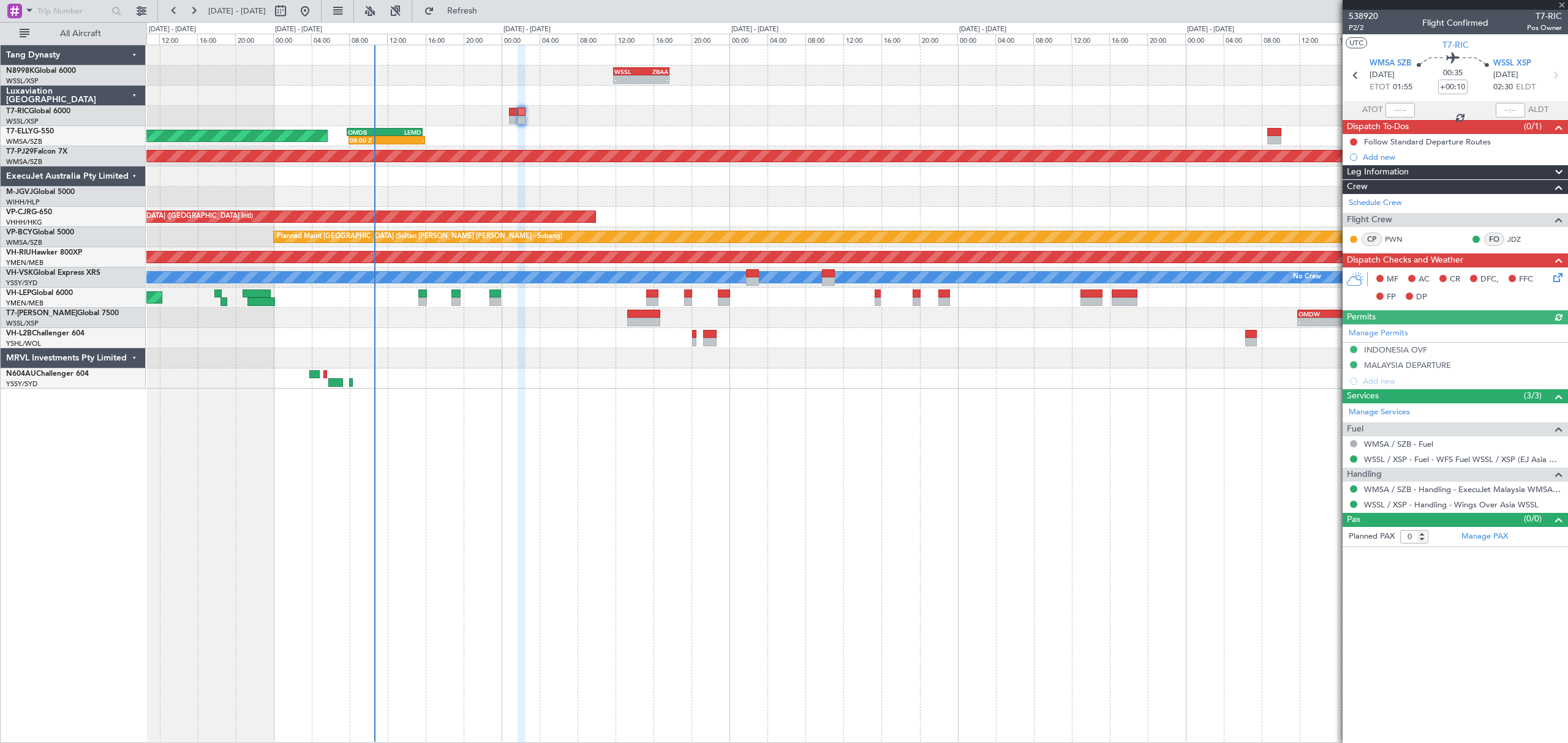
type input "+00:15"
type input "10"
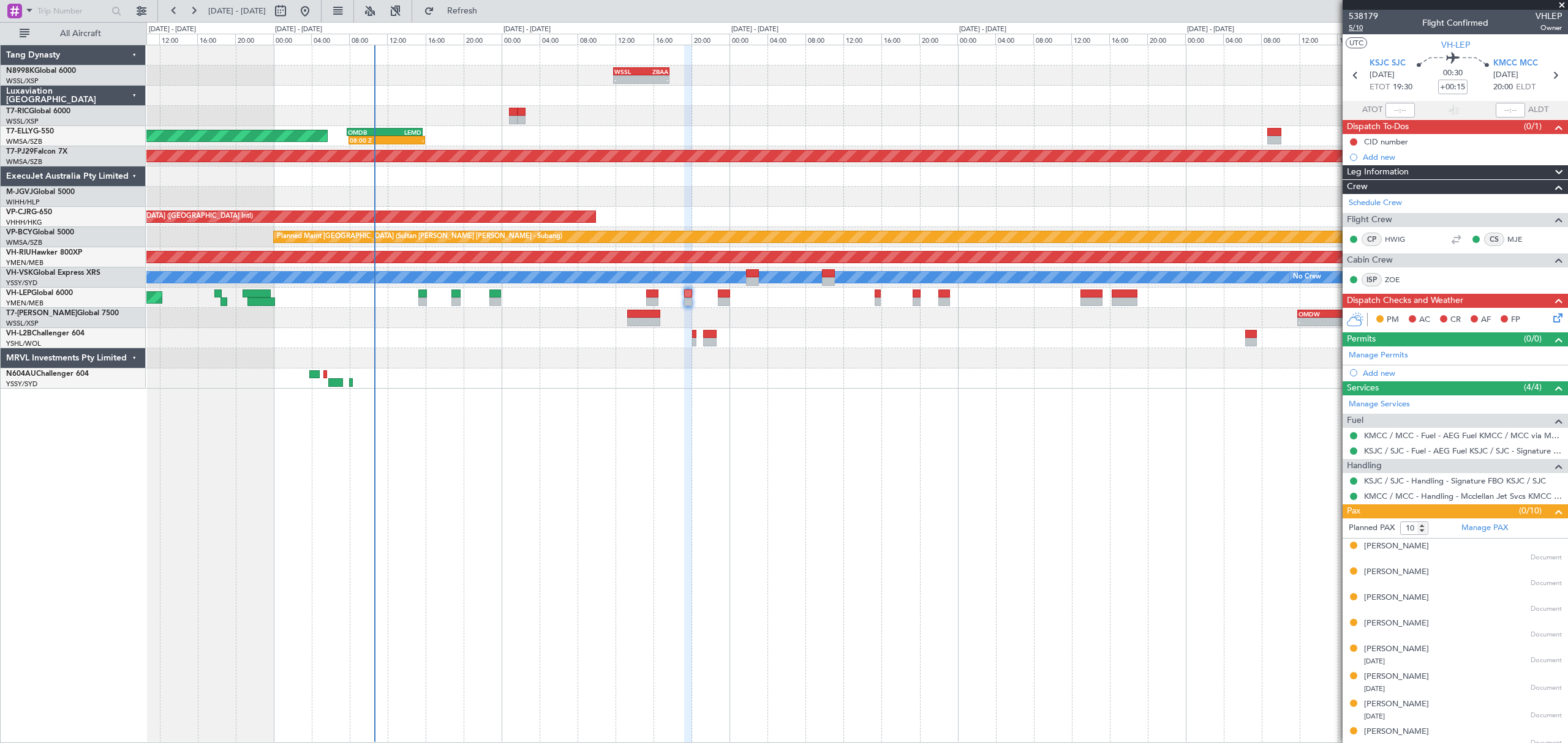
click at [1357, 27] on span "5/10" at bounding box center [1363, 28] width 30 height 10
click at [1456, 86] on input "+00:15" at bounding box center [1453, 87] width 30 height 15
type input "+00:10"
click at [1424, 481] on link "KSJC / SJC - Handling - Signature FBO KSJC / SJC" at bounding box center [1455, 481] width 182 height 10
click at [1399, 480] on link "KSJC / SJC - Handling - Signature FBO KSJC / SJC" at bounding box center [1455, 481] width 182 height 10
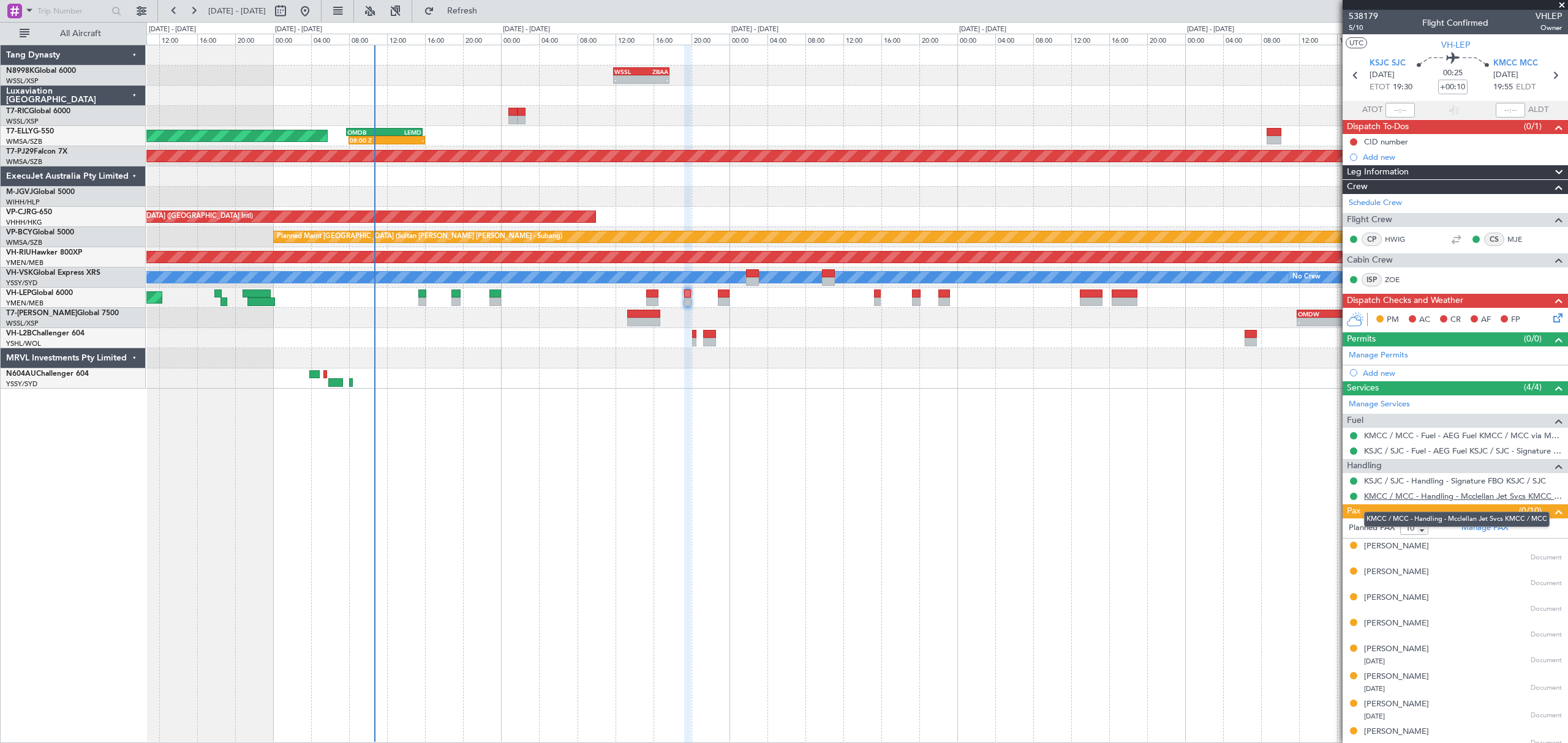
click at [1412, 498] on link "KMCC / MCC - Handling - Mcclellan Jet Svcs KMCC / MCC" at bounding box center [1462, 496] width 197 height 10
click at [1355, 26] on span "5/10" at bounding box center [1363, 28] width 30 height 10
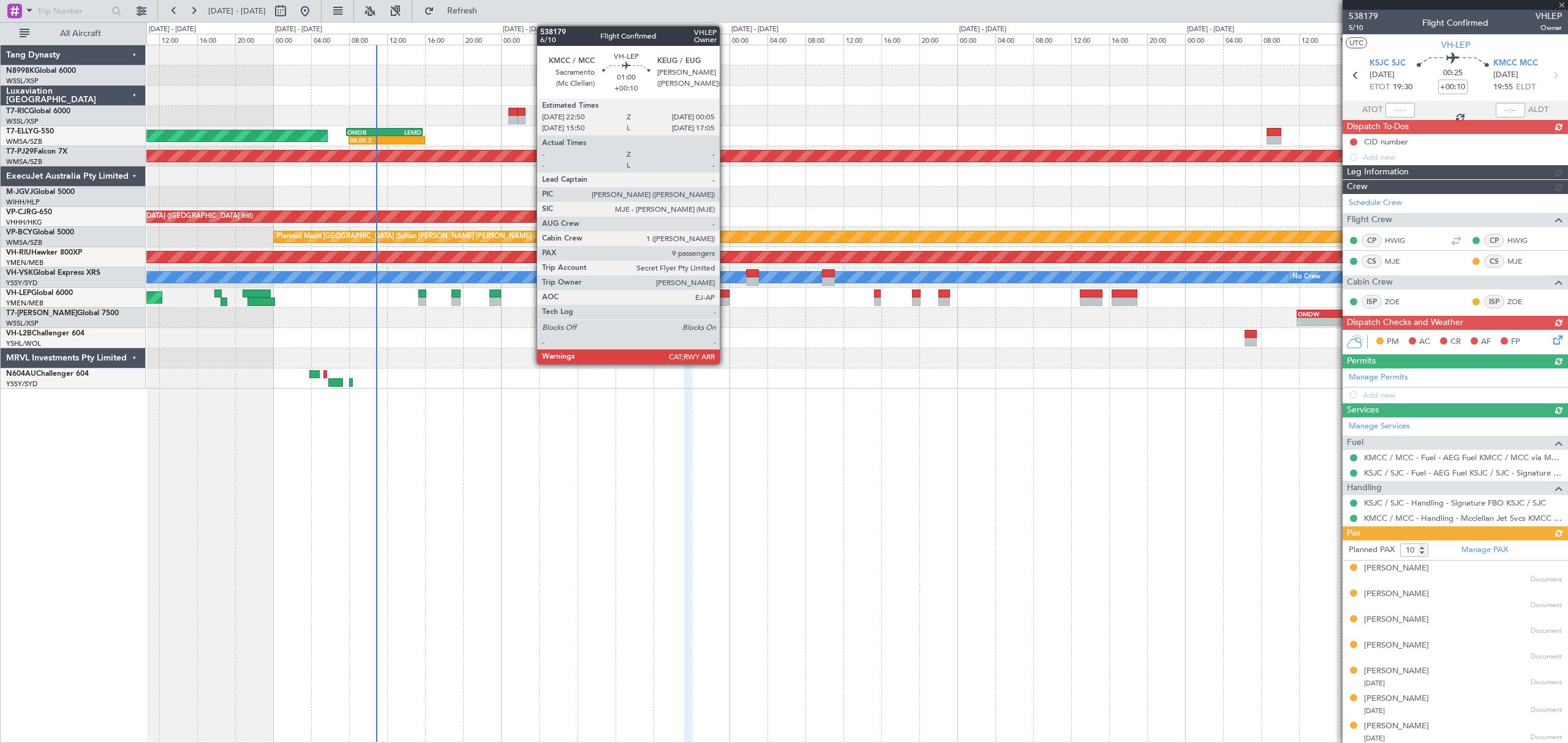
click at [725, 297] on div at bounding box center [723, 294] width 13 height 9
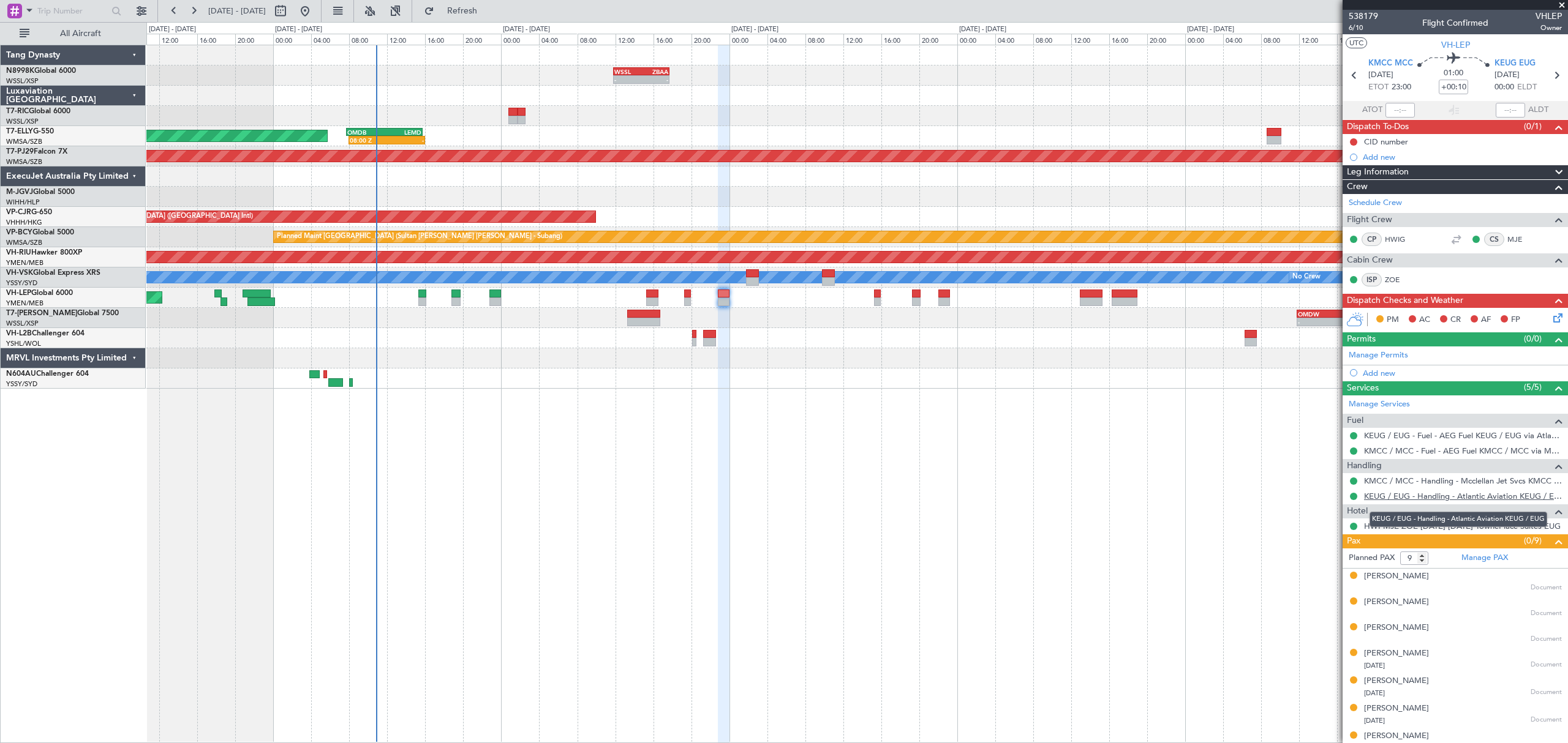
click at [1424, 498] on link "KEUG / EUG - Handling - Atlantic Aviation KEUG / EUG" at bounding box center [1462, 496] width 197 height 10
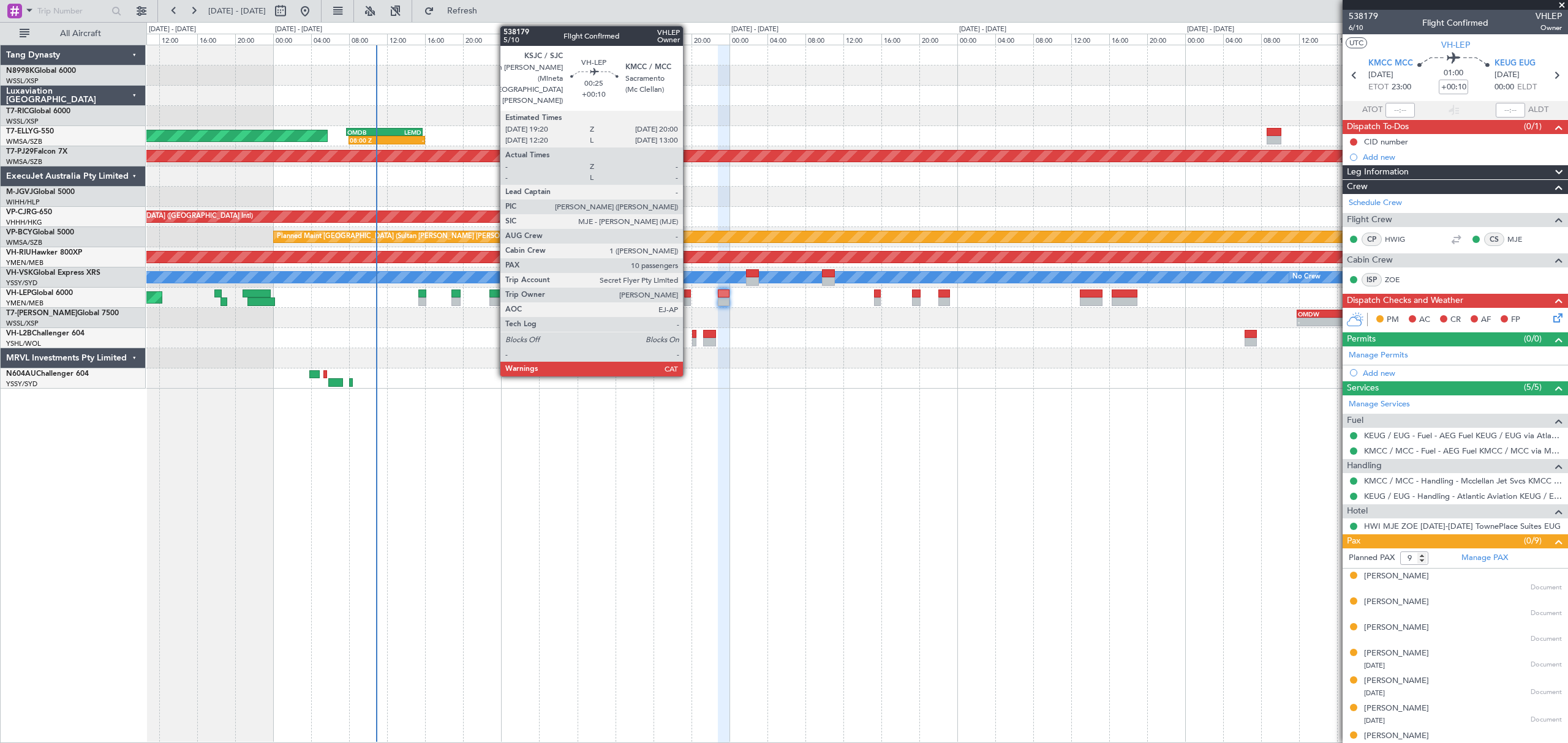
click at [689, 293] on div at bounding box center [687, 294] width 7 height 9
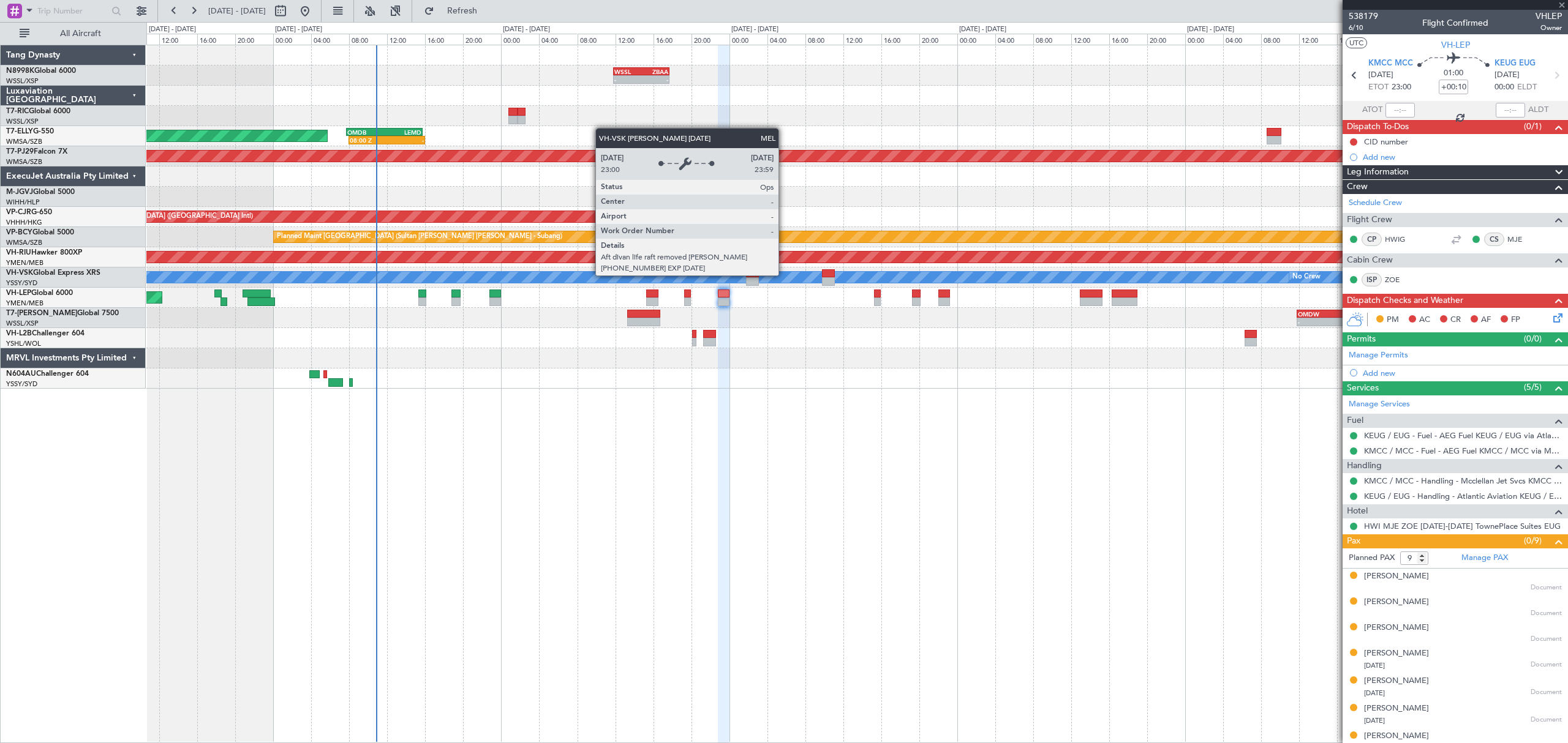
type input "10"
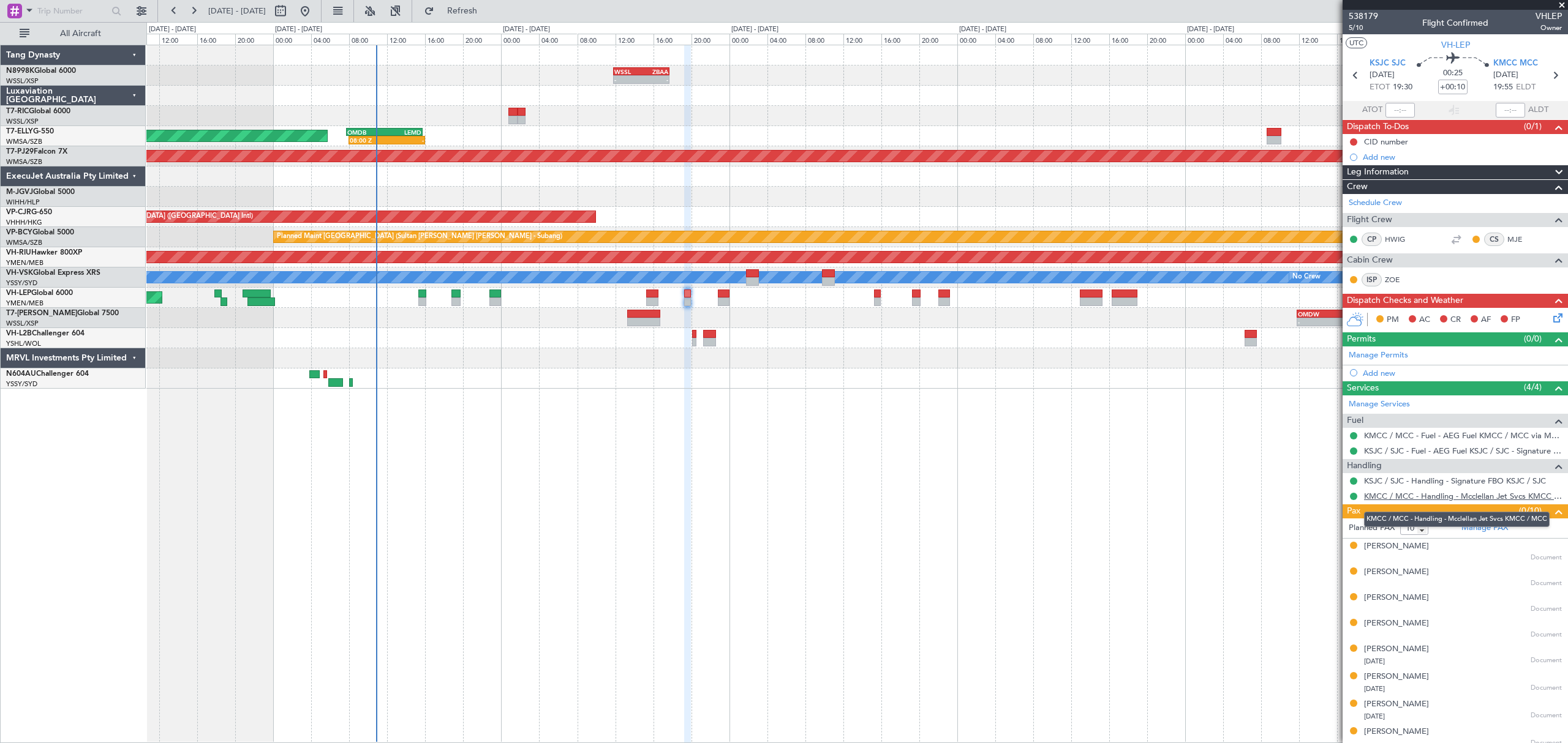
click at [1436, 500] on link "KMCC / MCC - Handling - Mcclellan Jet Svcs KMCC / MCC" at bounding box center [1462, 496] width 197 height 10
click at [1353, 26] on span "5/10" at bounding box center [1363, 28] width 30 height 10
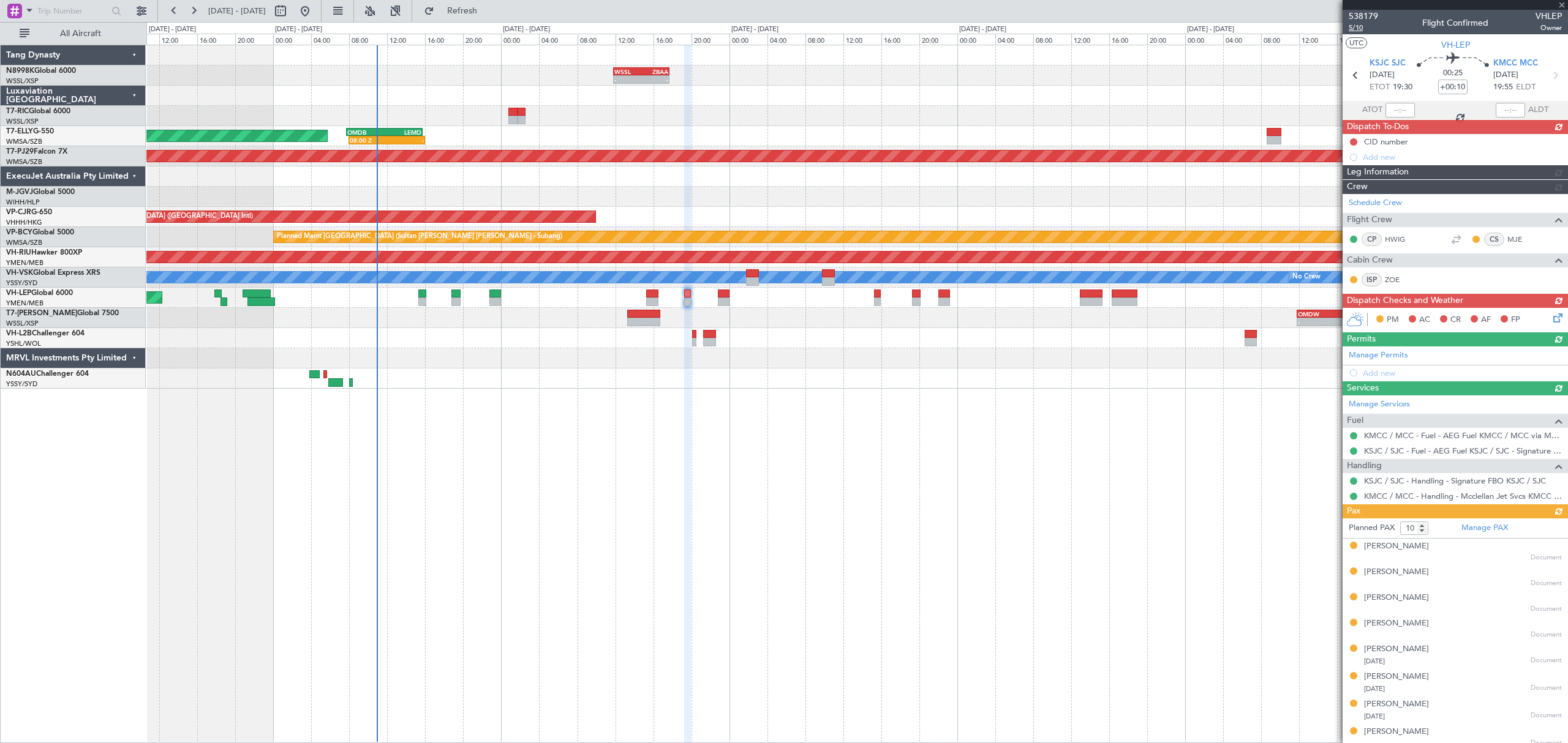
click at [1357, 33] on mat-tooltip-component "Leg Number" at bounding box center [1363, 50] width 61 height 33
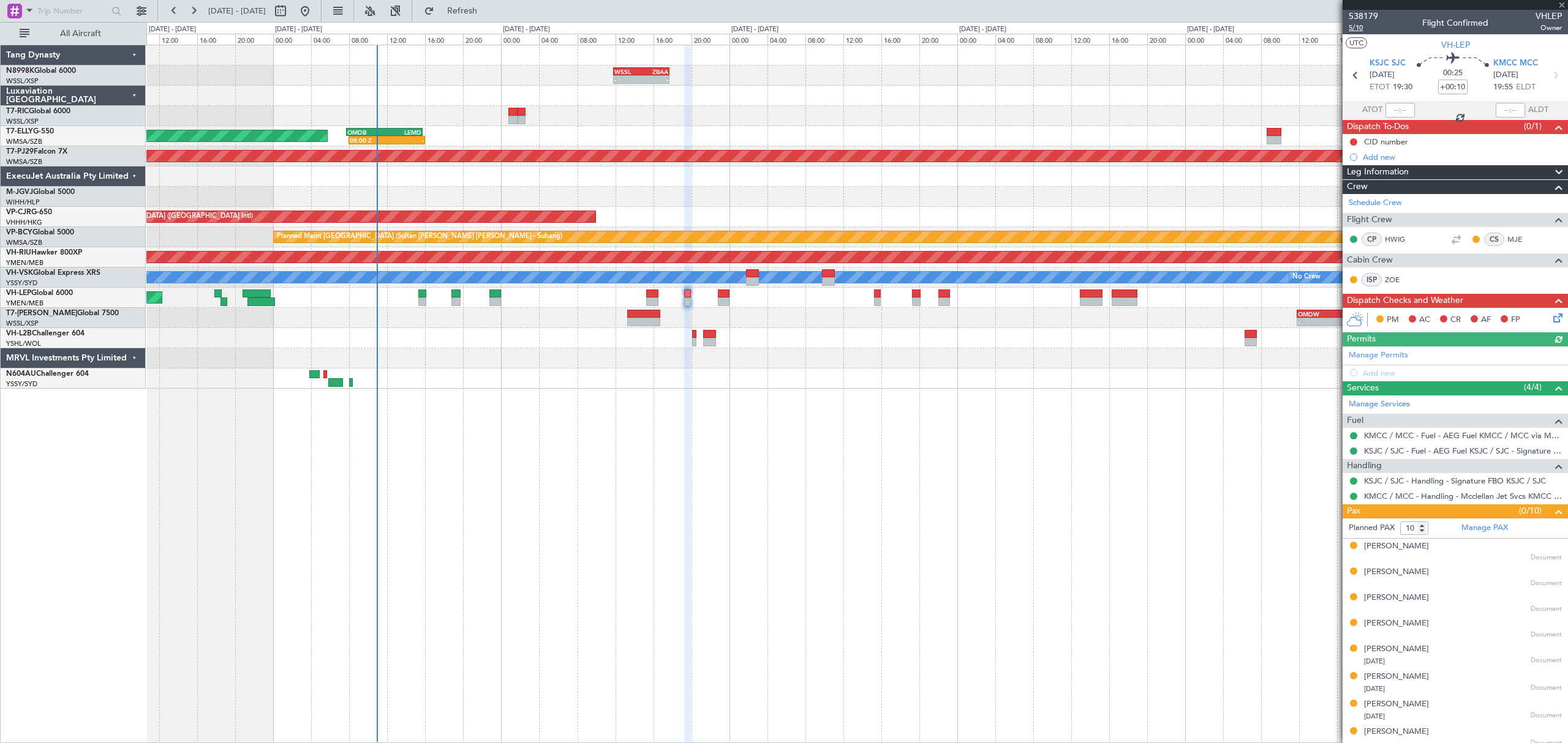
click at [1358, 27] on span "5/10" at bounding box center [1363, 28] width 30 height 10
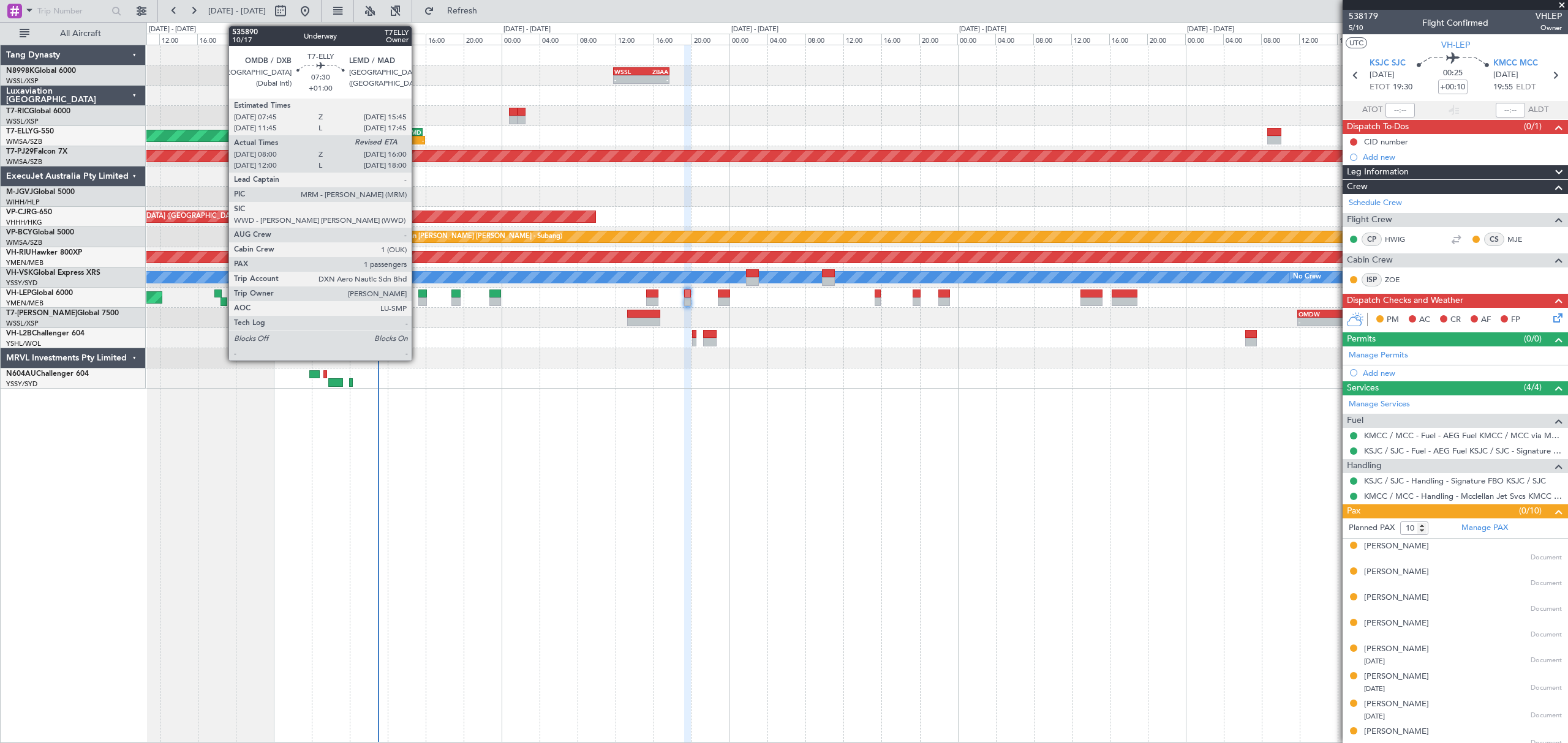
click at [415, 130] on div "LEMD" at bounding box center [403, 132] width 37 height 7
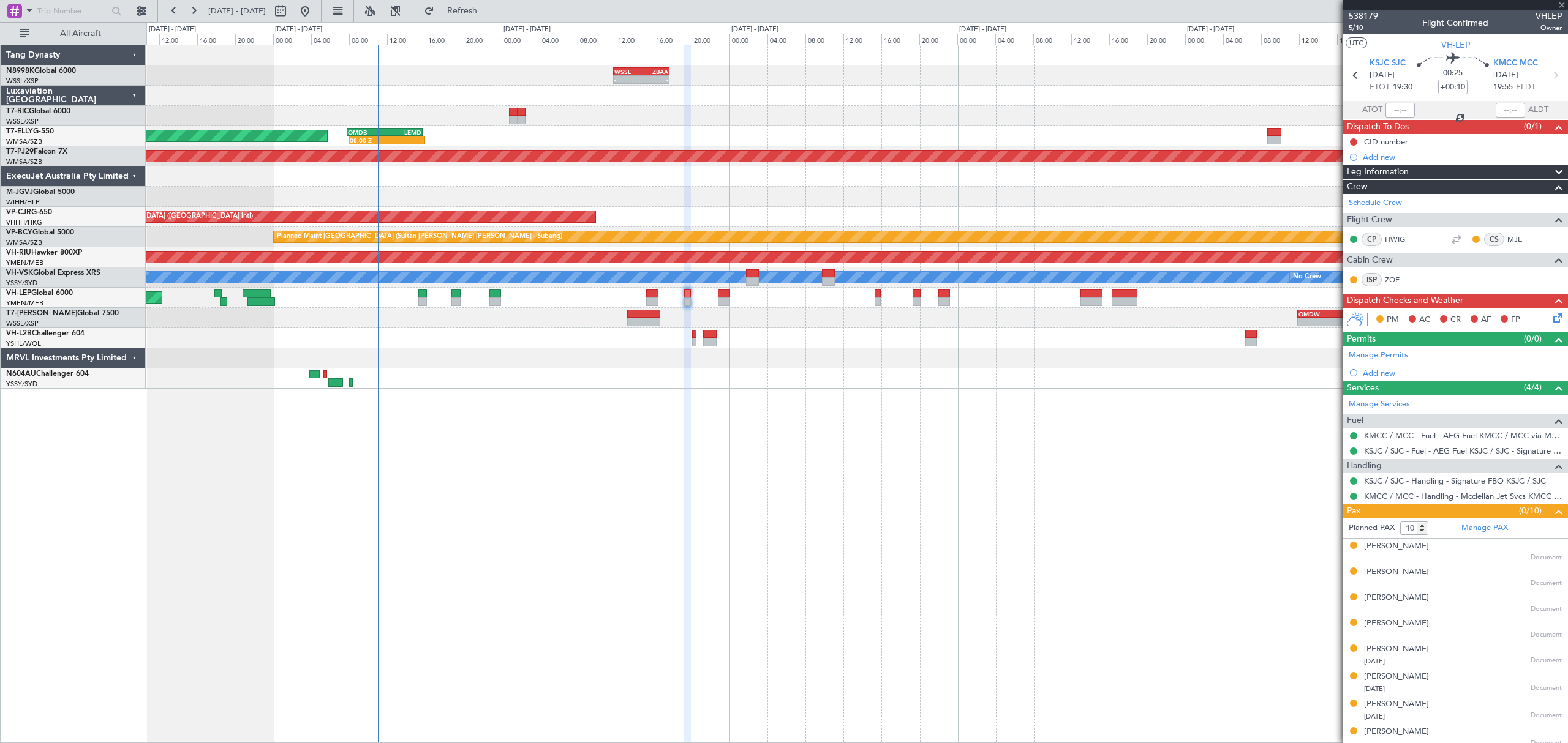
type input "+01:00"
type input "08:15"
type input "1"
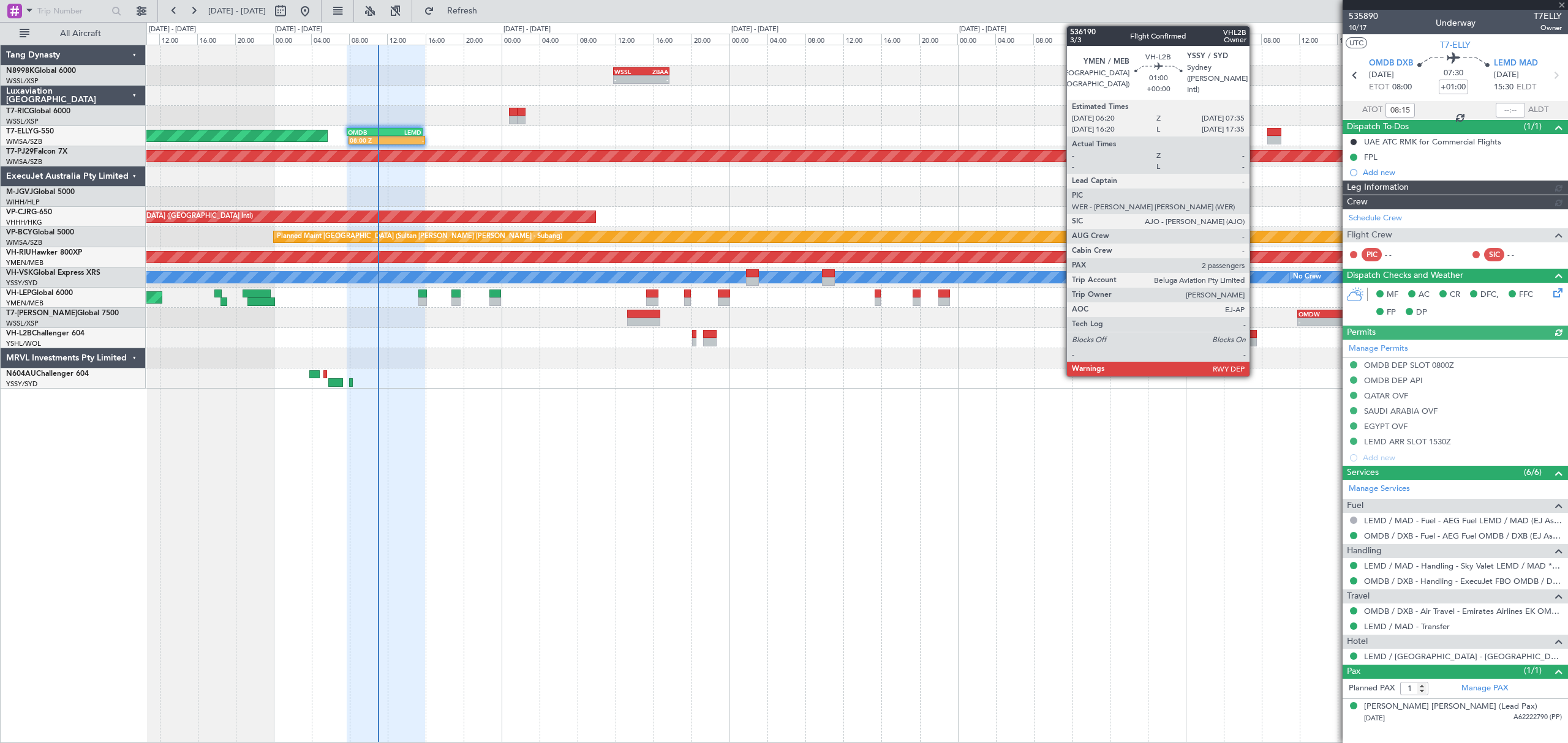
type input "[PERSON_NAME] (BTA)"
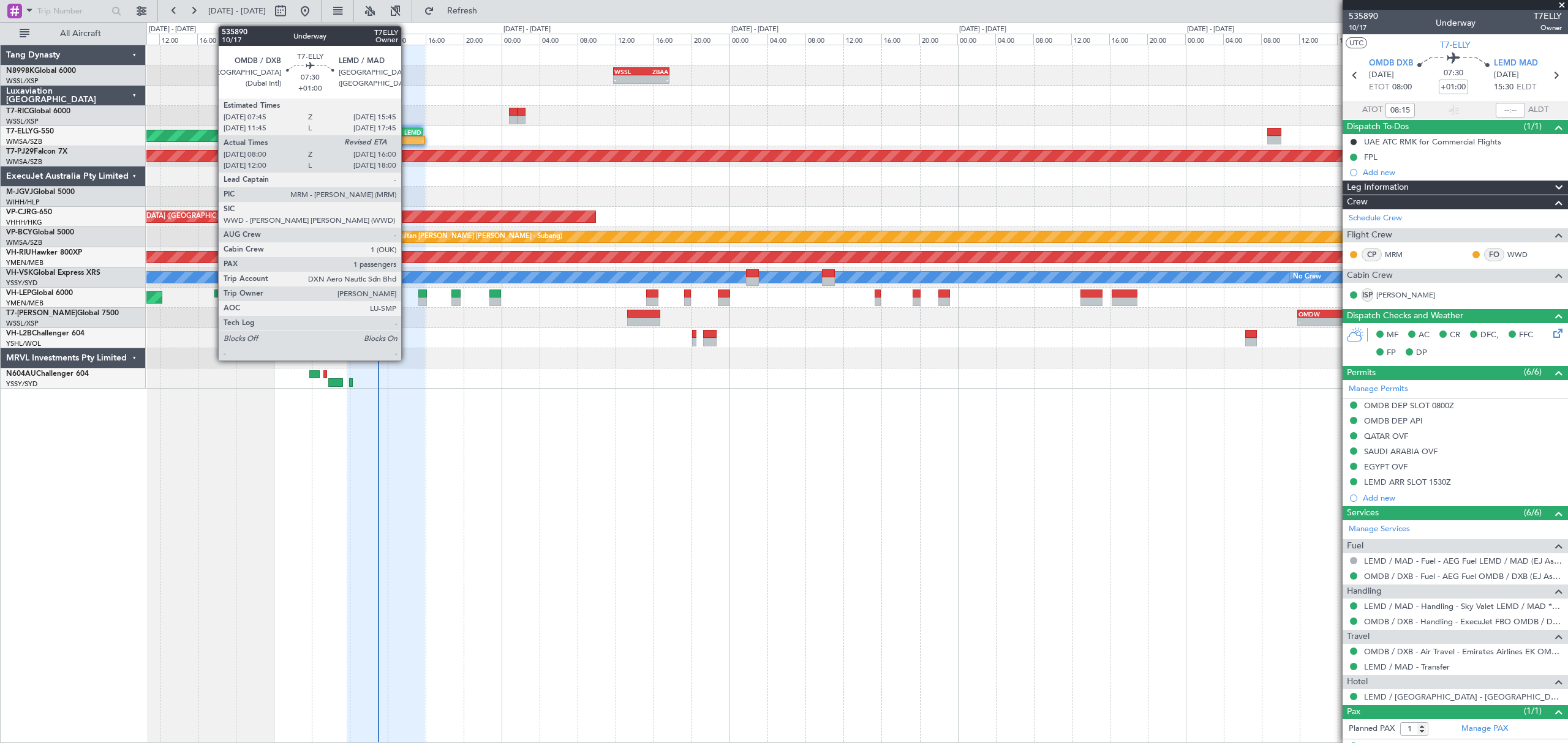
click at [408, 138] on div "-" at bounding box center [405, 140] width 37 height 7
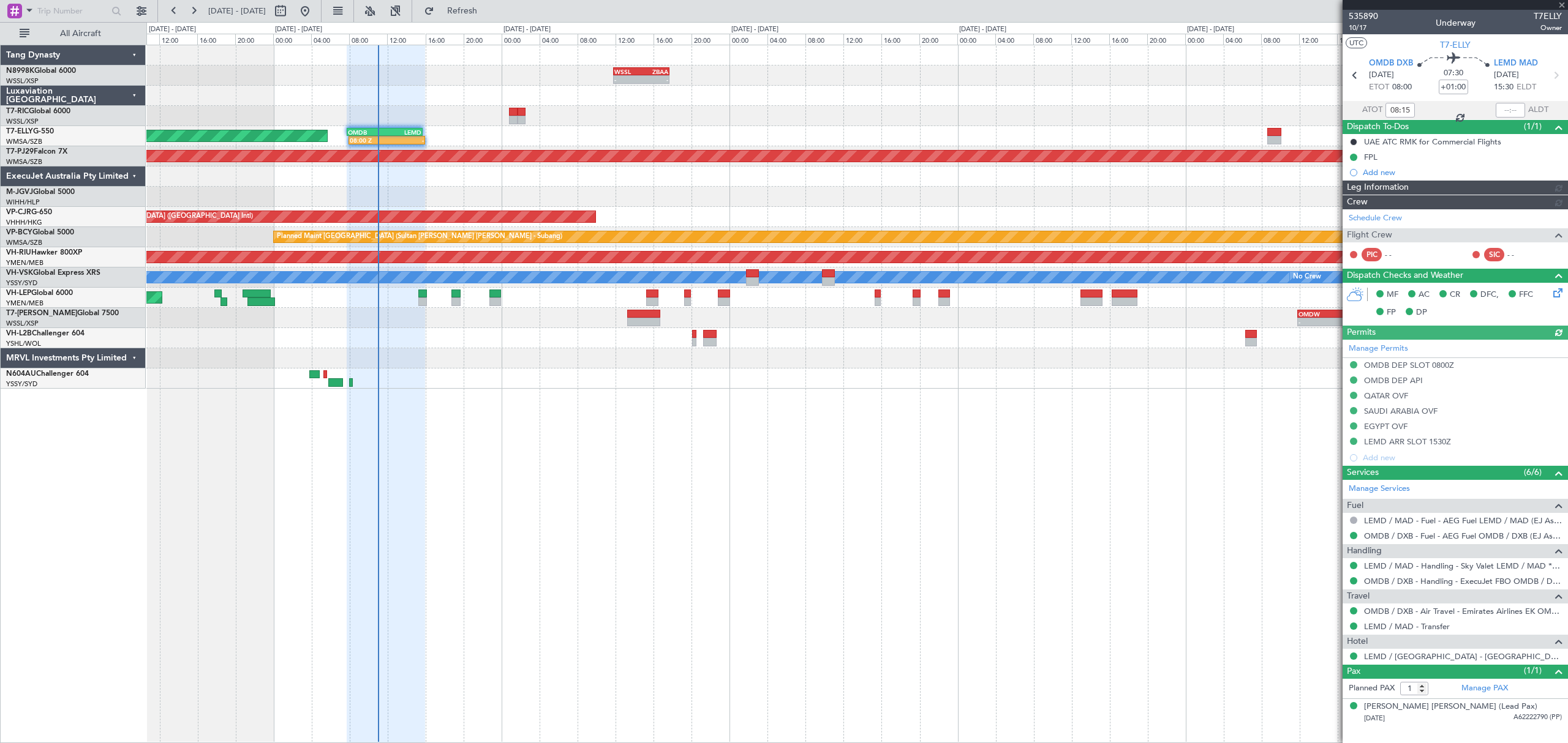
type input "[PERSON_NAME] (BTA)"
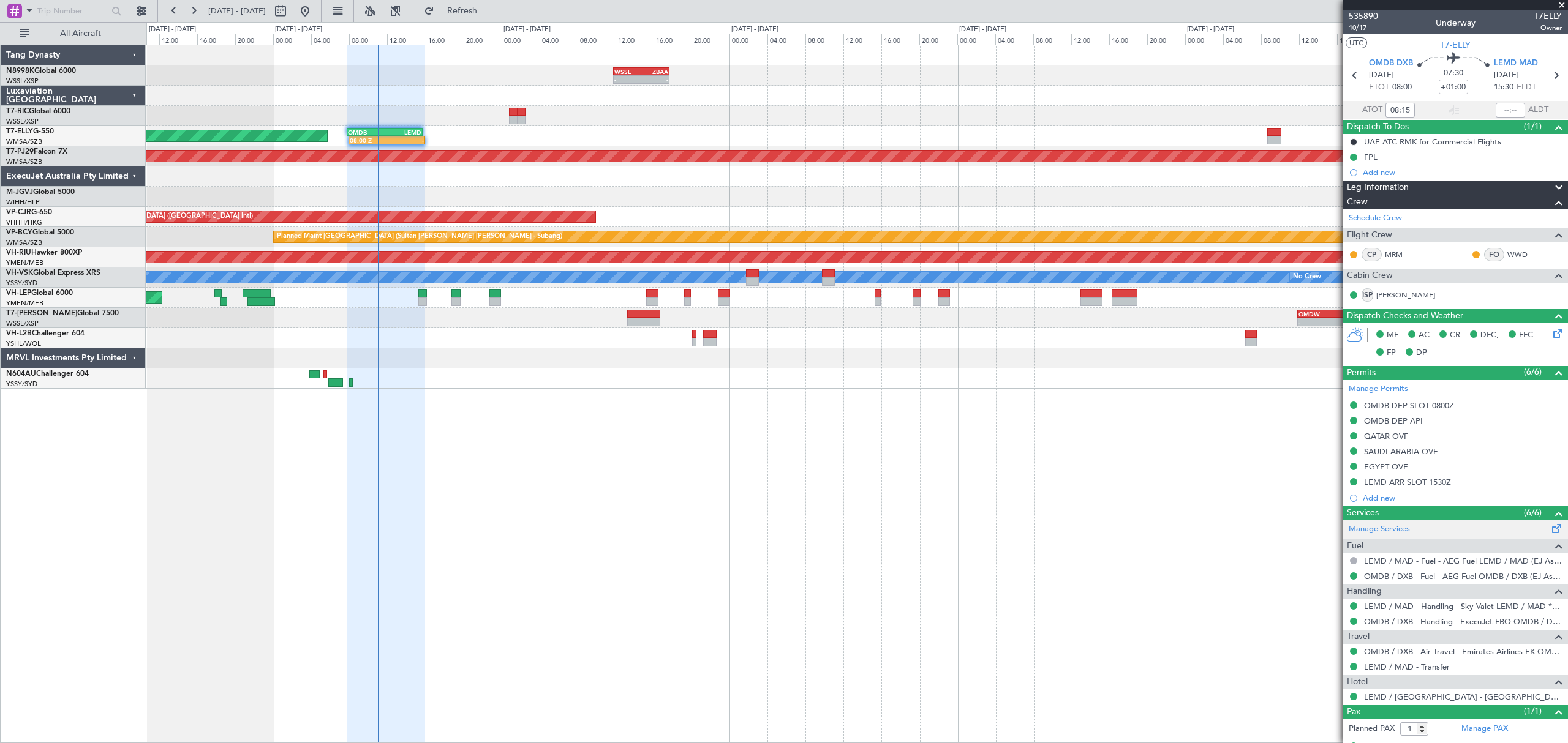
click at [1387, 528] on link "Manage Services" at bounding box center [1379, 529] width 61 height 13
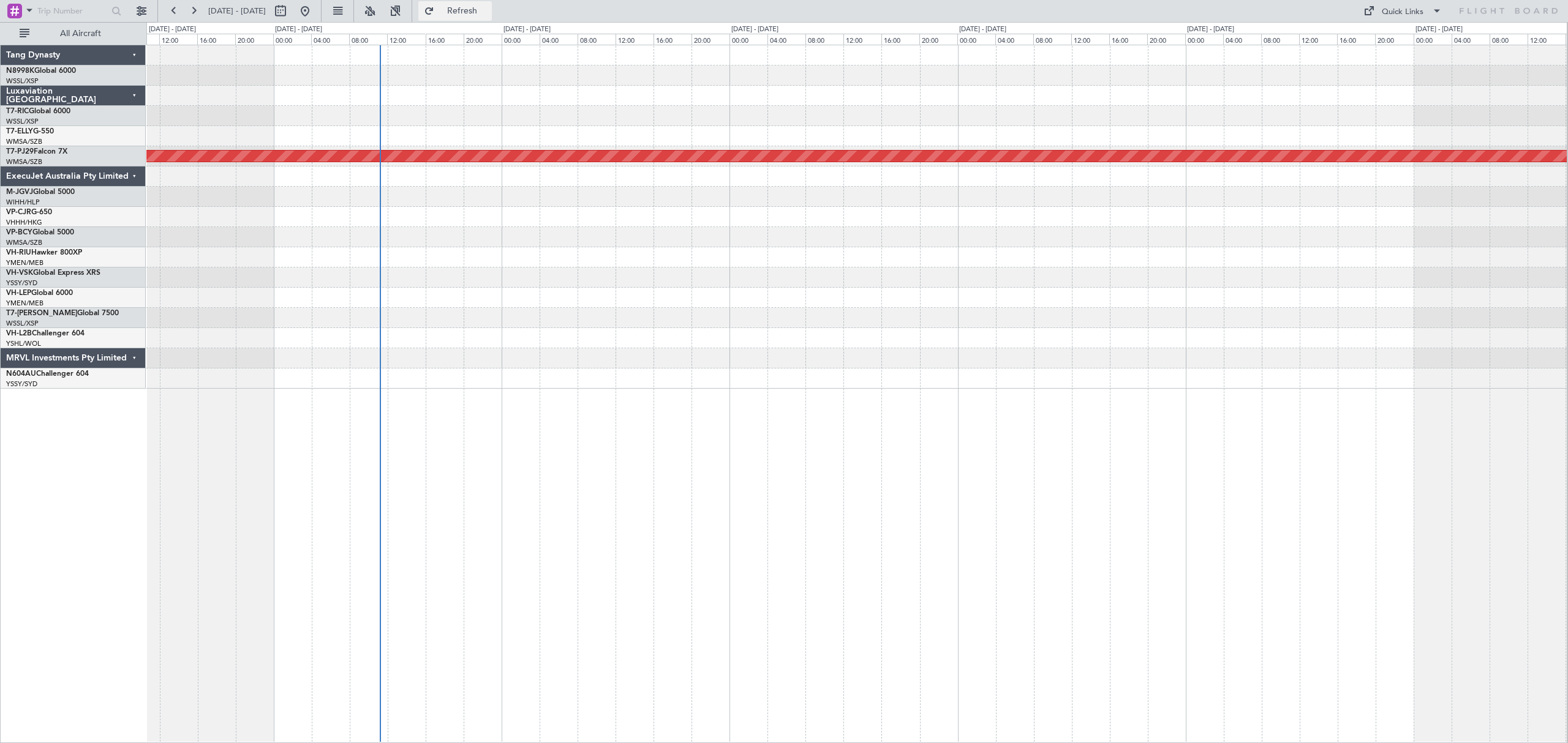
click at [472, 9] on button "Refresh" at bounding box center [455, 11] width 73 height 19
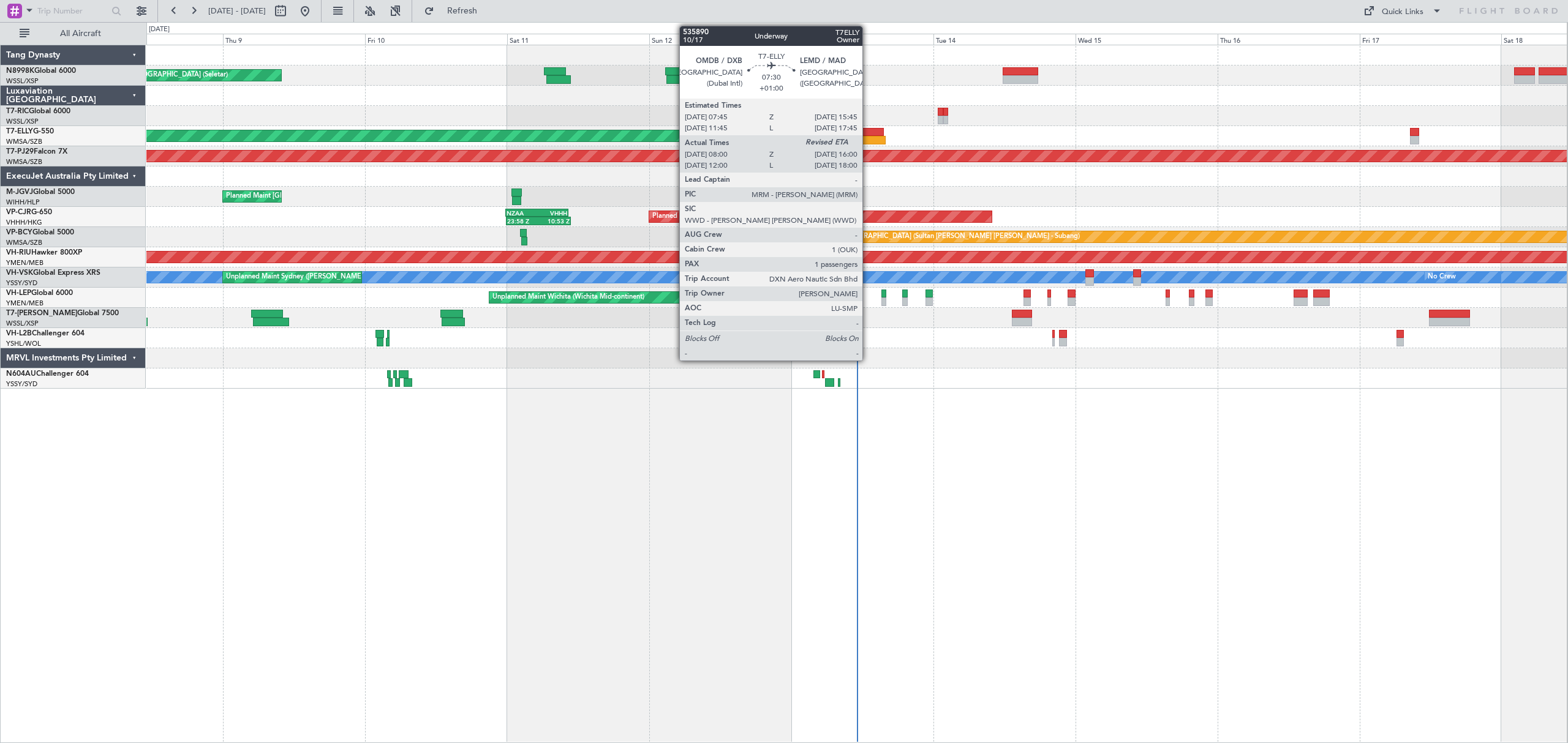
click at [867, 133] on div at bounding box center [860, 132] width 48 height 9
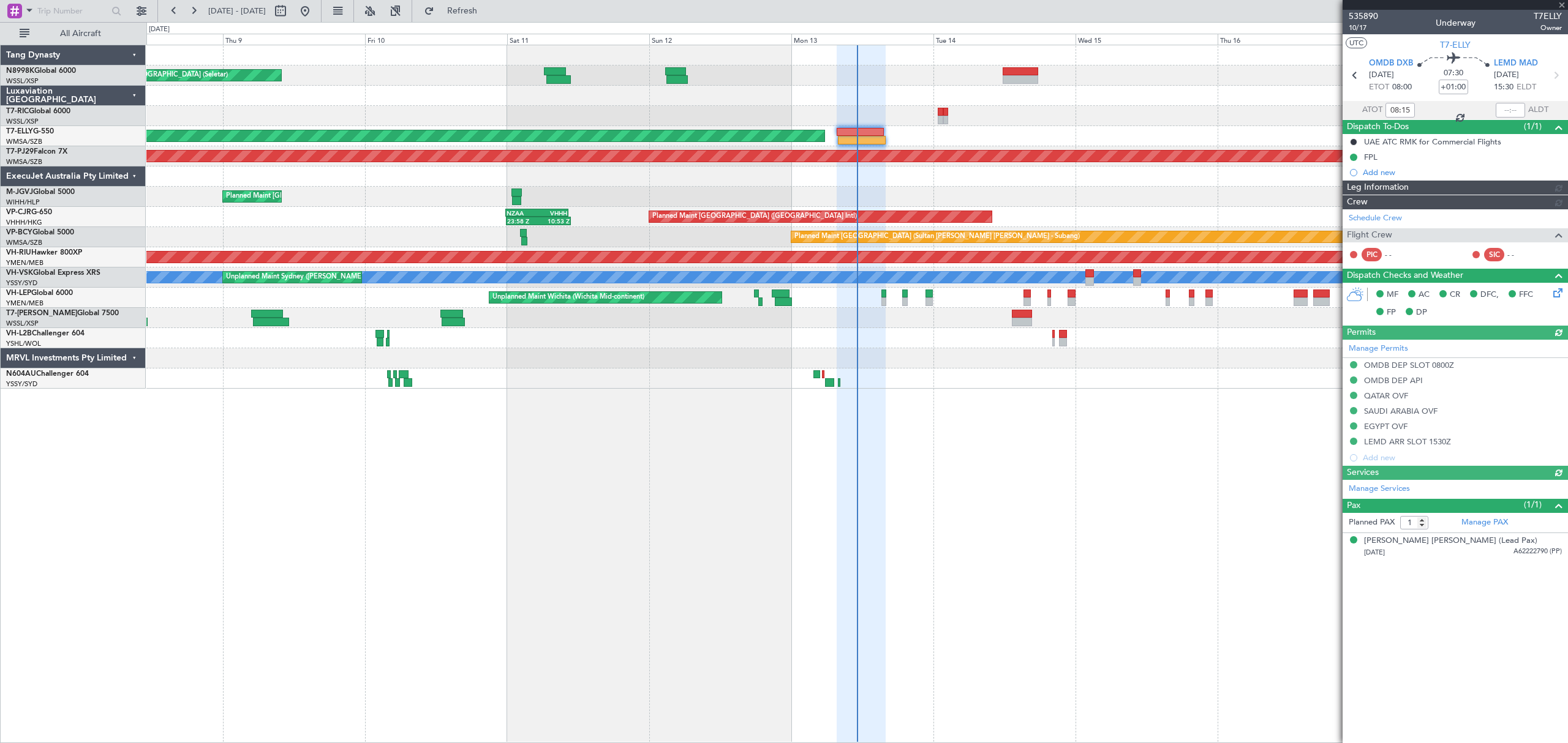
type input "[PERSON_NAME] (BTA)"
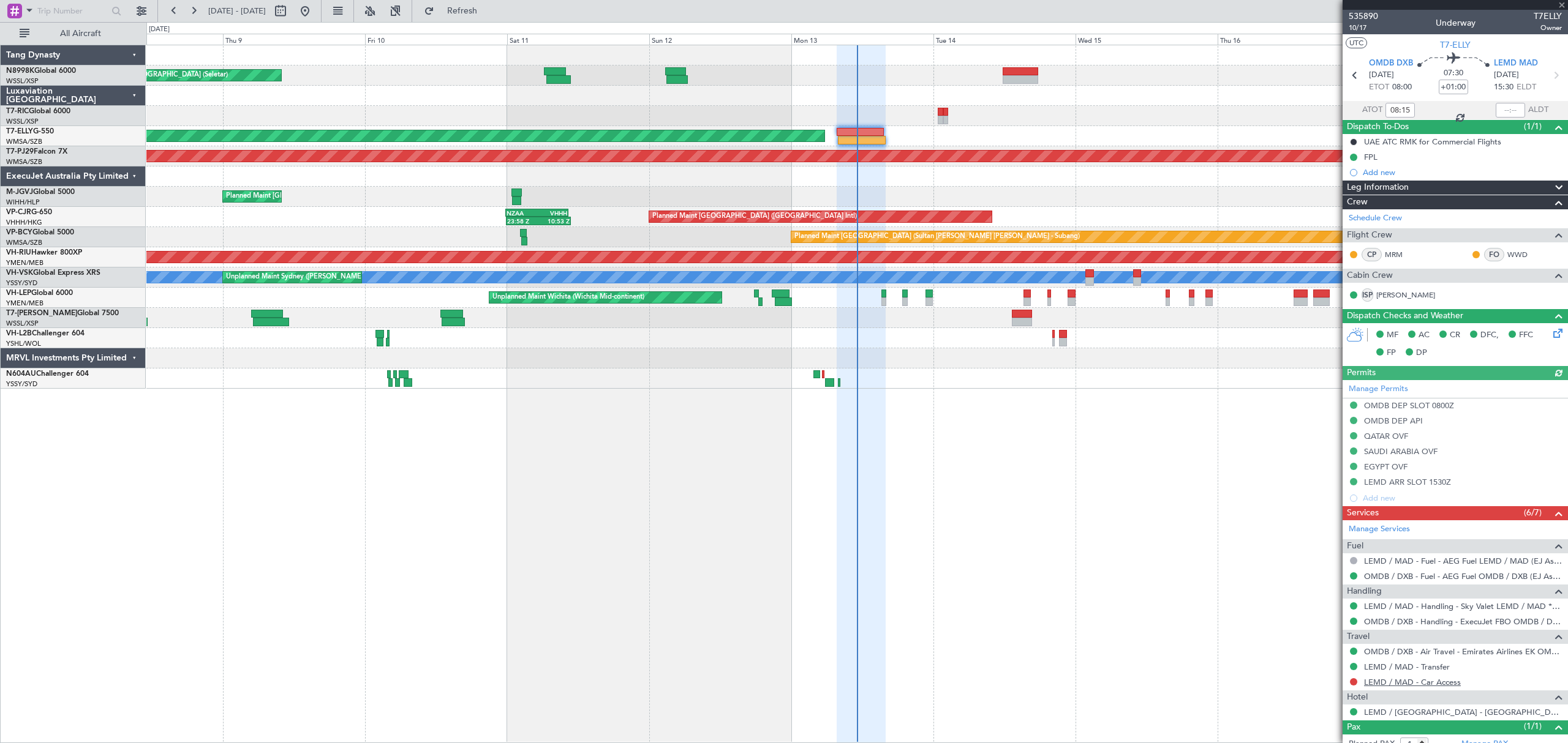
click at [1374, 683] on link "LEMD / MAD - Car Access" at bounding box center [1412, 682] width 97 height 10
click at [476, 13] on button "Refresh" at bounding box center [455, 11] width 73 height 19
type input "[PERSON_NAME] (BTA)"
click at [1352, 685] on button at bounding box center [1354, 682] width 7 height 7
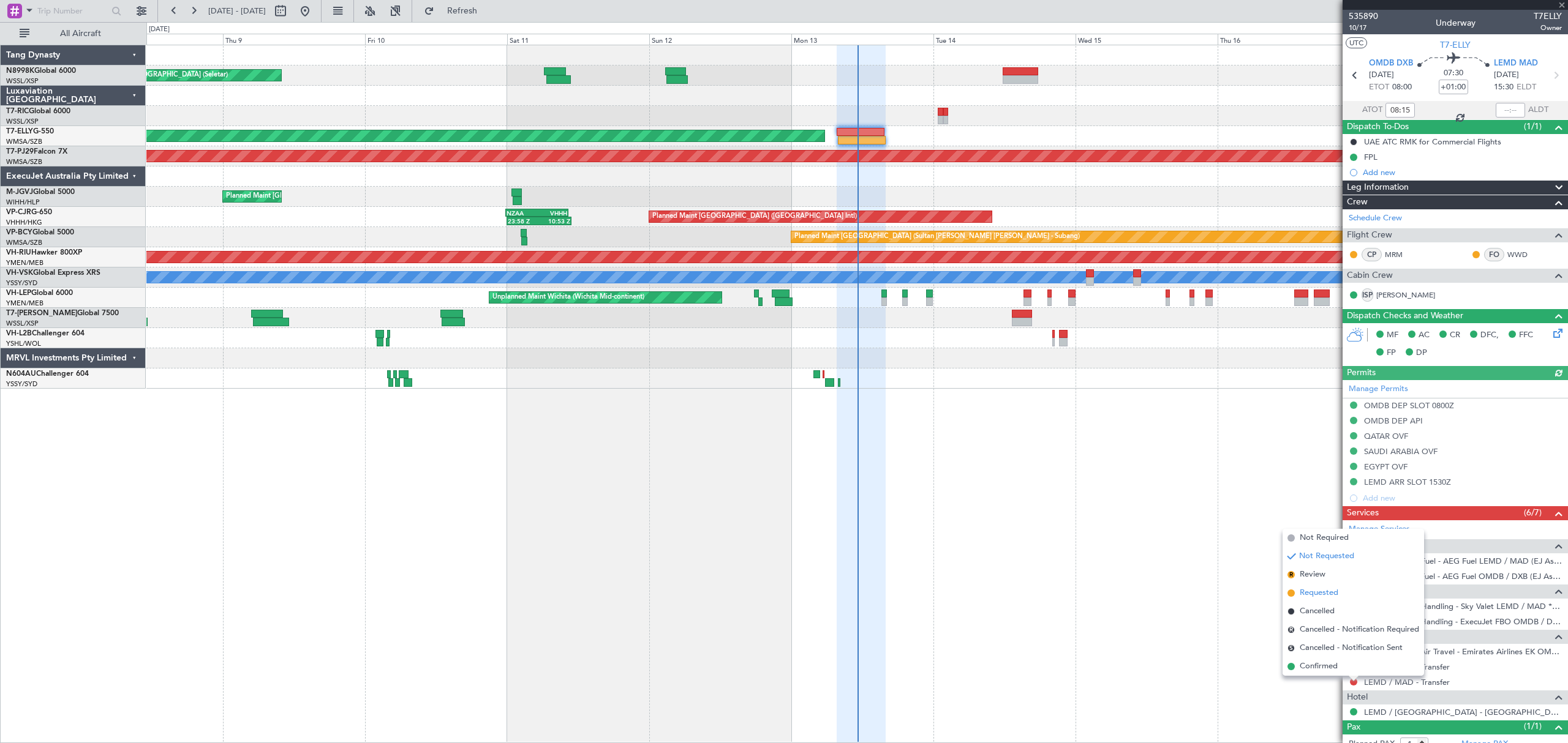
click at [1334, 588] on span "Requested" at bounding box center [1319, 593] width 38 height 13
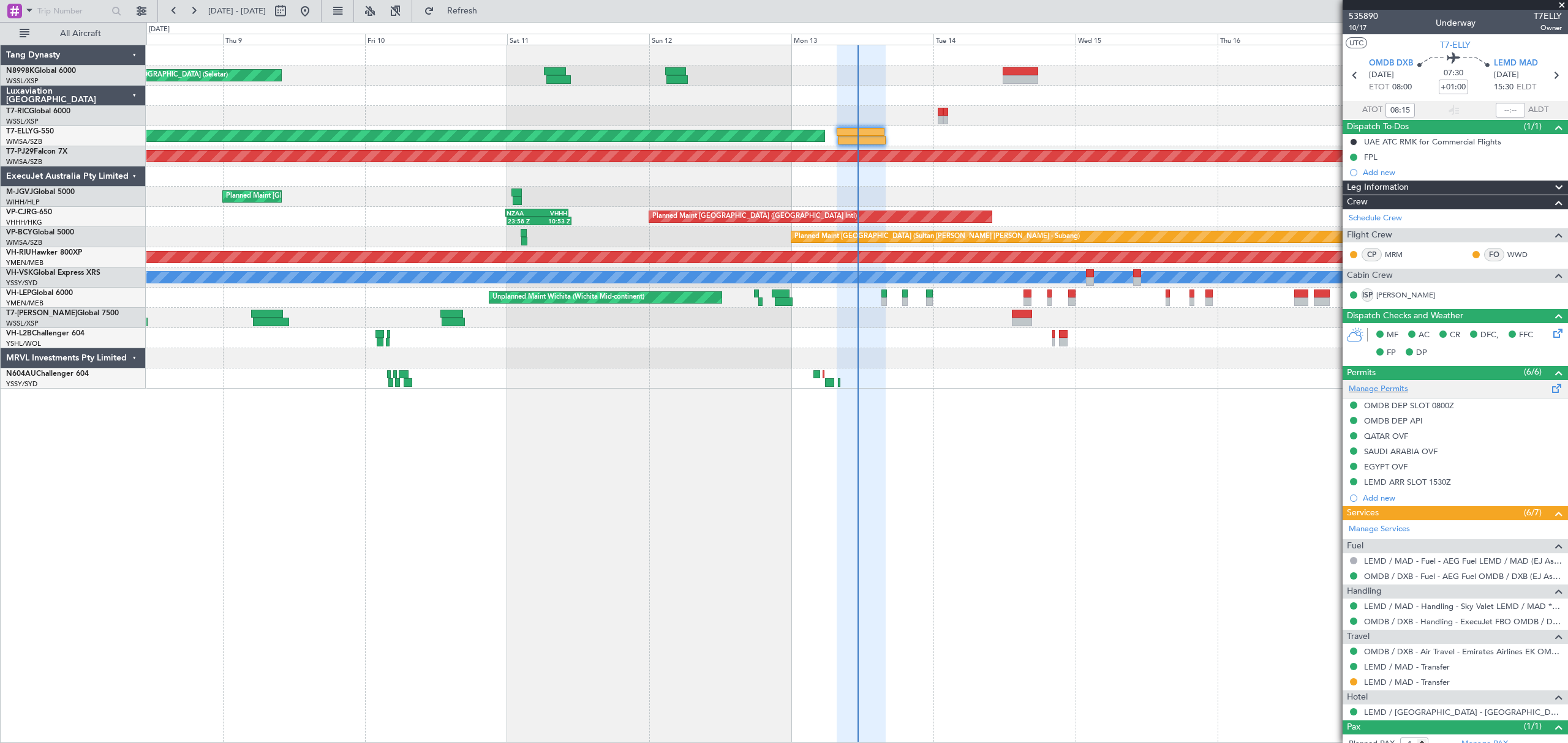
scroll to position [41, 0]
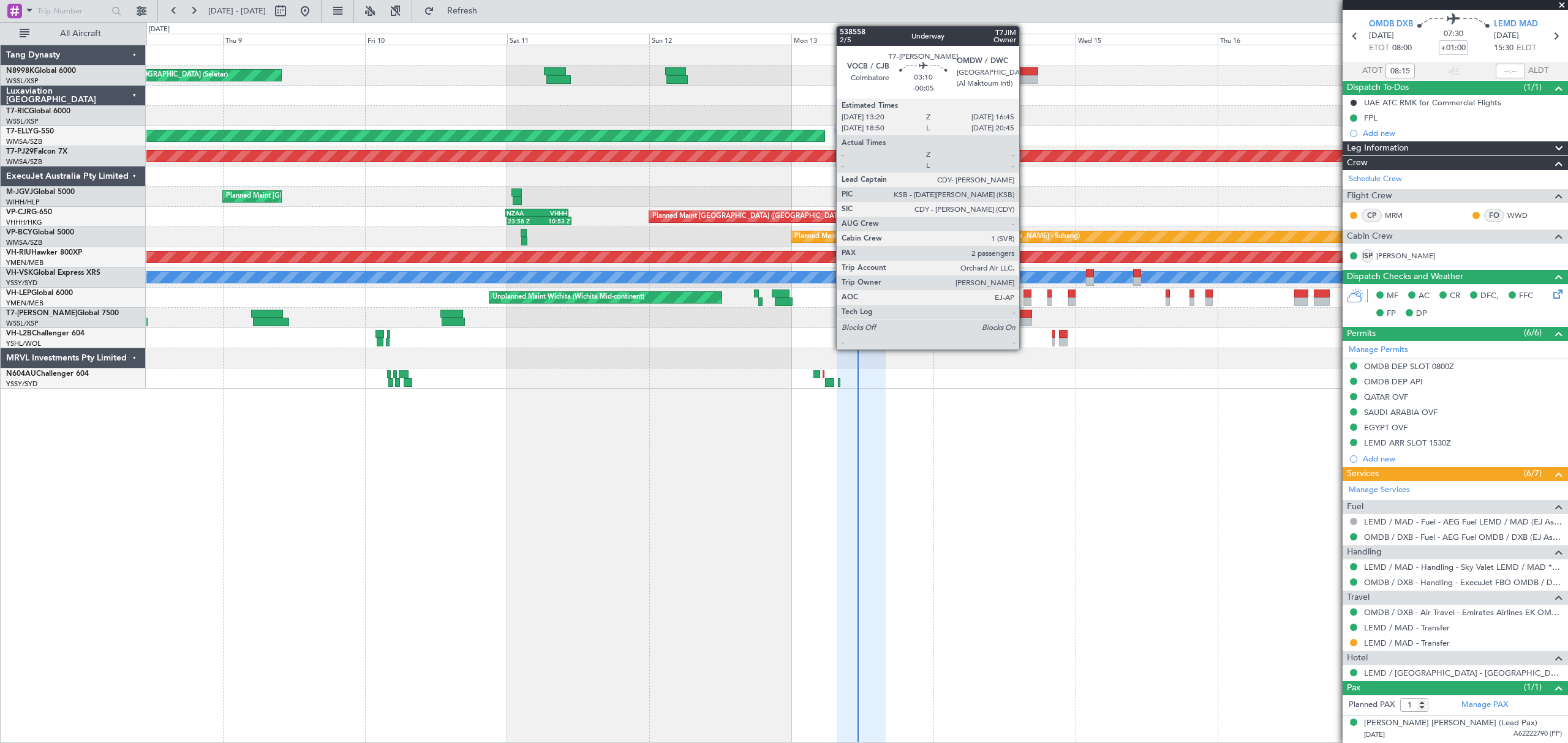
click at [1024, 319] on div at bounding box center [1022, 322] width 21 height 9
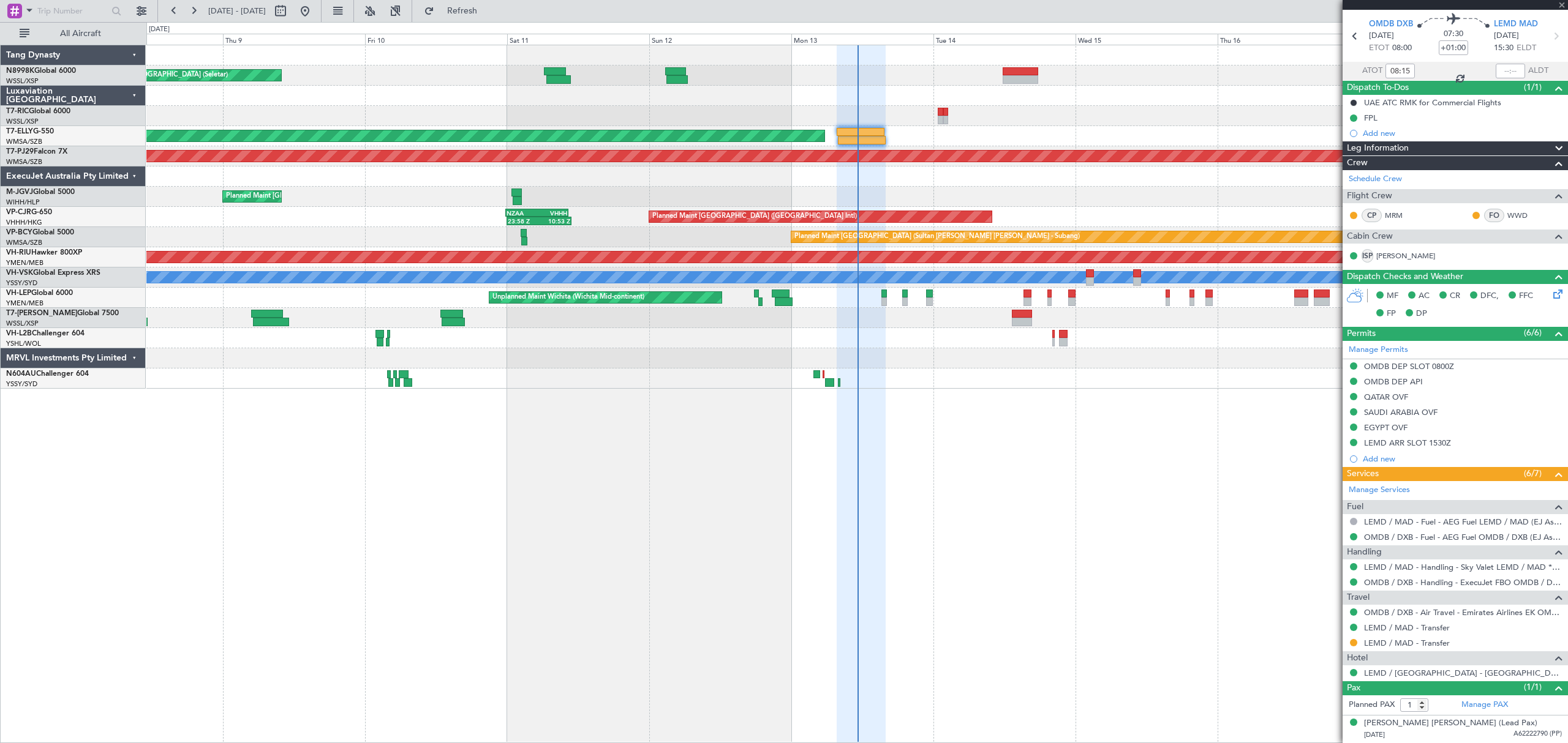
type input "-00:05"
type input "2"
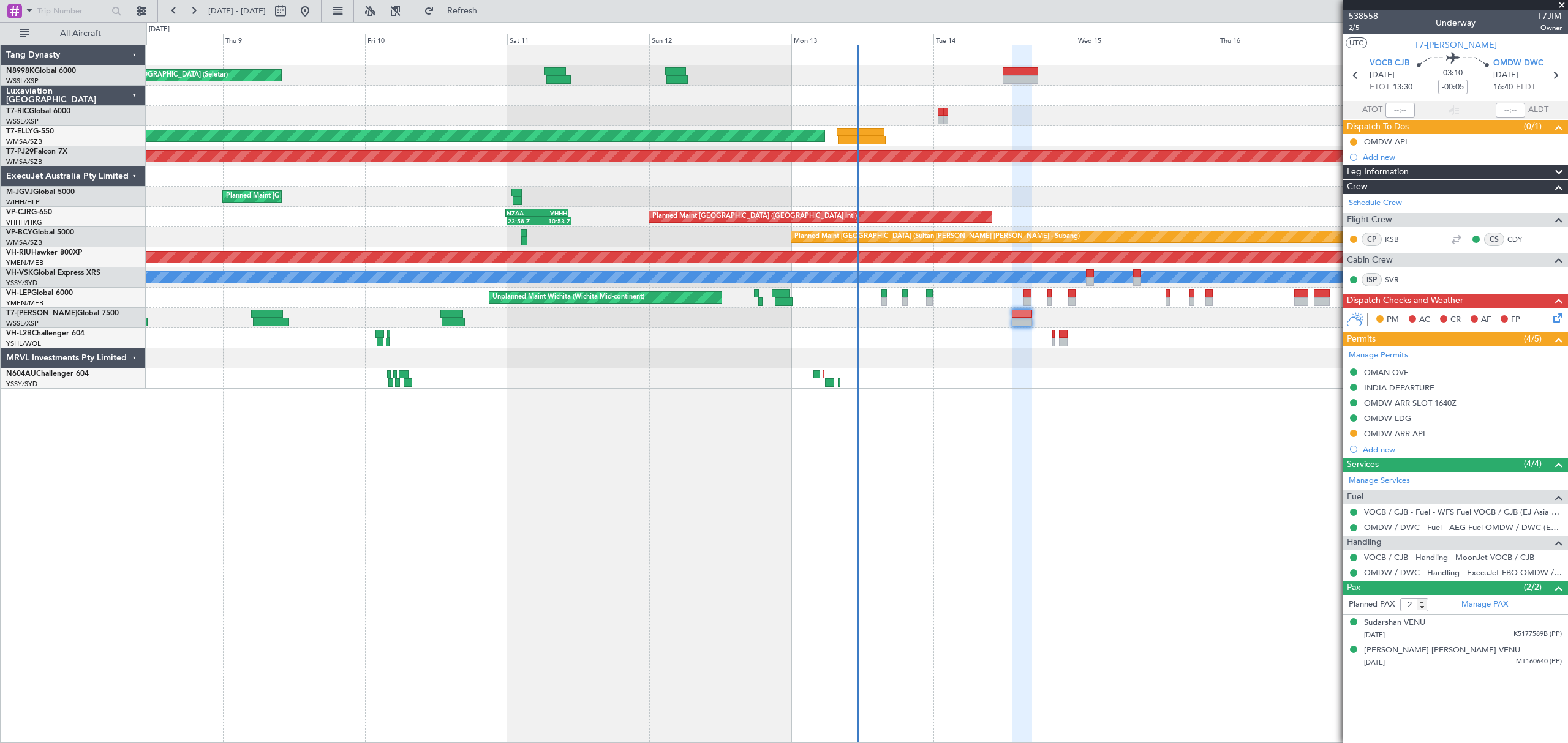
click at [1351, 434] on button at bounding box center [1354, 433] width 7 height 7
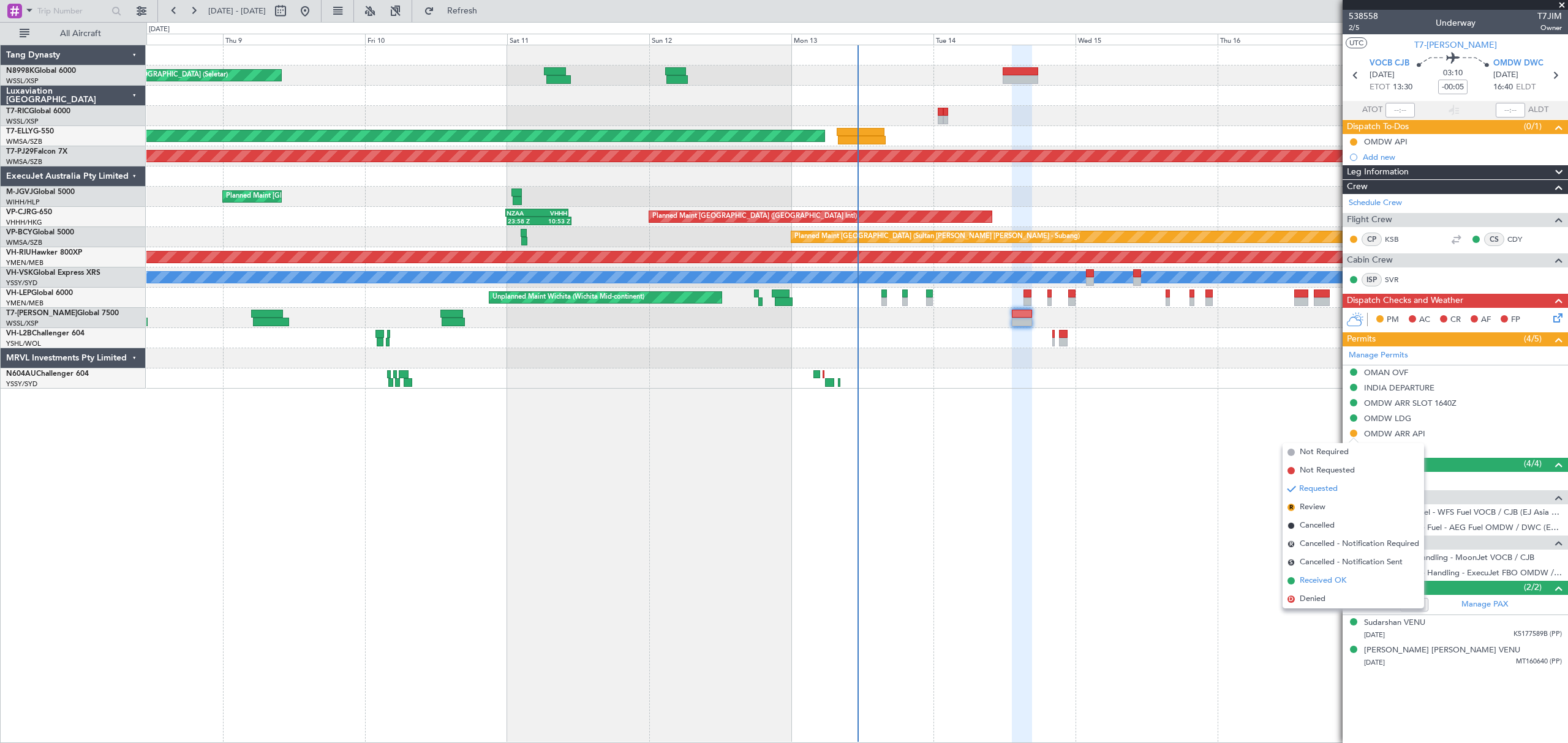
click at [1304, 578] on span "Received OK" at bounding box center [1322, 580] width 47 height 13
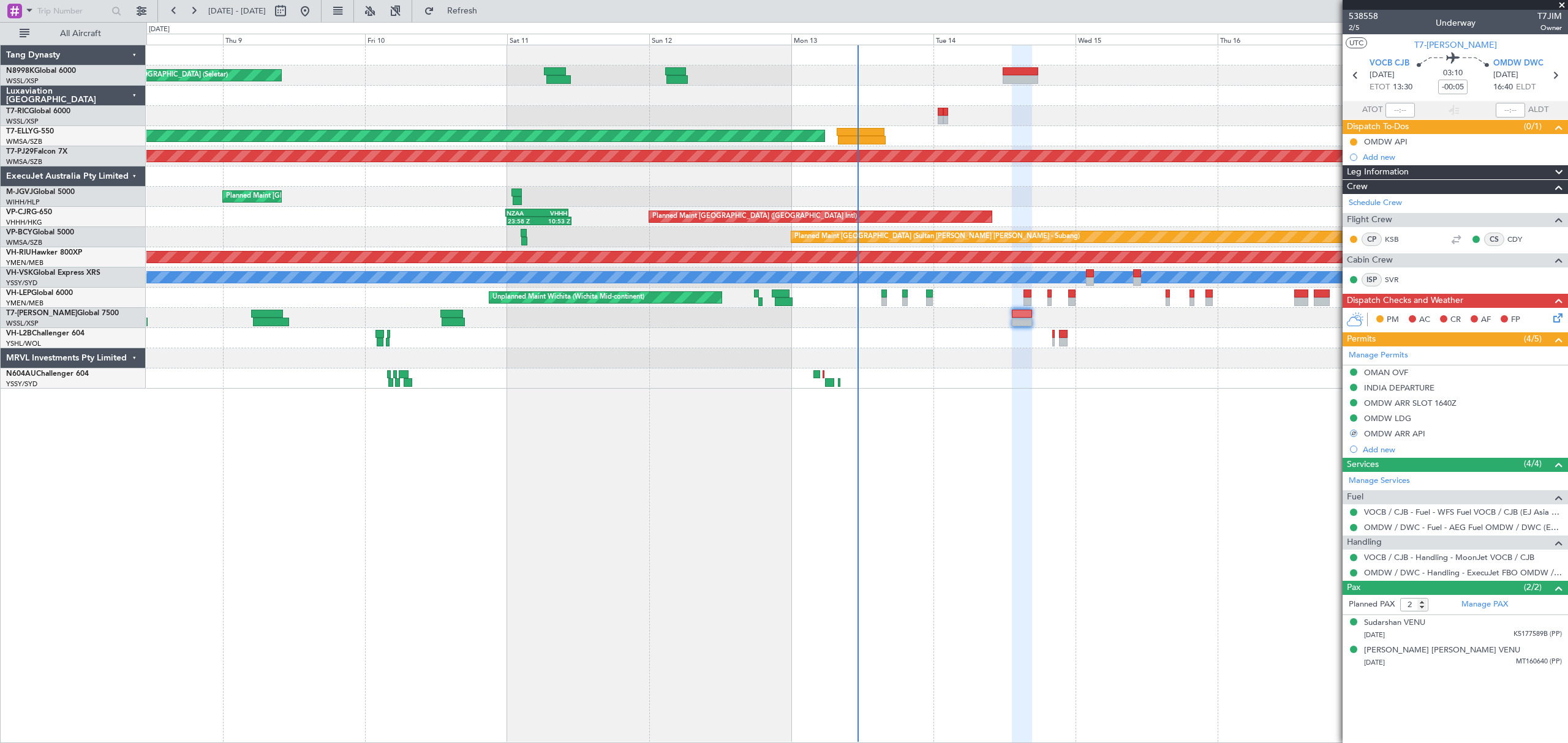
click at [811, 331] on div "Planned Maint Singapore (Seletar) Planned Maint Dubai (Dubai Intl) Planned Main…" at bounding box center [856, 217] width 1420 height 344
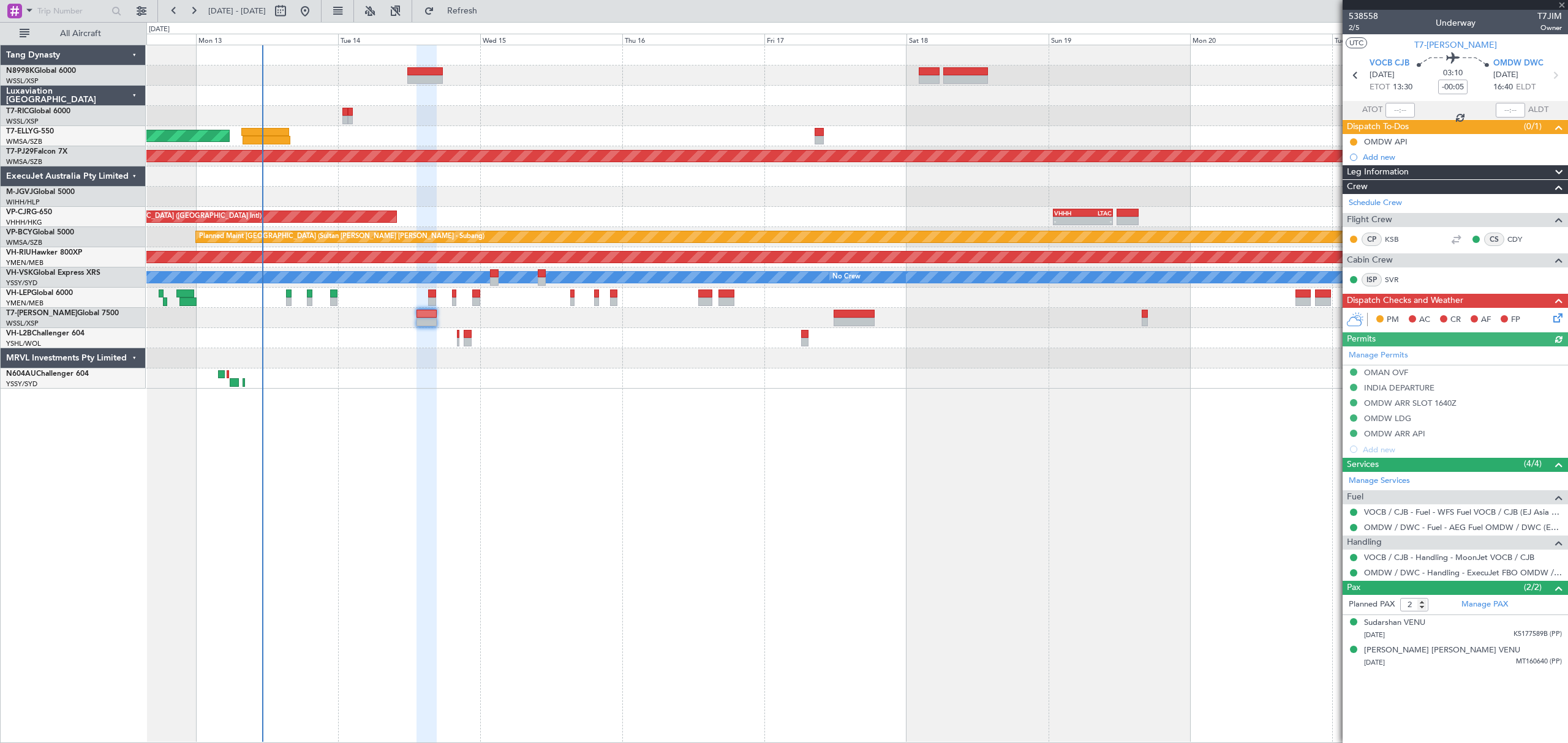
click at [822, 429] on div "Planned Maint Dubai (Dubai Intl) - - HECA 12:50 Z WMSA 22:30 Z Planned Maint Ku…" at bounding box center [856, 393] width 1421 height 699
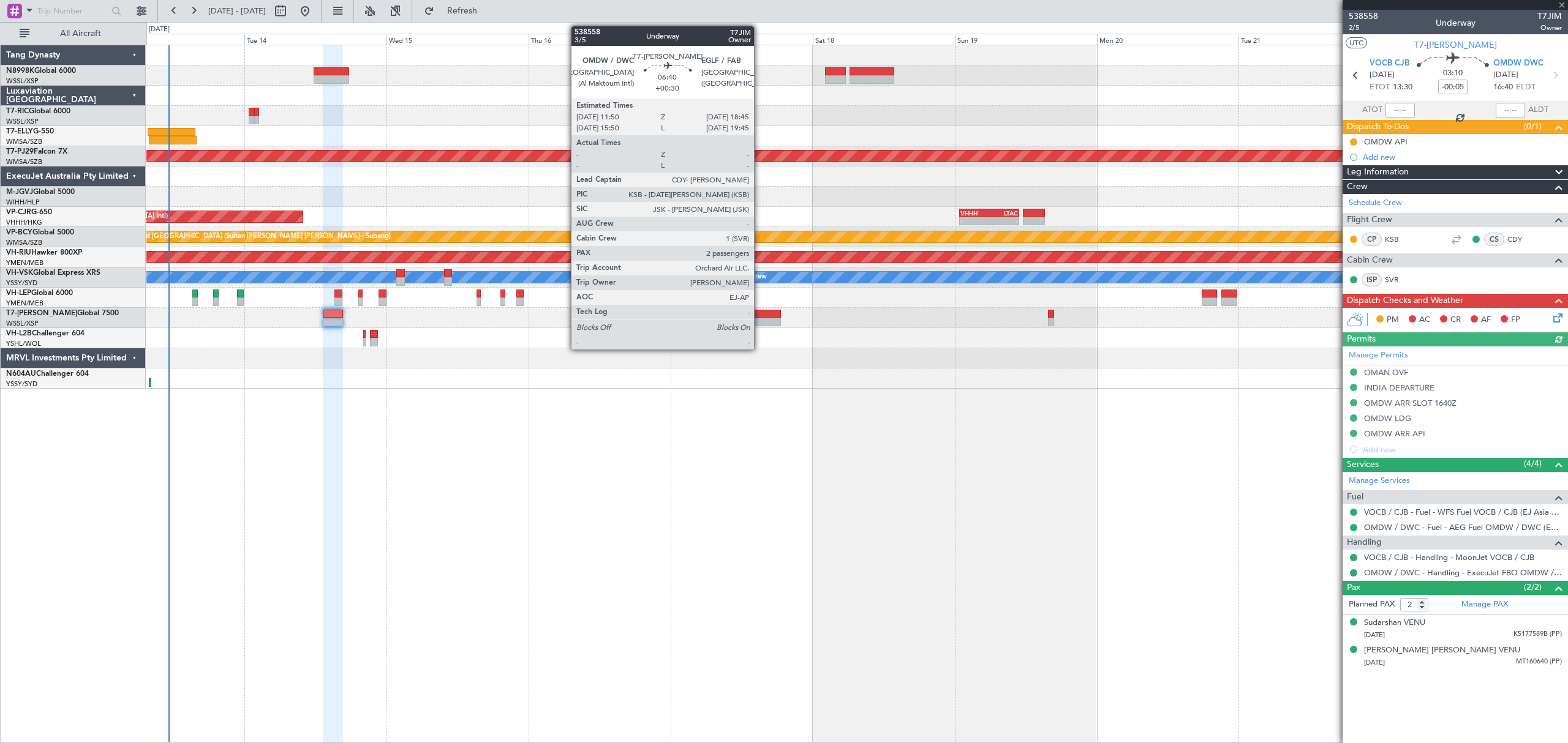
click at [760, 315] on div at bounding box center [760, 314] width 41 height 9
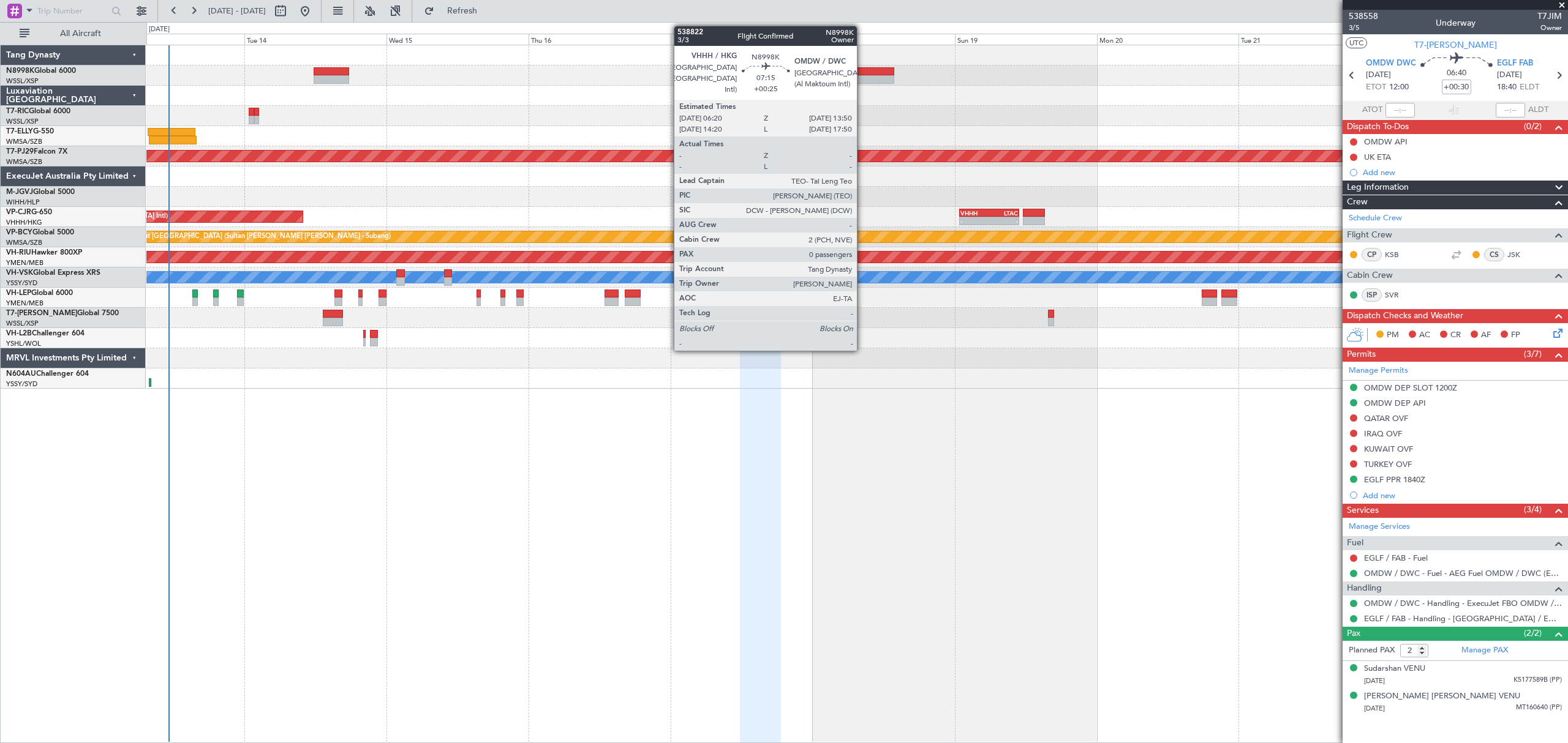
click at [862, 69] on div at bounding box center [871, 72] width 44 height 9
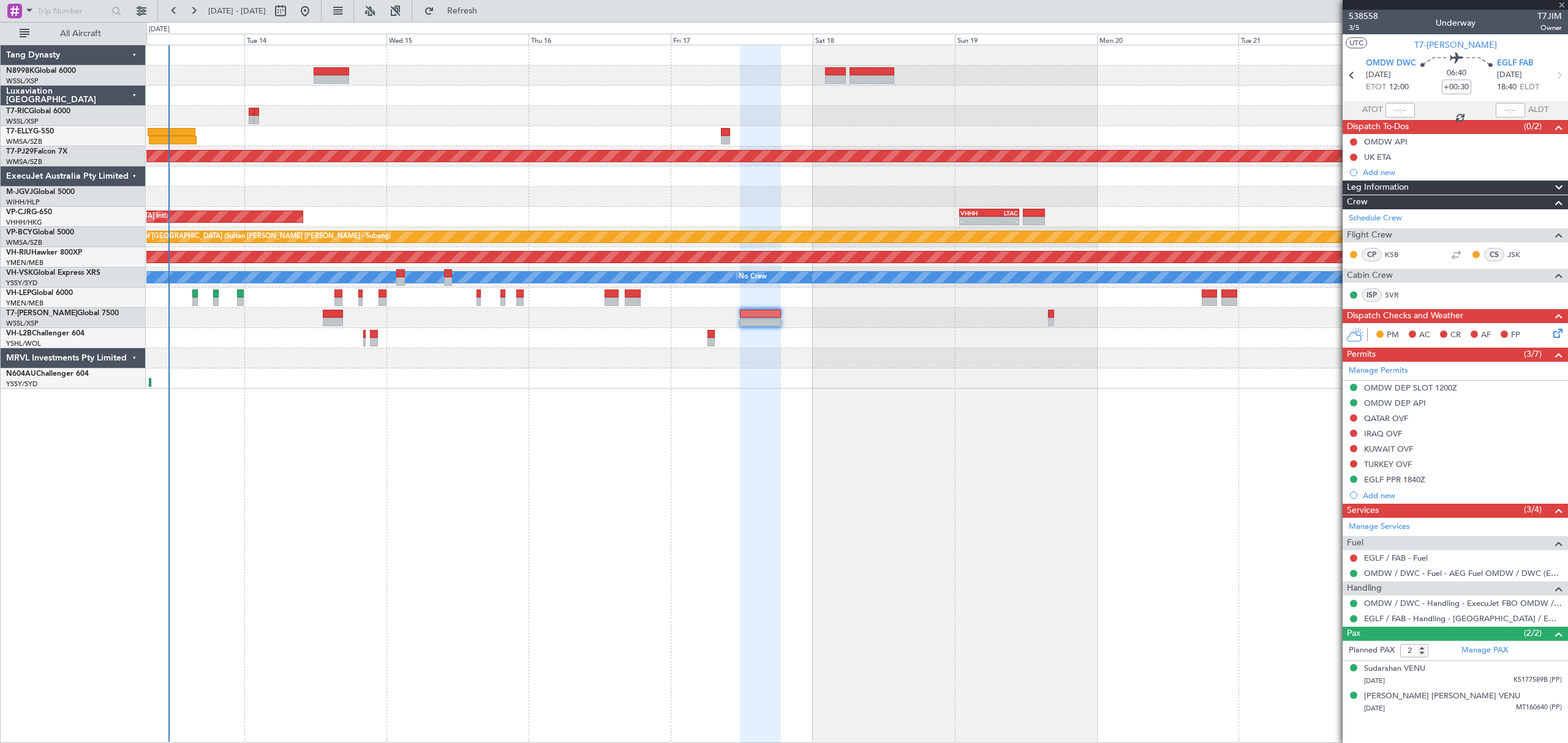
type input "+00:25"
type input "0"
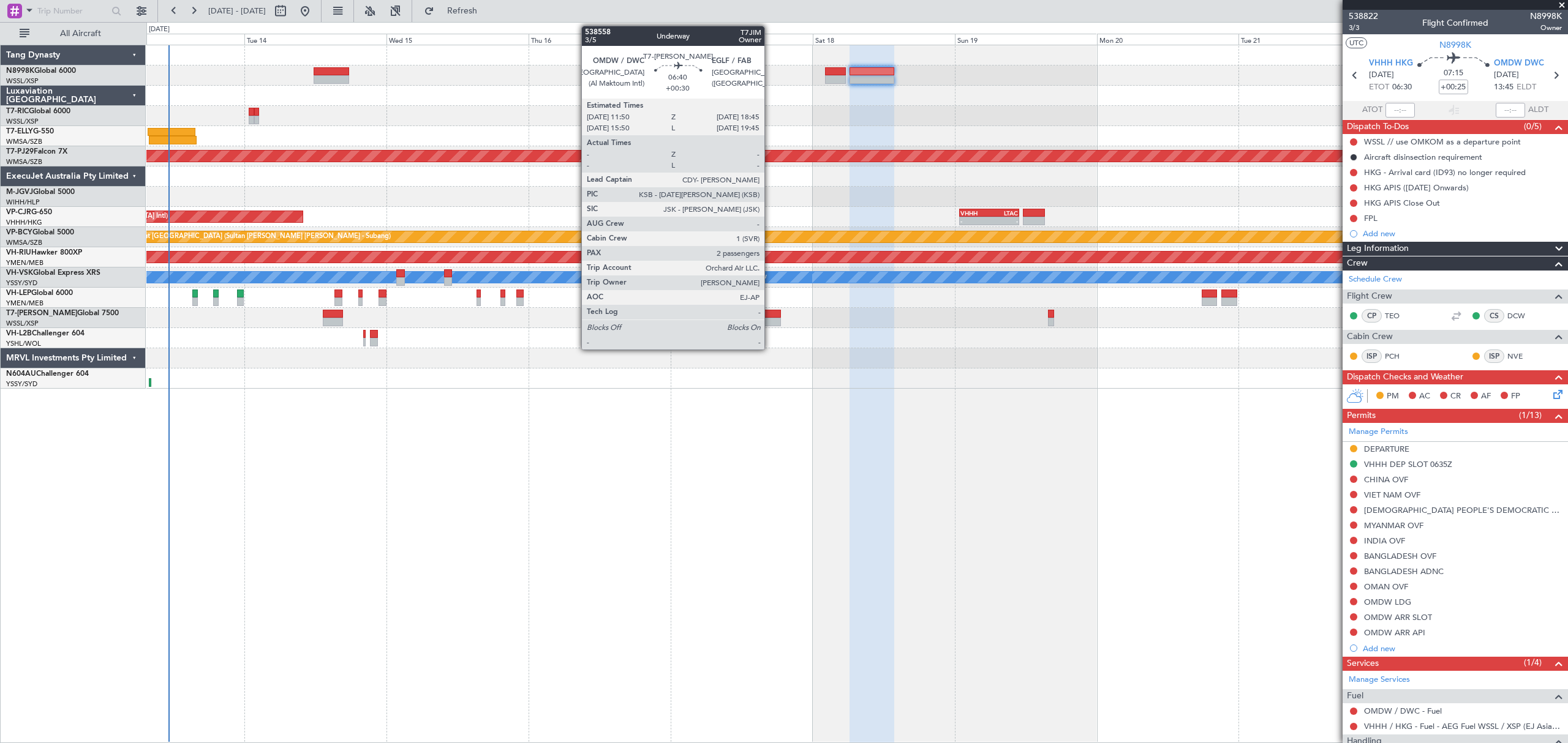
click at [770, 319] on div at bounding box center [760, 322] width 41 height 9
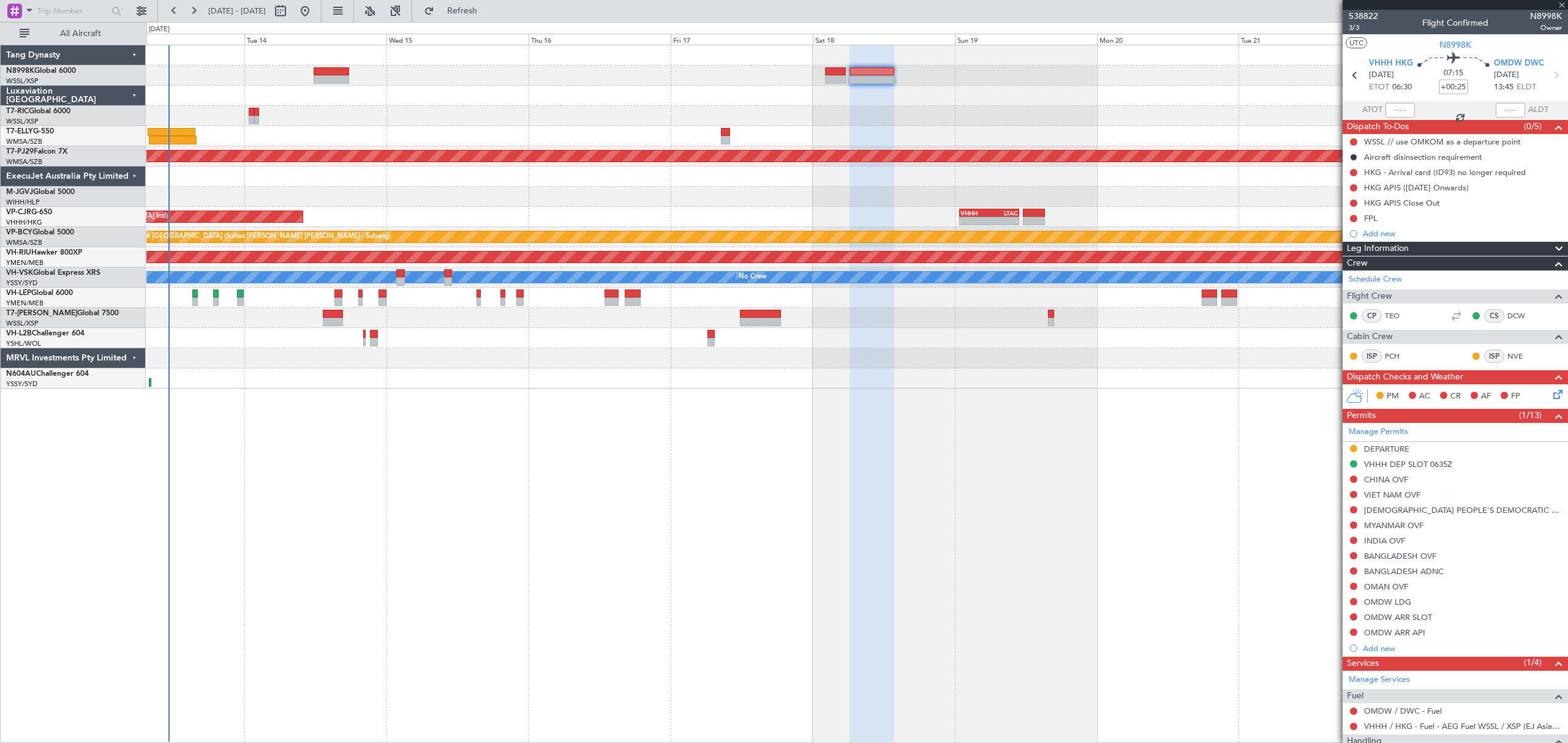
type input "+00:30"
type input "2"
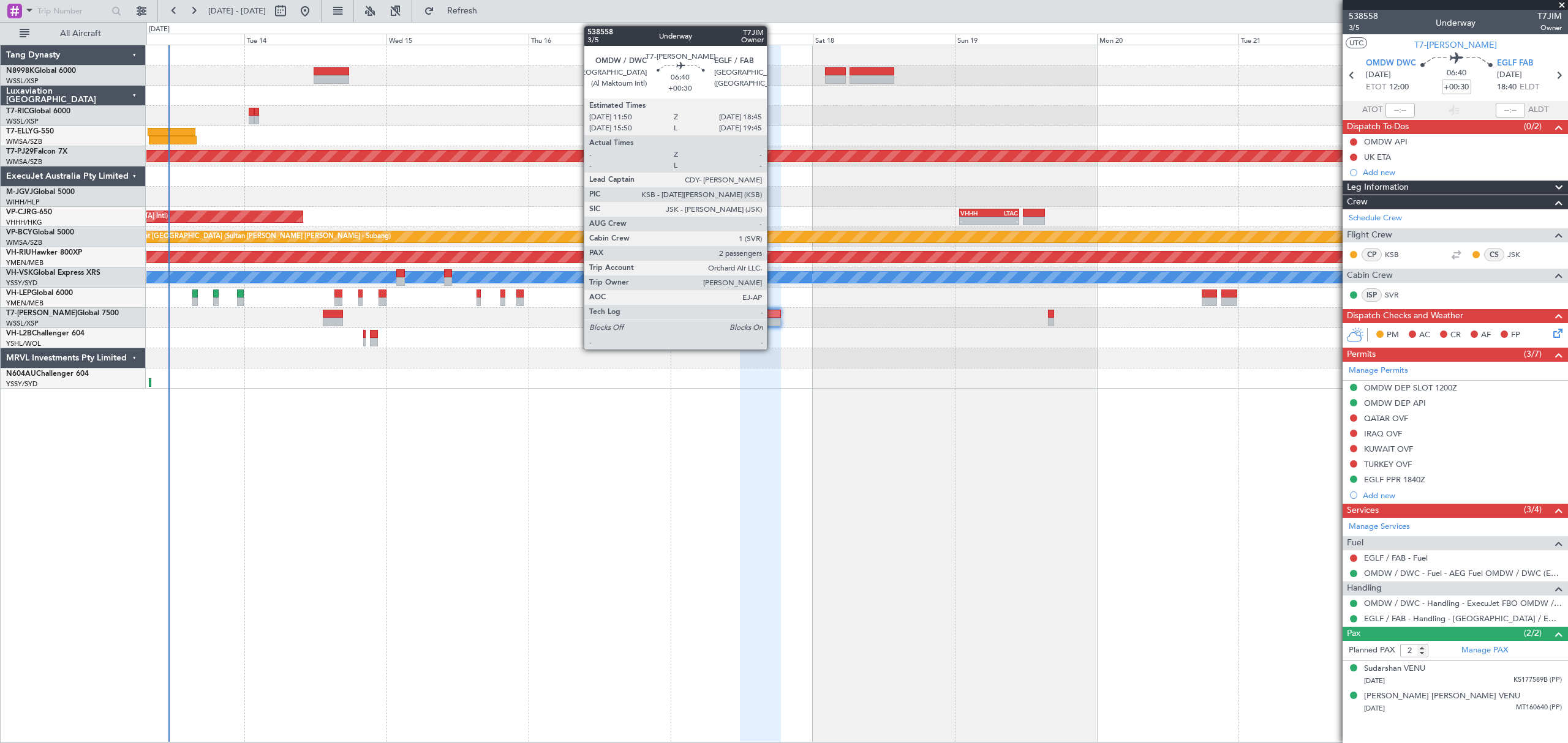
click at [772, 311] on div at bounding box center [760, 314] width 41 height 9
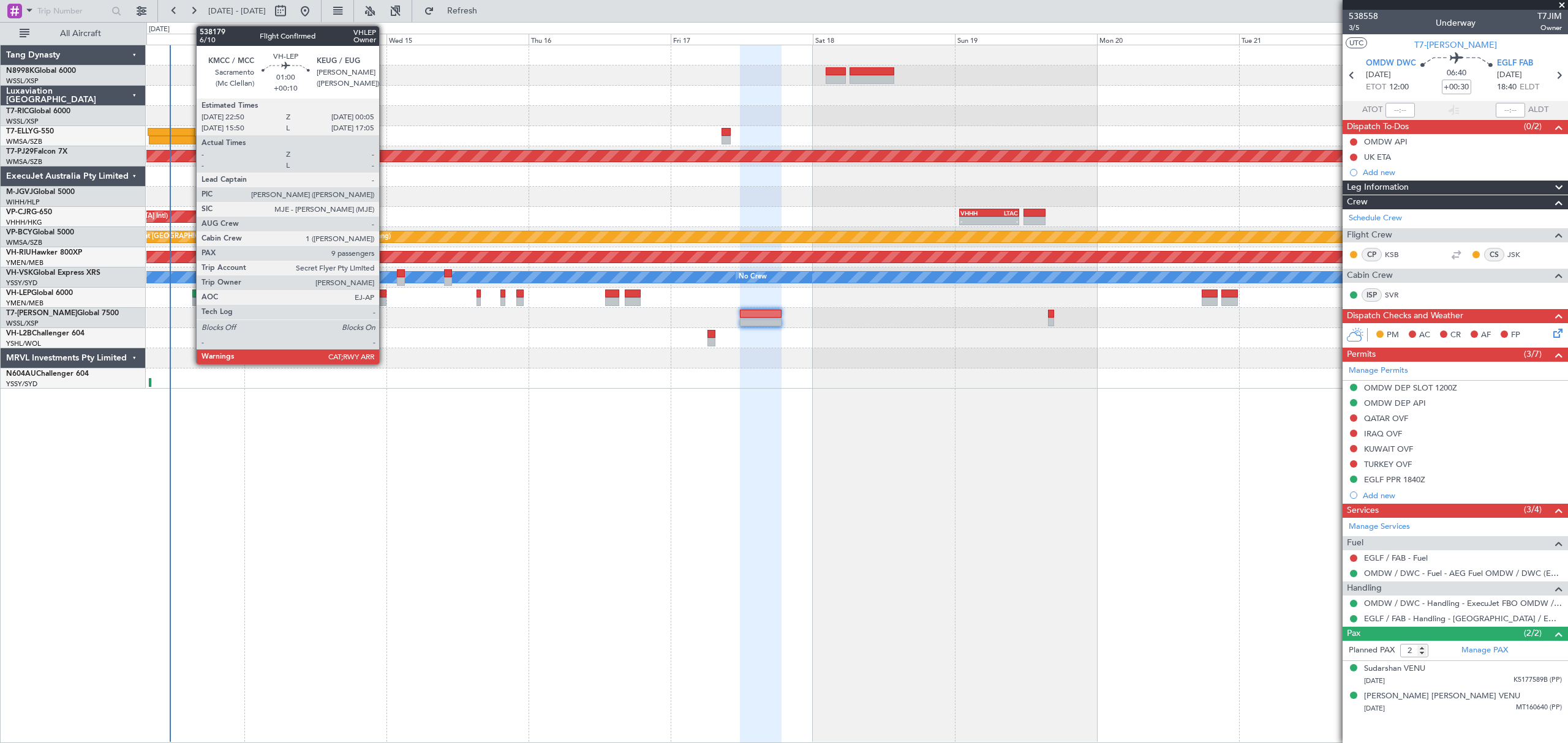
click at [385, 297] on div at bounding box center [383, 302] width 8 height 9
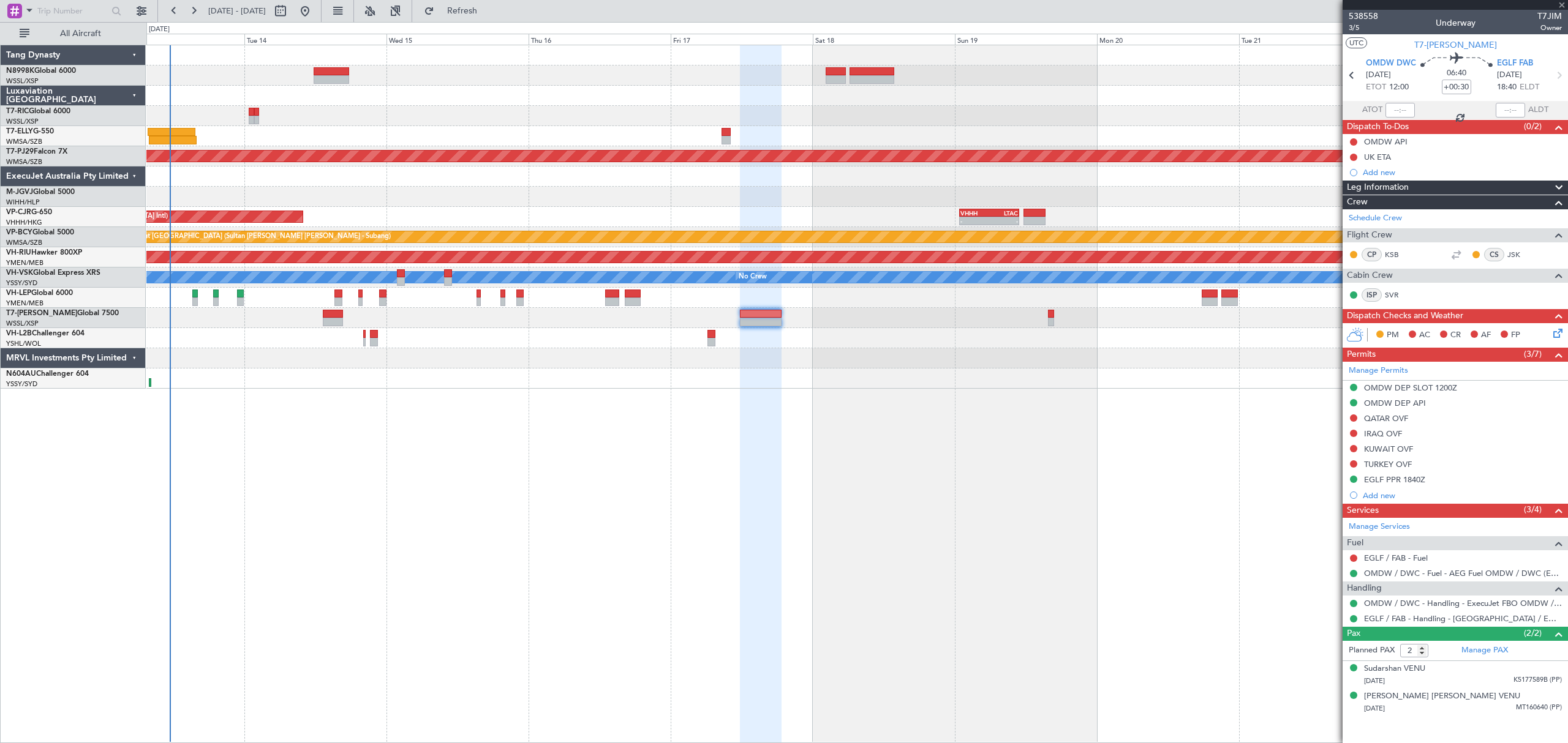
type input "+00:10"
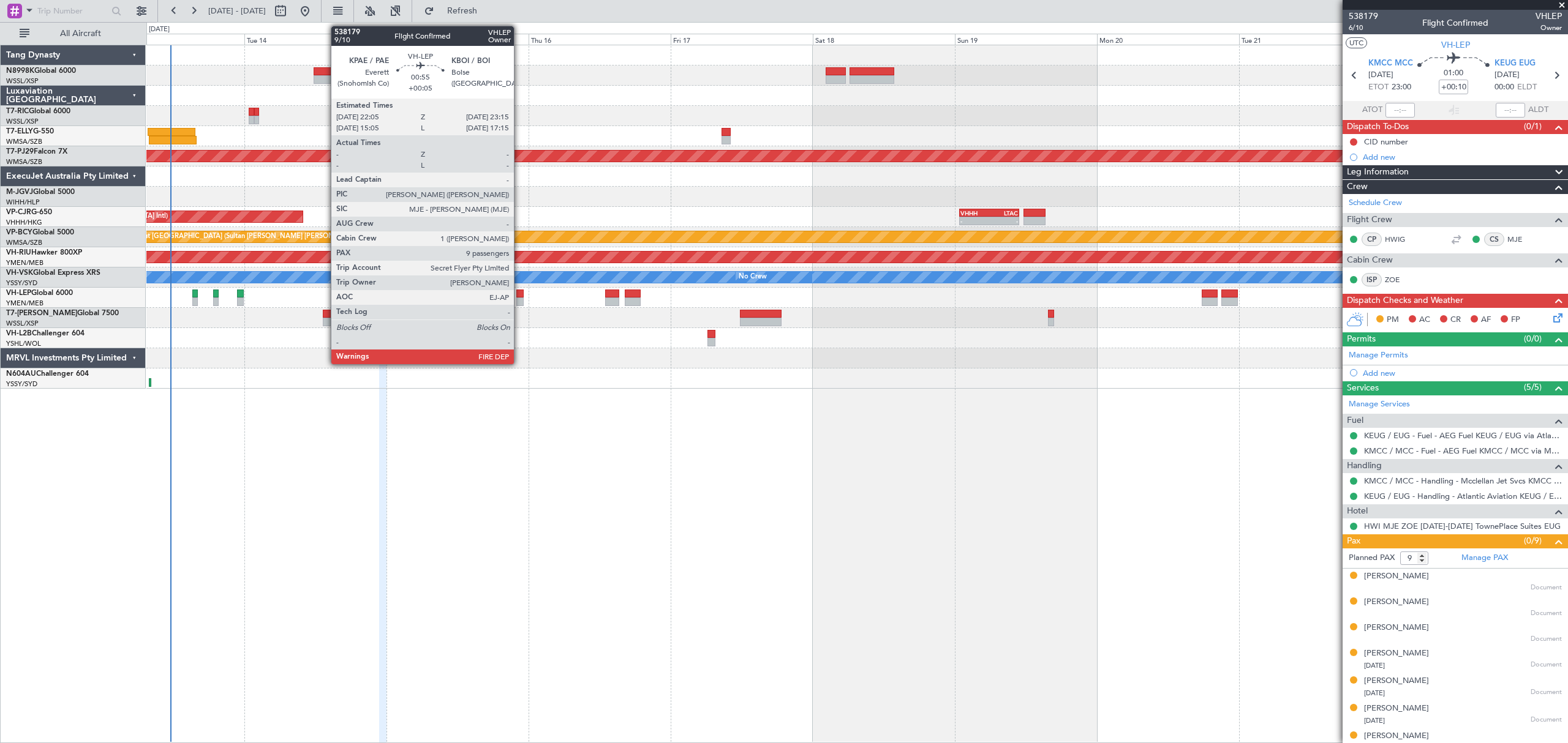
click at [519, 302] on div at bounding box center [520, 302] width 7 height 9
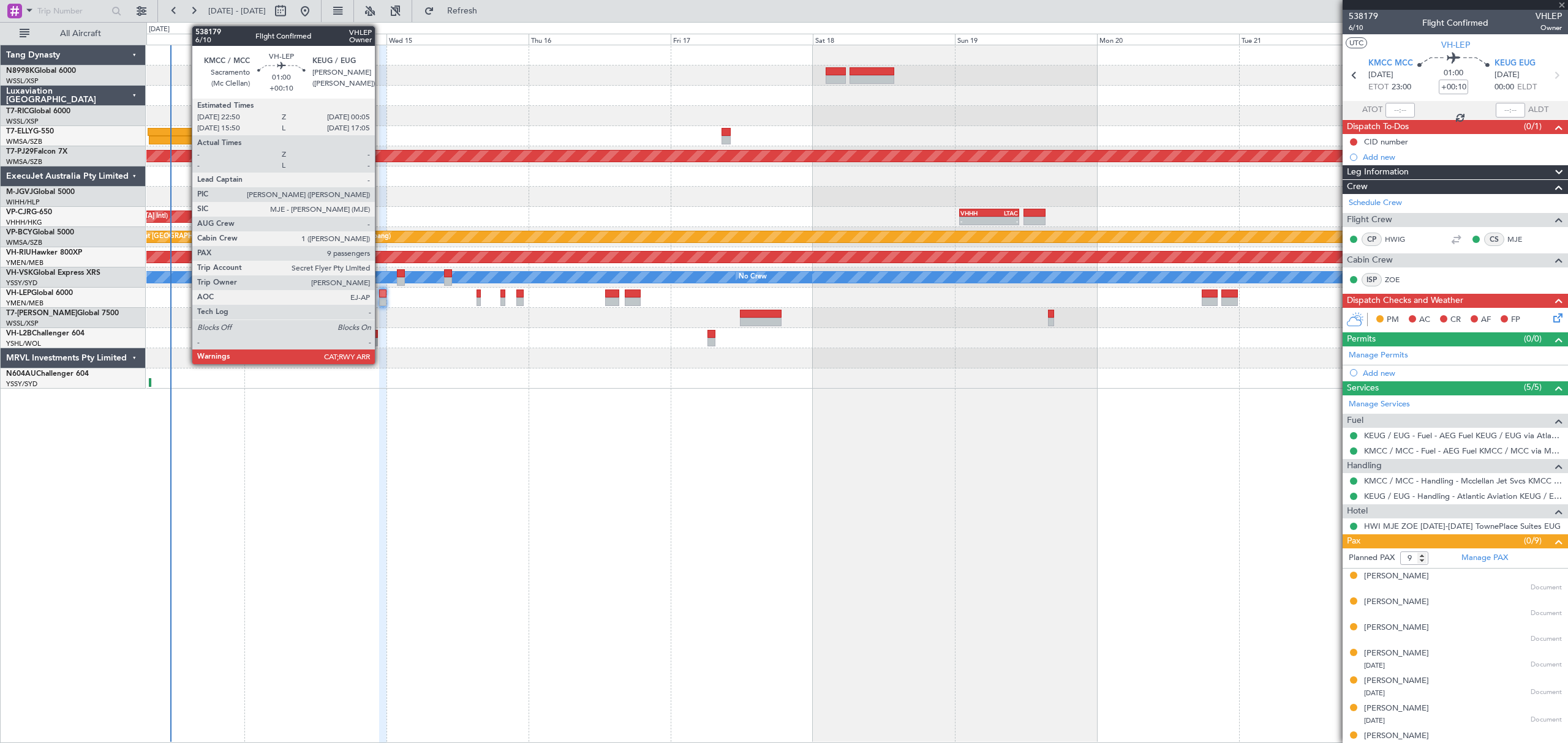
click at [380, 299] on div at bounding box center [383, 302] width 8 height 9
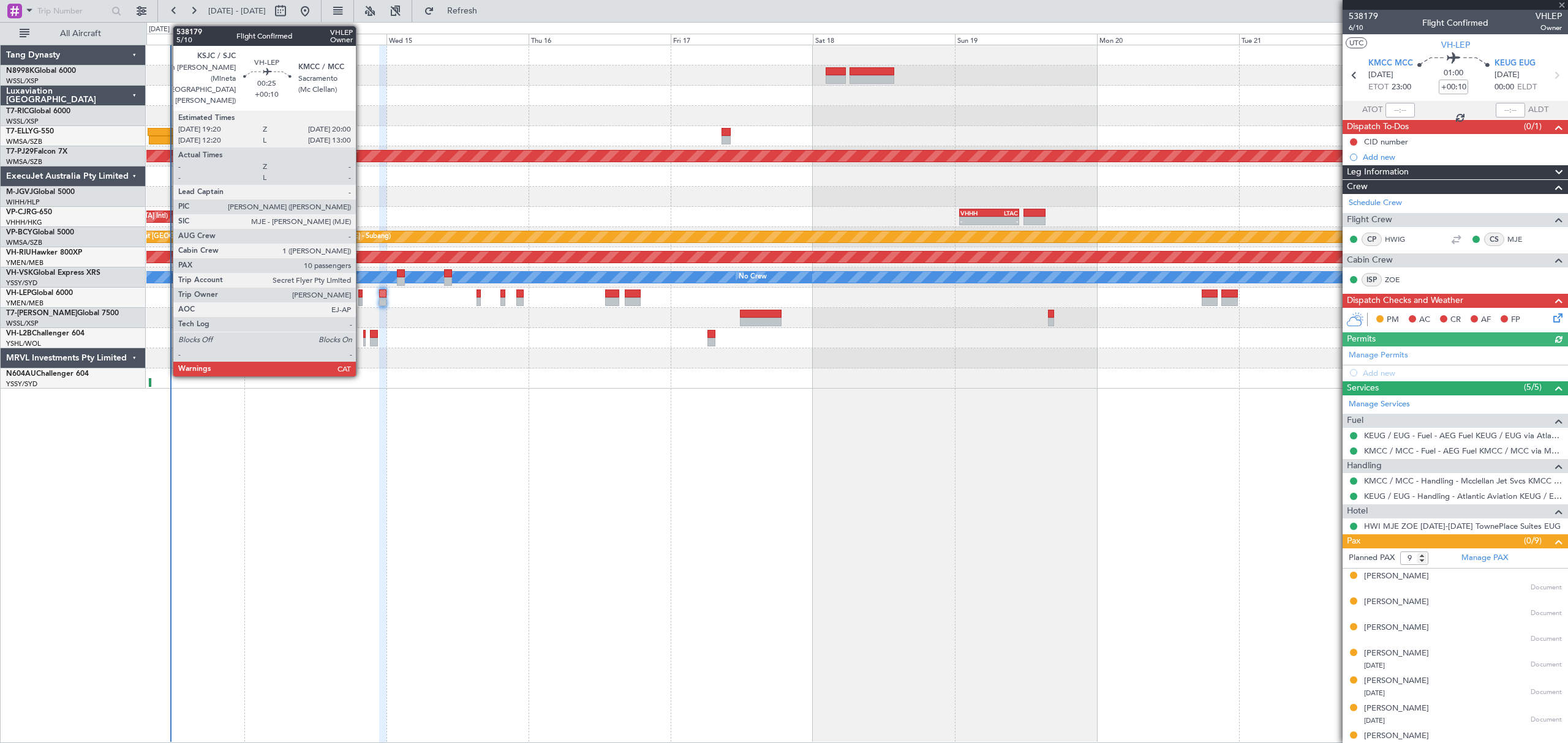
click at [362, 299] on div at bounding box center [360, 302] width 4 height 9
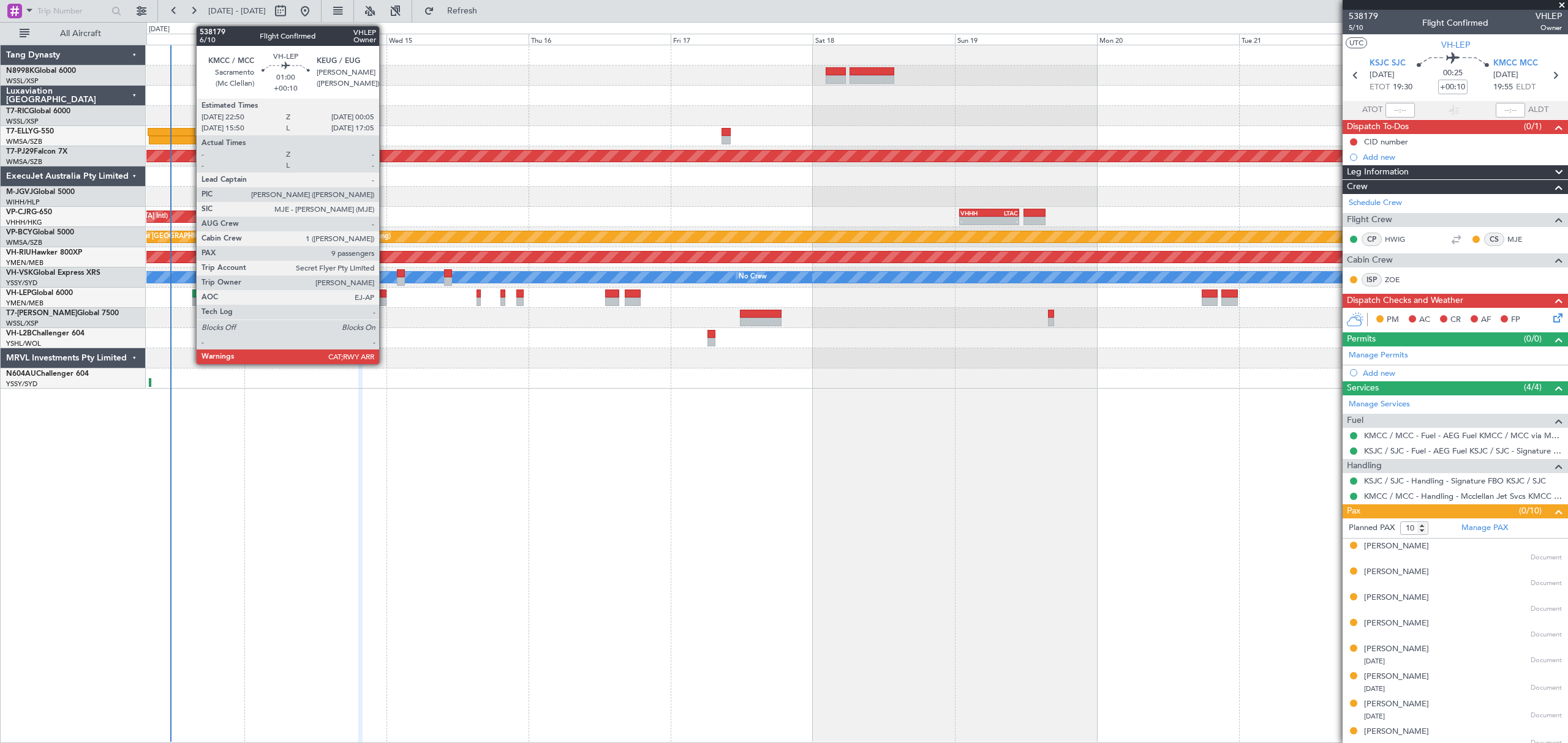
click at [385, 297] on div at bounding box center [383, 302] width 8 height 9
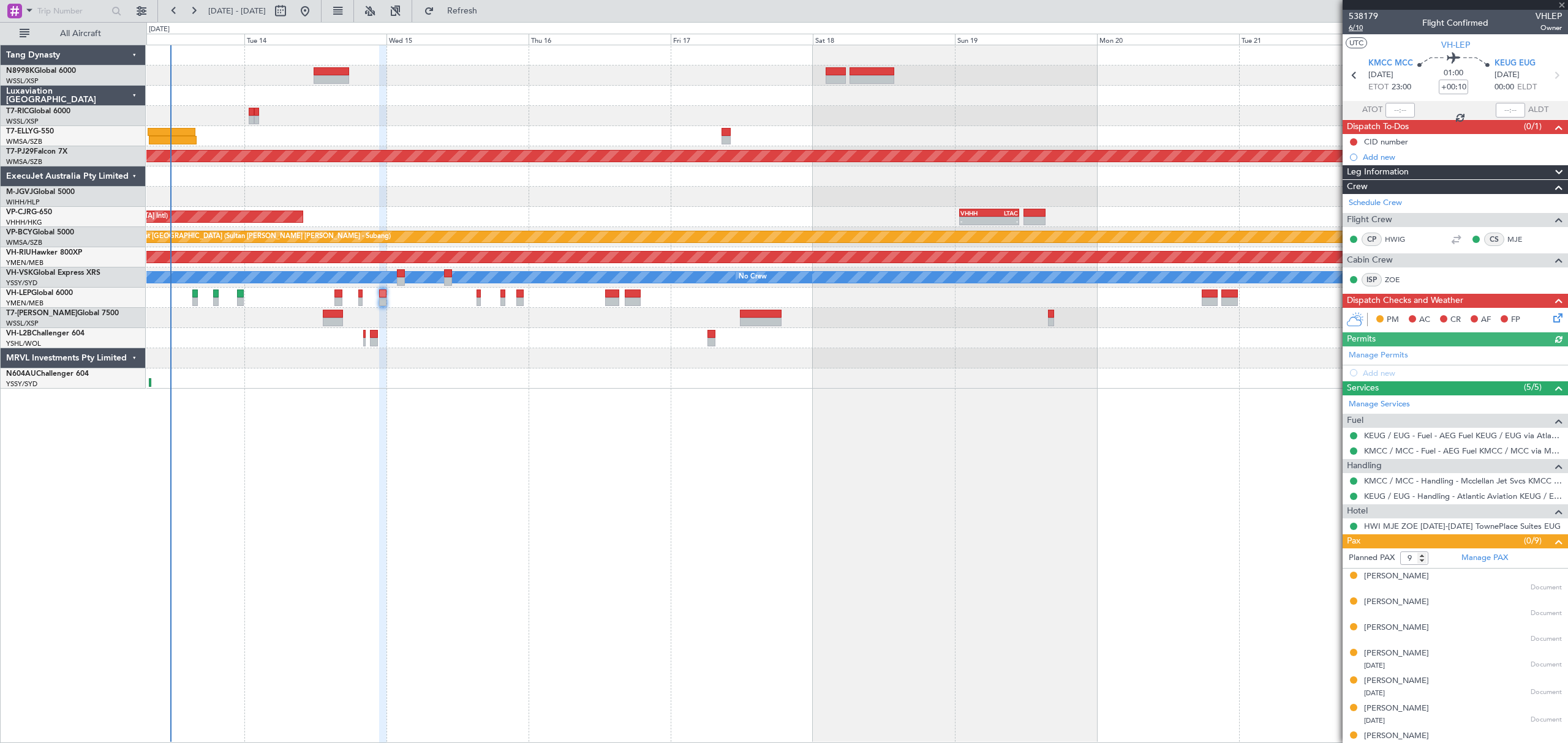
click at [1357, 28] on span "6/10" at bounding box center [1363, 28] width 30 height 10
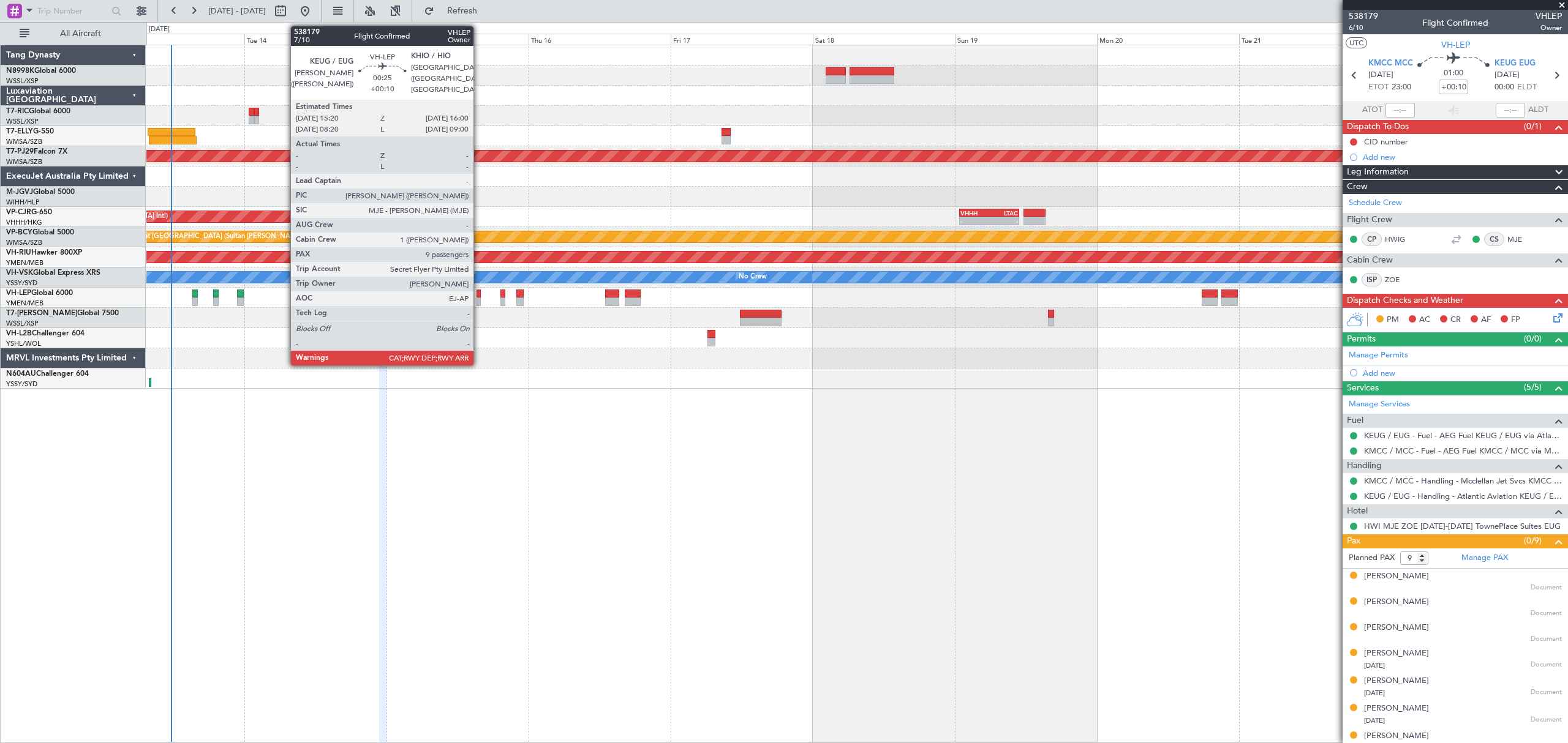
click at [479, 301] on div at bounding box center [479, 302] width 4 height 9
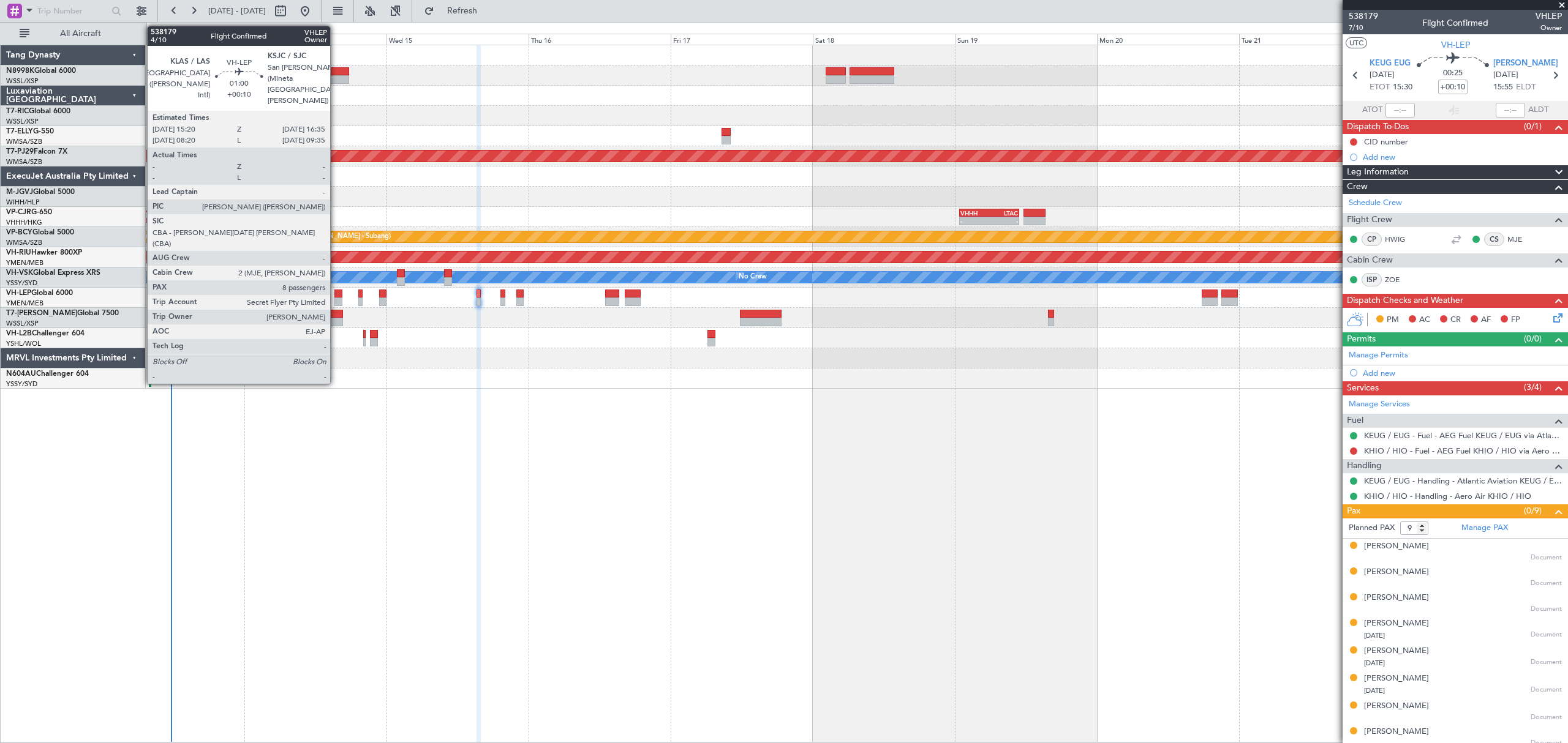
click at [336, 295] on div at bounding box center [338, 294] width 8 height 9
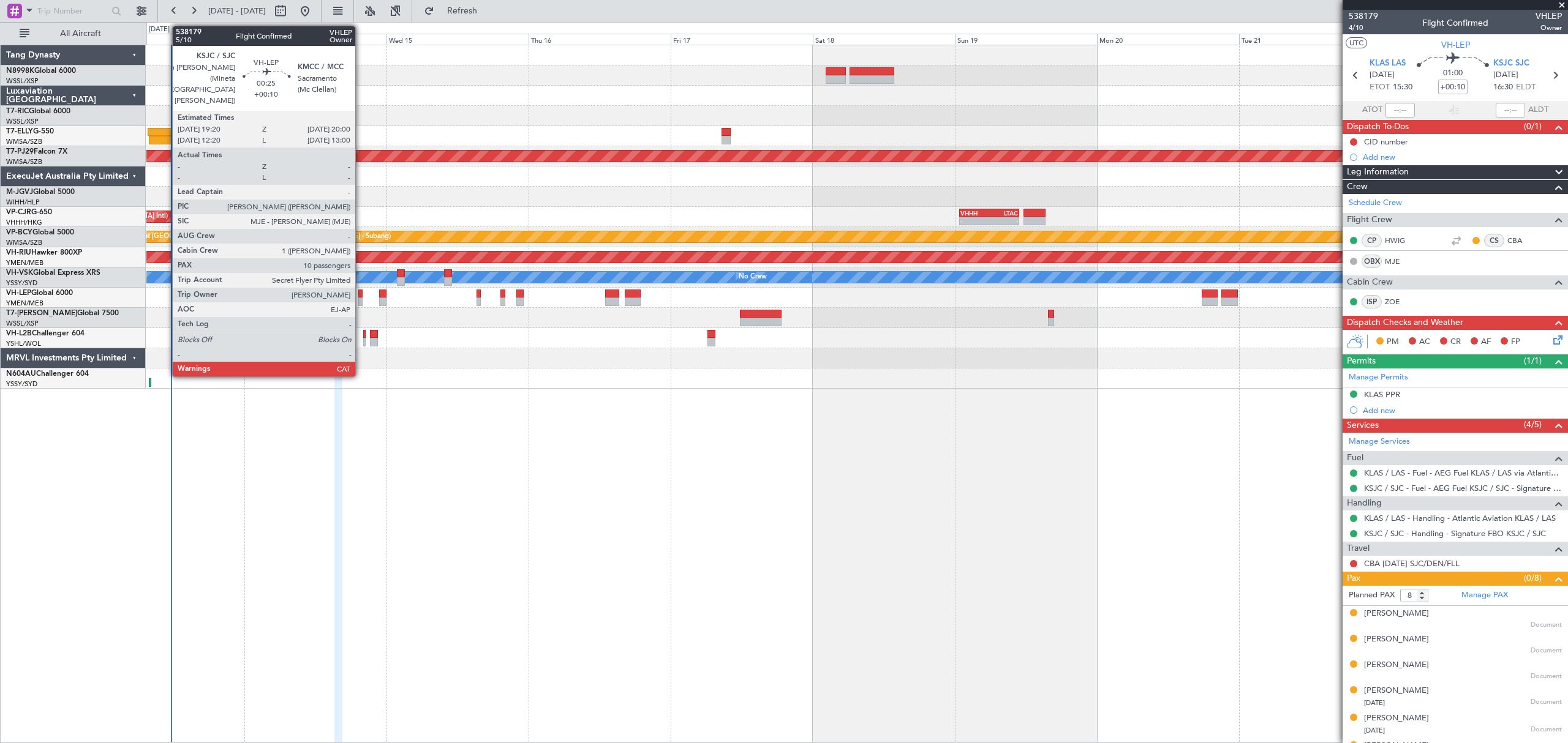
click at [361, 297] on div at bounding box center [360, 302] width 4 height 9
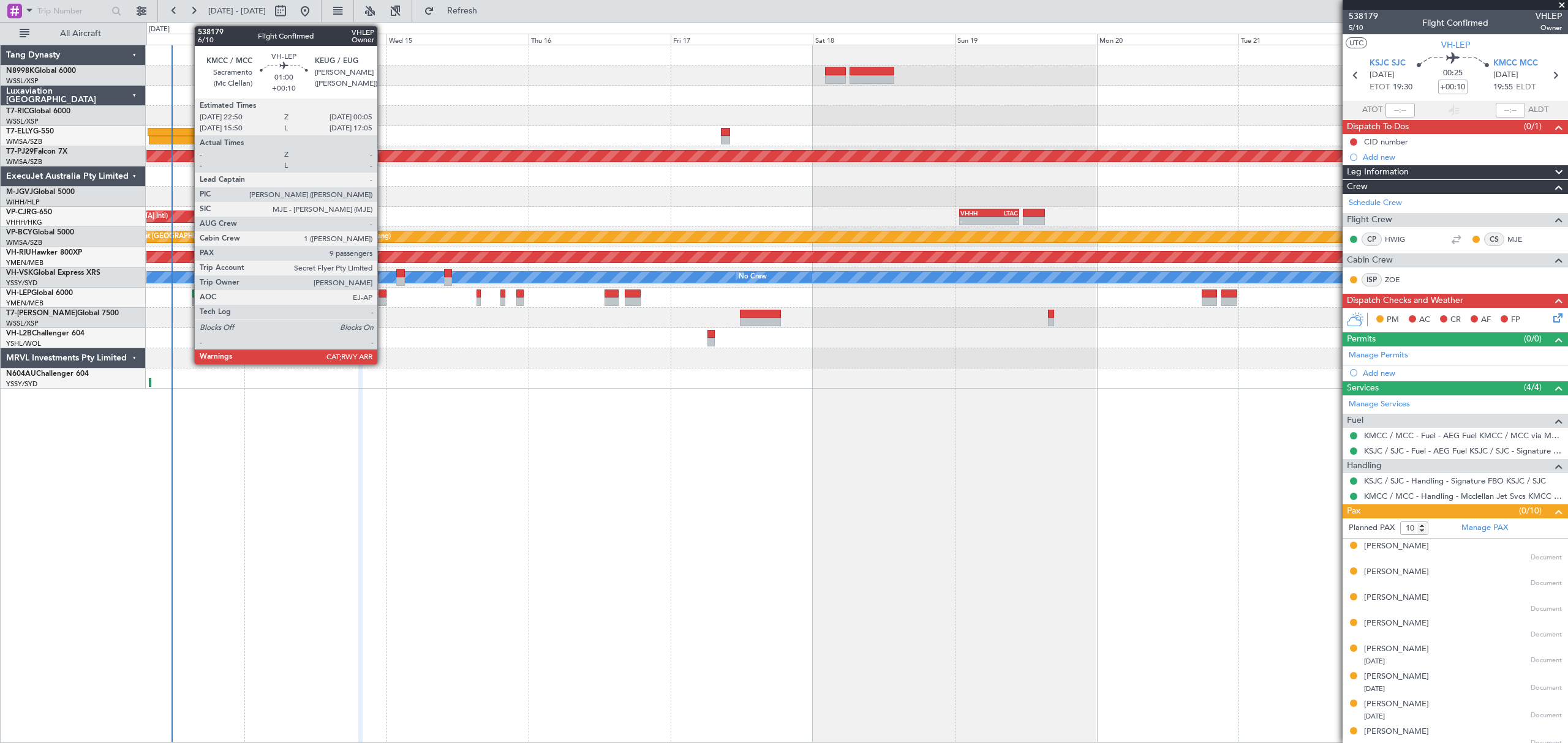
click at [382, 297] on div at bounding box center [382, 302] width 8 height 9
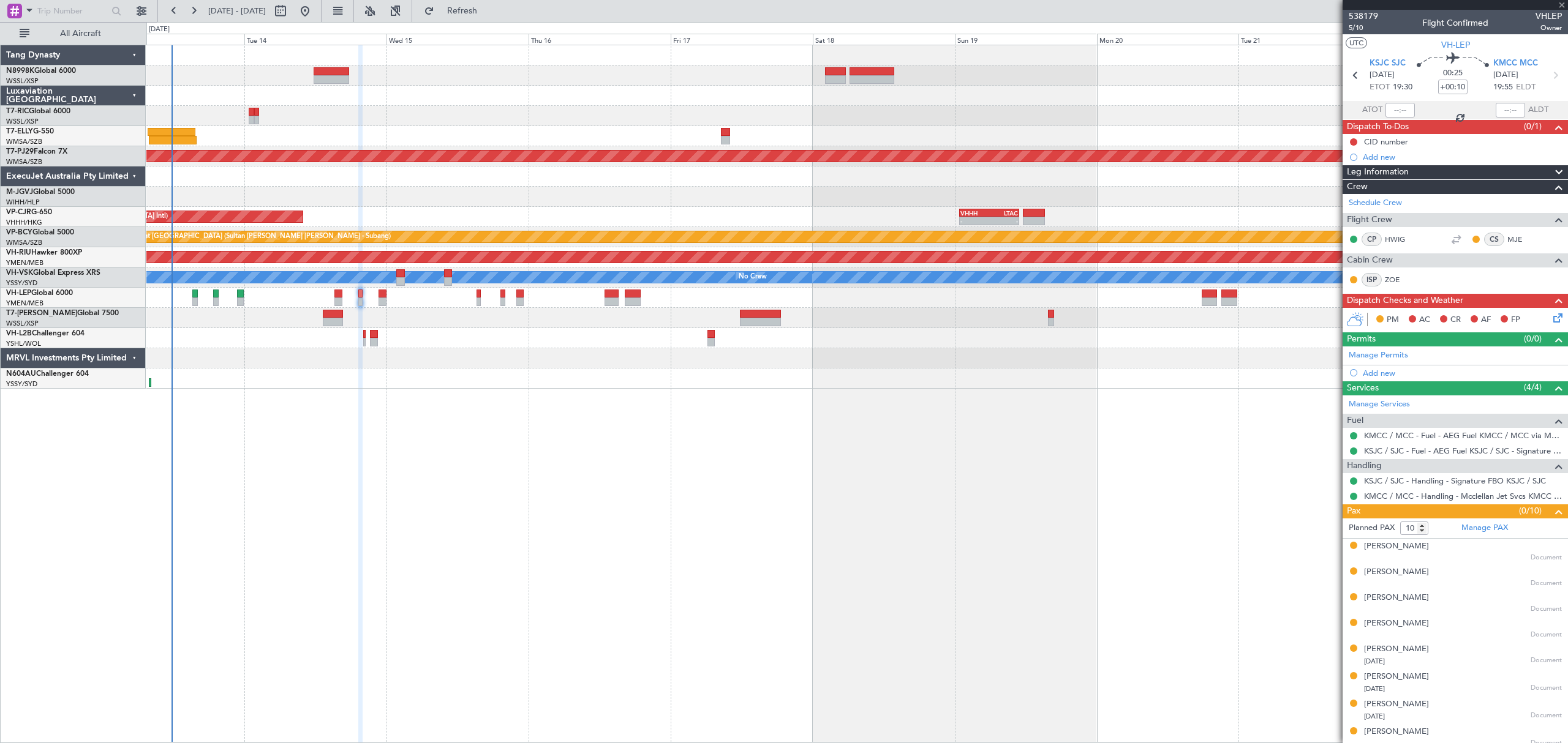
type input "9"
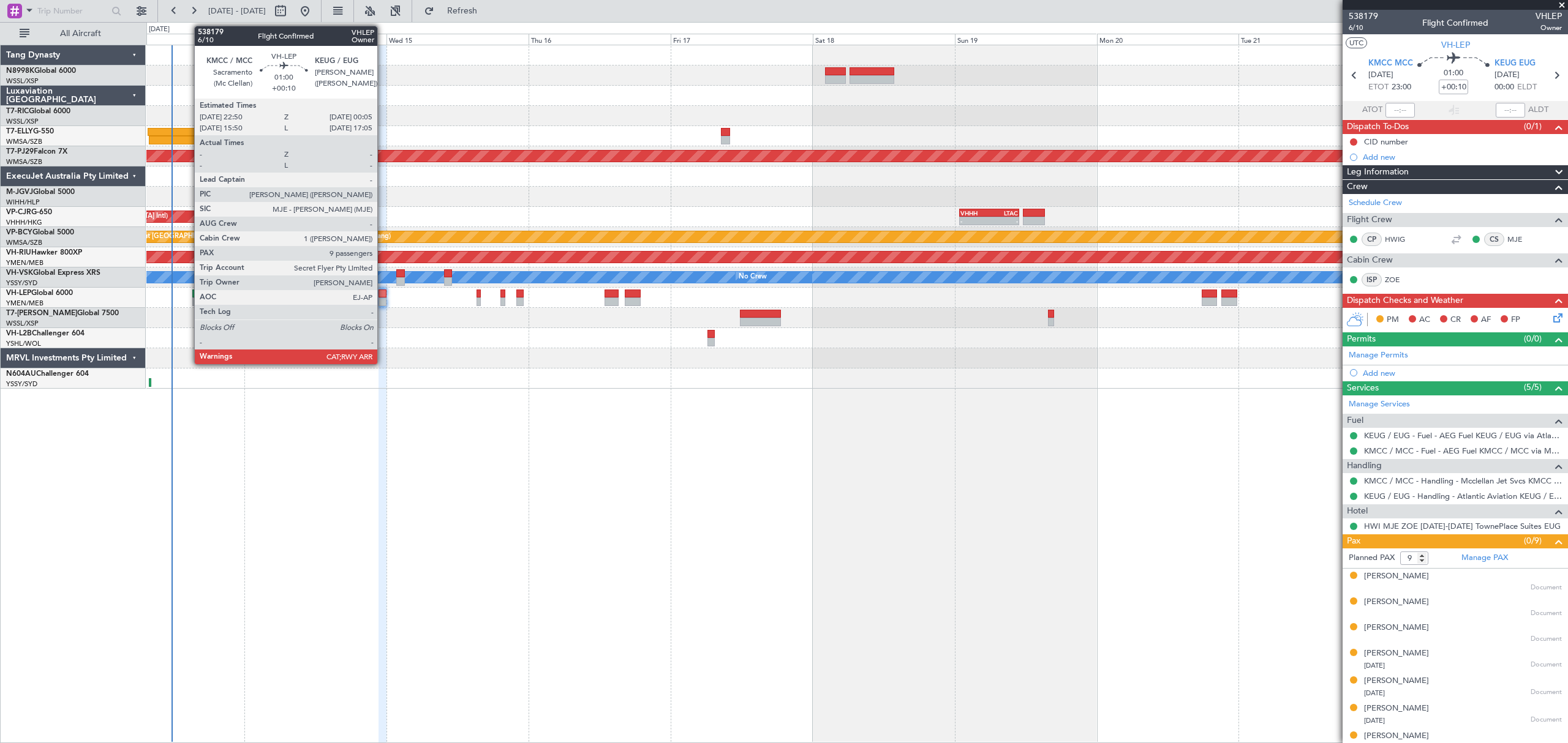
click at [382, 297] on div at bounding box center [382, 302] width 8 height 9
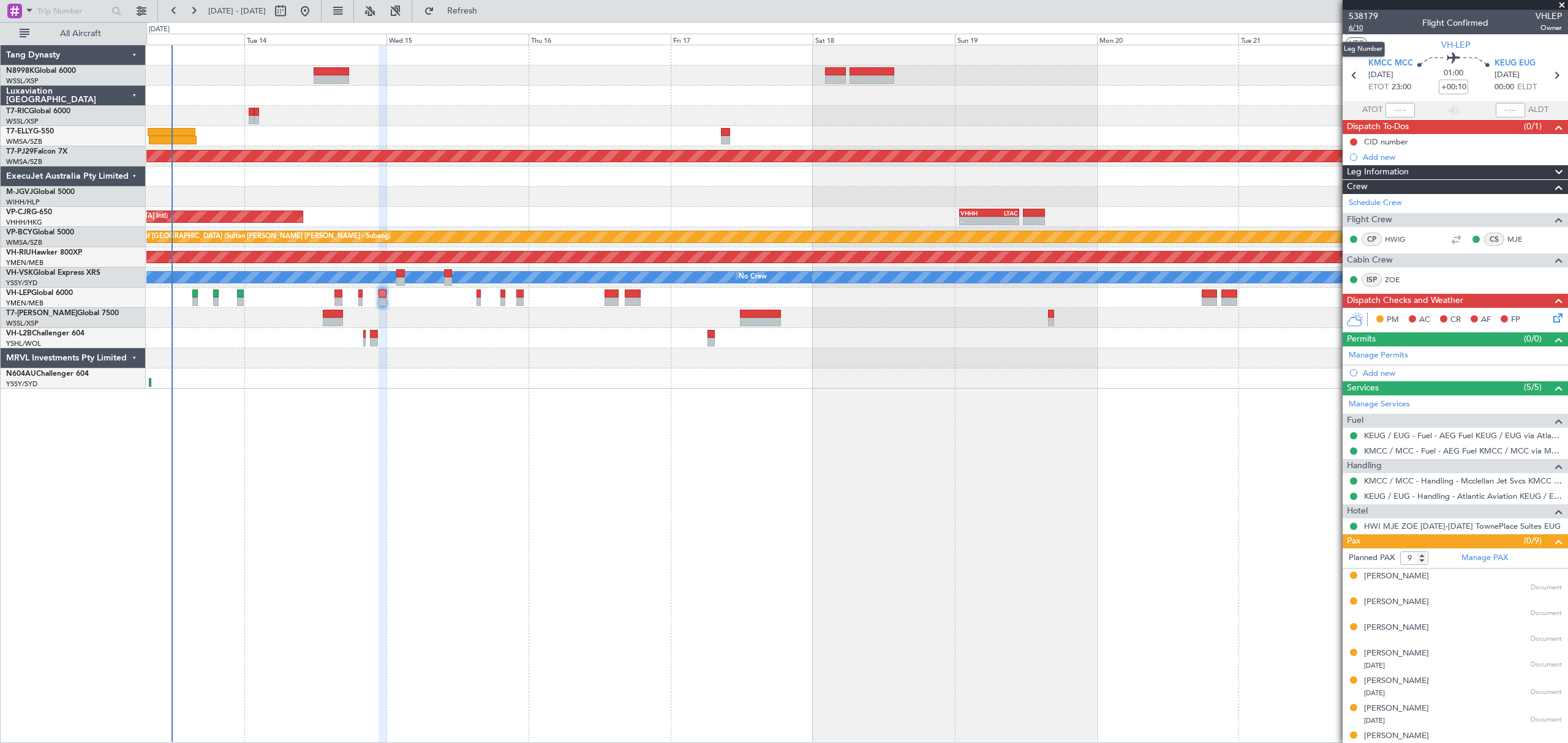
click at [1363, 30] on span "6/10" at bounding box center [1363, 28] width 30 height 10
click at [700, 121] on div at bounding box center [856, 115] width 1420 height 20
